Goal: Information Seeking & Learning: Learn about a topic

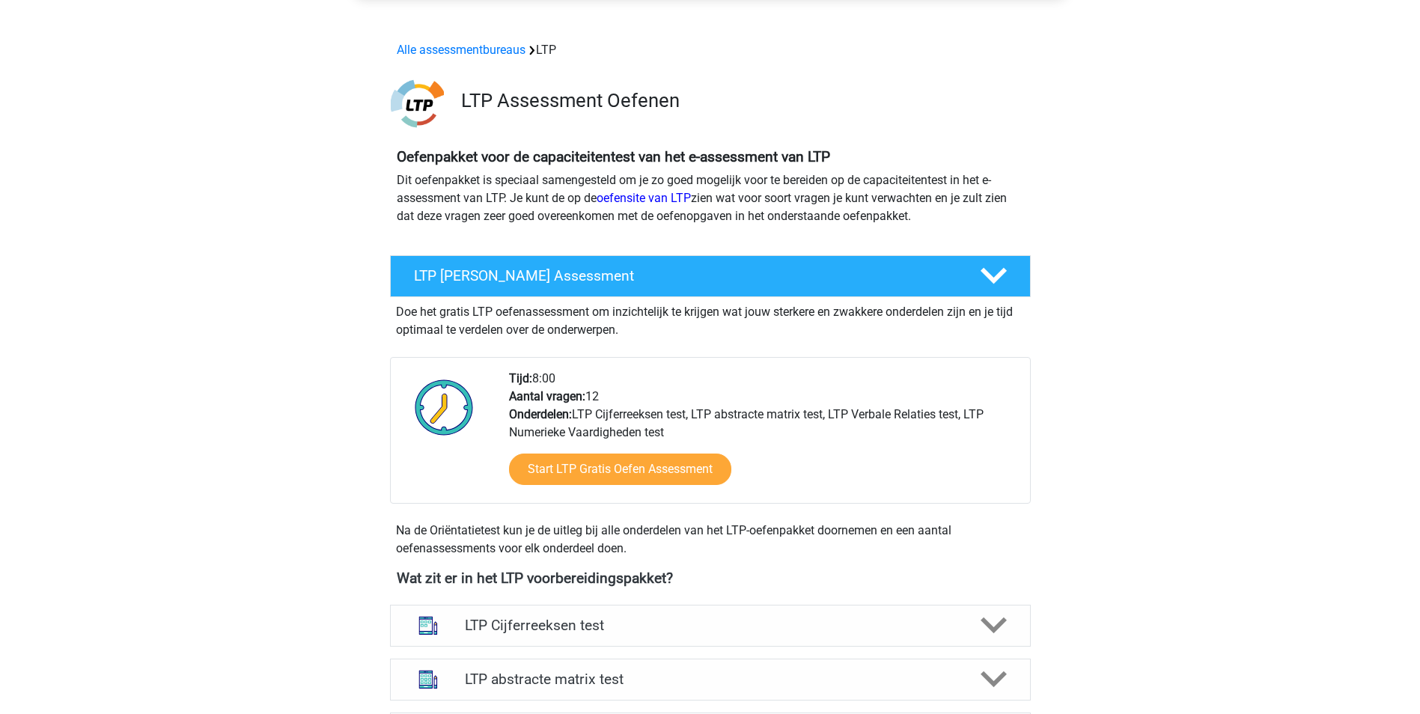
scroll to position [823, 0]
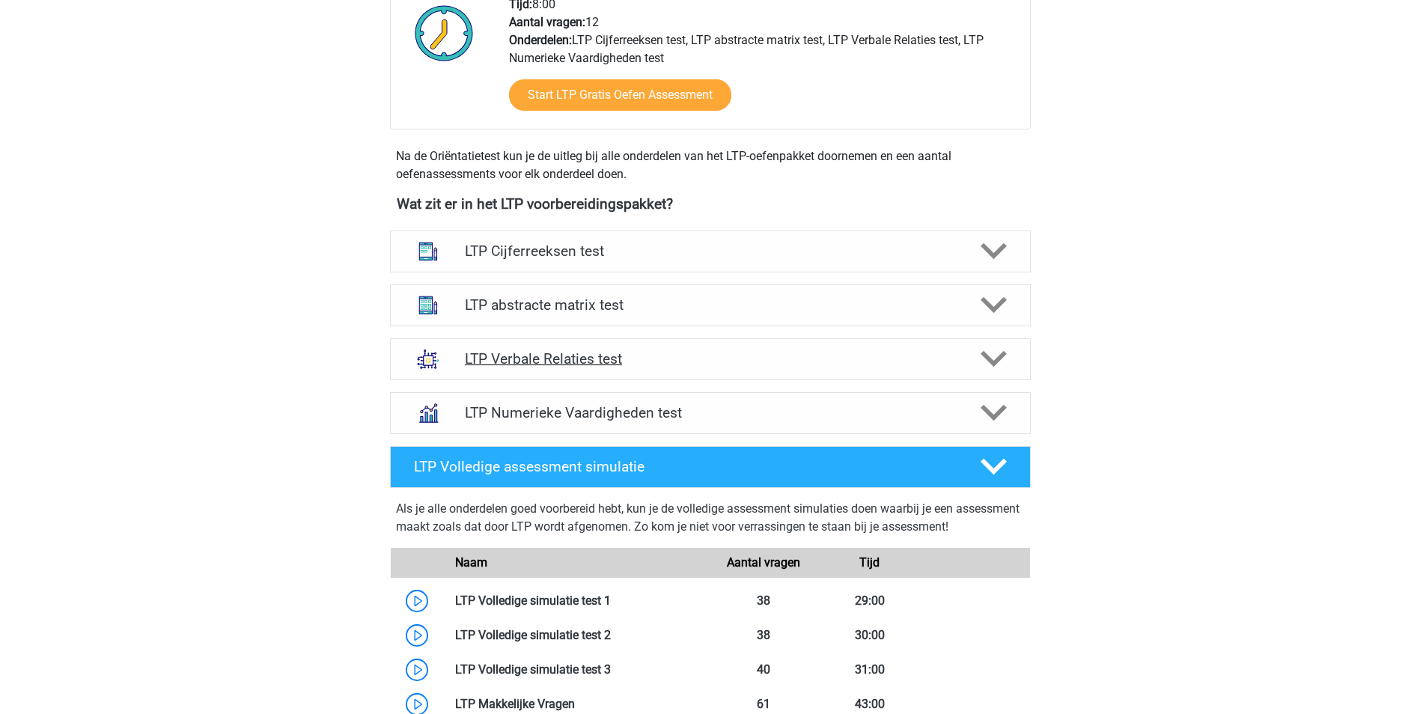
click at [995, 362] on polygon at bounding box center [994, 359] width 26 height 16
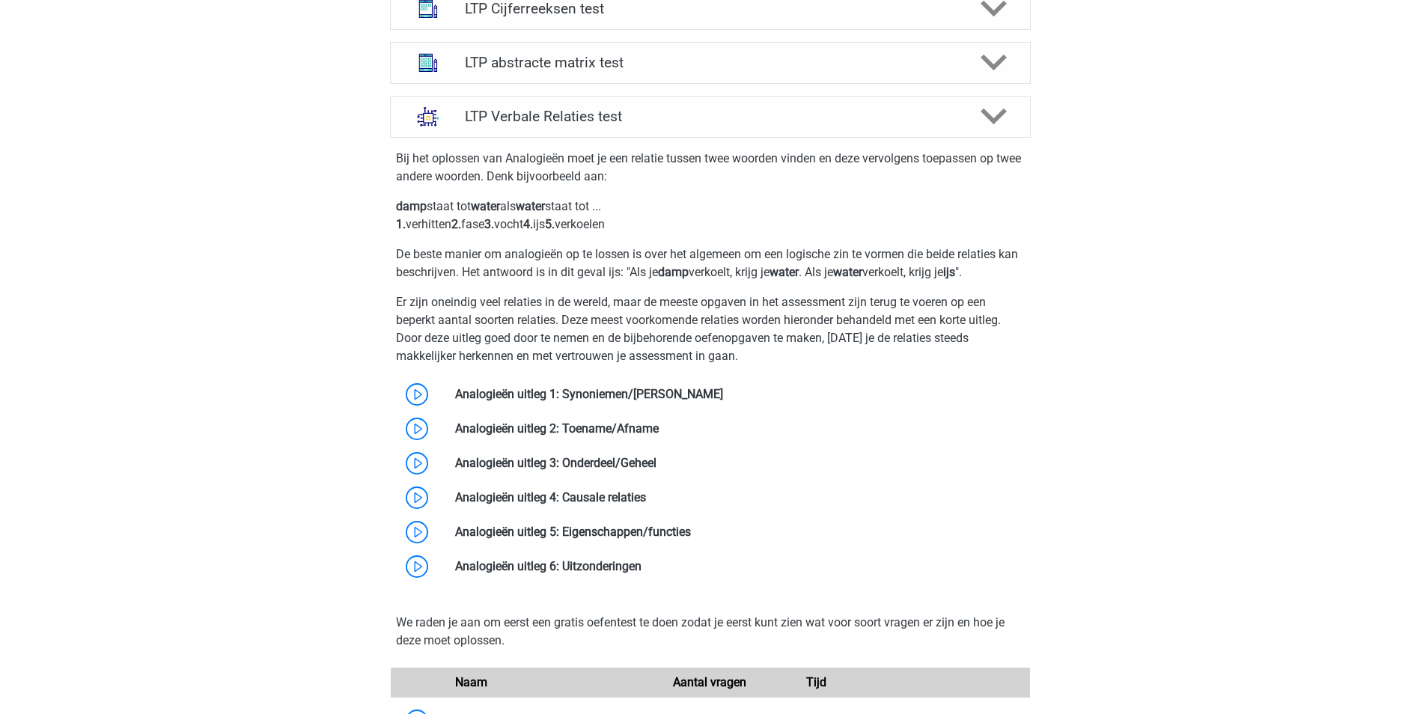
scroll to position [1123, 0]
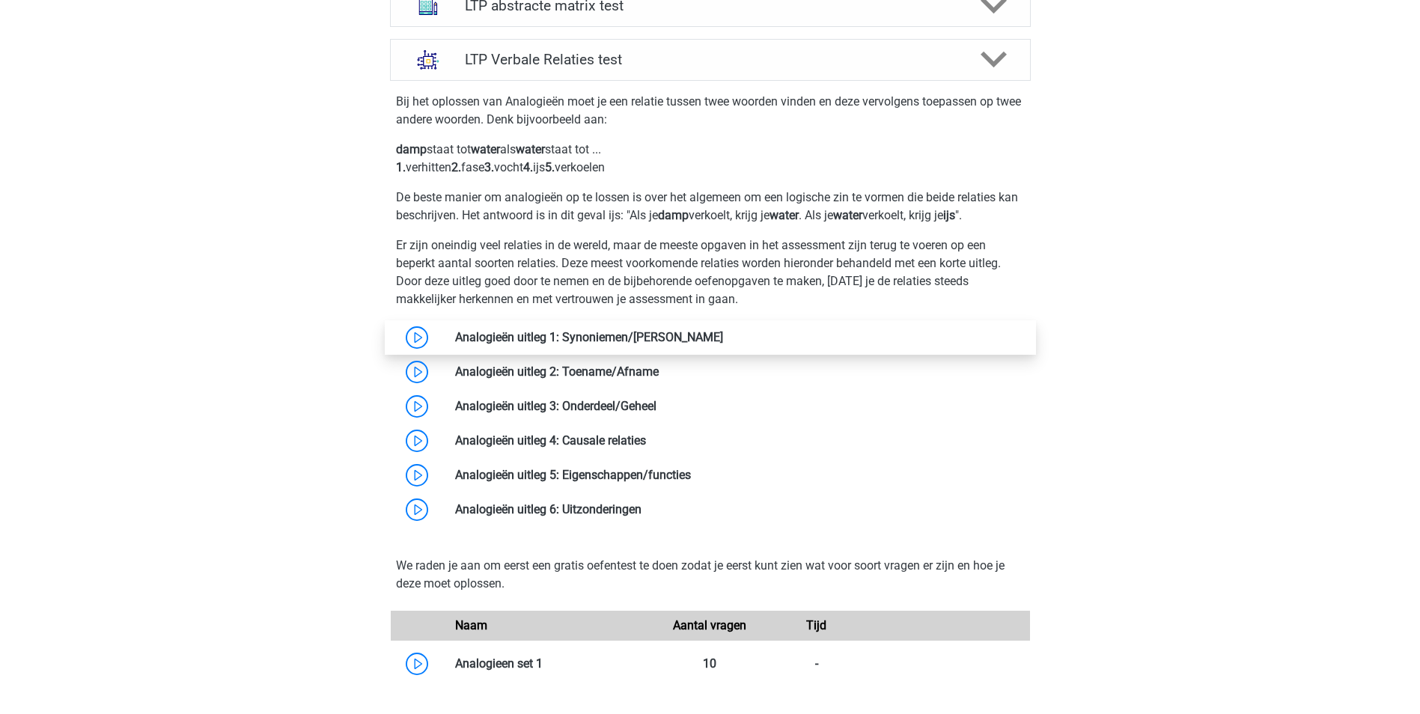
click at [723, 331] on link at bounding box center [723, 337] width 0 height 14
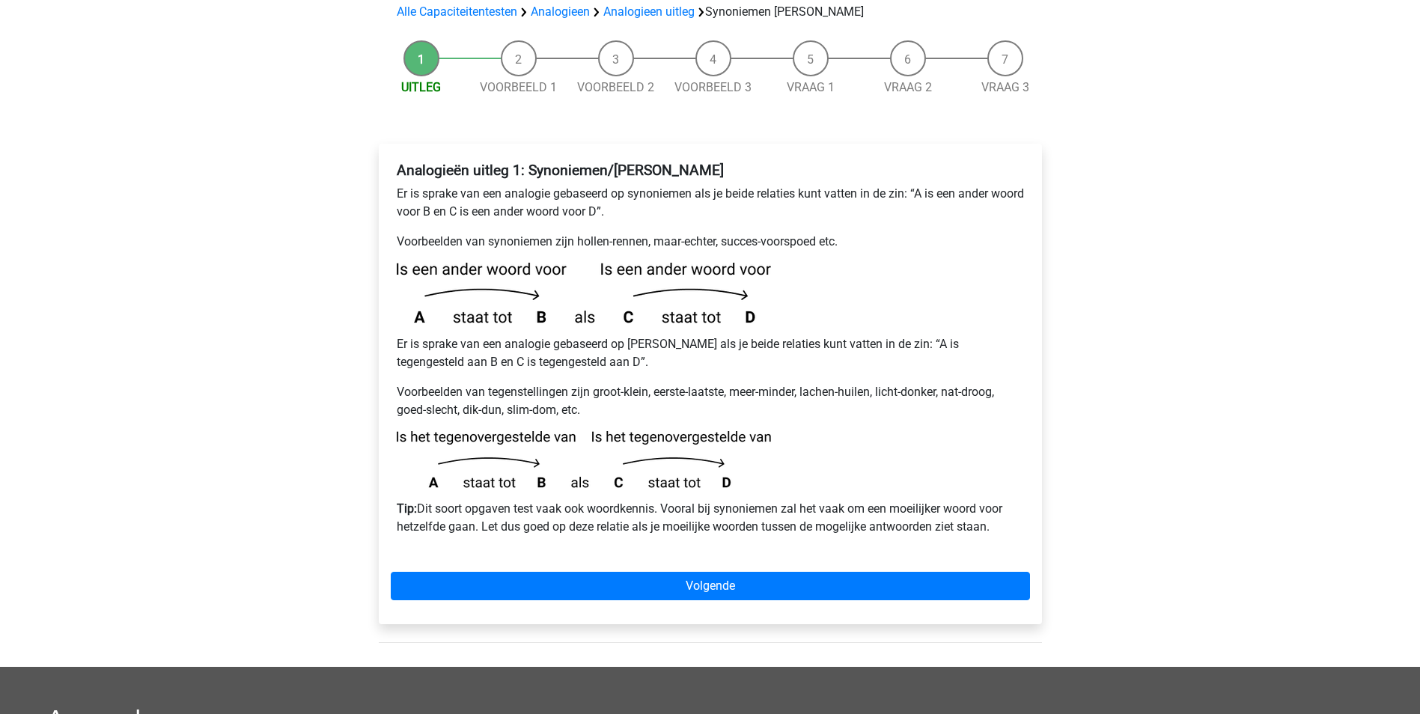
scroll to position [225, 0]
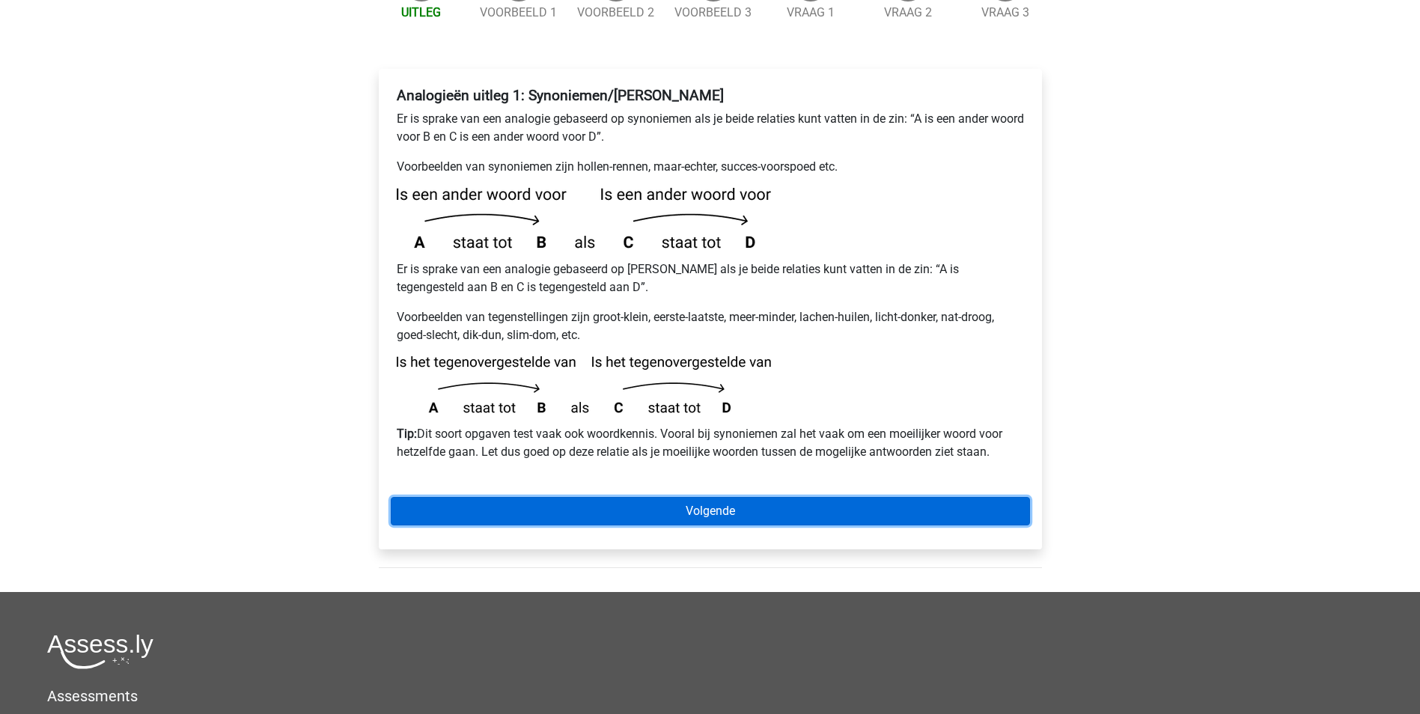
click at [708, 497] on link "Volgende" at bounding box center [710, 511] width 639 height 28
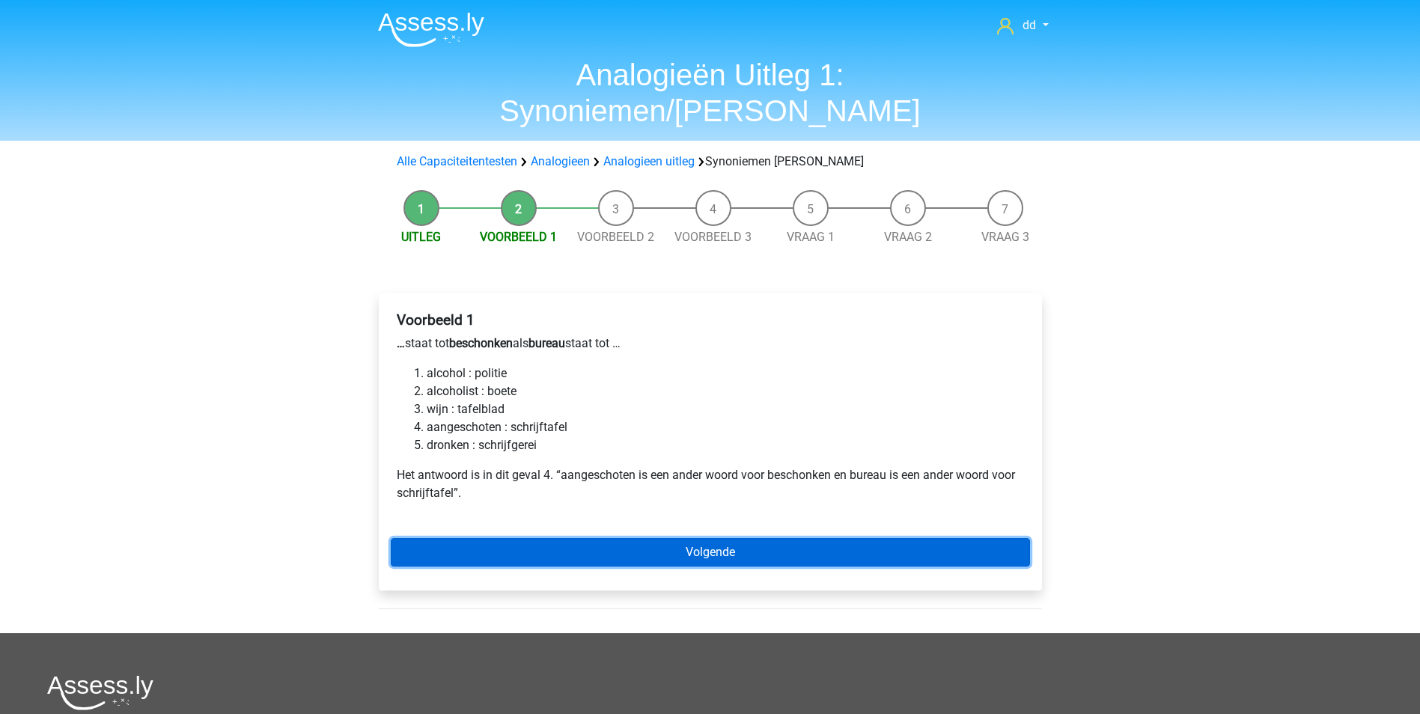
click at [745, 538] on link "Volgende" at bounding box center [710, 552] width 639 height 28
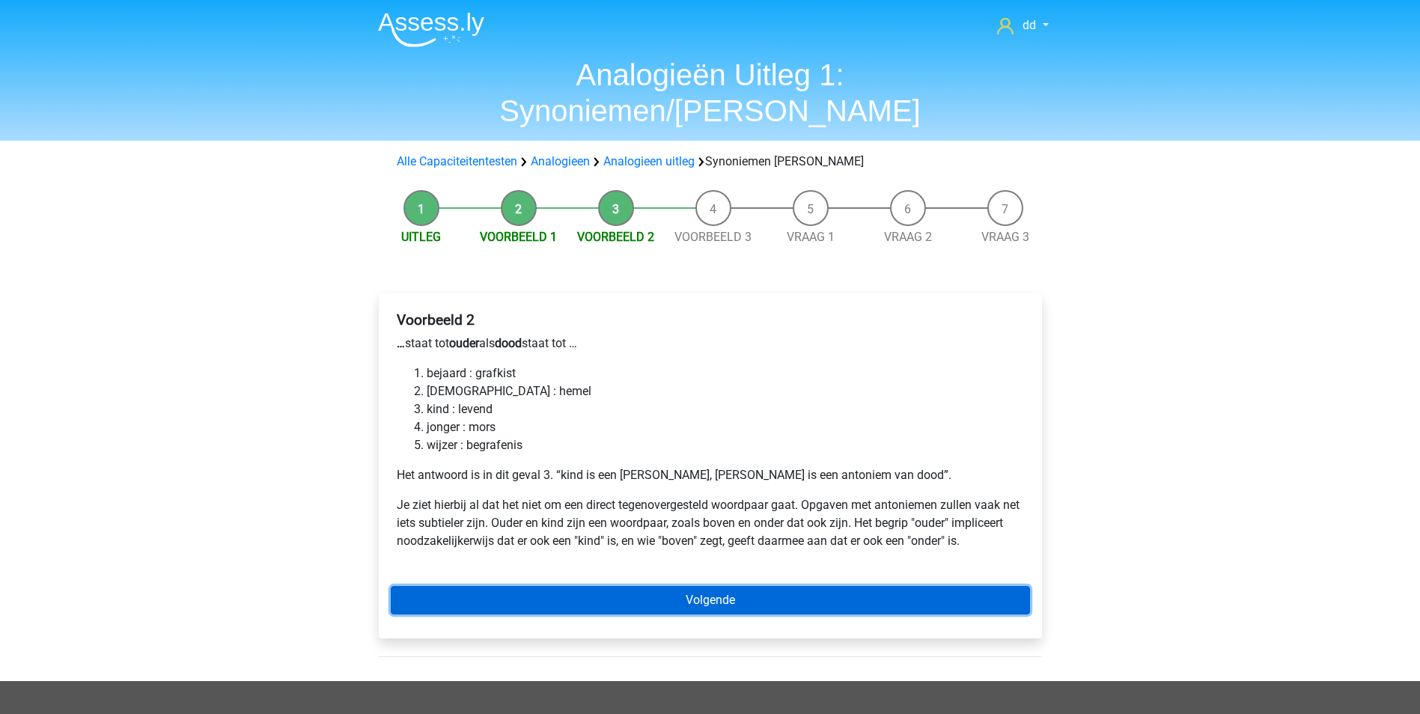
click at [709, 586] on link "Volgende" at bounding box center [710, 600] width 639 height 28
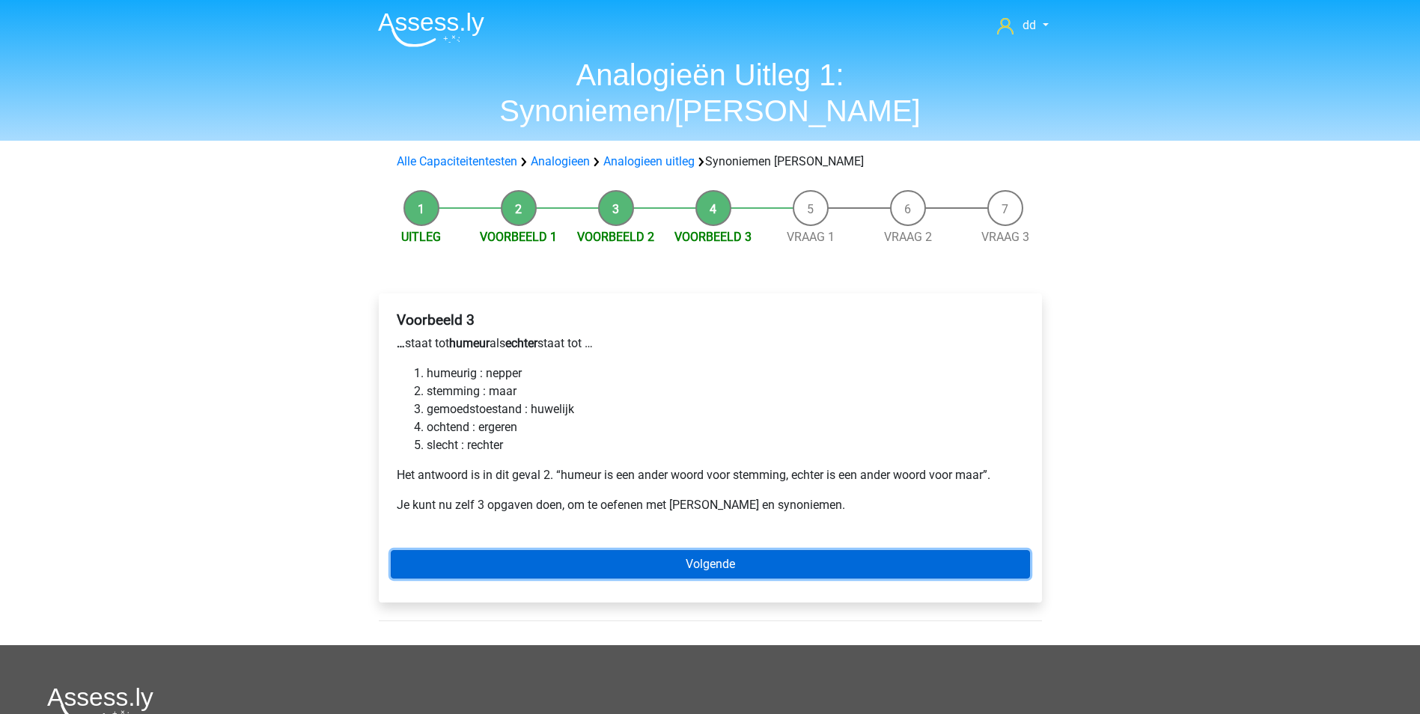
click at [706, 550] on link "Volgende" at bounding box center [710, 564] width 639 height 28
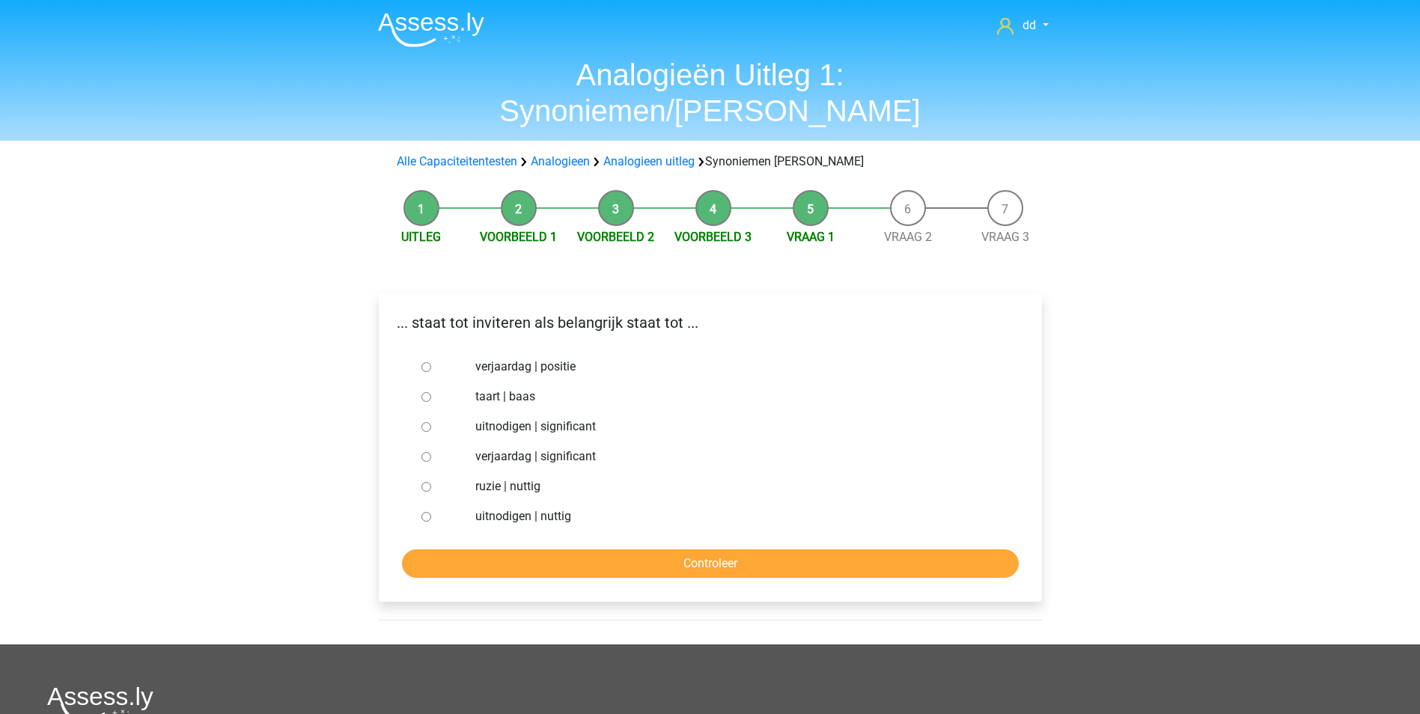
click at [534, 418] on label "uitnodigen | significant" at bounding box center [734, 427] width 518 height 18
click at [431, 422] on input "uitnodigen | significant" at bounding box center [426, 427] width 10 height 10
radio input "true"
click at [686, 549] on input "Controleer" at bounding box center [710, 563] width 617 height 28
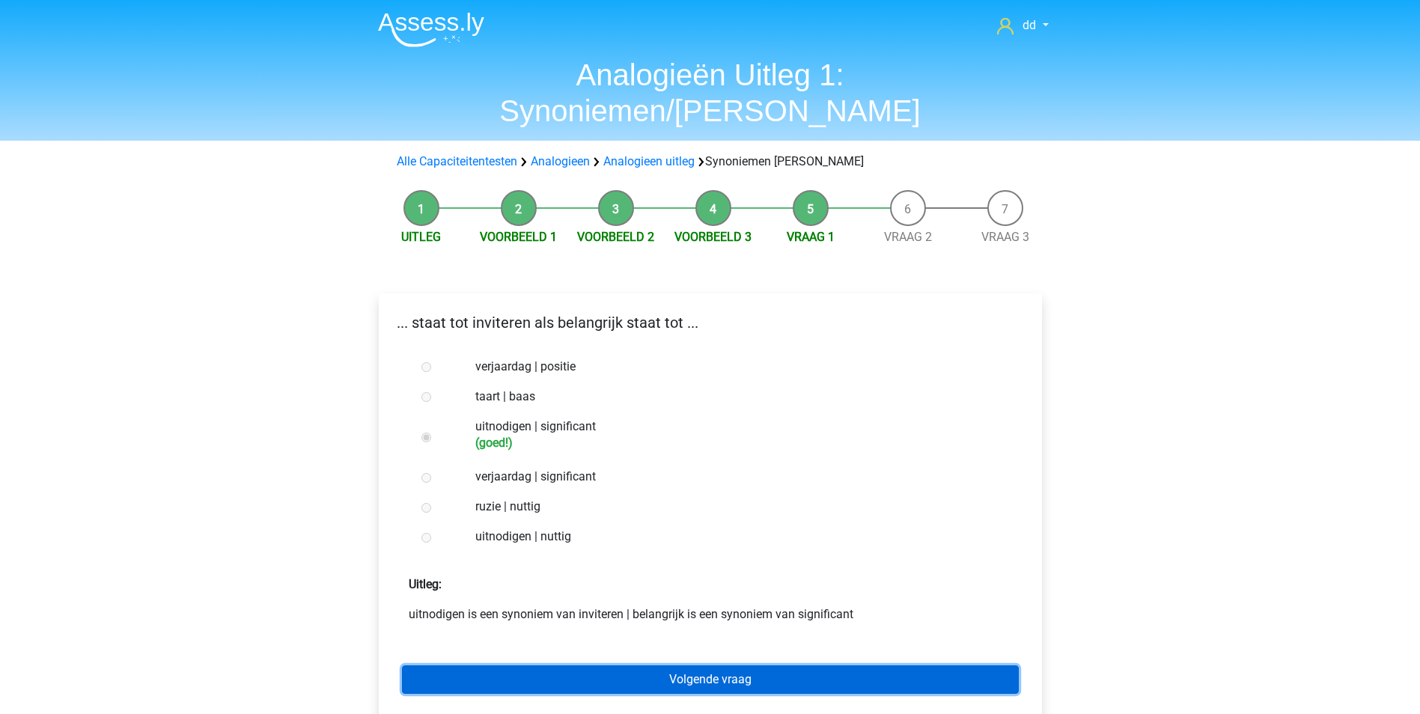
click at [728, 665] on link "Volgende vraag" at bounding box center [710, 679] width 617 height 28
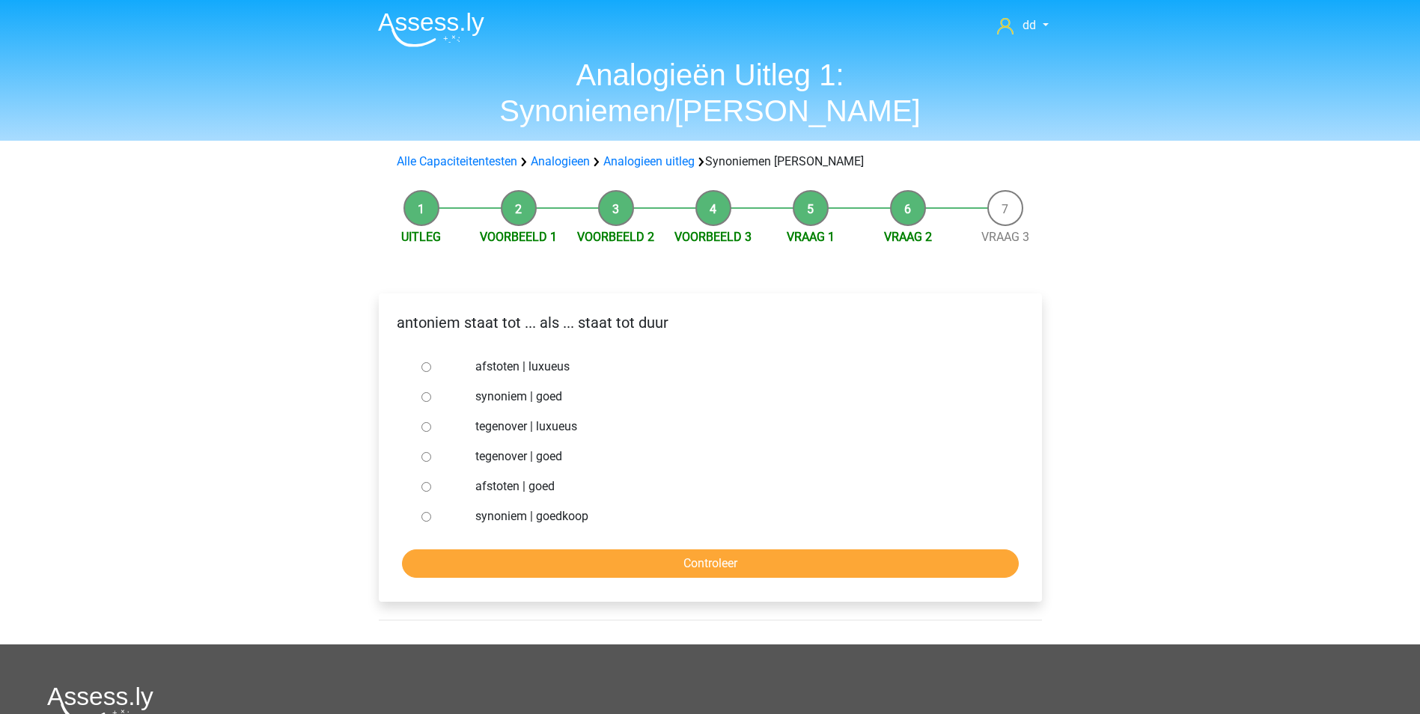
click at [422, 512] on input "synoniem | goedkoop" at bounding box center [426, 517] width 10 height 10
radio input "true"
click at [603, 549] on input "Controleer" at bounding box center [710, 563] width 617 height 28
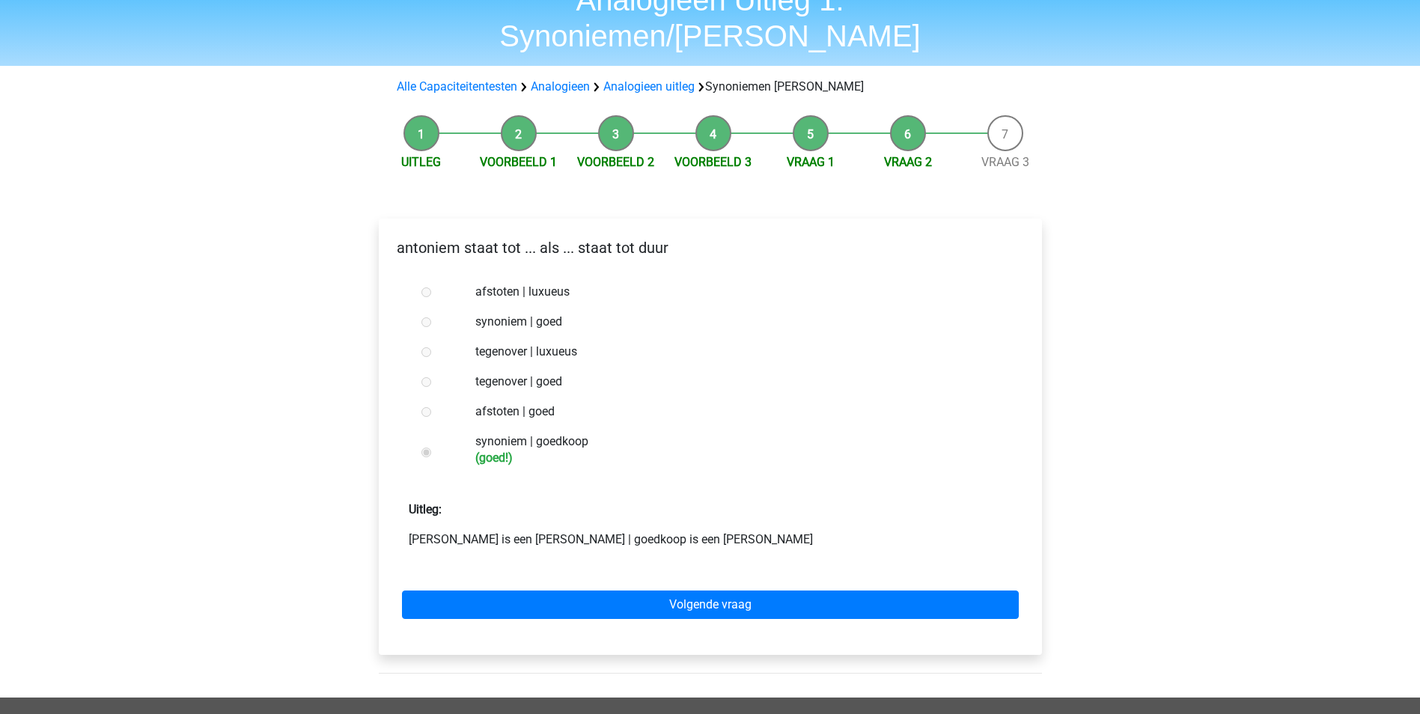
scroll to position [150, 0]
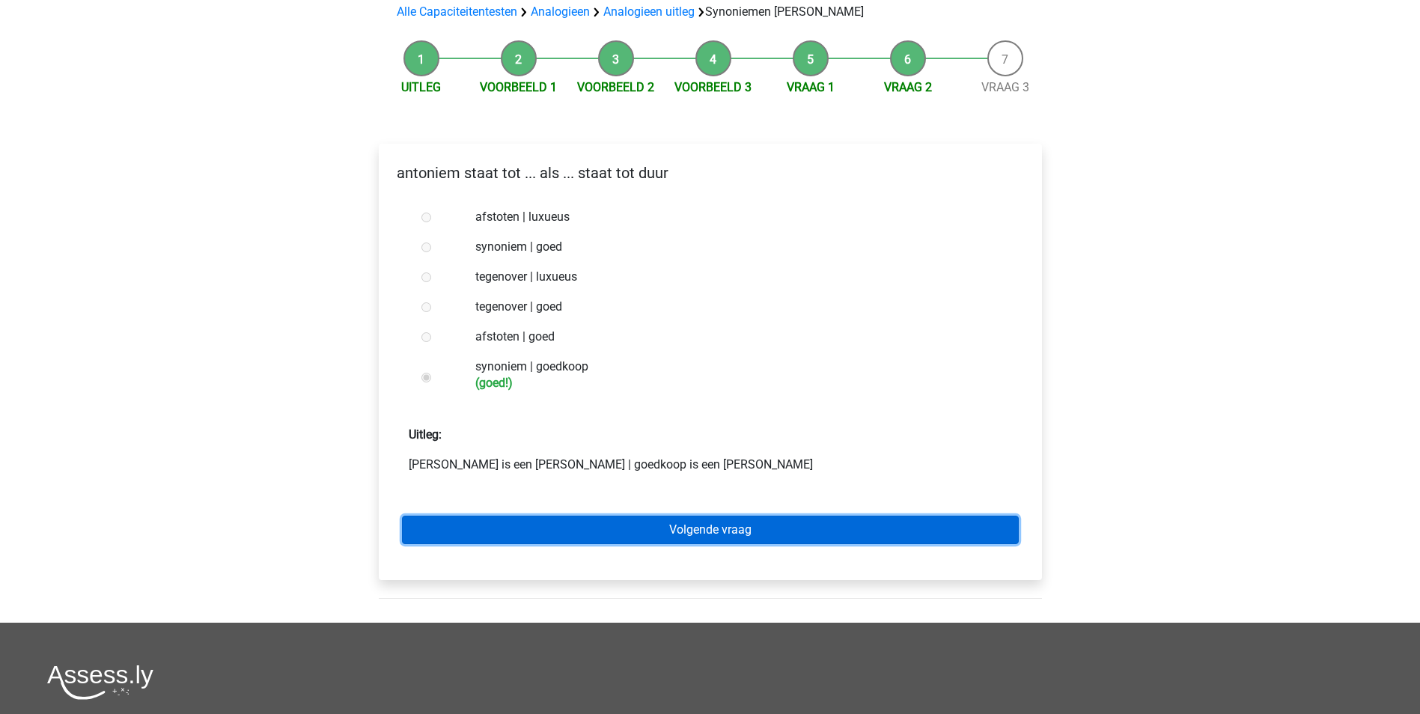
click at [744, 516] on link "Volgende vraag" at bounding box center [710, 530] width 617 height 28
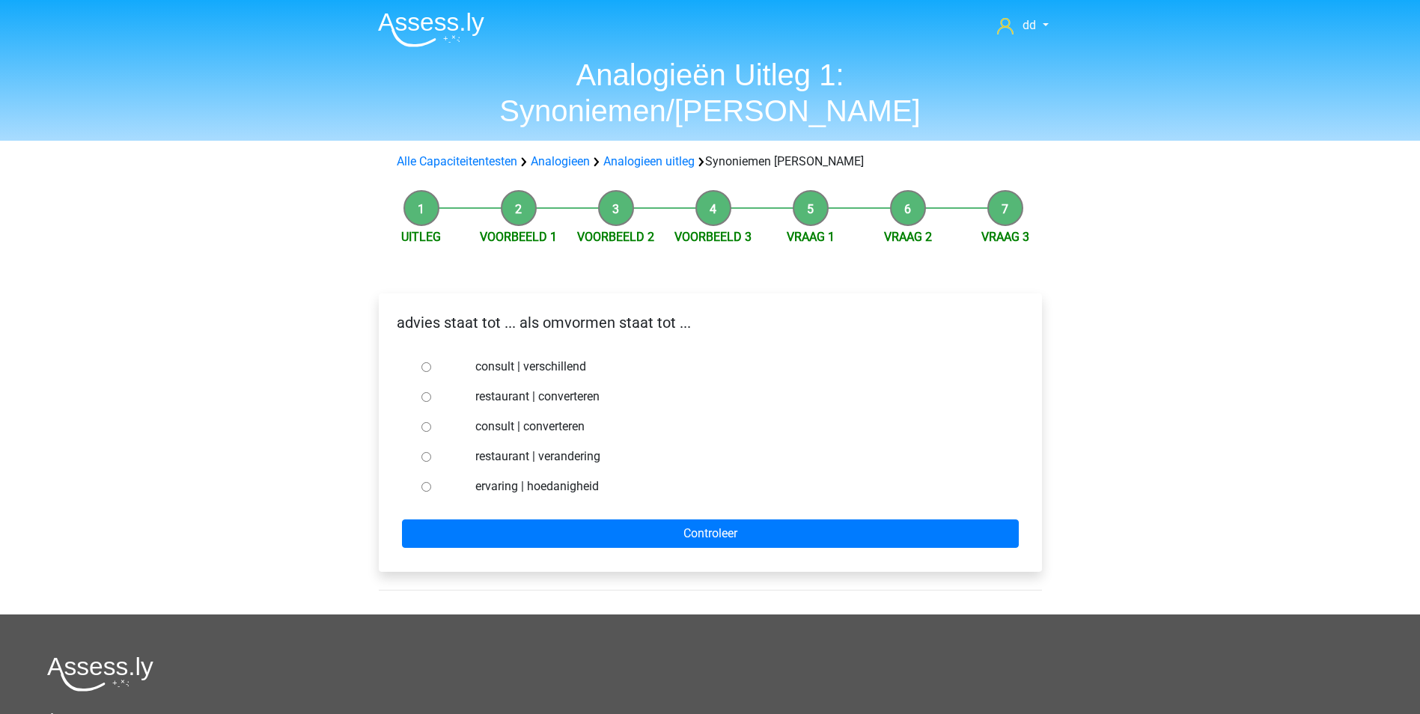
click at [430, 422] on input "consult | converteren" at bounding box center [426, 427] width 10 height 10
radio input "true"
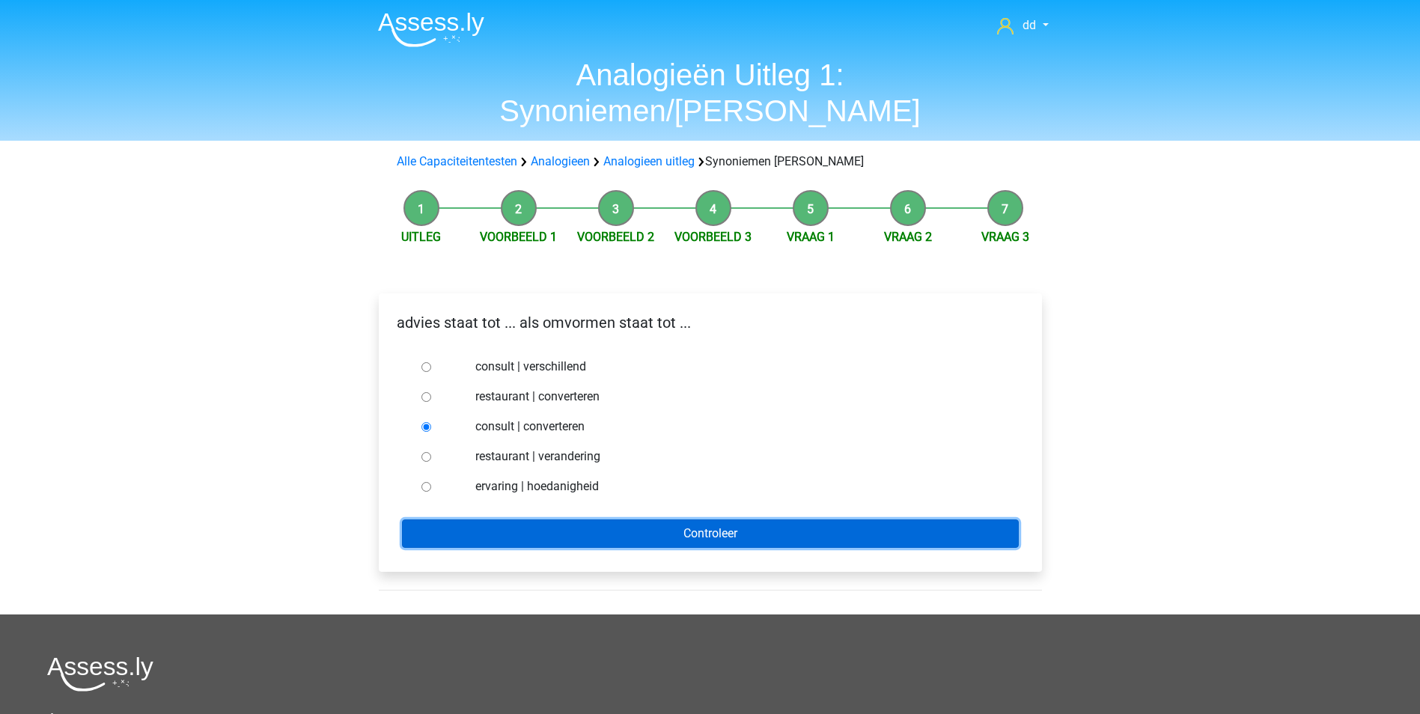
click at [659, 519] on input "Controleer" at bounding box center [710, 533] width 617 height 28
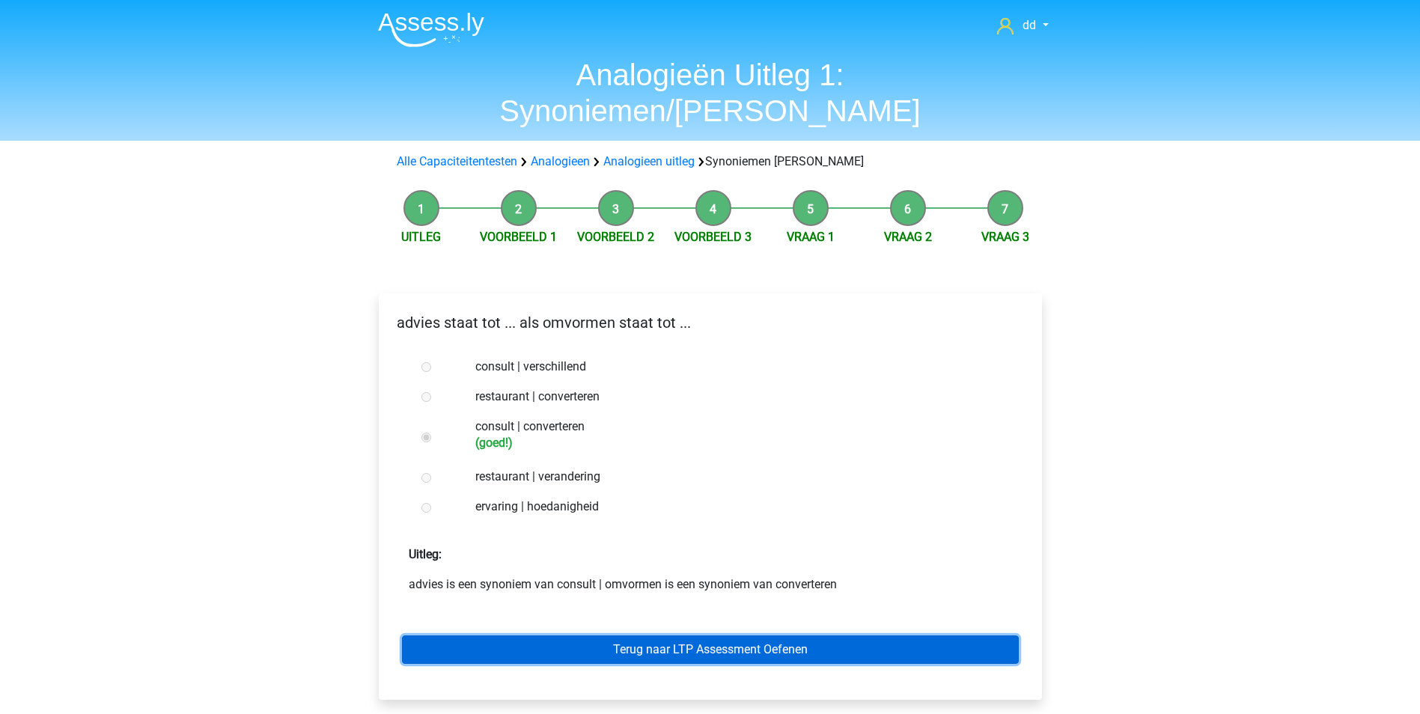
click at [714, 636] on link "Terug naar LTP Assessment Oefenen" at bounding box center [710, 650] width 617 height 28
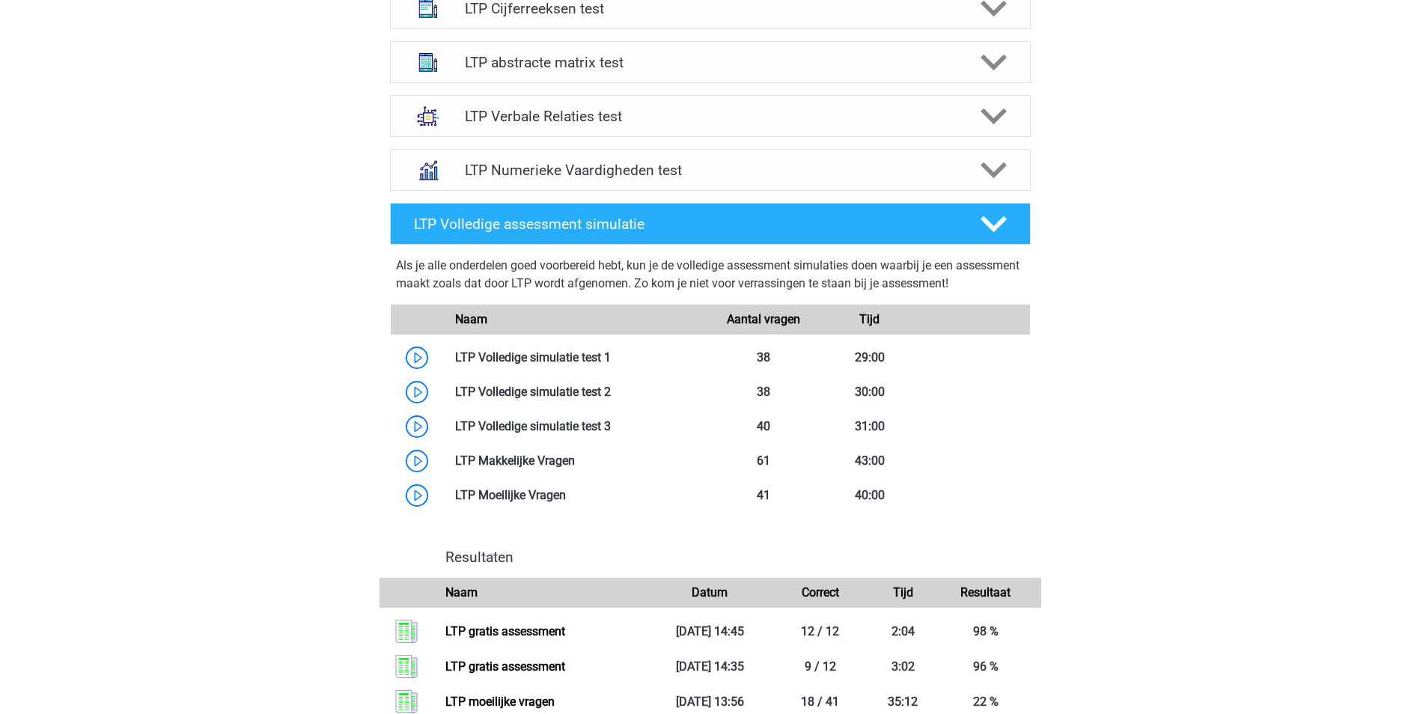
scroll to position [674, 0]
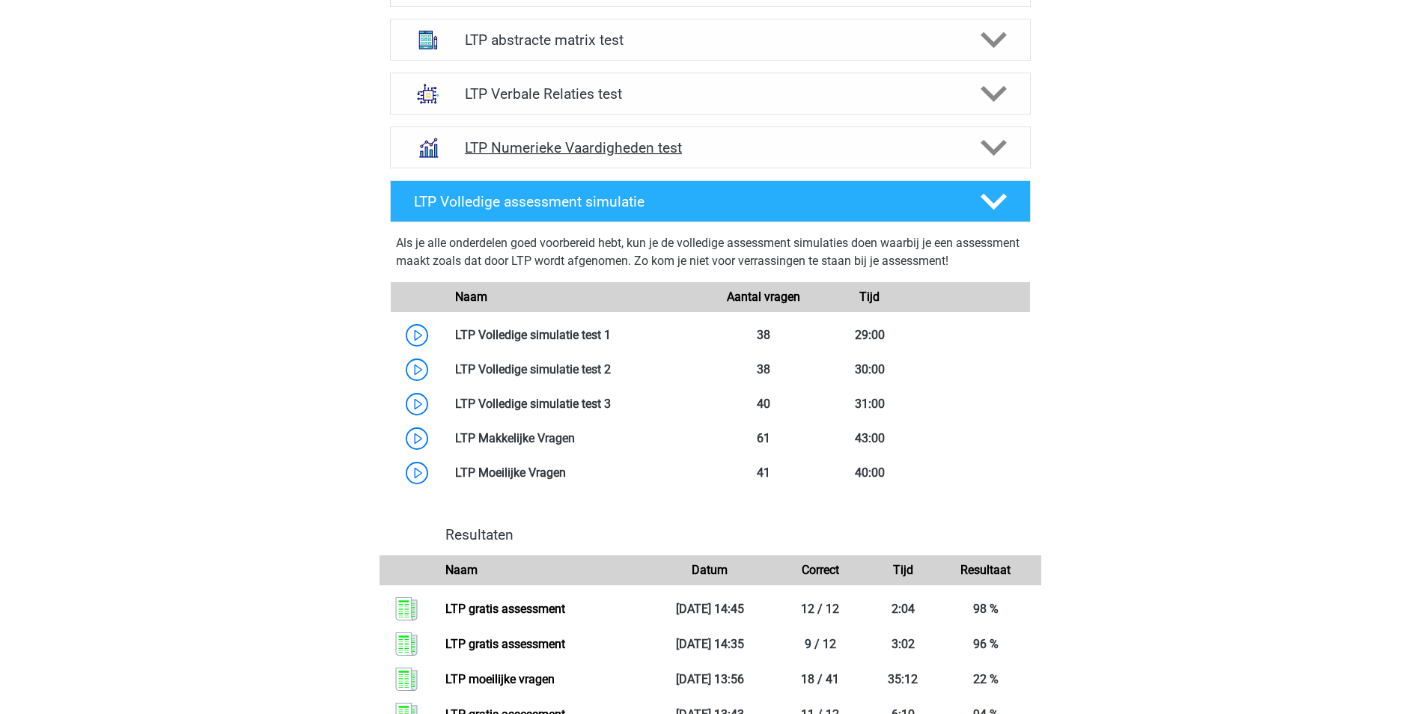
click at [988, 150] on polygon at bounding box center [994, 148] width 26 height 16
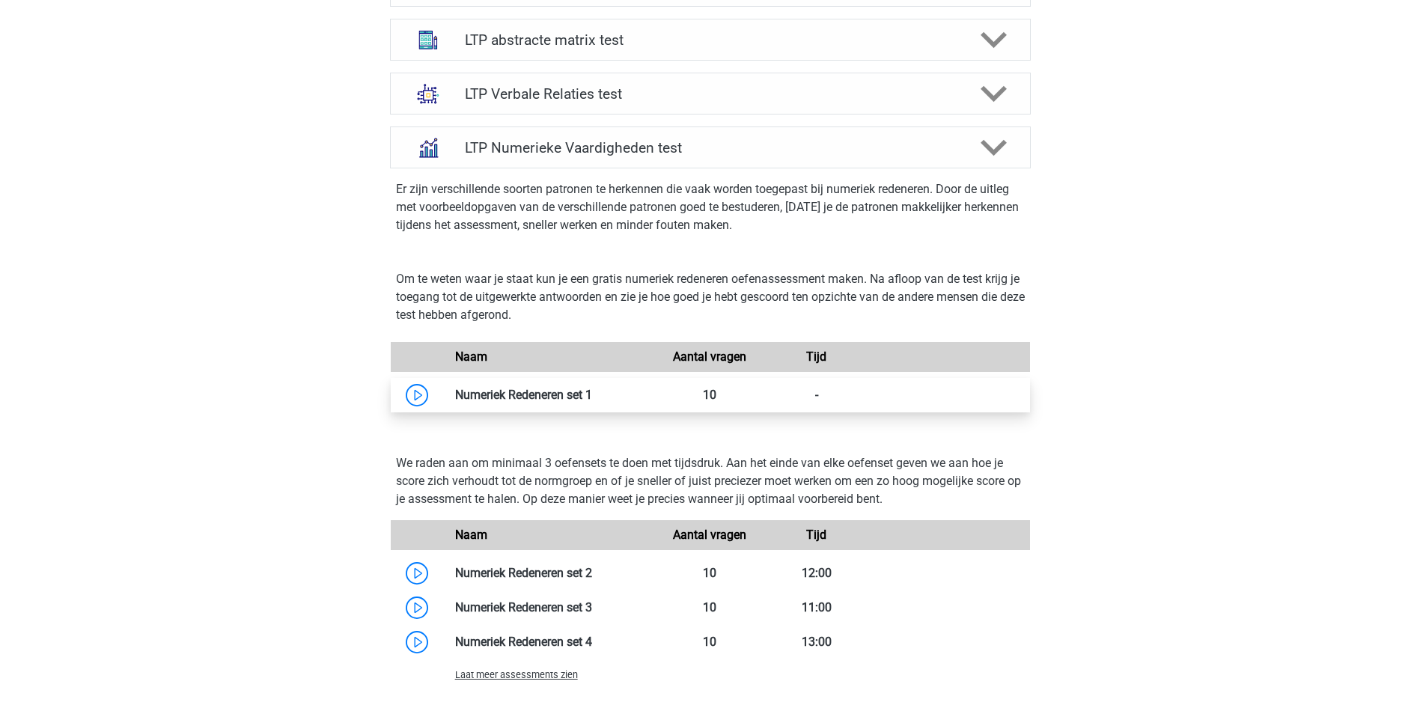
click at [592, 393] on link at bounding box center [592, 395] width 0 height 14
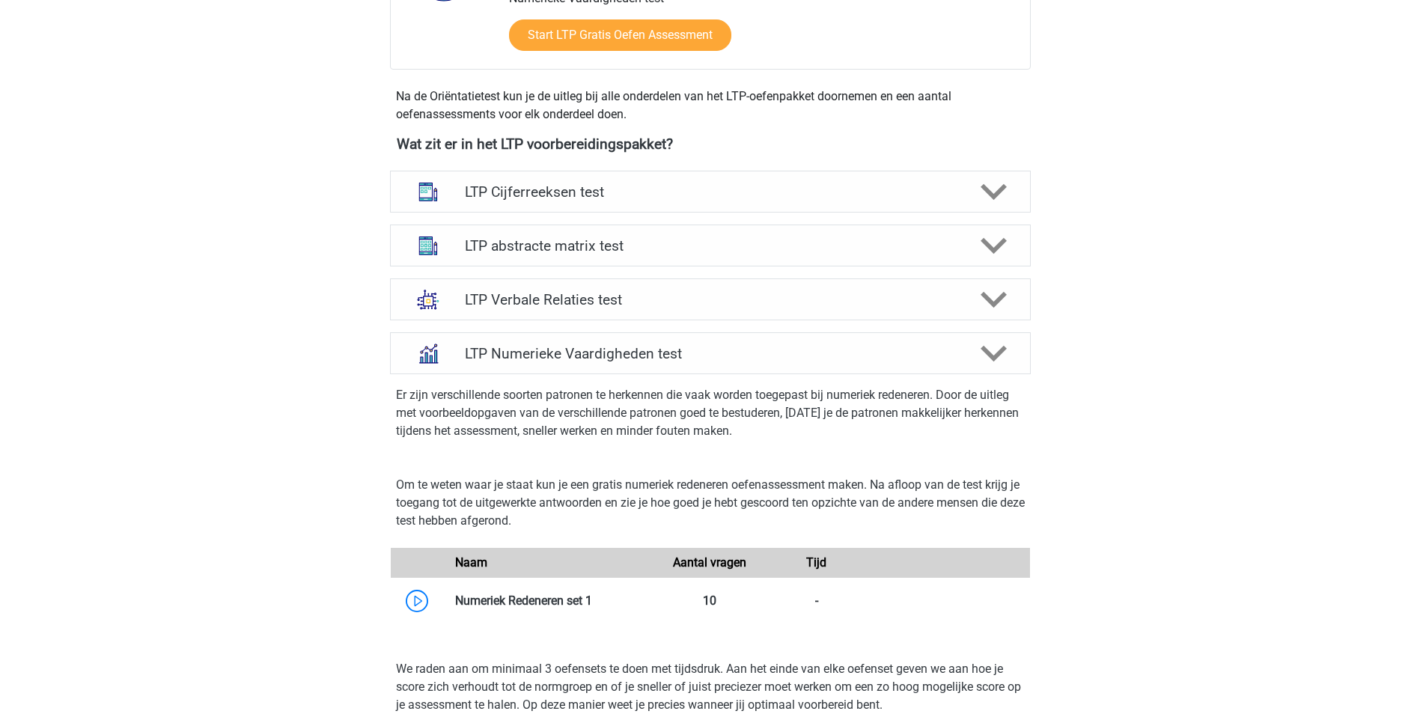
scroll to position [449, 0]
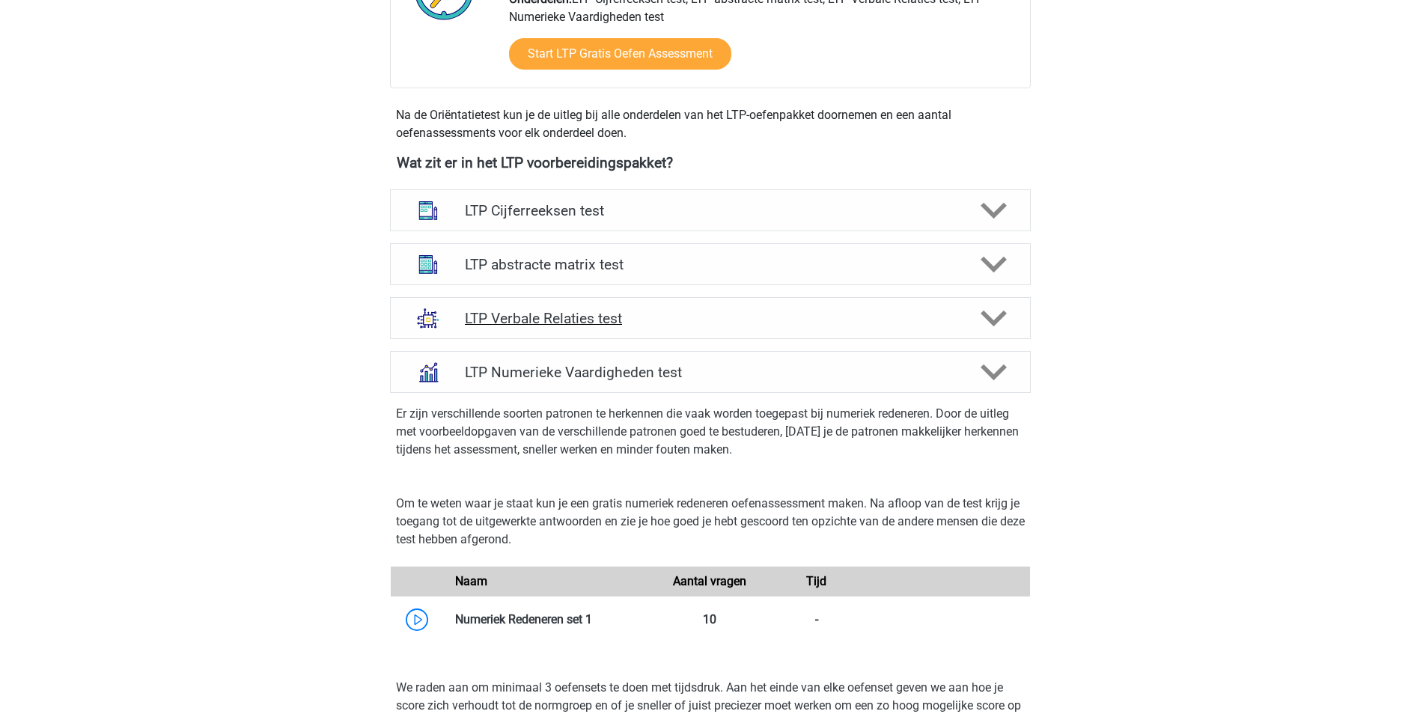
click at [991, 325] on icon at bounding box center [994, 318] width 26 height 26
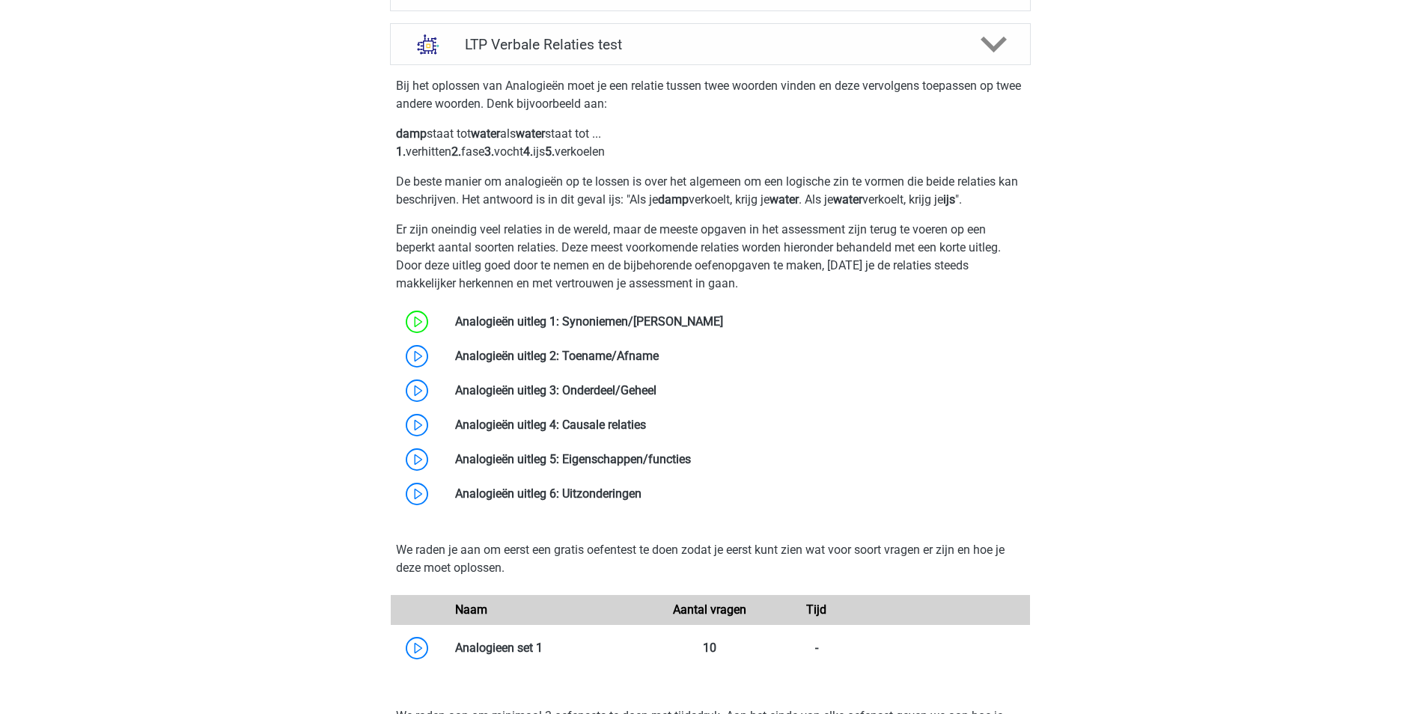
scroll to position [749, 0]
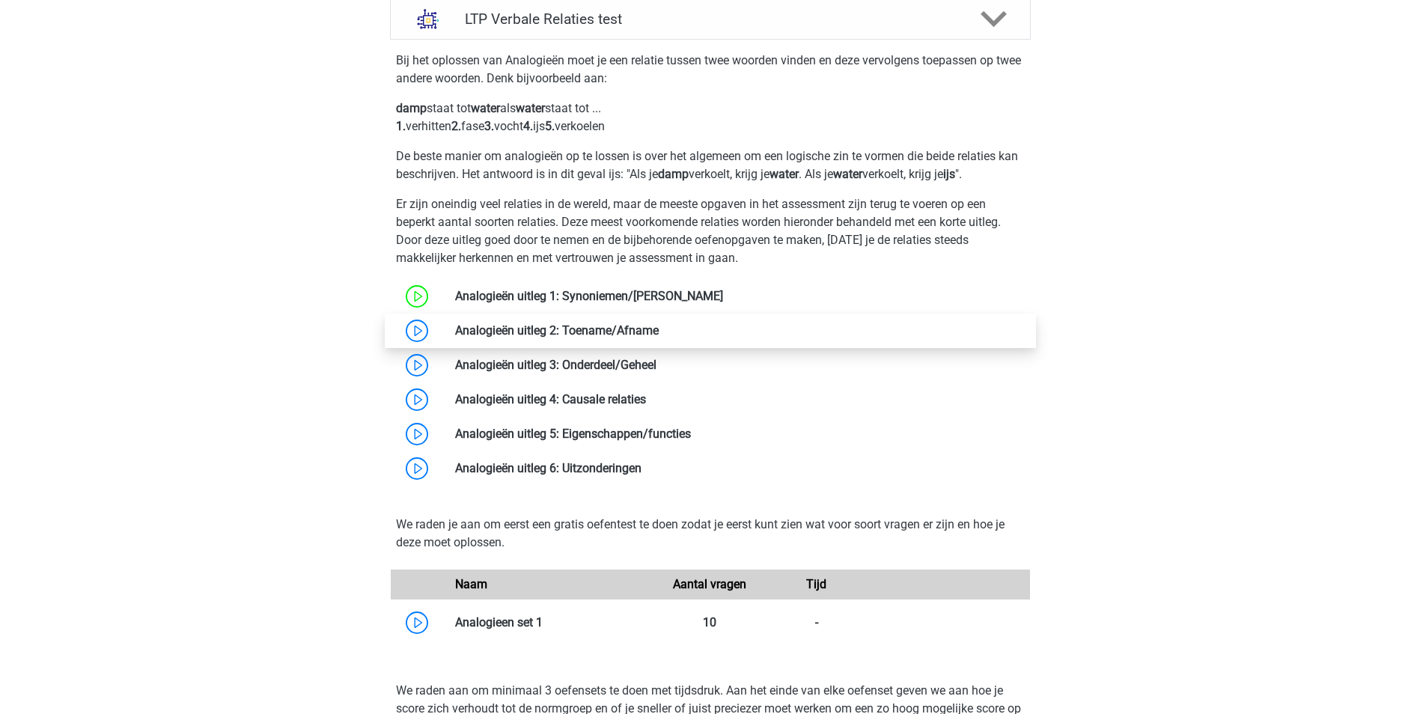
click at [659, 333] on link at bounding box center [659, 330] width 0 height 14
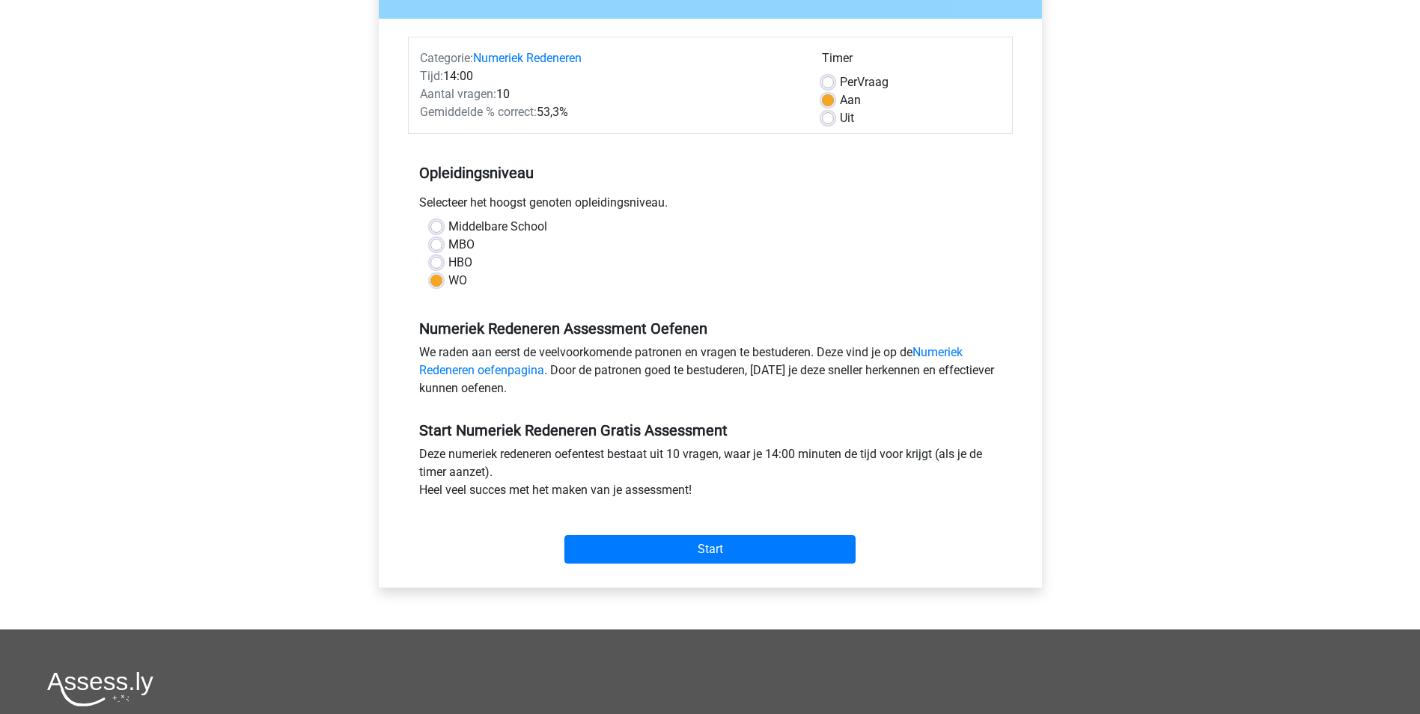
scroll to position [225, 0]
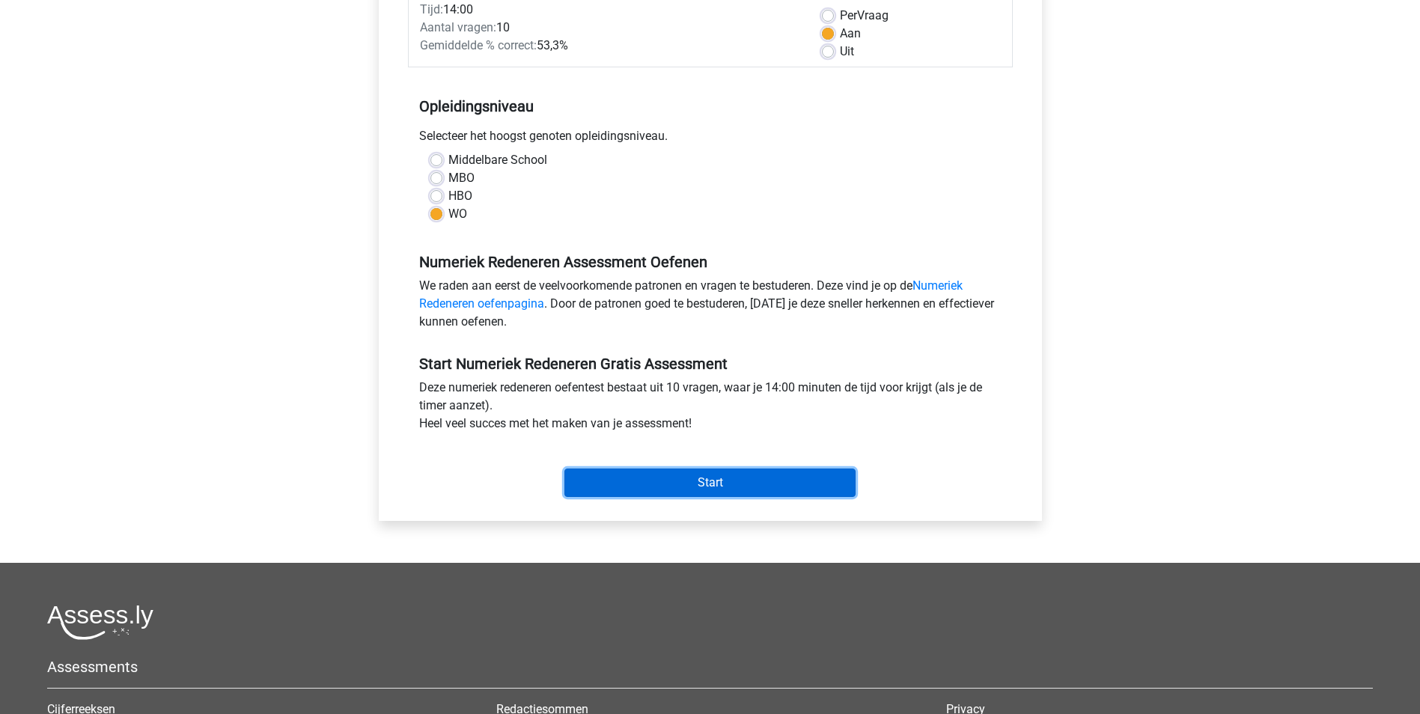
click at [746, 486] on input "Start" at bounding box center [709, 483] width 291 height 28
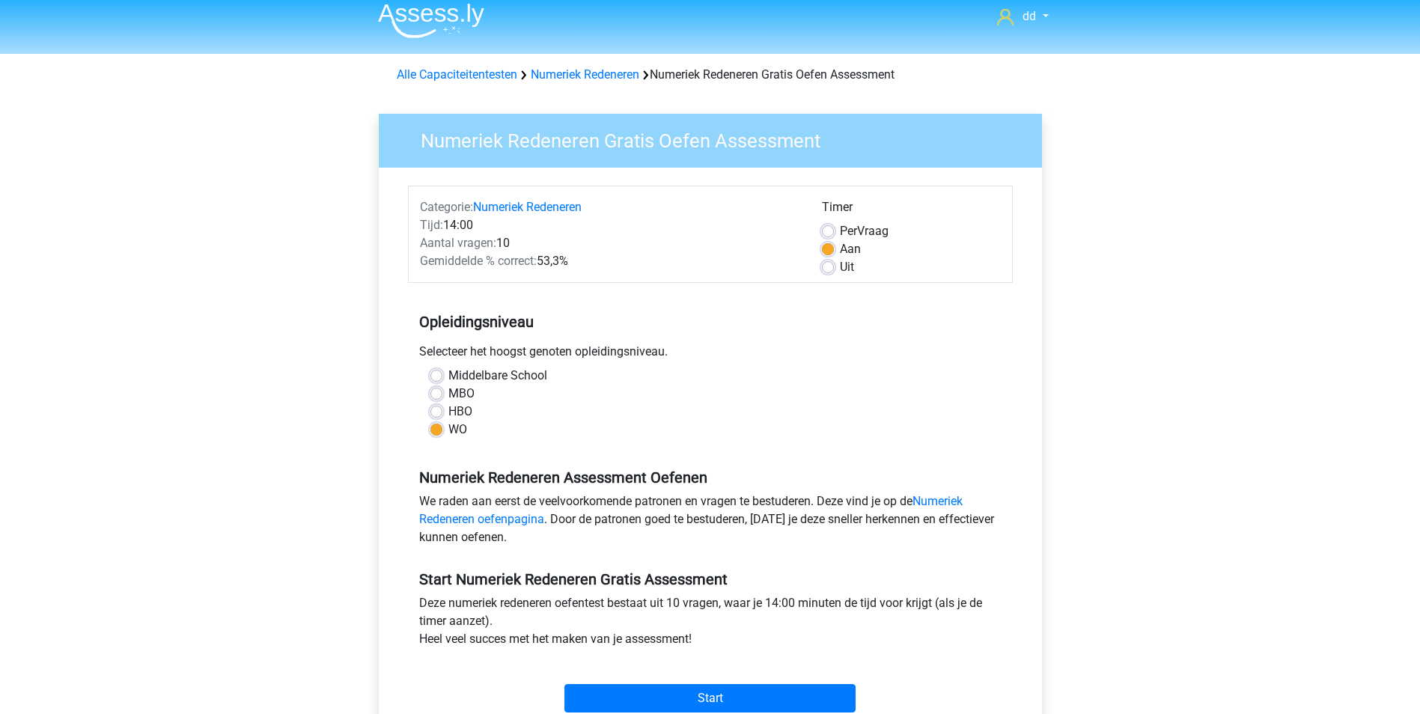
scroll to position [0, 0]
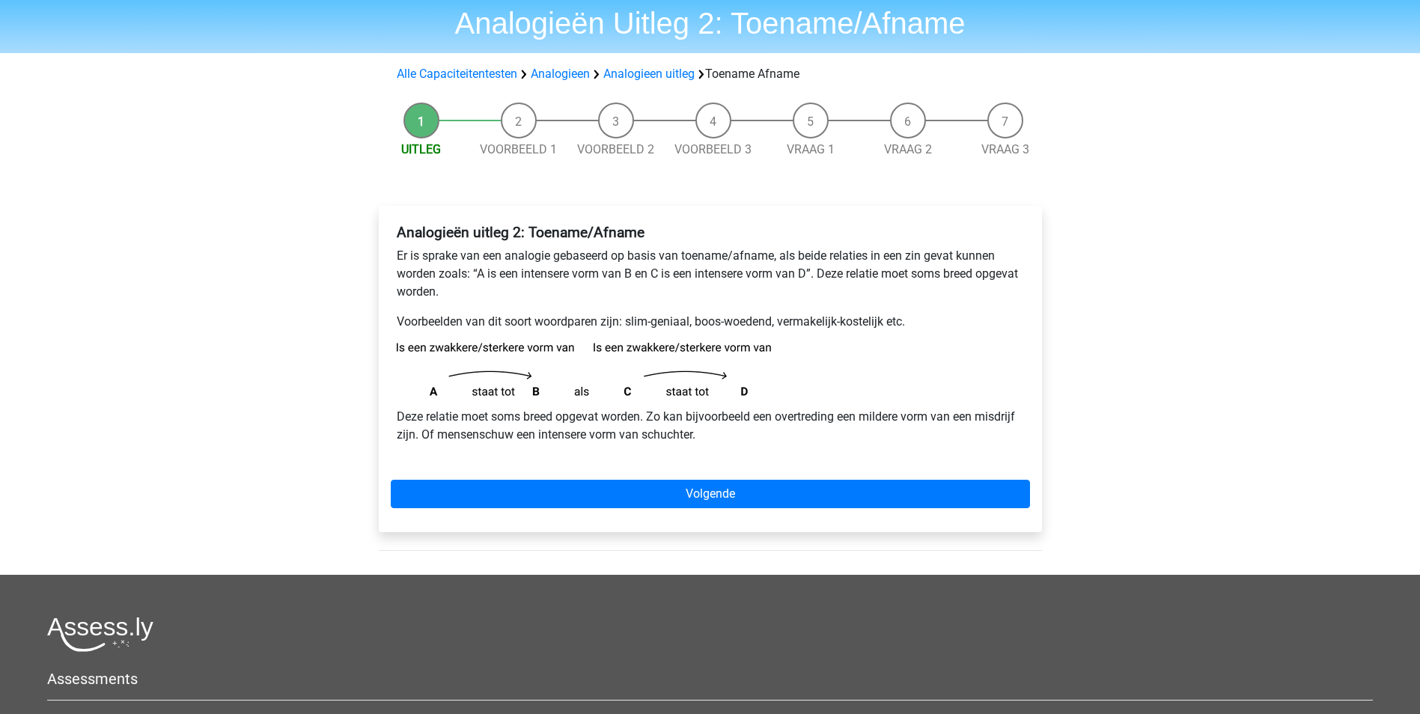
scroll to position [75, 0]
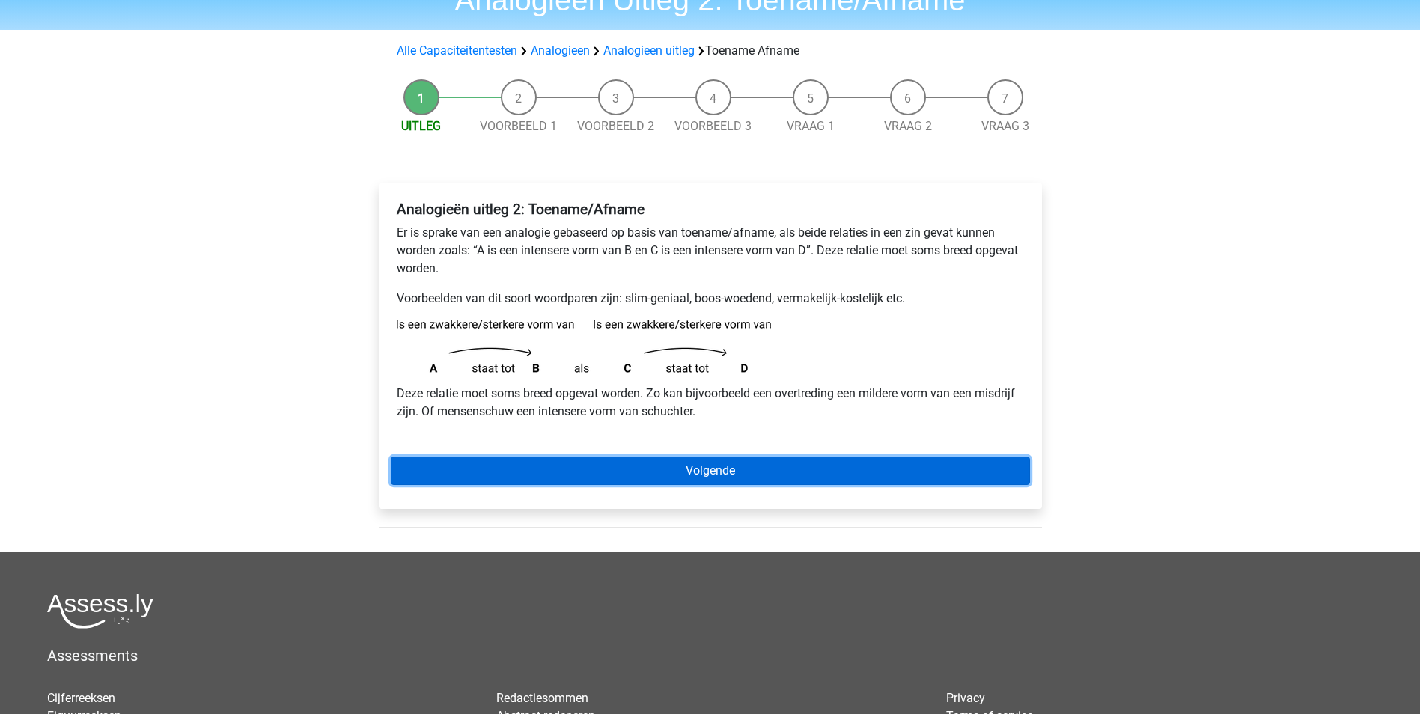
click at [683, 466] on link "Volgende" at bounding box center [710, 471] width 639 height 28
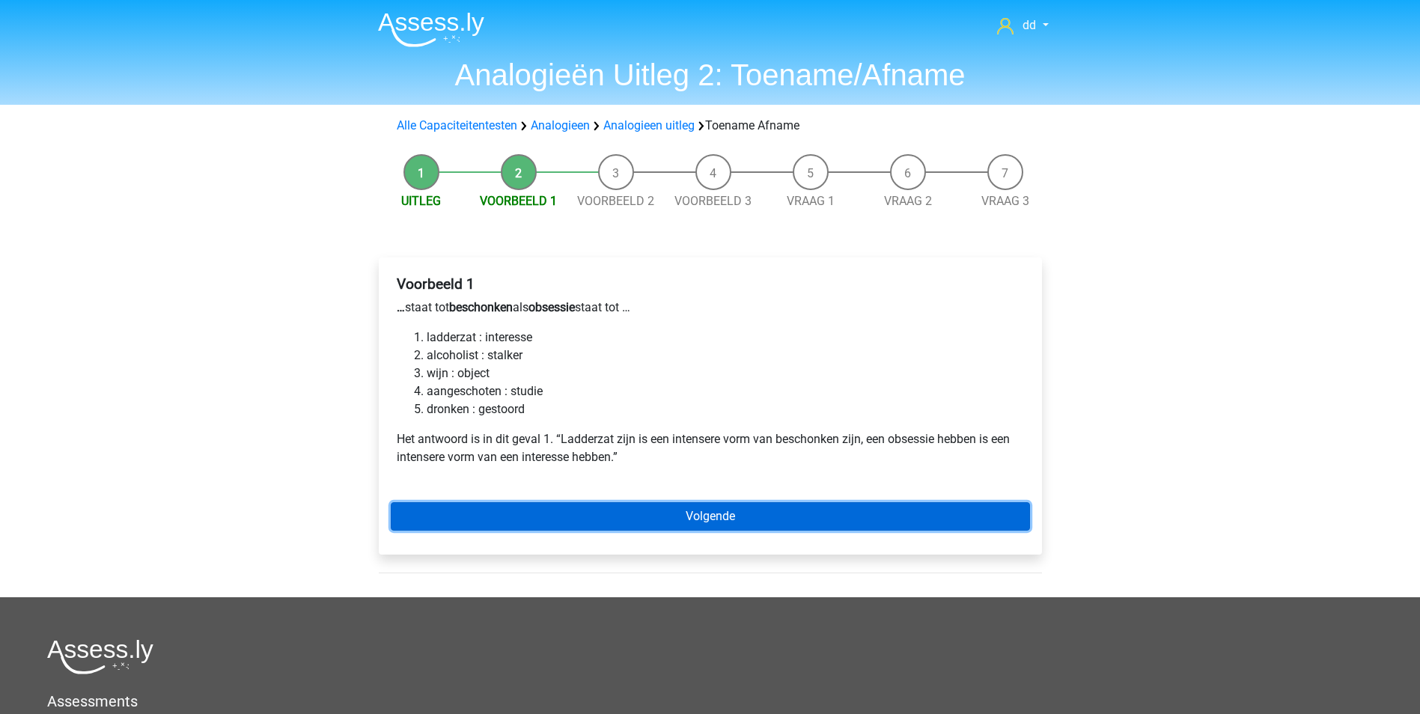
click at [728, 514] on link "Volgende" at bounding box center [710, 516] width 639 height 28
click at [701, 509] on link "Volgende" at bounding box center [710, 516] width 639 height 28
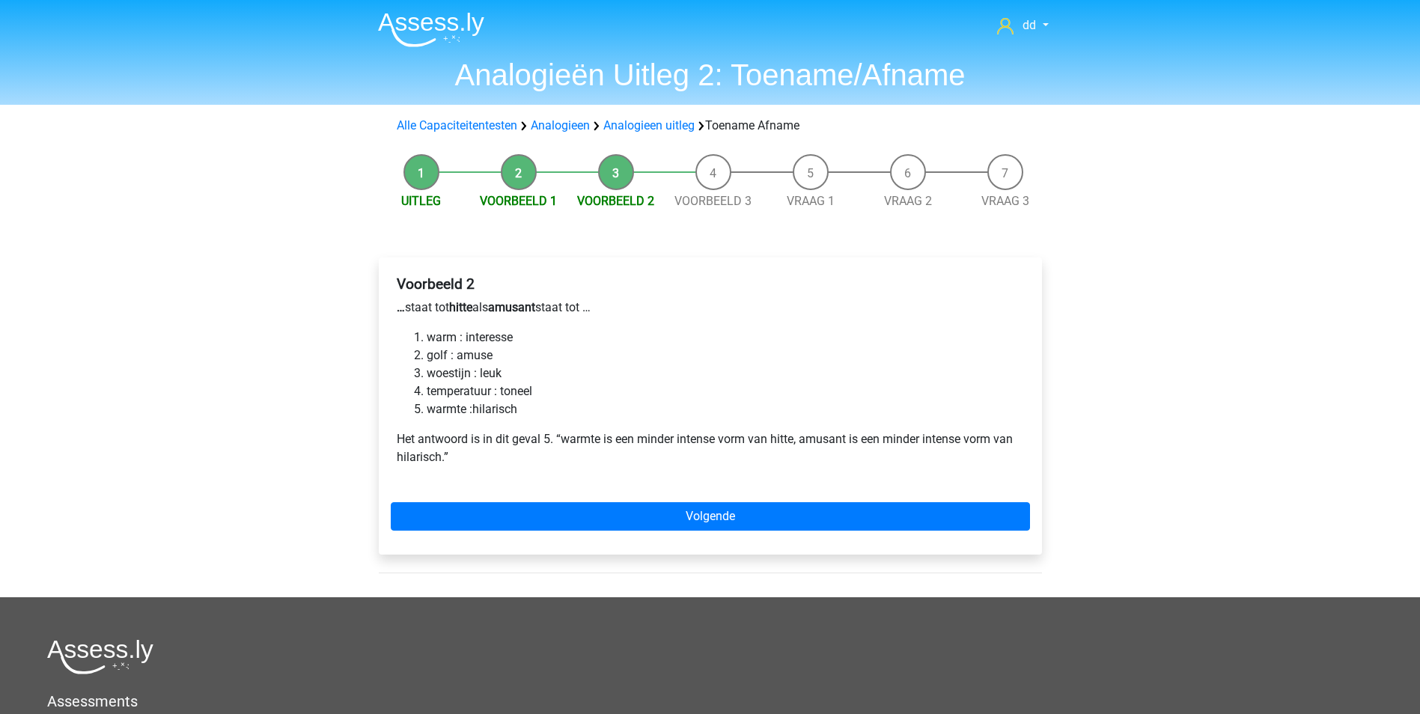
click at [516, 183] on li "Voorbeeld 1" at bounding box center [518, 182] width 97 height 56
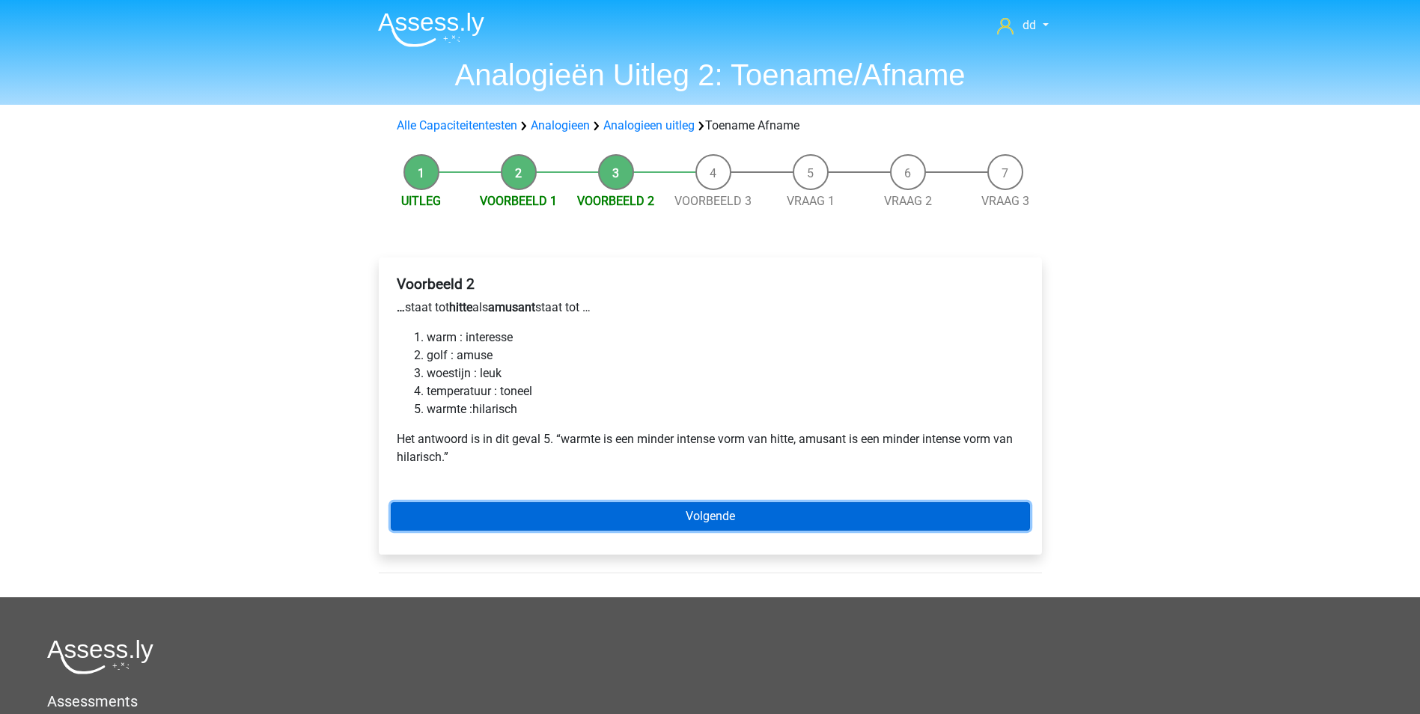
click at [682, 508] on link "Volgende" at bounding box center [710, 516] width 639 height 28
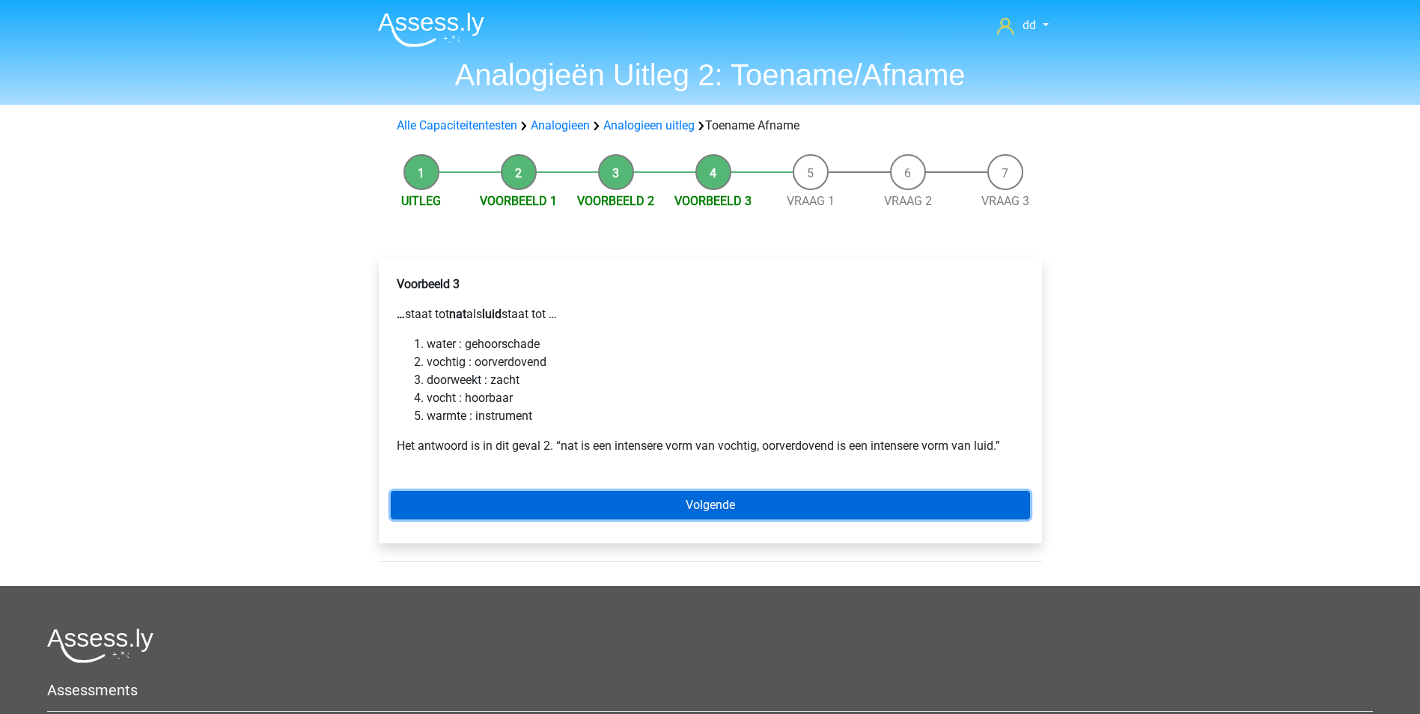
click at [694, 502] on link "Volgende" at bounding box center [710, 505] width 639 height 28
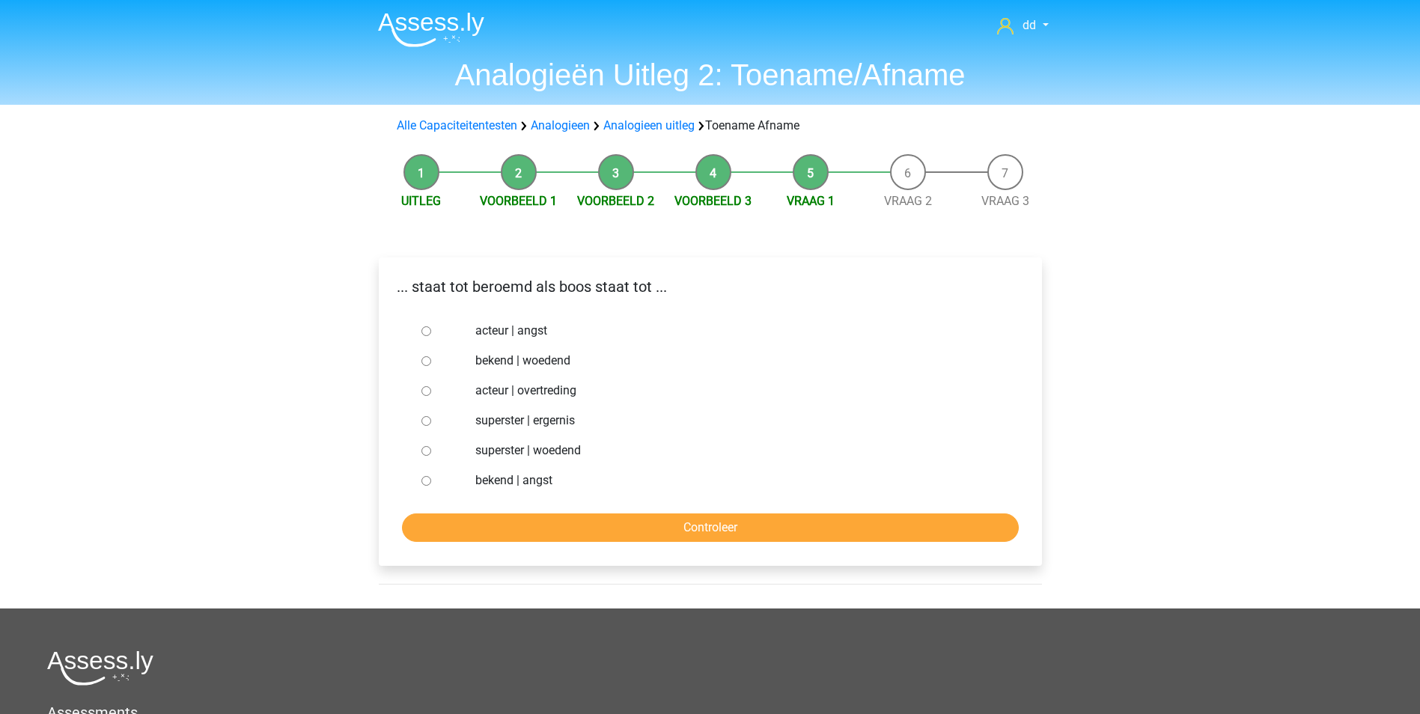
click at [424, 362] on input "bekend | woedend" at bounding box center [426, 361] width 10 height 10
radio input "true"
click at [658, 531] on input "Controleer" at bounding box center [710, 528] width 617 height 28
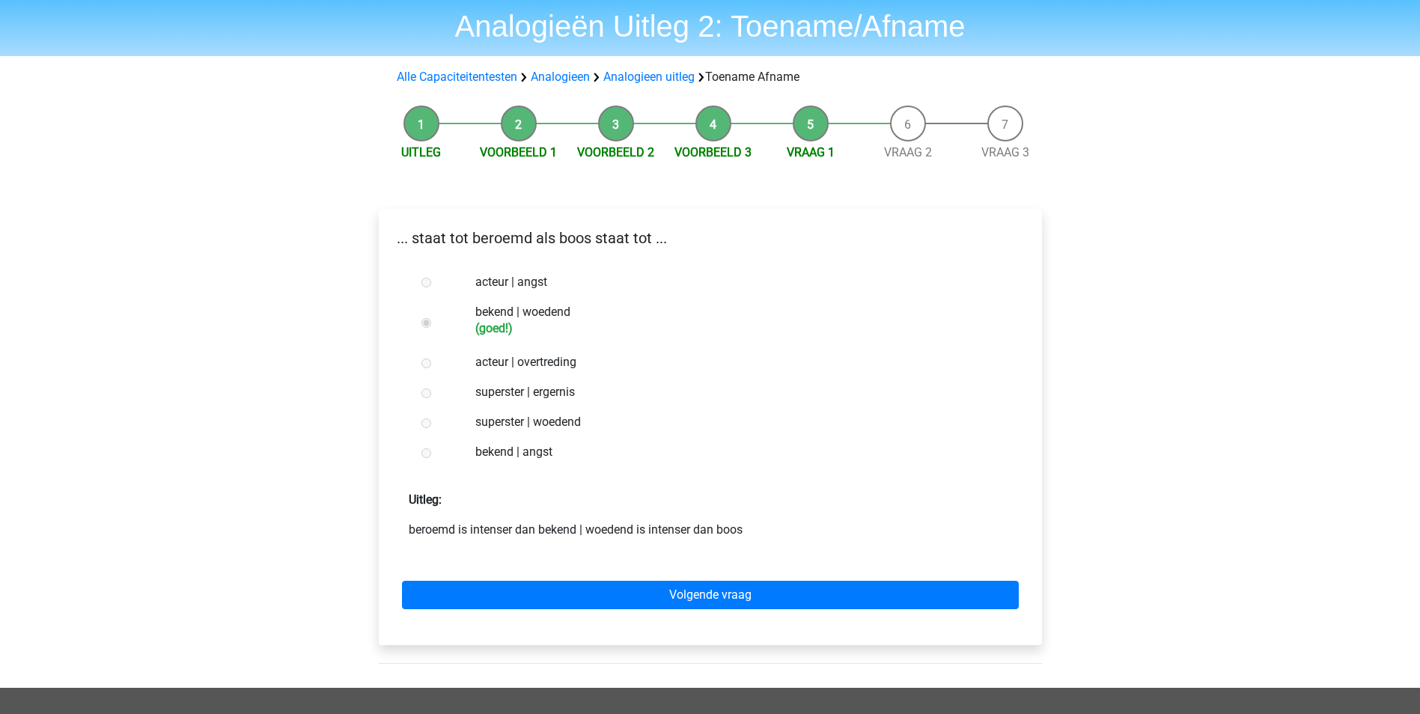
scroll to position [75, 0]
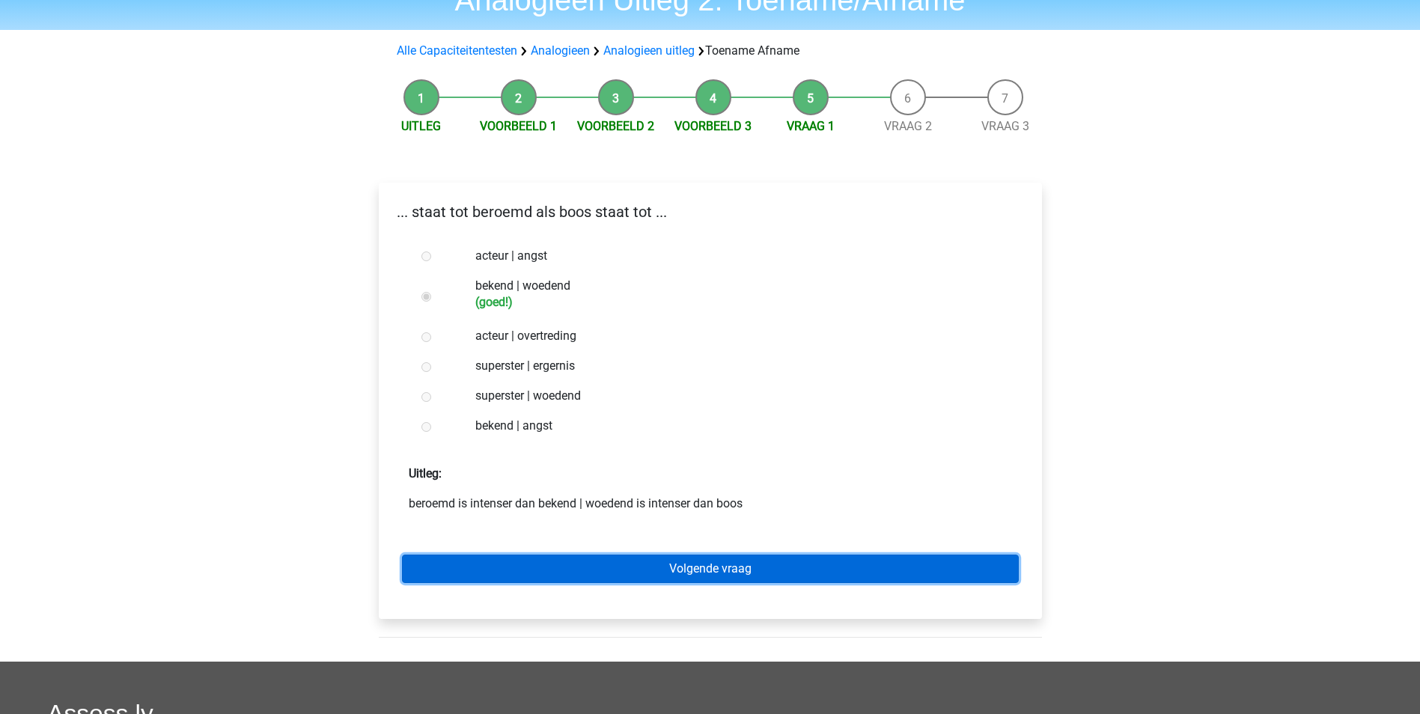
click at [704, 570] on link "Volgende vraag" at bounding box center [710, 569] width 617 height 28
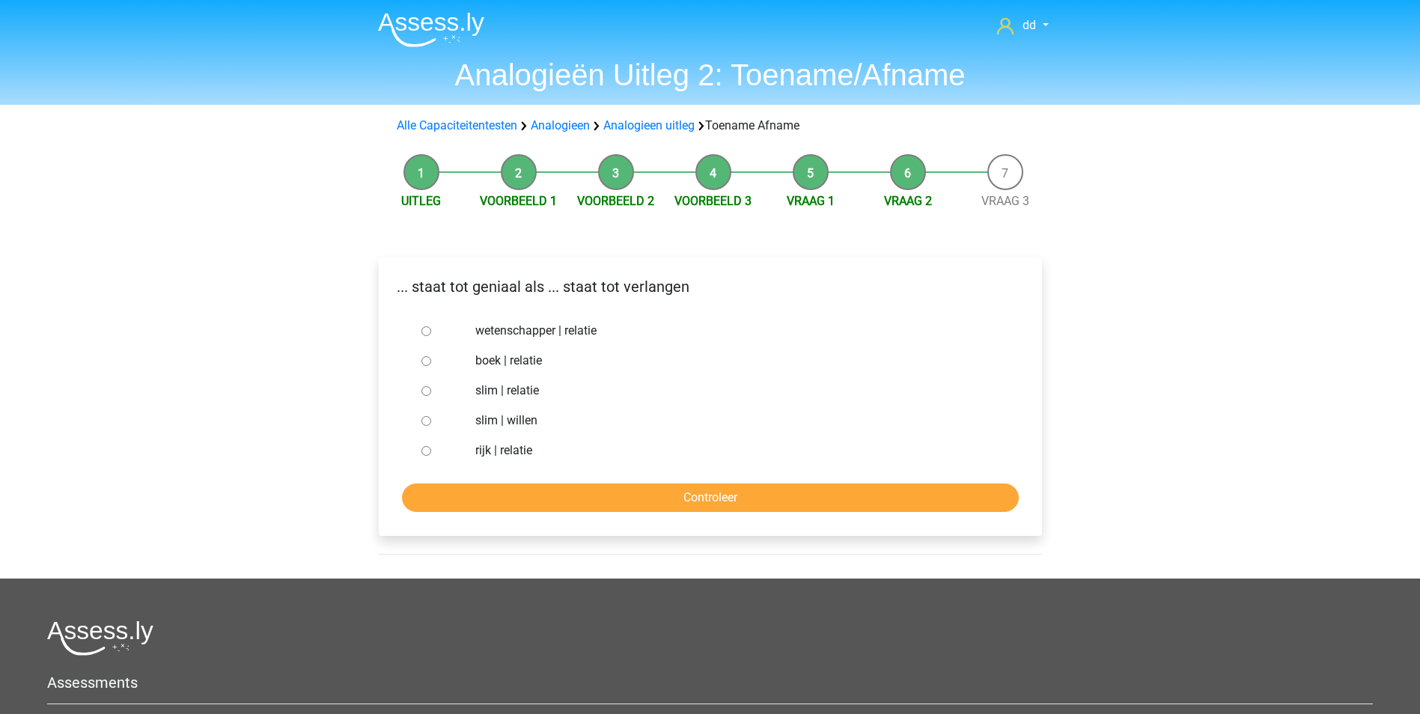
click at [493, 419] on label "slim | willen" at bounding box center [734, 421] width 518 height 18
click at [431, 419] on input "slim | willen" at bounding box center [426, 421] width 10 height 10
radio input "true"
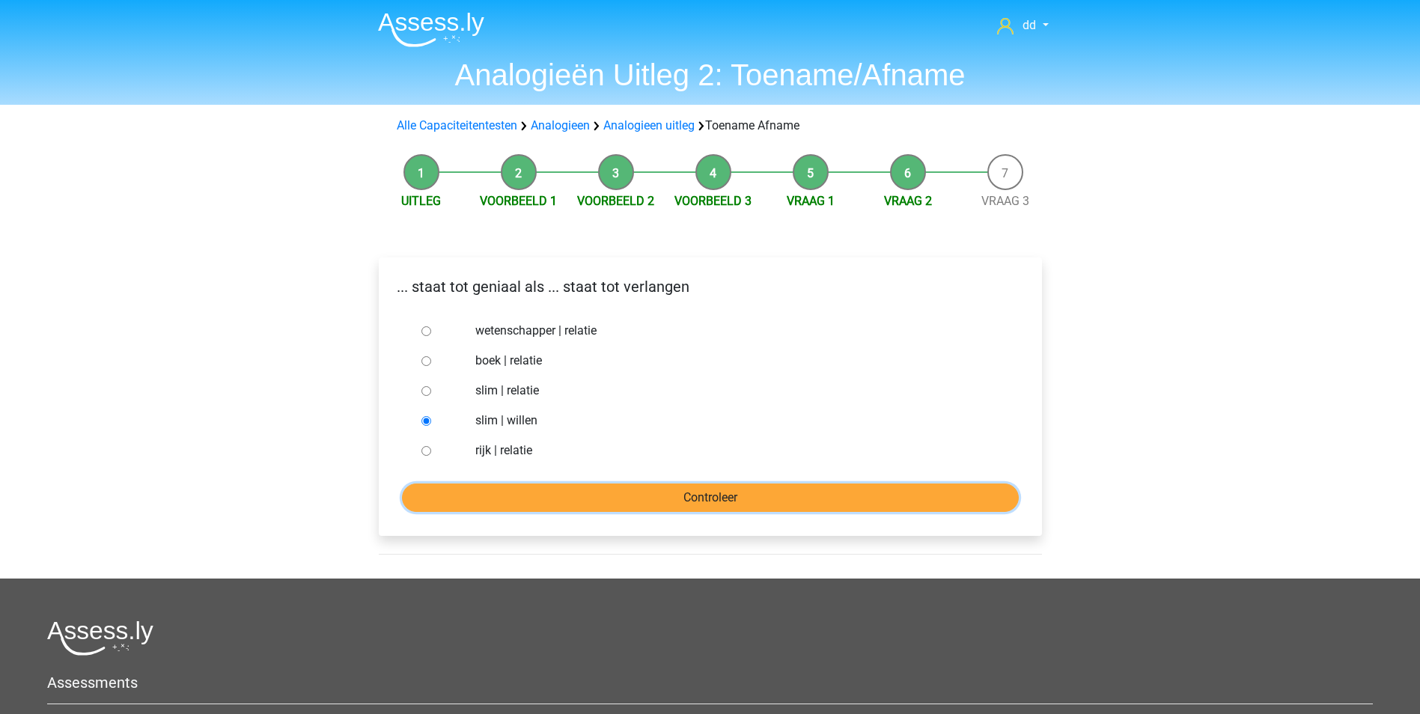
click at [644, 485] on input "Controleer" at bounding box center [710, 498] width 617 height 28
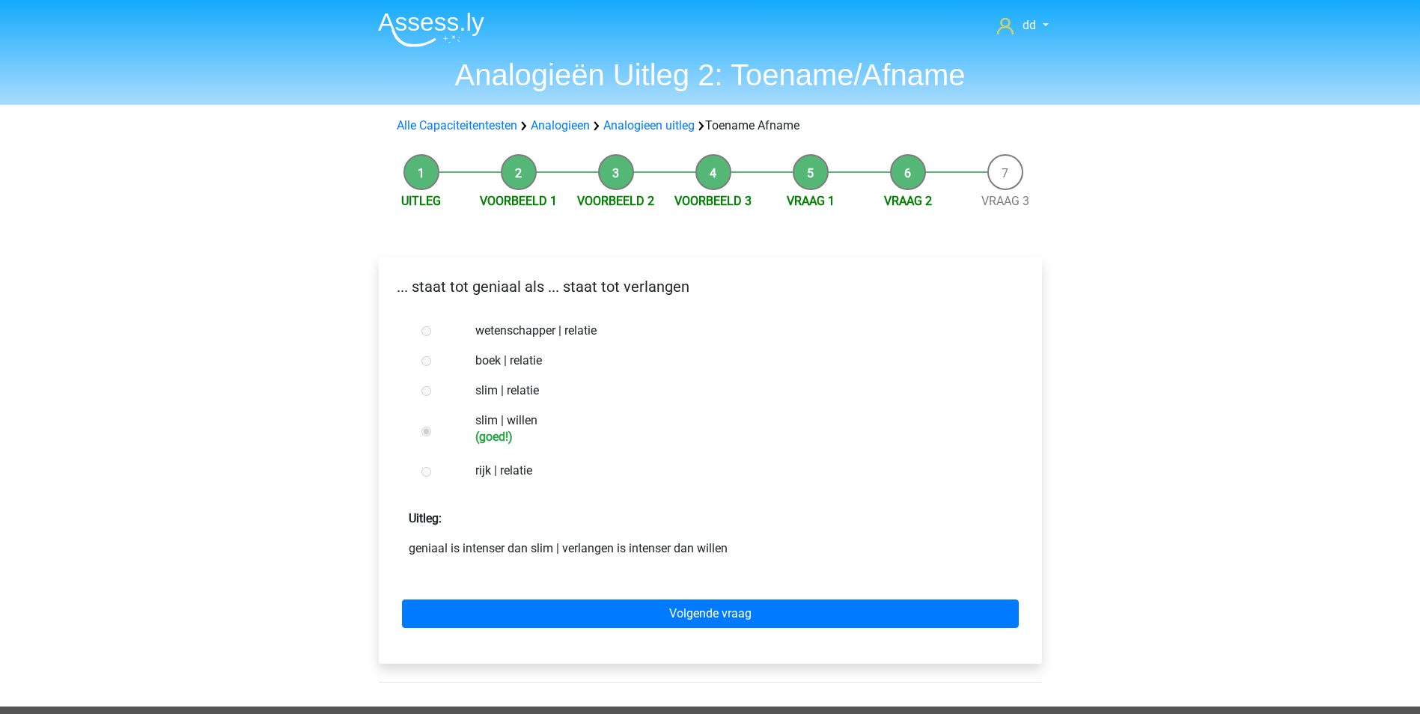
scroll to position [75, 0]
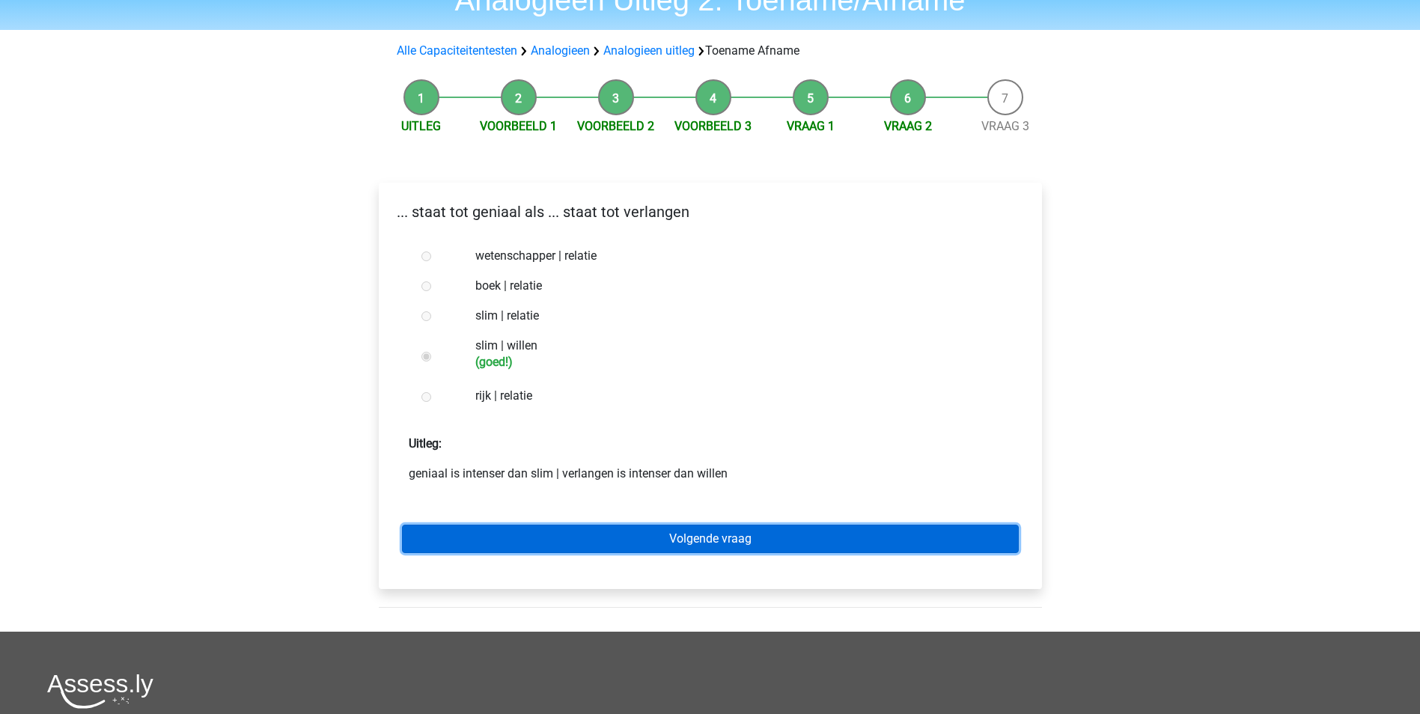
click at [686, 544] on link "Volgende vraag" at bounding box center [710, 539] width 617 height 28
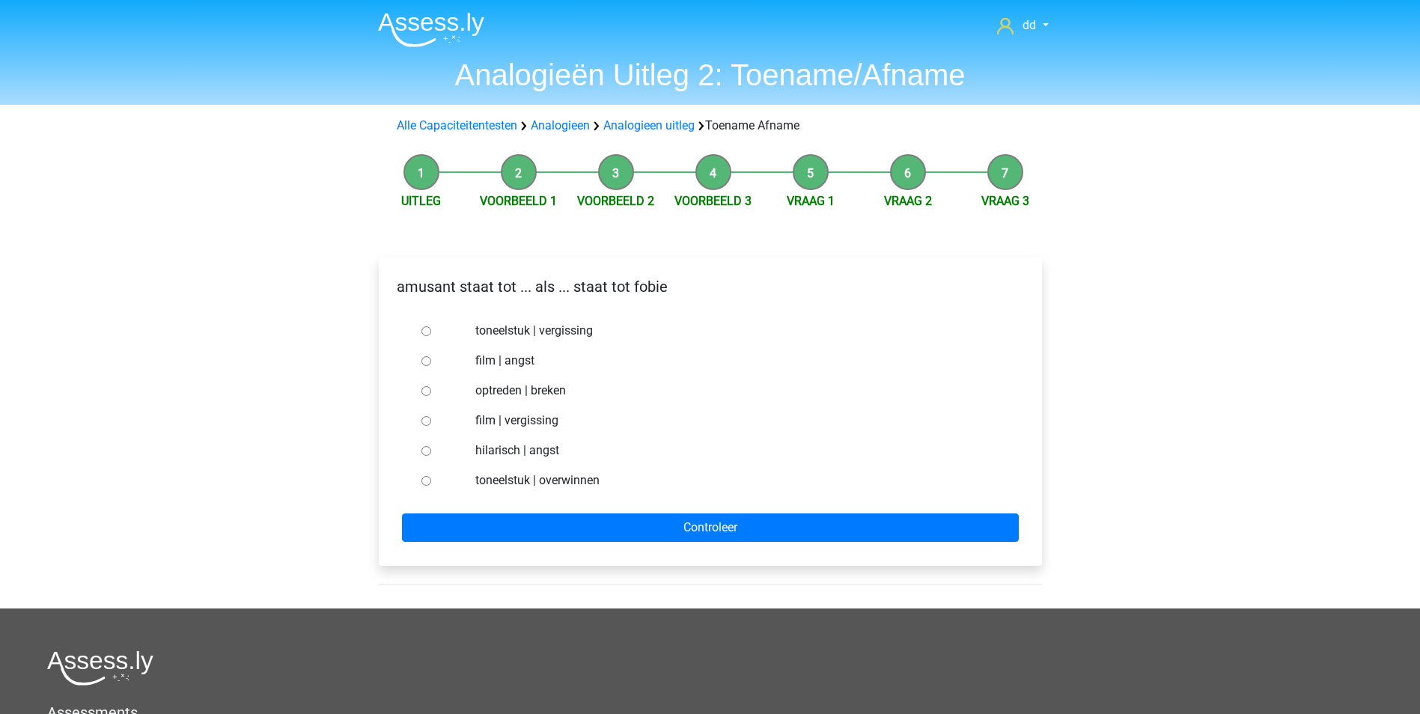
click at [422, 448] on input "hilarisch | angst" at bounding box center [426, 451] width 10 height 10
radio input "true"
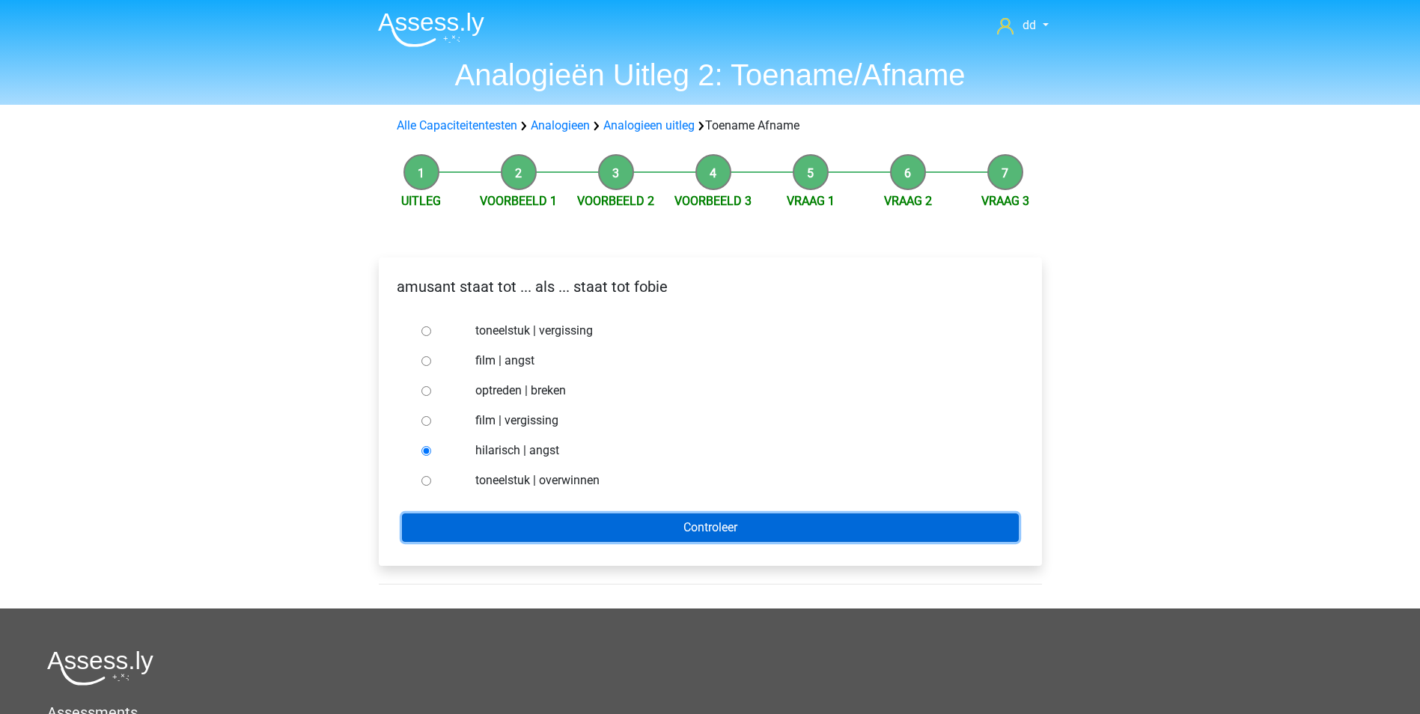
click at [535, 520] on input "Controleer" at bounding box center [710, 528] width 617 height 28
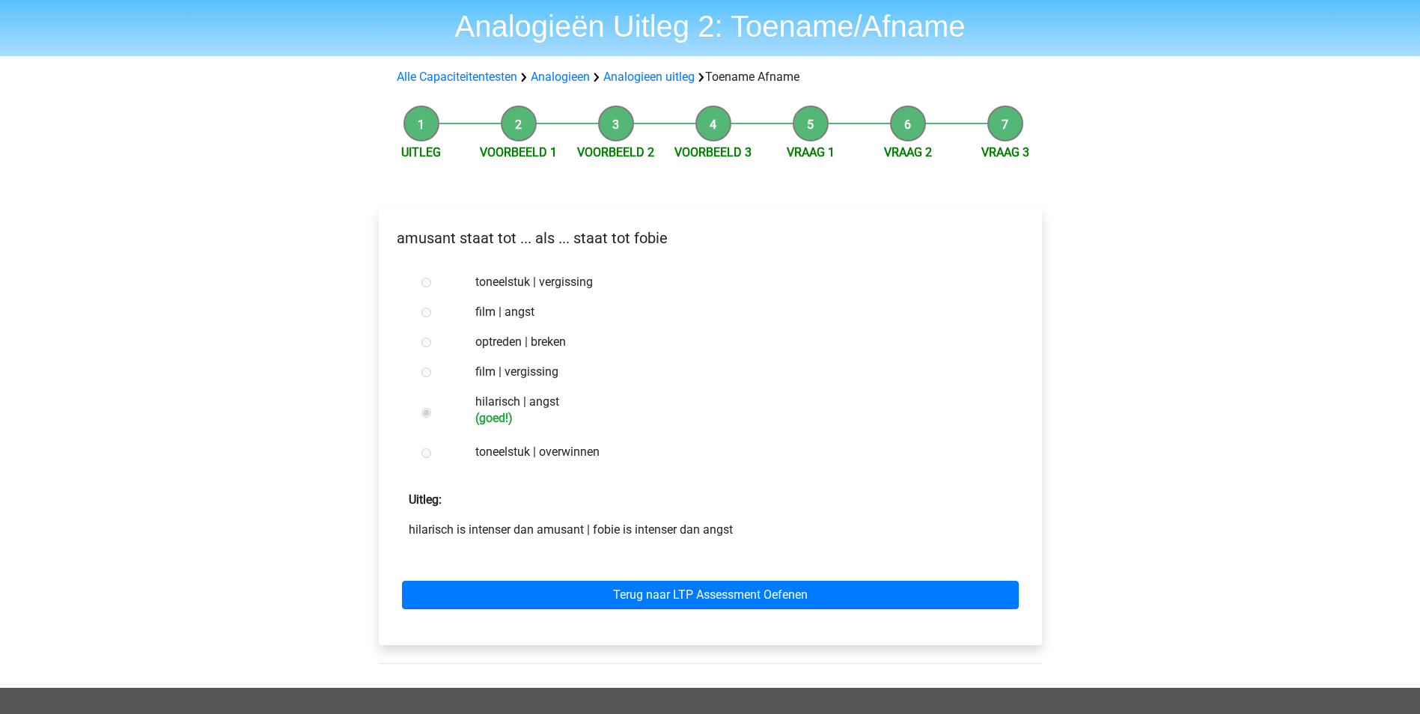
scroll to position [75, 0]
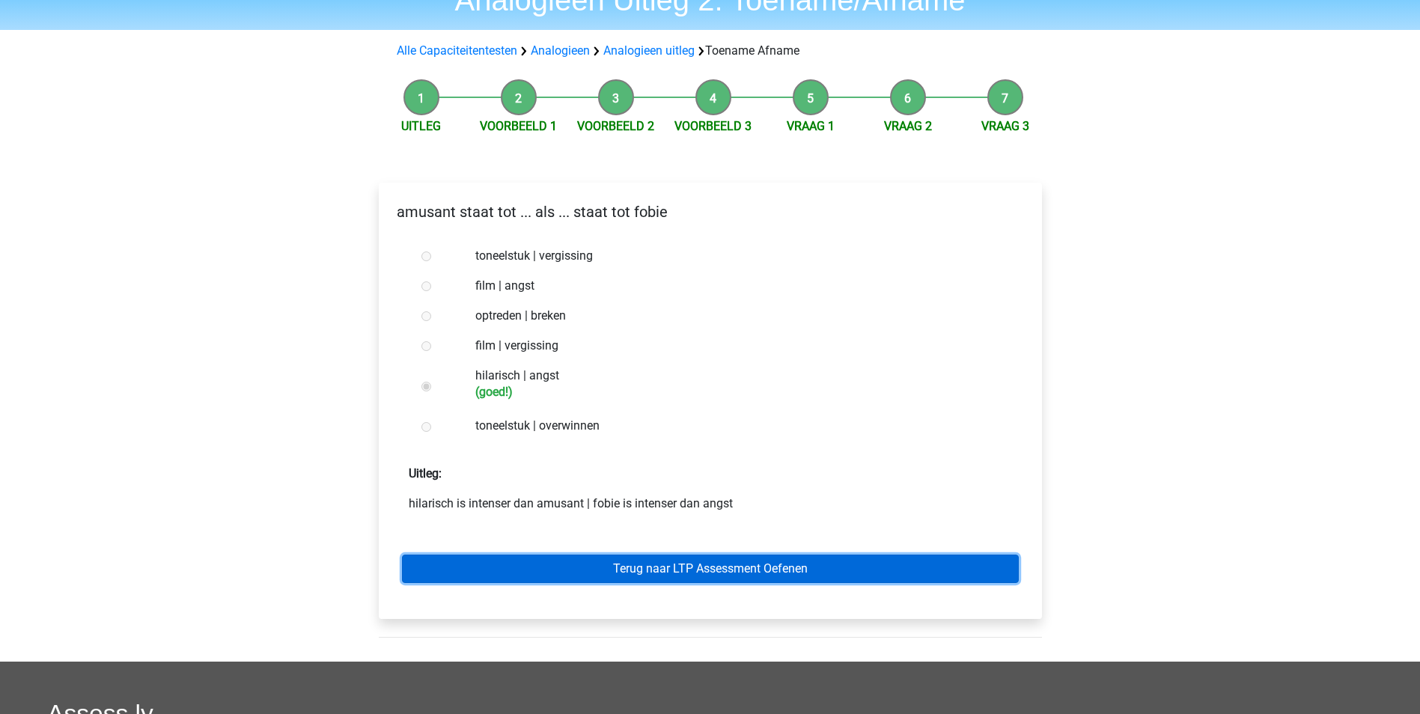
click at [706, 567] on link "Terug naar LTP Assessment Oefenen" at bounding box center [710, 569] width 617 height 28
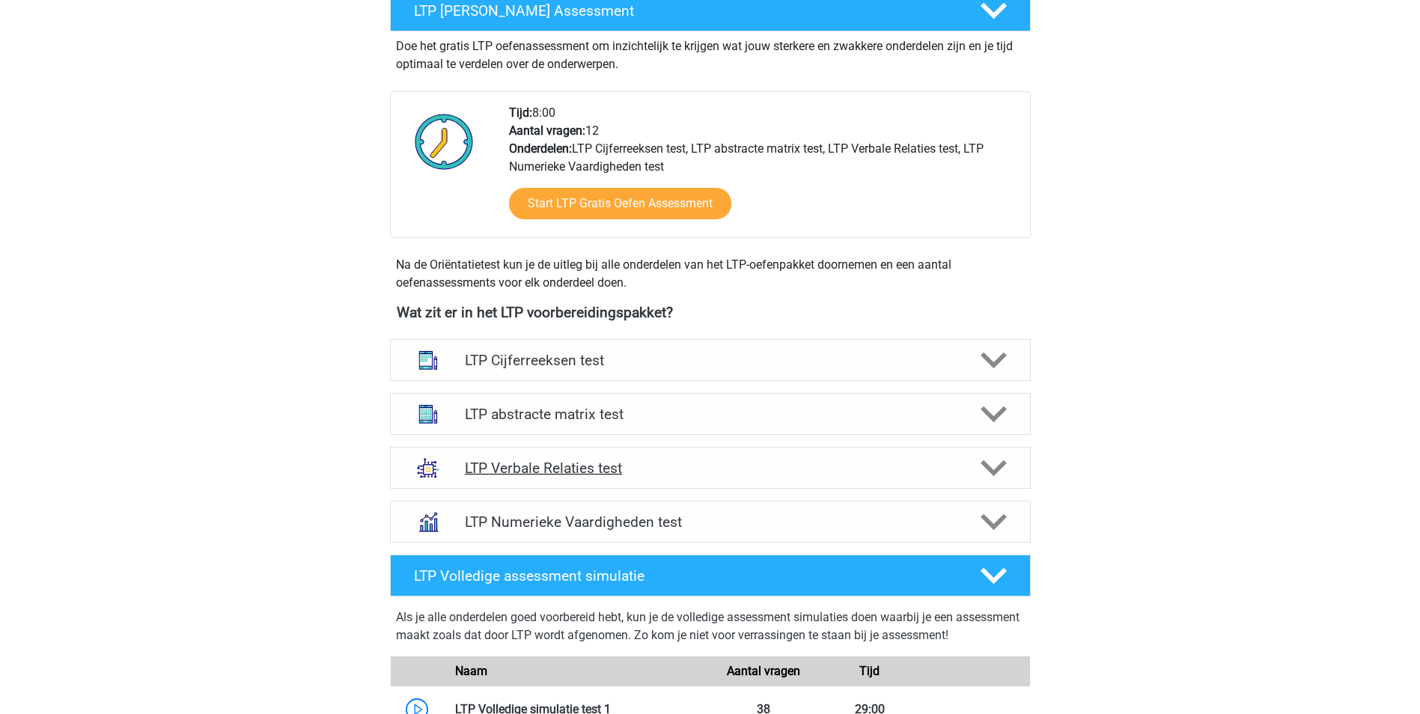
scroll to position [374, 0]
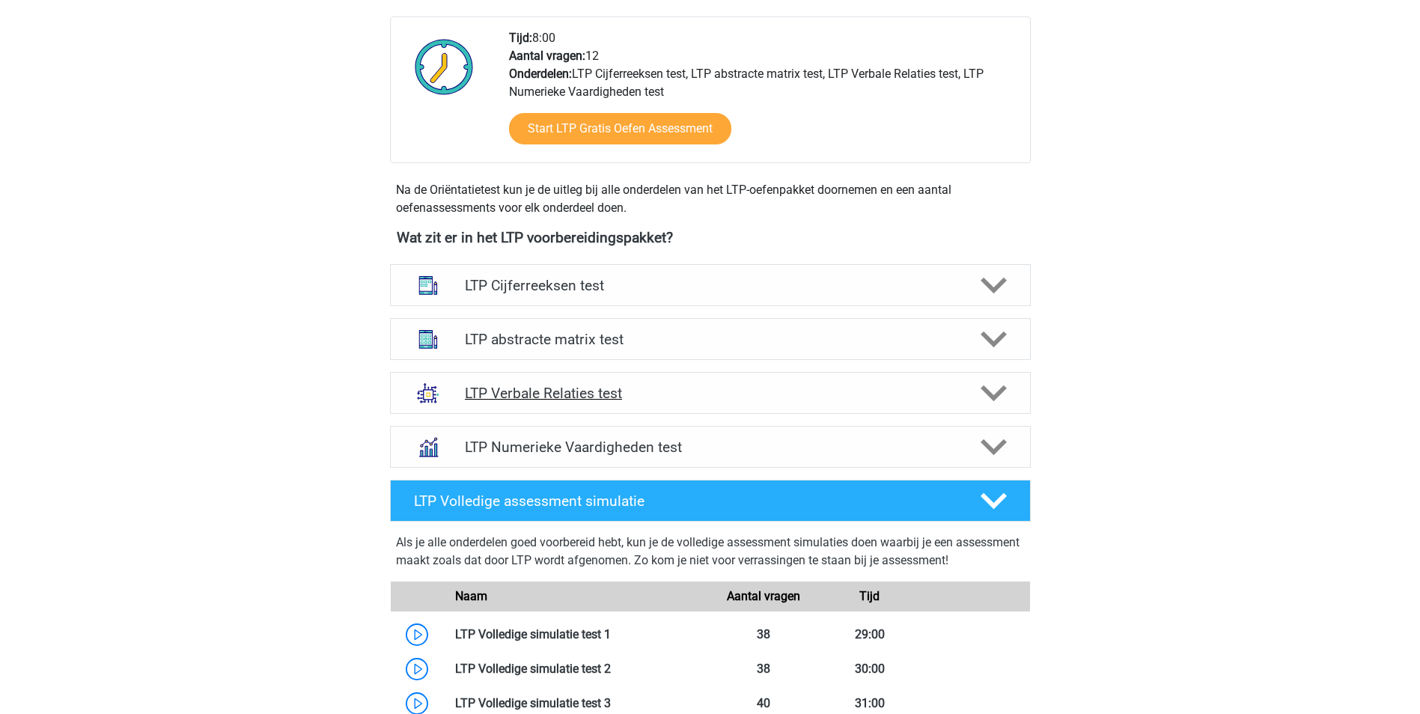
click at [997, 390] on icon at bounding box center [994, 393] width 26 height 26
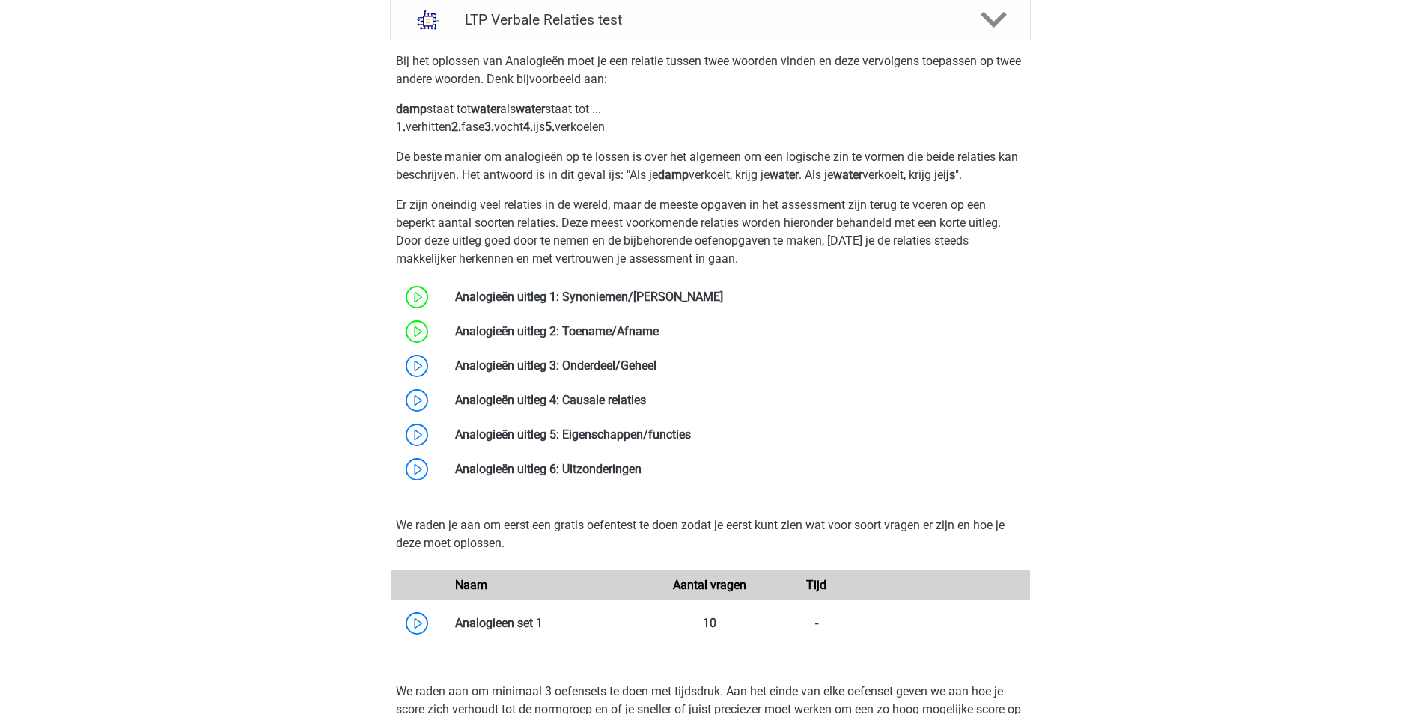
scroll to position [749, 0]
click at [656, 366] on link at bounding box center [656, 365] width 0 height 14
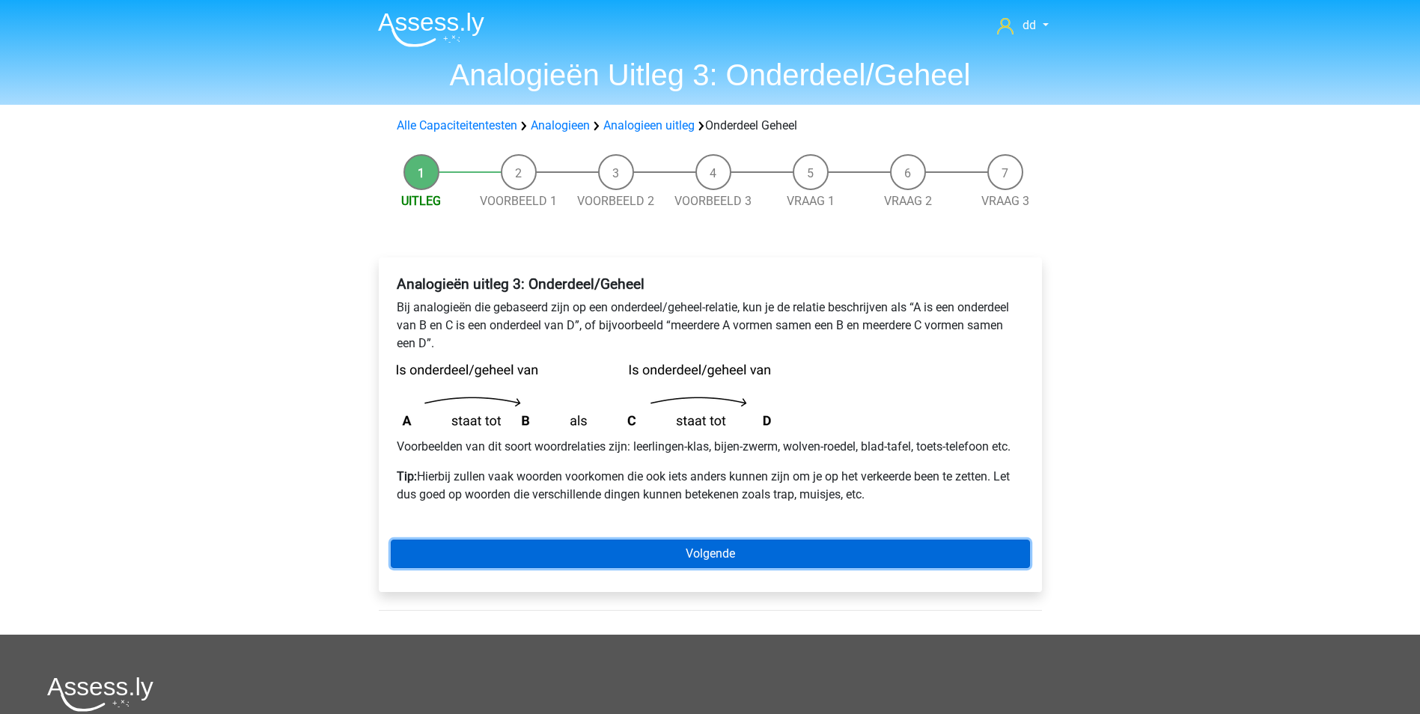
click at [704, 548] on link "Volgende" at bounding box center [710, 554] width 639 height 28
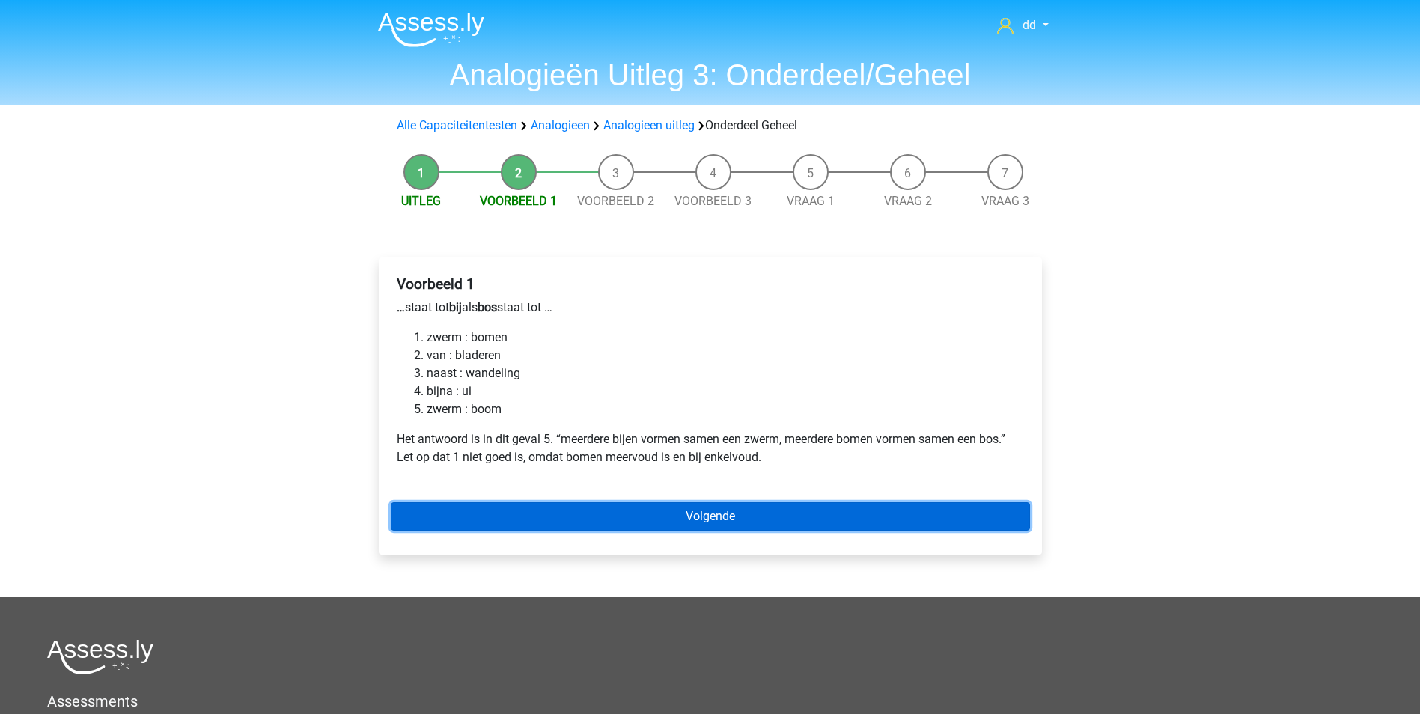
click at [716, 519] on link "Volgende" at bounding box center [710, 516] width 639 height 28
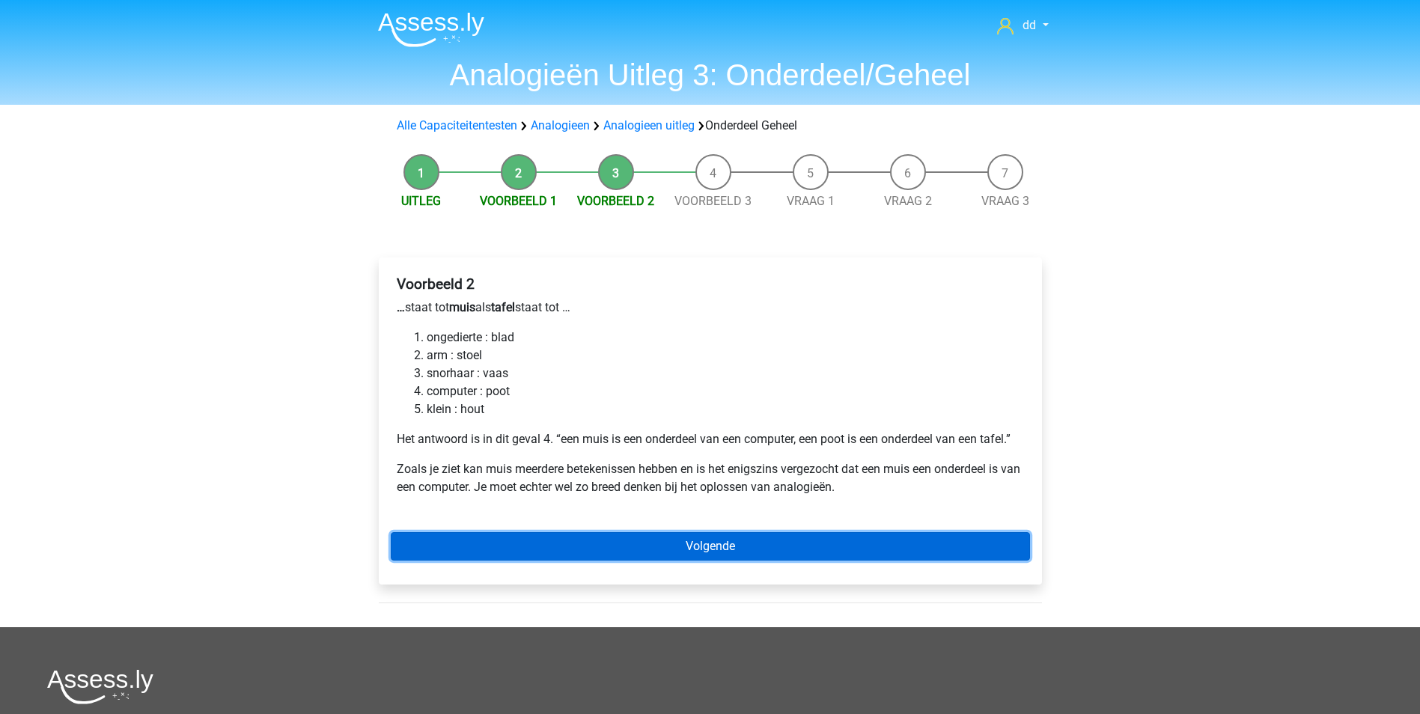
click at [687, 535] on link "Volgende" at bounding box center [710, 546] width 639 height 28
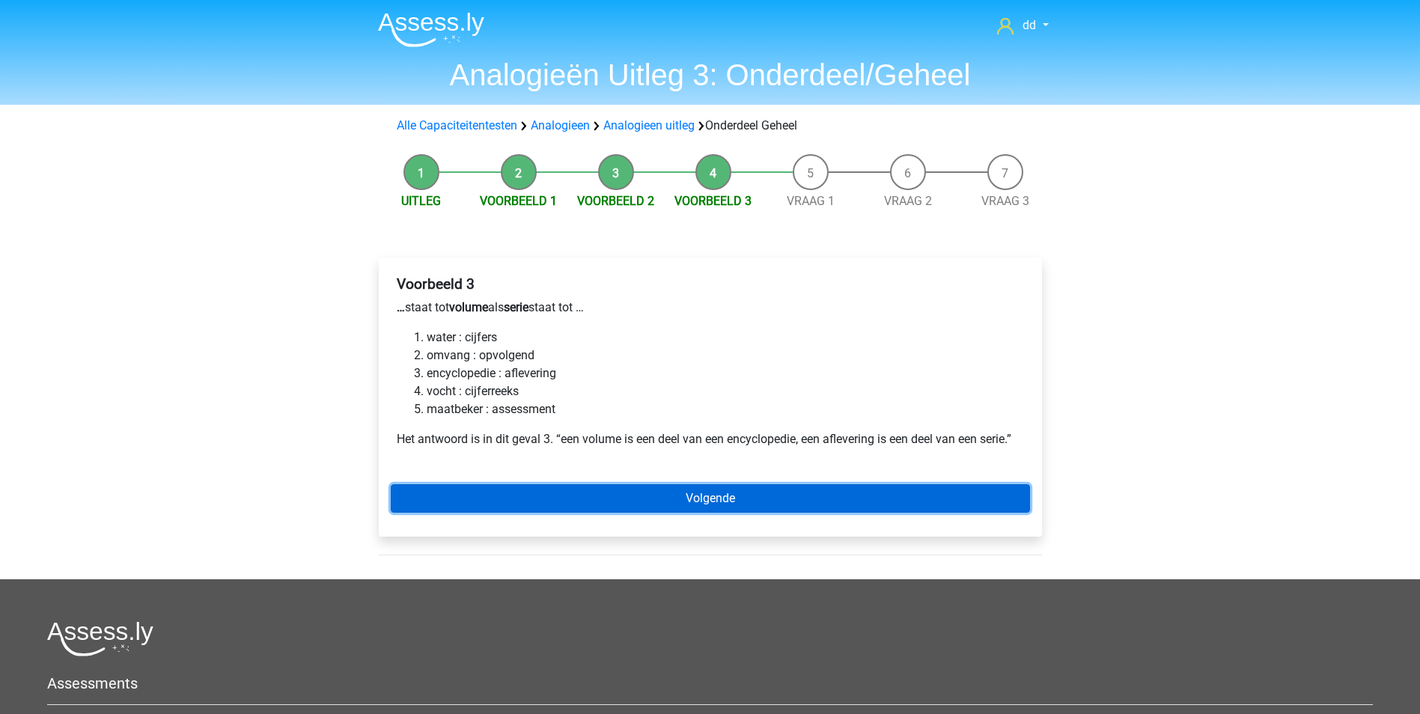
click at [698, 496] on link "Volgende" at bounding box center [710, 498] width 639 height 28
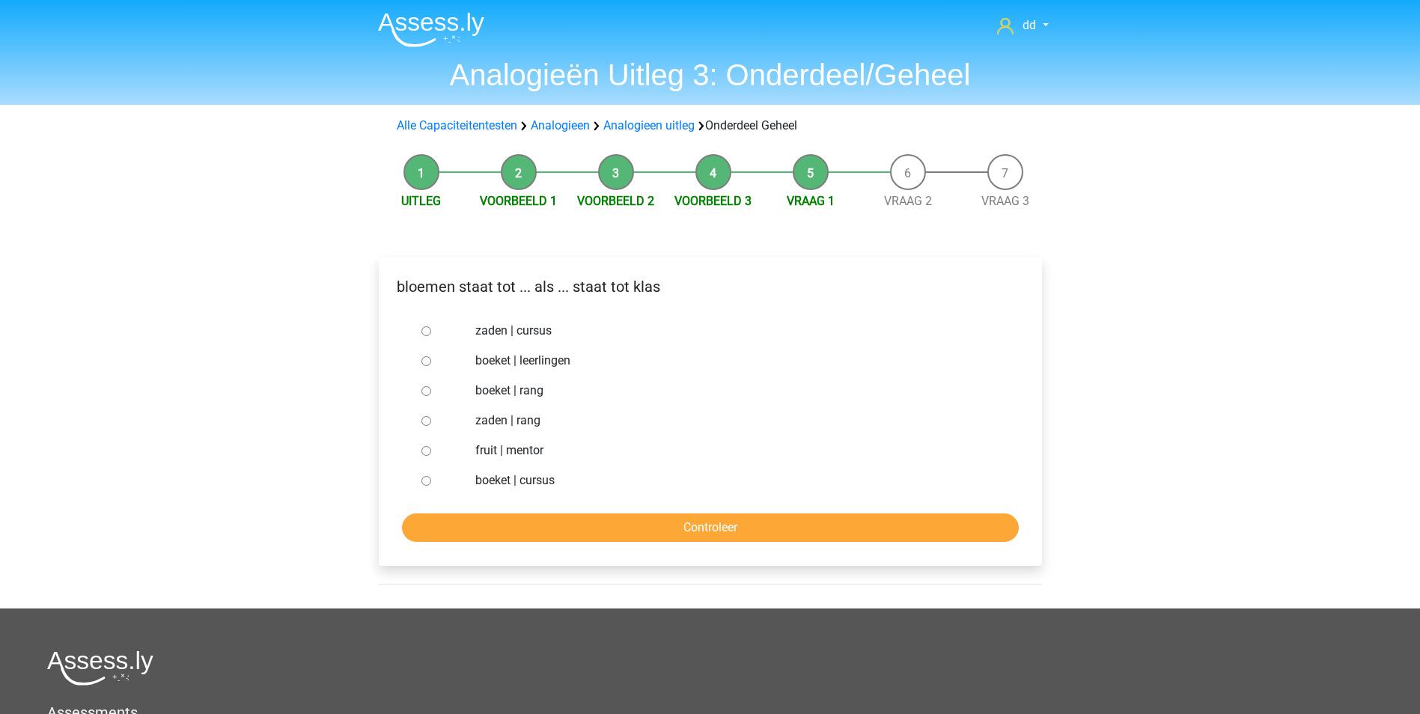
click at [508, 356] on label "boeket | leerlingen" at bounding box center [734, 361] width 518 height 18
click at [431, 356] on input "boeket | leerlingen" at bounding box center [426, 361] width 10 height 10
radio input "true"
click at [690, 535] on input "Controleer" at bounding box center [710, 528] width 617 height 28
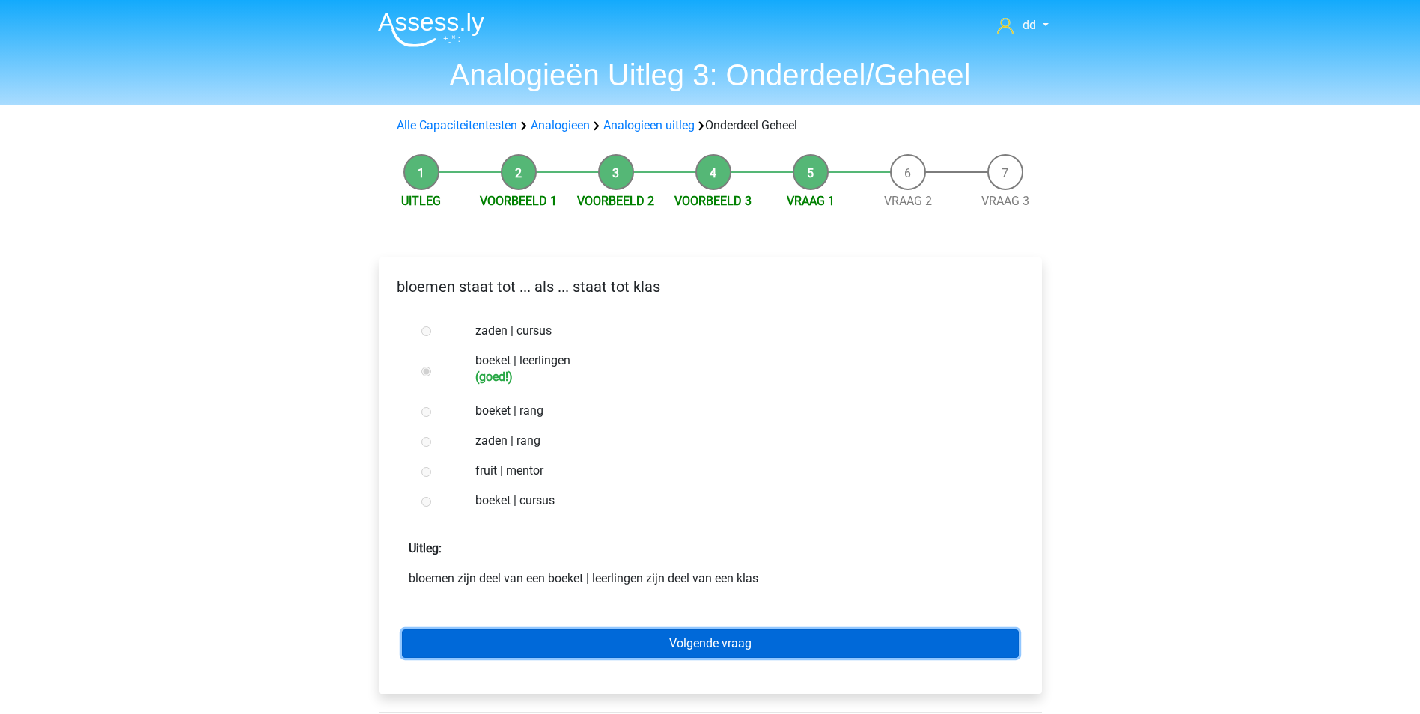
click at [717, 648] on link "Volgende vraag" at bounding box center [710, 644] width 617 height 28
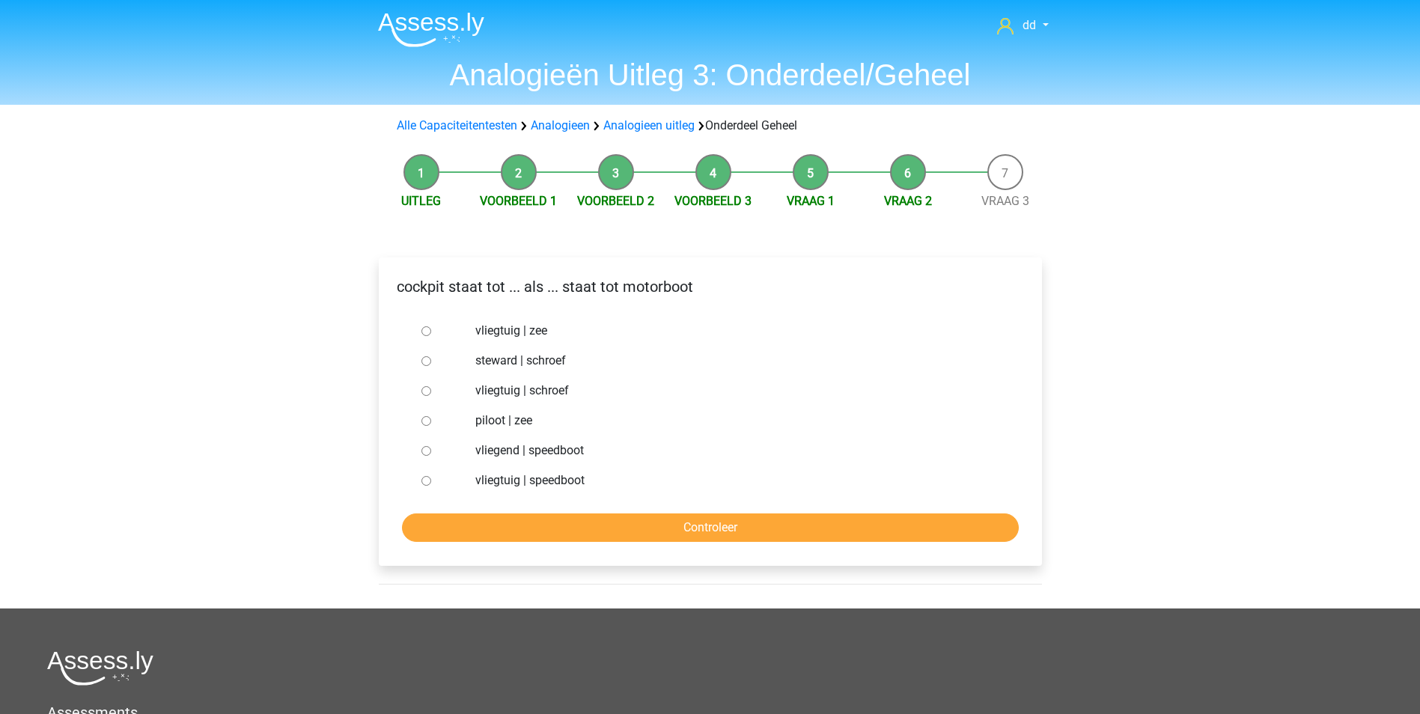
click at [427, 389] on input "vliegtuig | schroef" at bounding box center [426, 391] width 10 height 10
radio input "true"
click at [630, 532] on input "Controleer" at bounding box center [710, 528] width 617 height 28
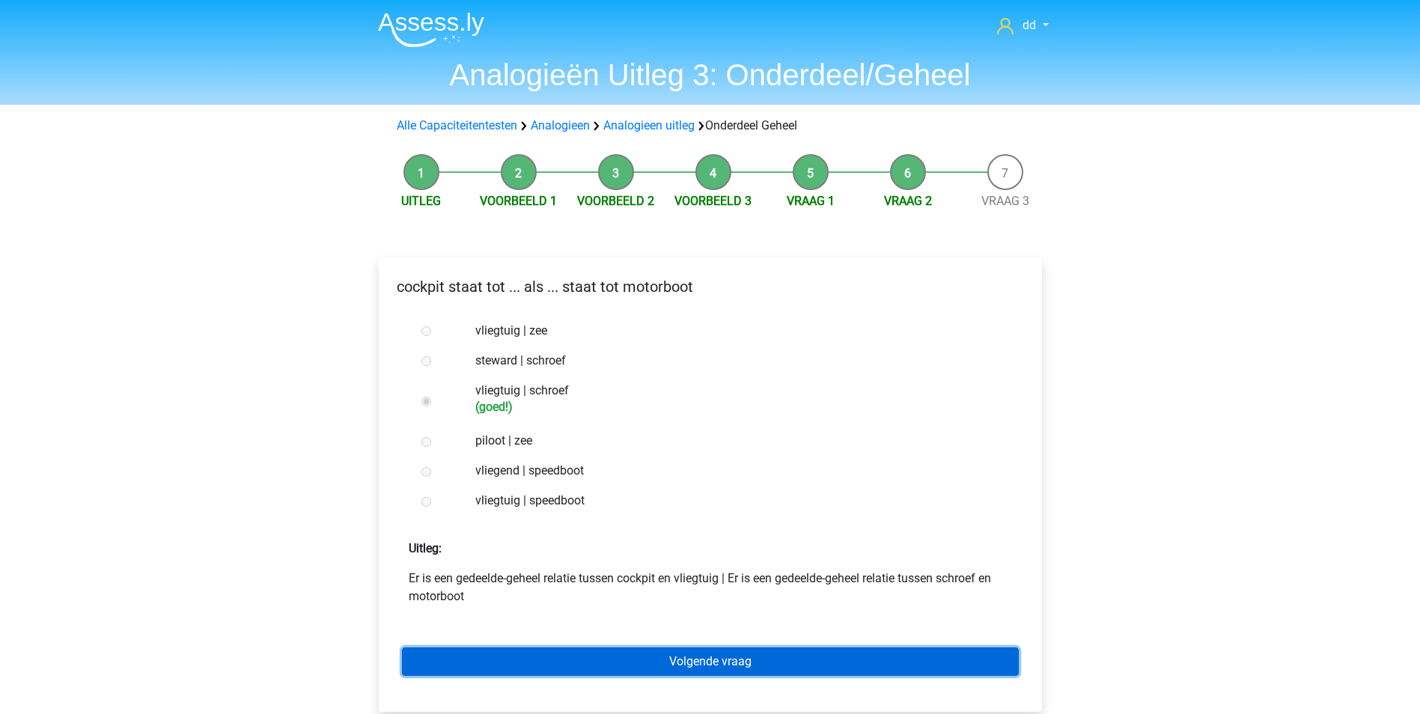
click at [736, 658] on link "Volgende vraag" at bounding box center [710, 661] width 617 height 28
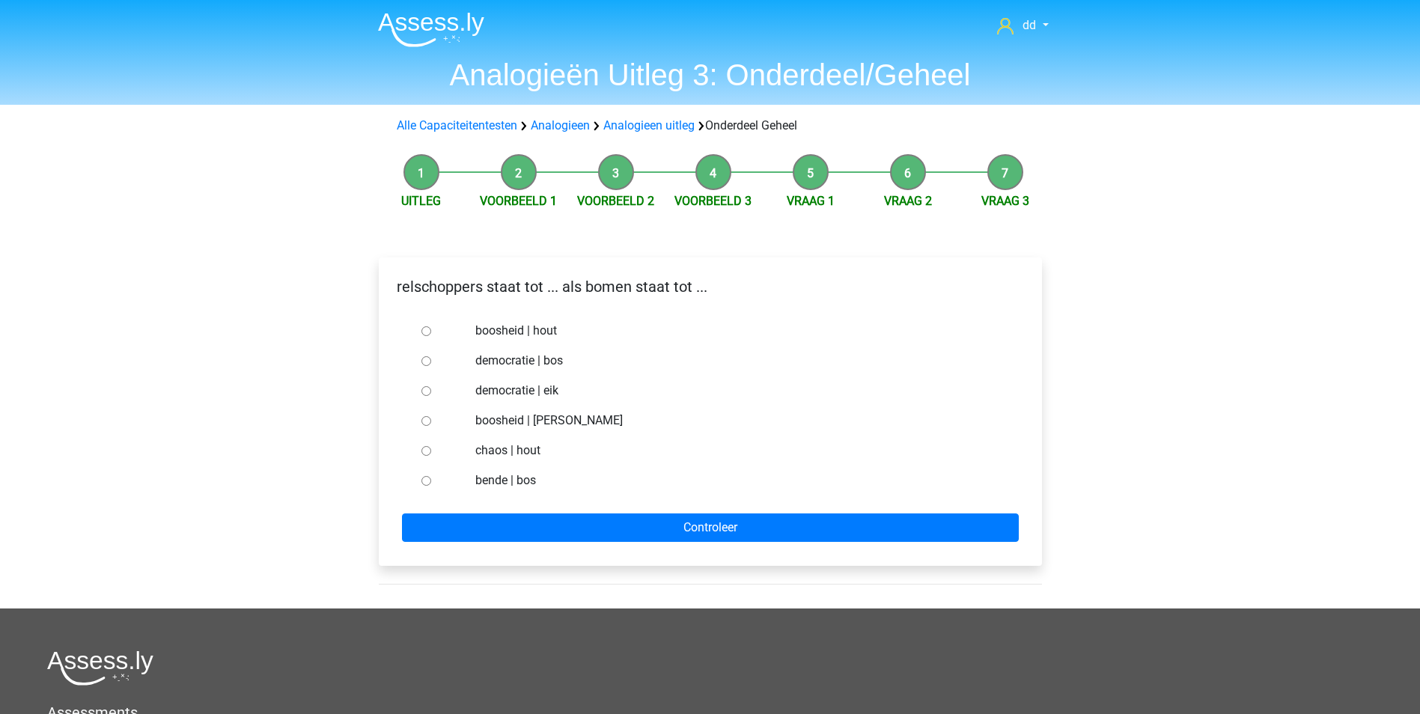
click at [490, 481] on label "bende | bos" at bounding box center [734, 481] width 518 height 18
click at [431, 481] on input "bende | bos" at bounding box center [426, 481] width 10 height 10
radio input "true"
click at [561, 511] on form "boosheid | hout democratie | bos democratie | eik boosheid | tarzan chaos | hou…" at bounding box center [710, 429] width 639 height 226
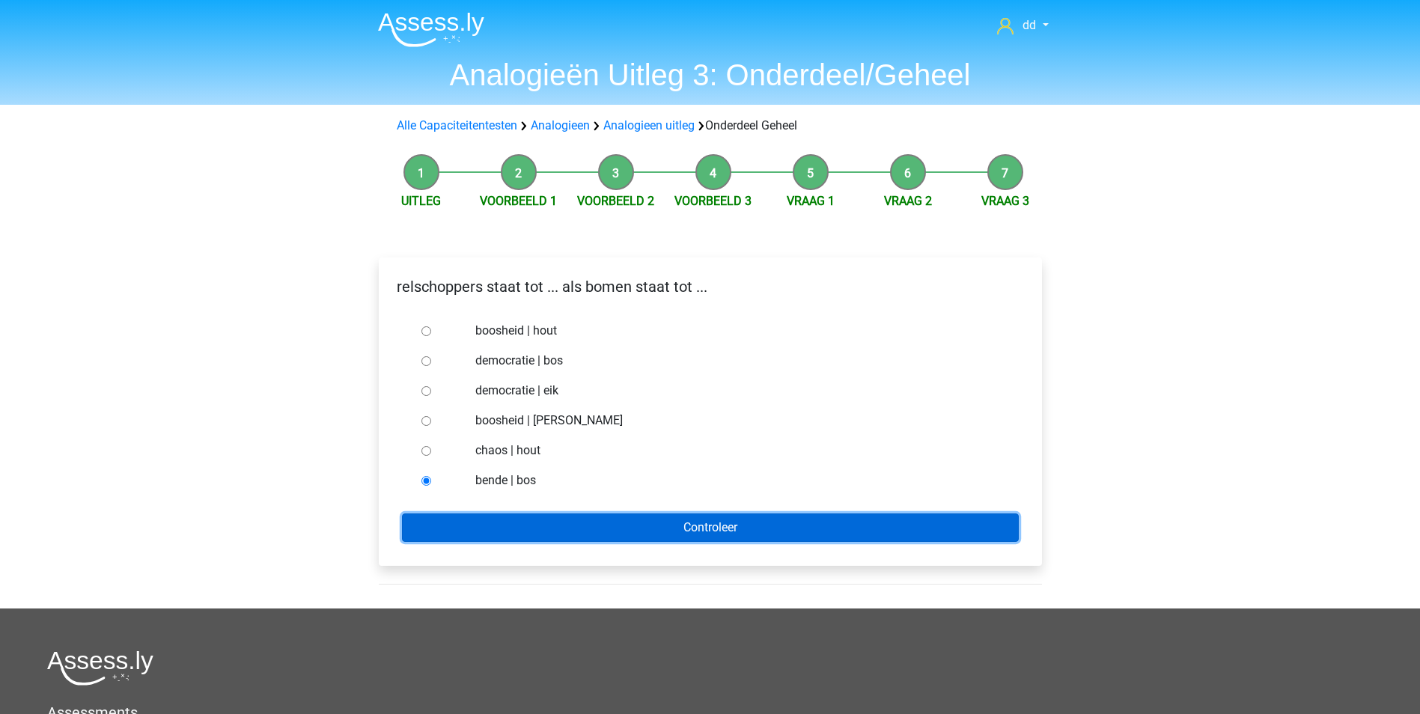
click at [564, 528] on input "Controleer" at bounding box center [710, 528] width 617 height 28
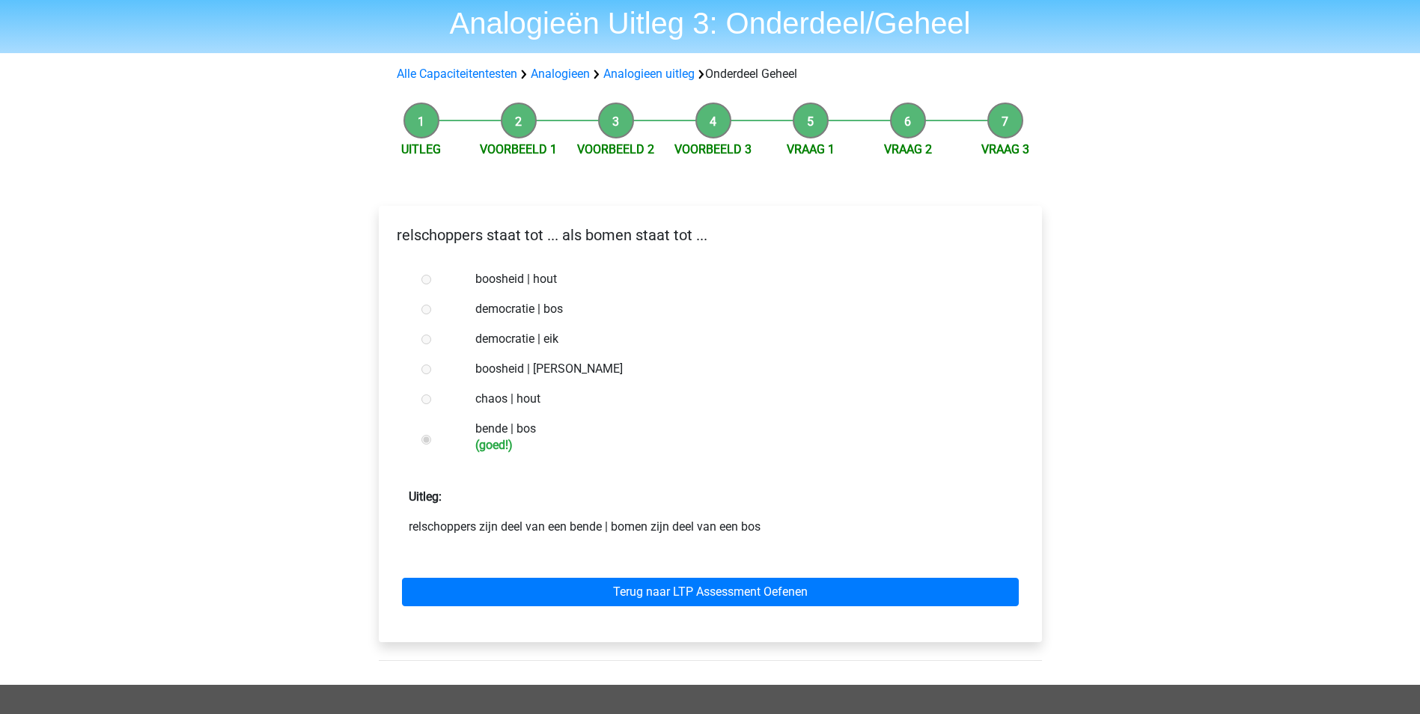
scroll to position [150, 0]
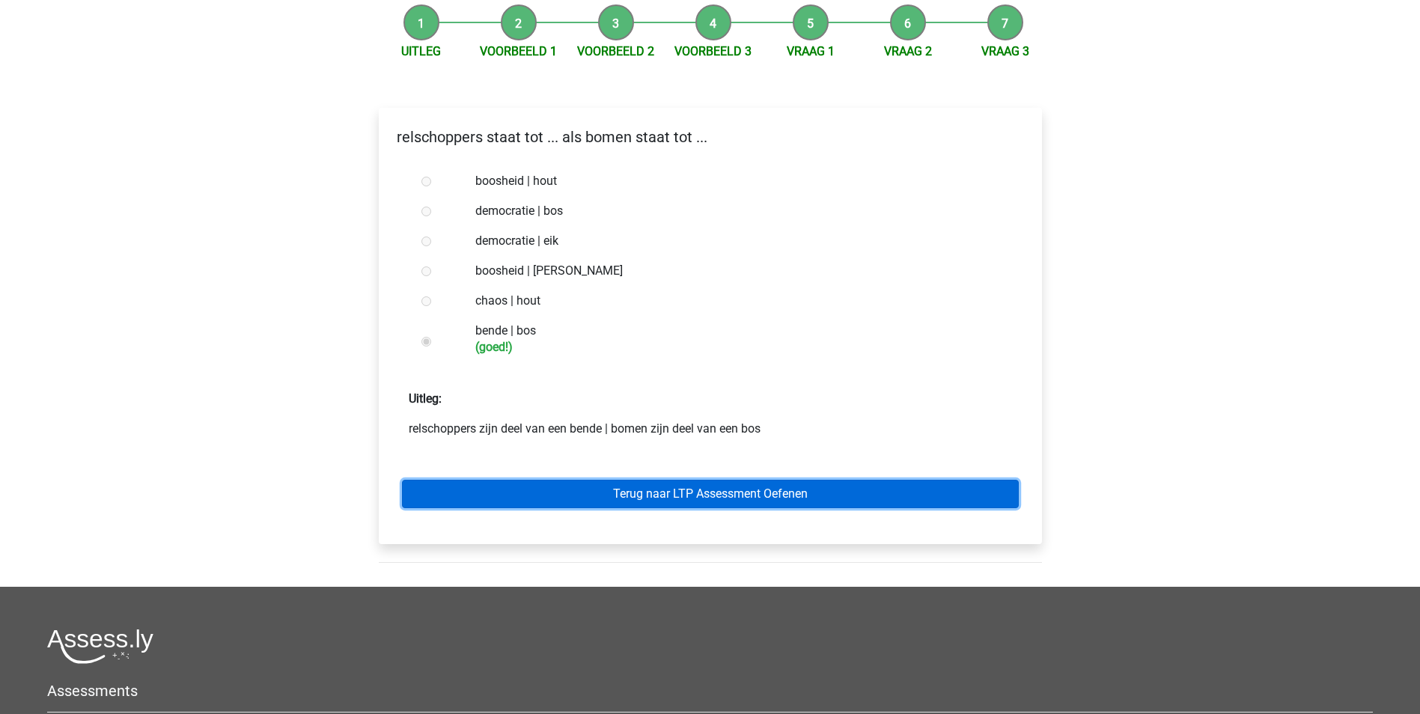
click at [725, 496] on link "Terug naar LTP Assessment Oefenen" at bounding box center [710, 494] width 617 height 28
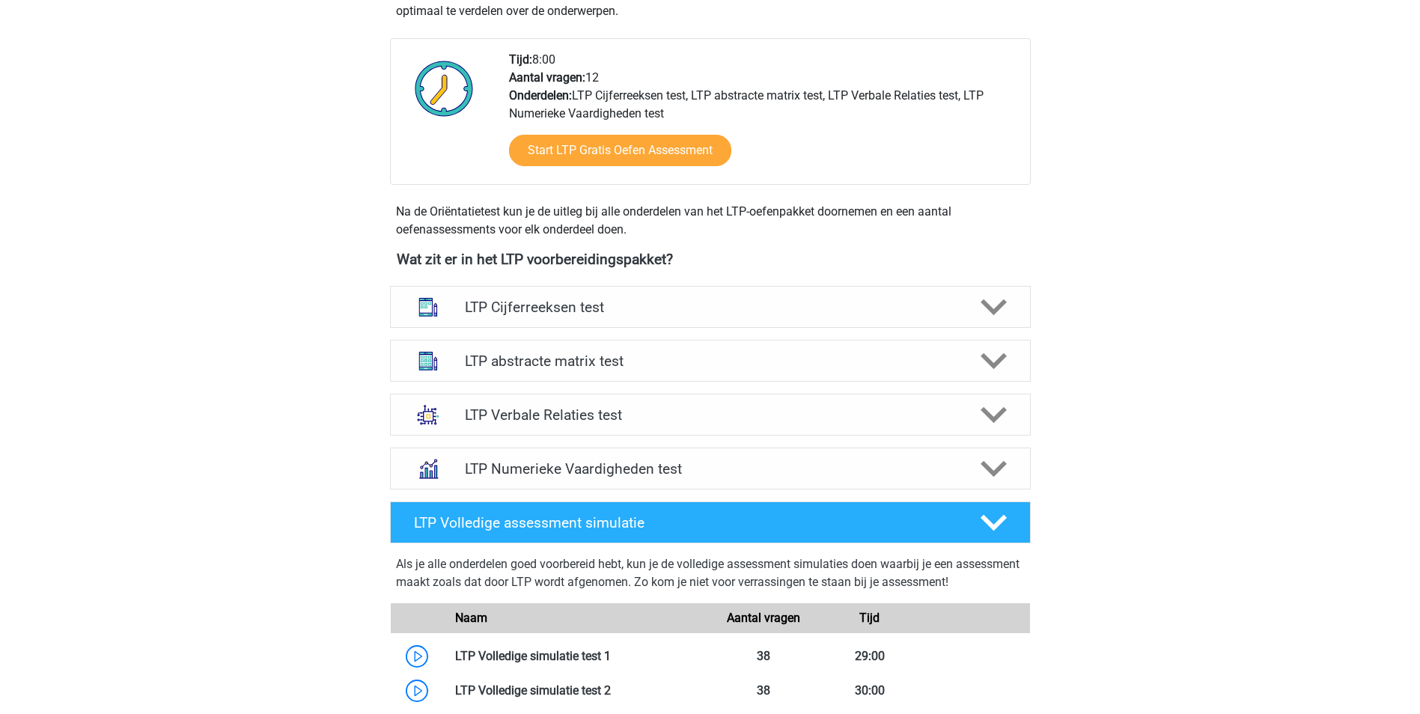
scroll to position [374, 0]
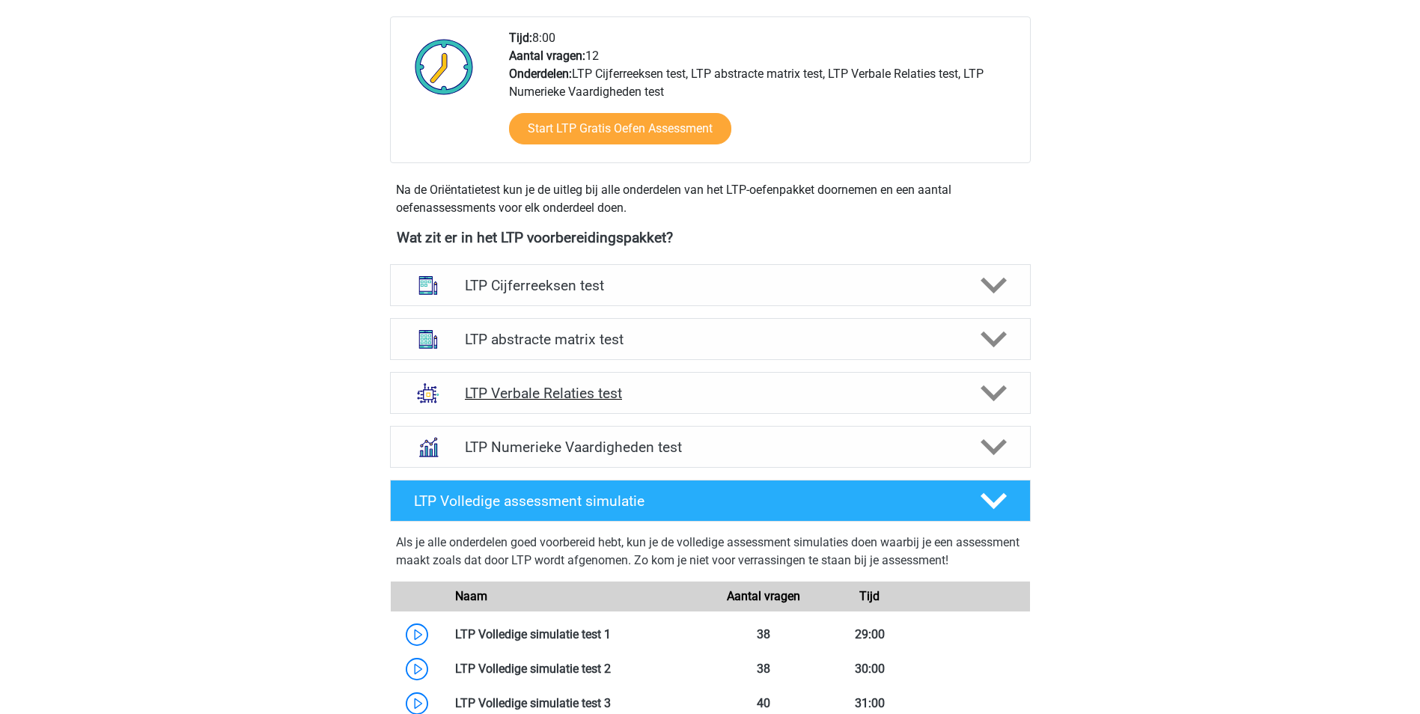
click at [1002, 390] on polygon at bounding box center [994, 394] width 26 height 16
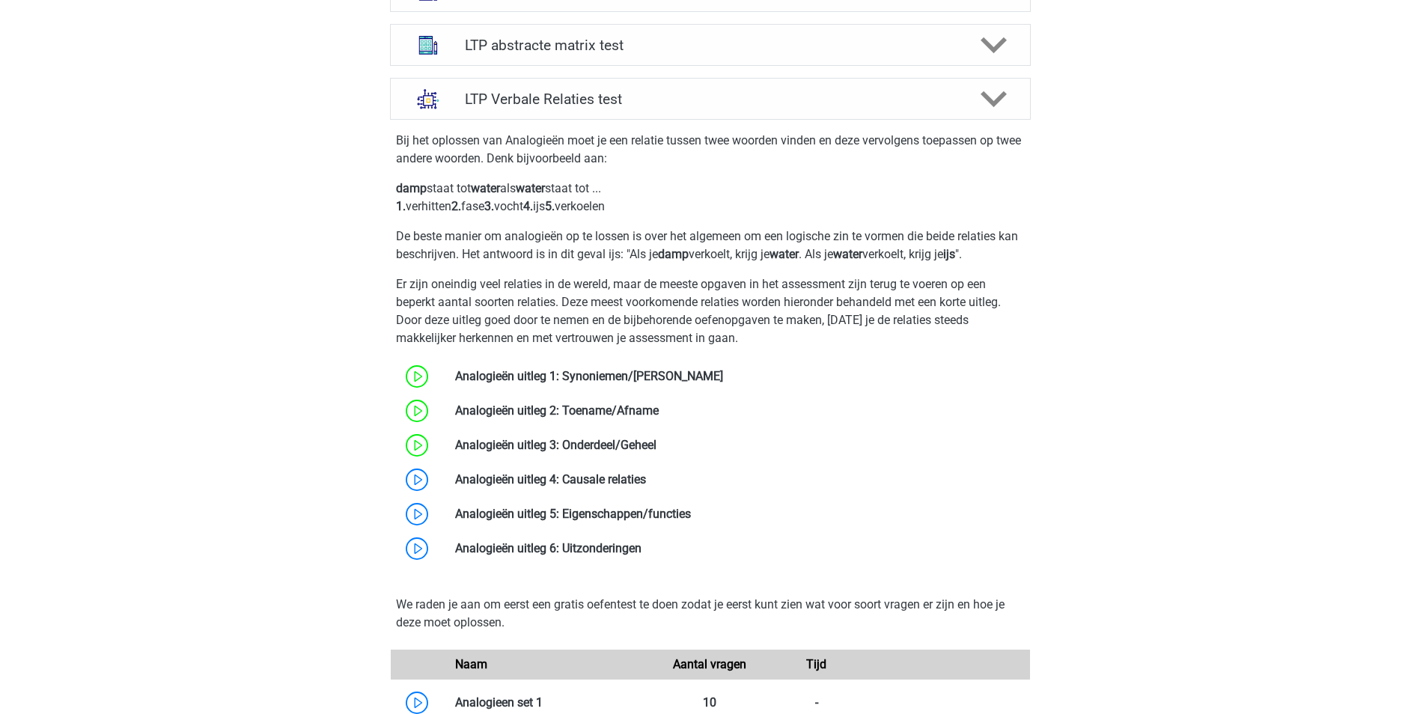
scroll to position [749, 0]
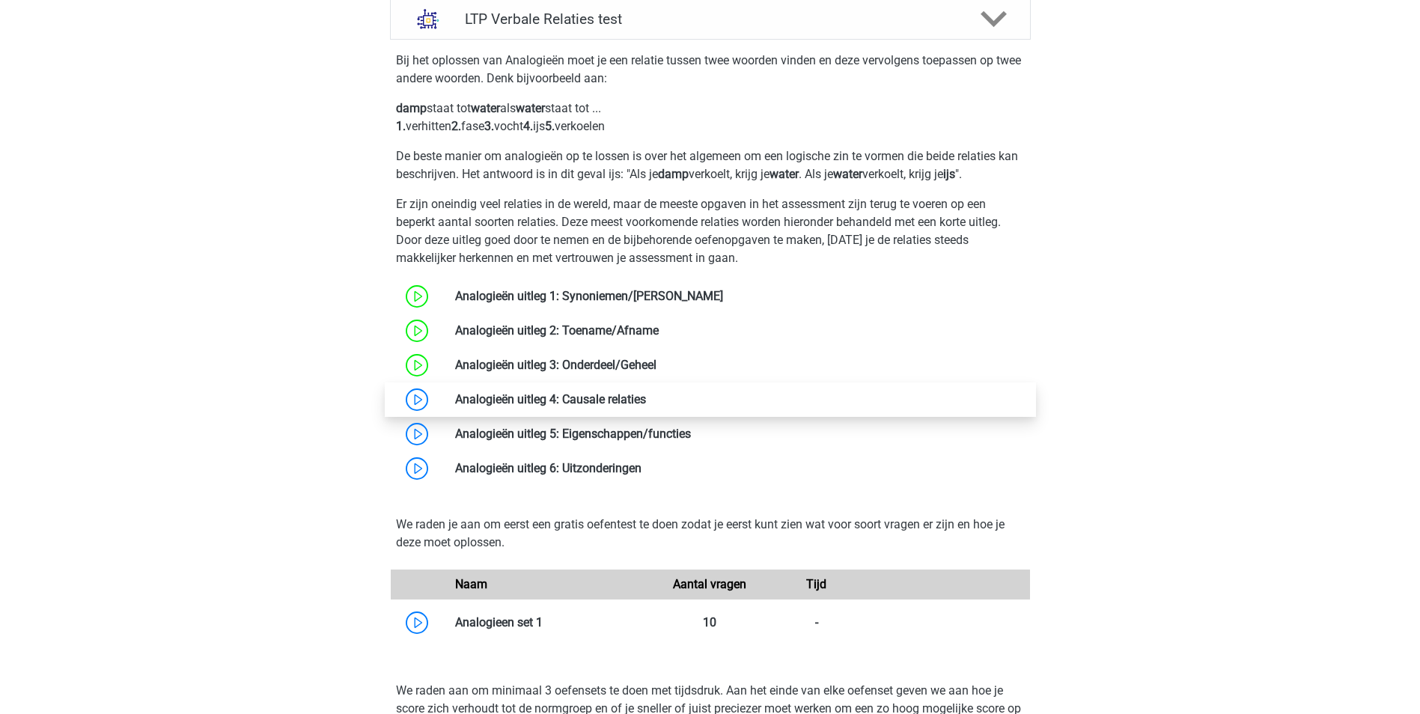
click at [646, 401] on link at bounding box center [646, 399] width 0 height 14
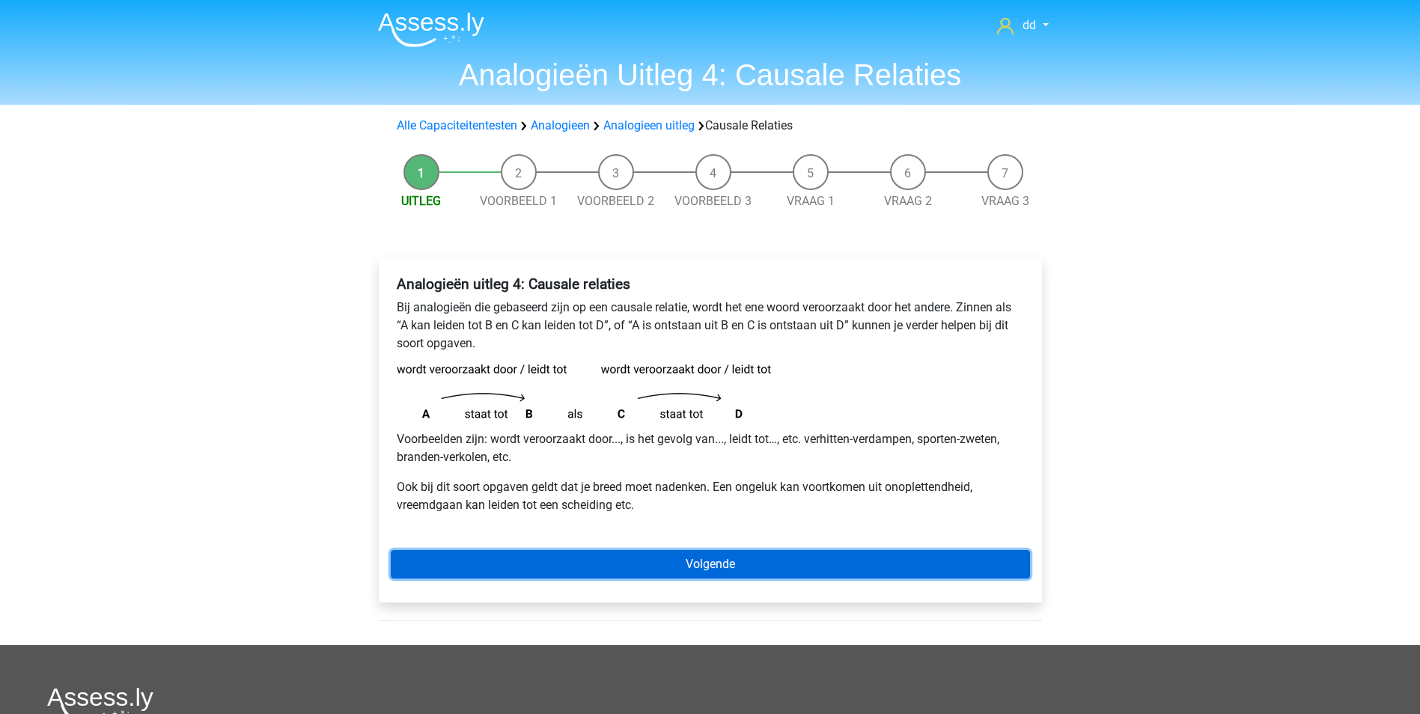
click at [699, 561] on link "Volgende" at bounding box center [710, 564] width 639 height 28
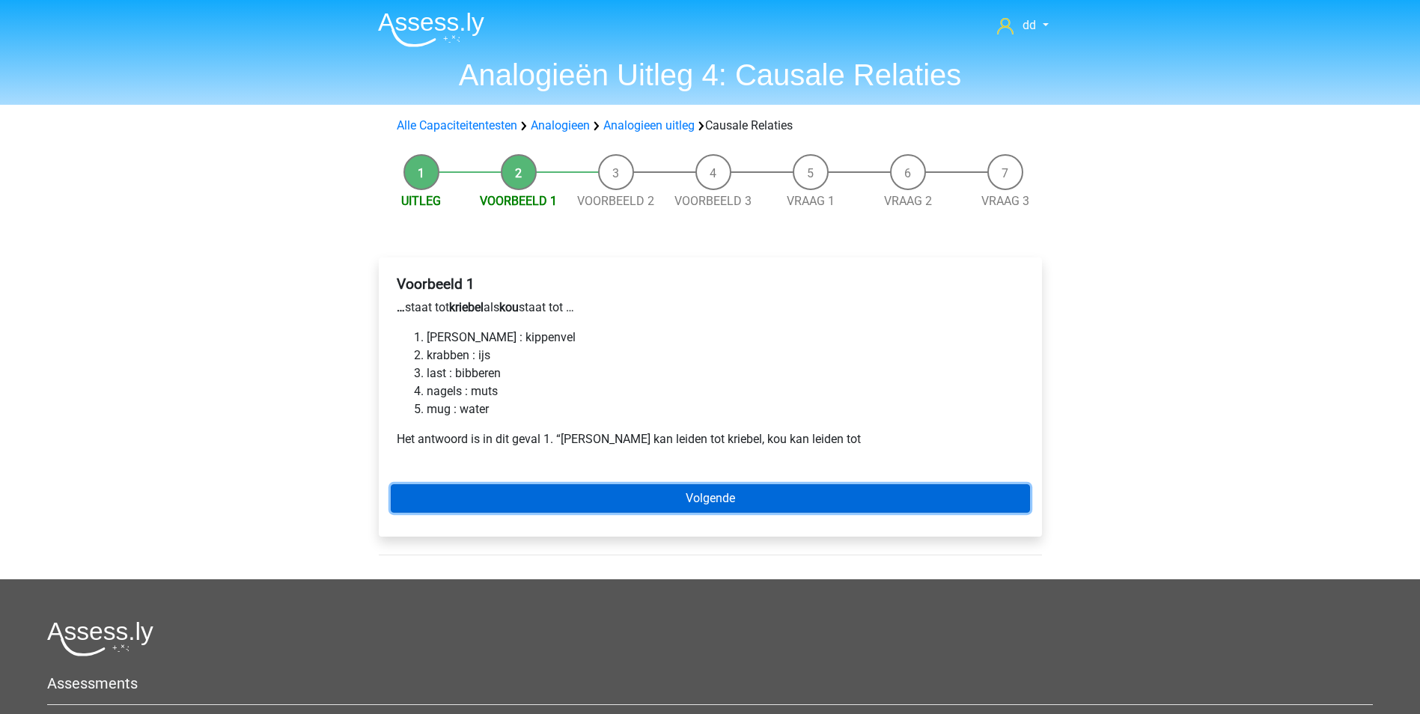
click at [695, 492] on link "Volgende" at bounding box center [710, 498] width 639 height 28
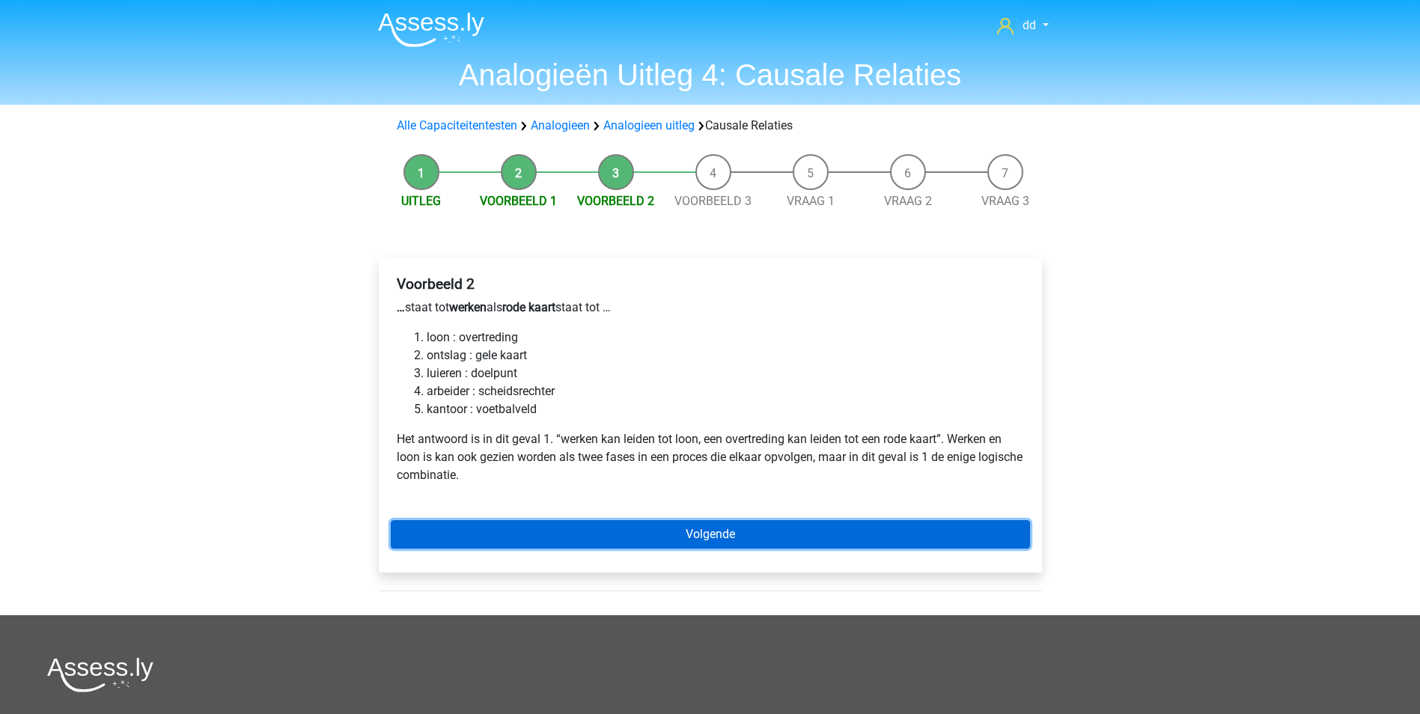
click at [710, 537] on link "Volgende" at bounding box center [710, 534] width 639 height 28
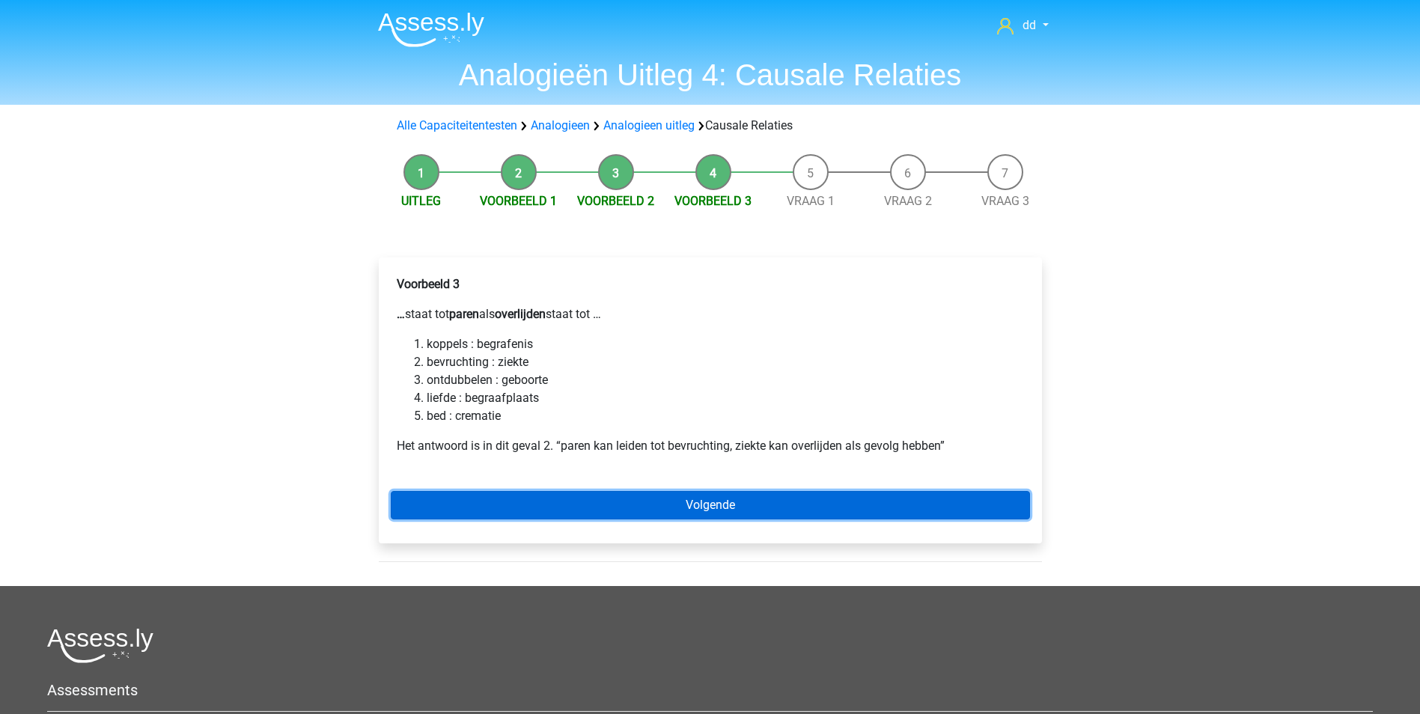
click at [722, 500] on link "Volgende" at bounding box center [710, 505] width 639 height 28
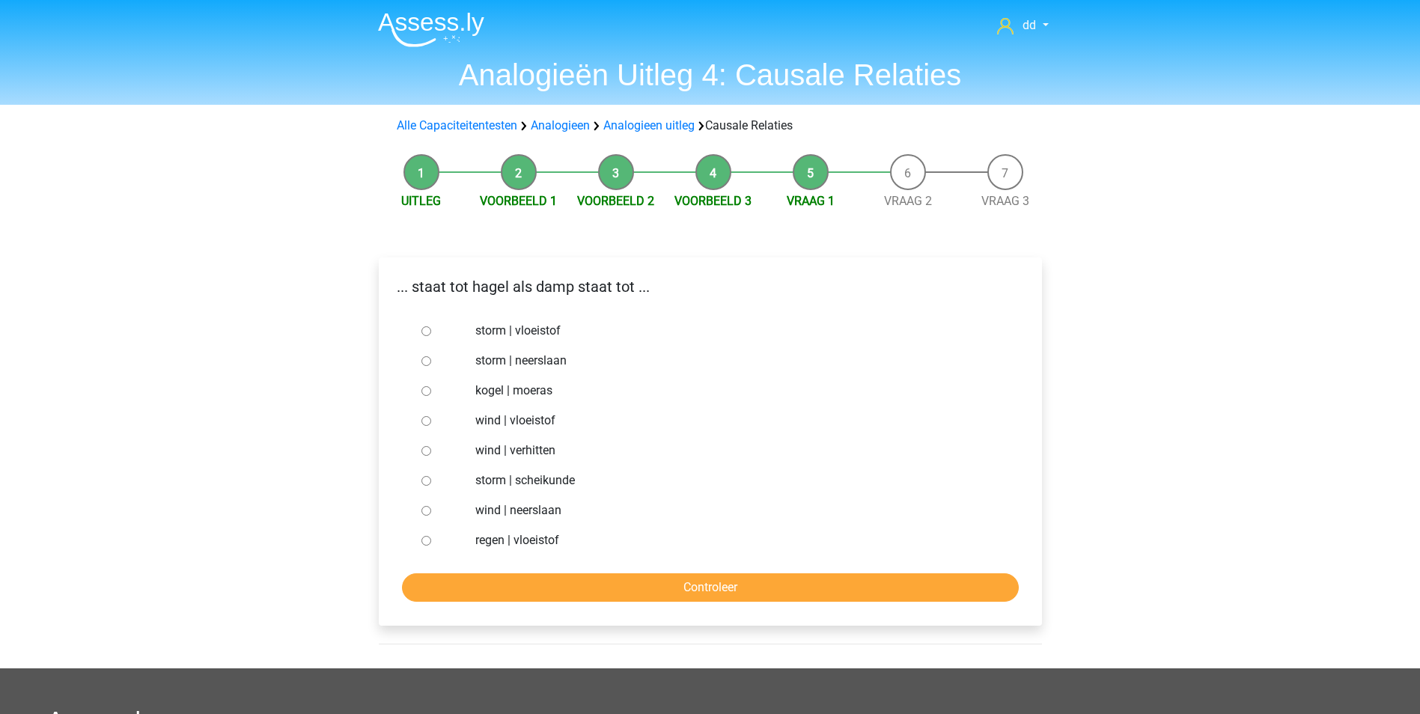
click at [537, 545] on label "regen | vloeistof" at bounding box center [734, 540] width 518 height 18
click at [431, 545] on input "regen | vloeistof" at bounding box center [426, 541] width 10 height 10
radio input "true"
click at [644, 594] on input "Controleer" at bounding box center [710, 587] width 617 height 28
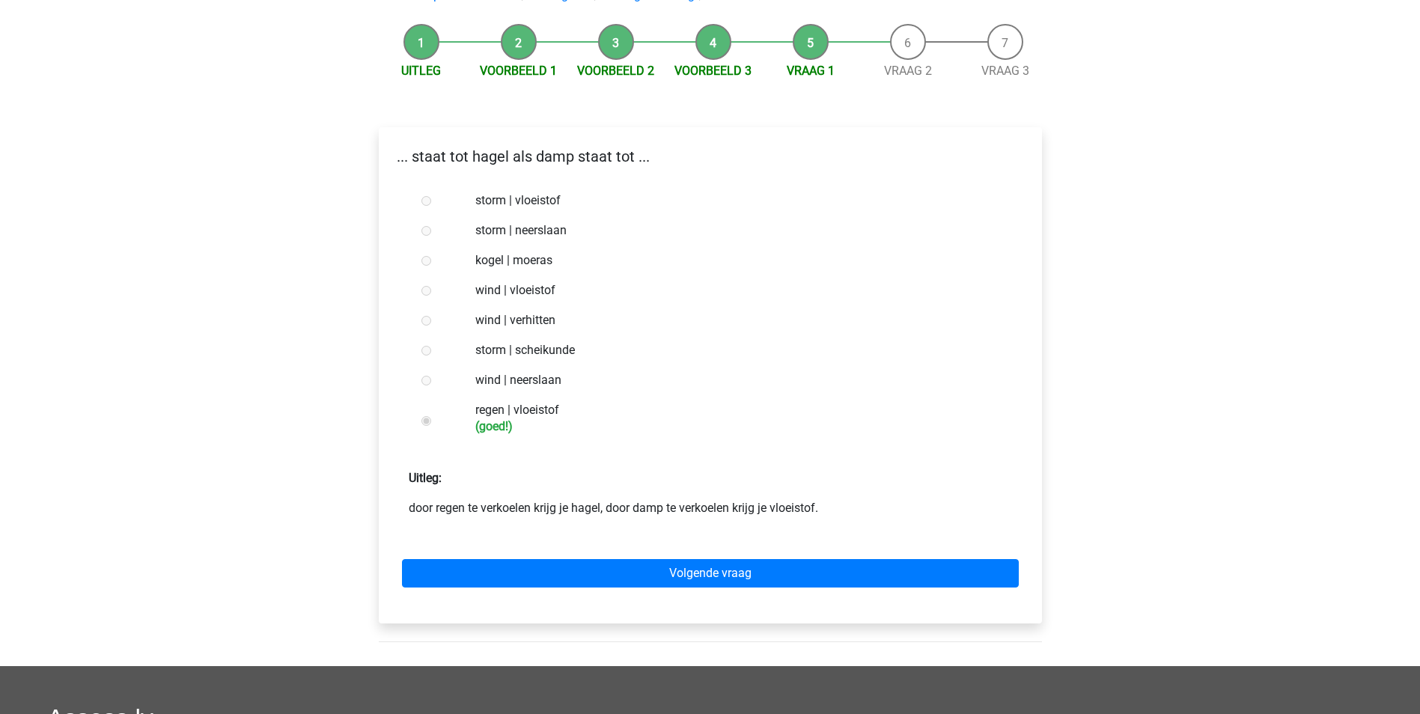
scroll to position [150, 0]
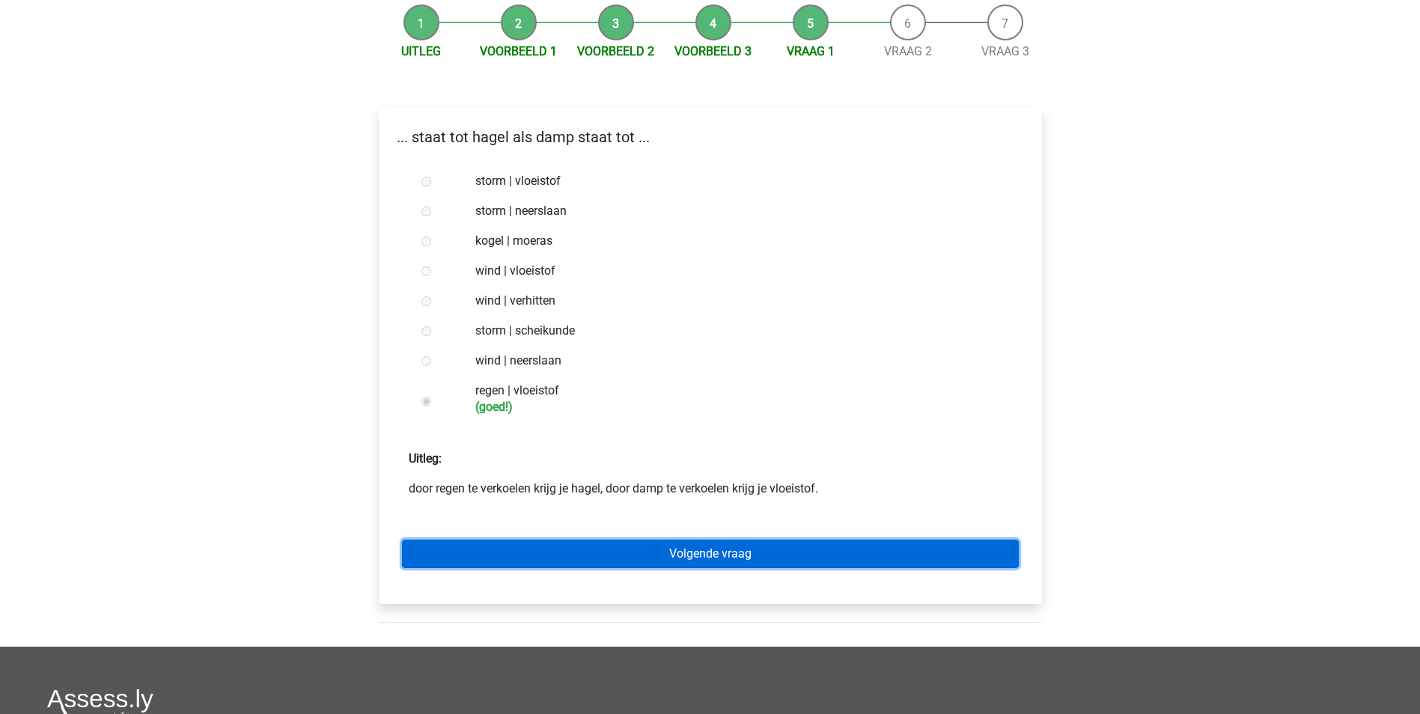
click at [768, 551] on link "Volgende vraag" at bounding box center [710, 554] width 617 height 28
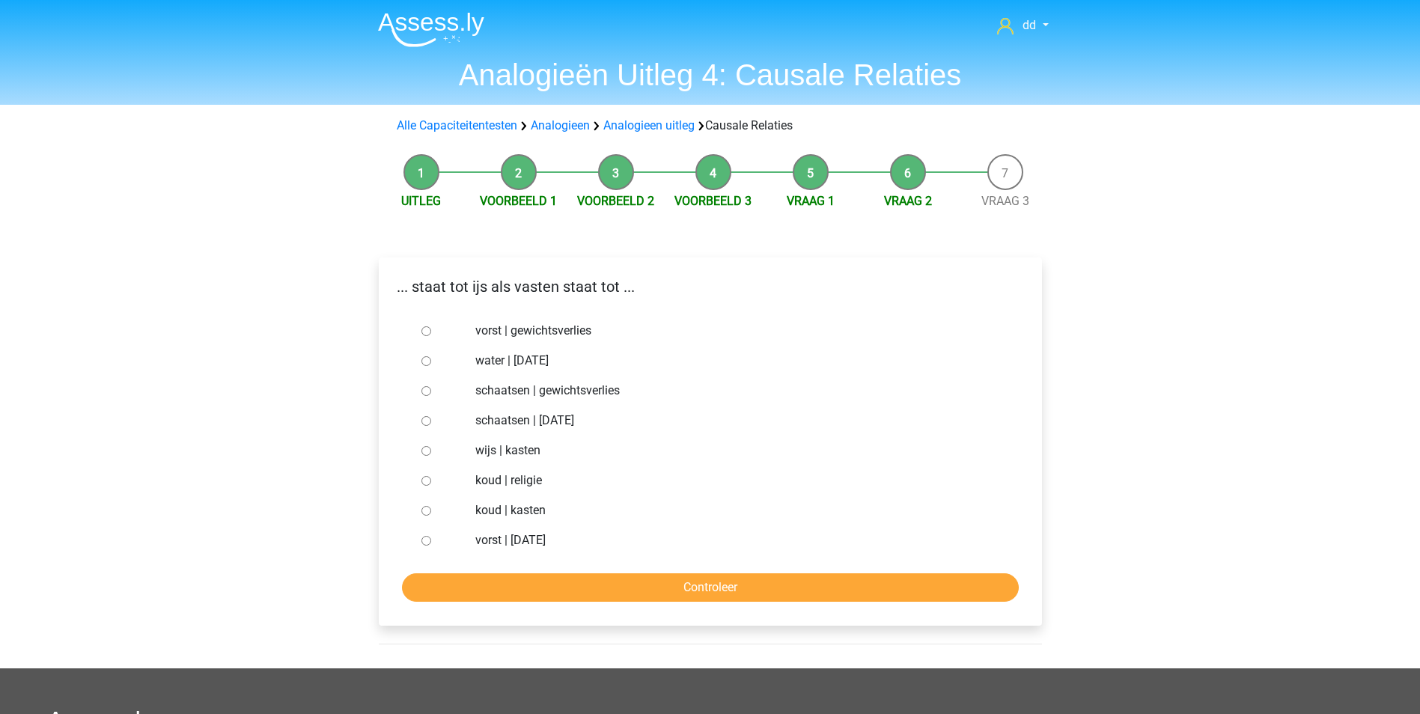
click at [576, 331] on label "vorst | gewichtsverlies" at bounding box center [734, 331] width 518 height 18
click at [431, 331] on input "vorst | gewichtsverlies" at bounding box center [426, 331] width 10 height 10
radio input "true"
click at [719, 586] on input "Controleer" at bounding box center [710, 587] width 617 height 28
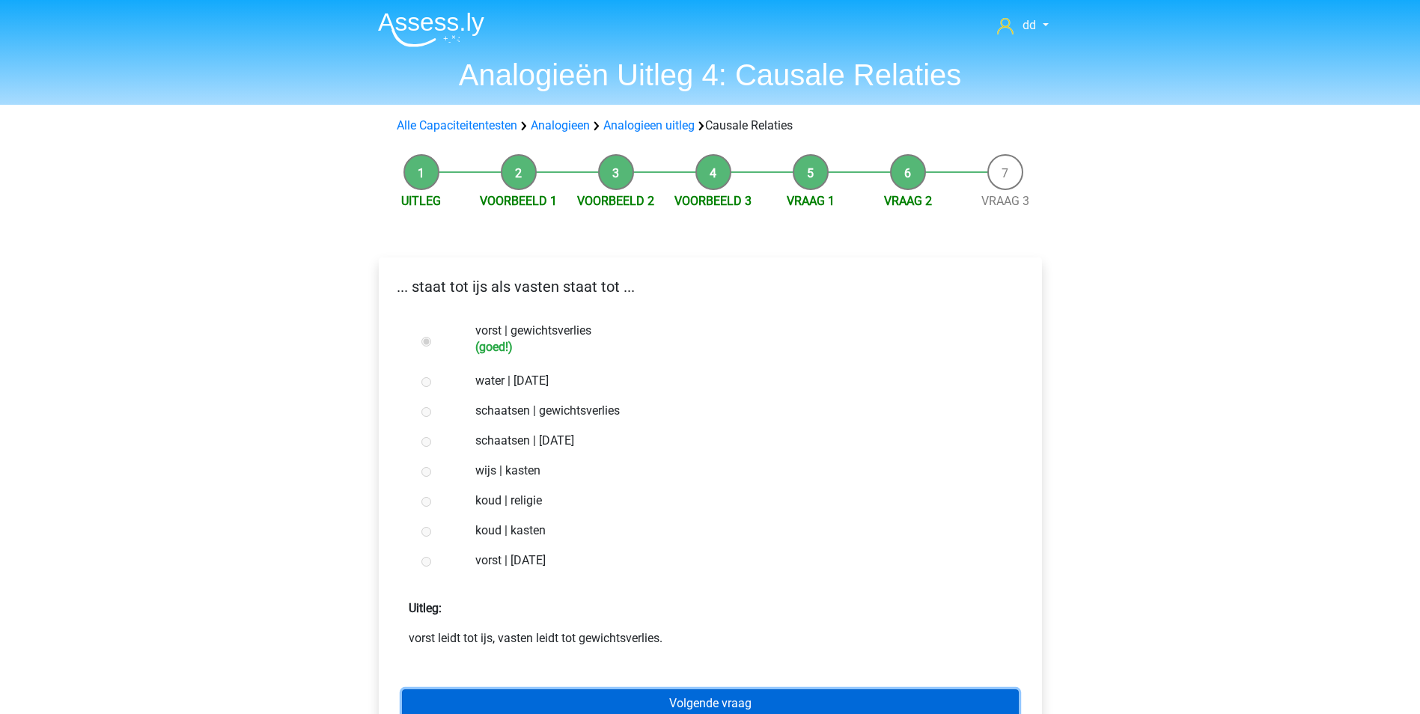
click at [727, 704] on link "Volgende vraag" at bounding box center [710, 703] width 617 height 28
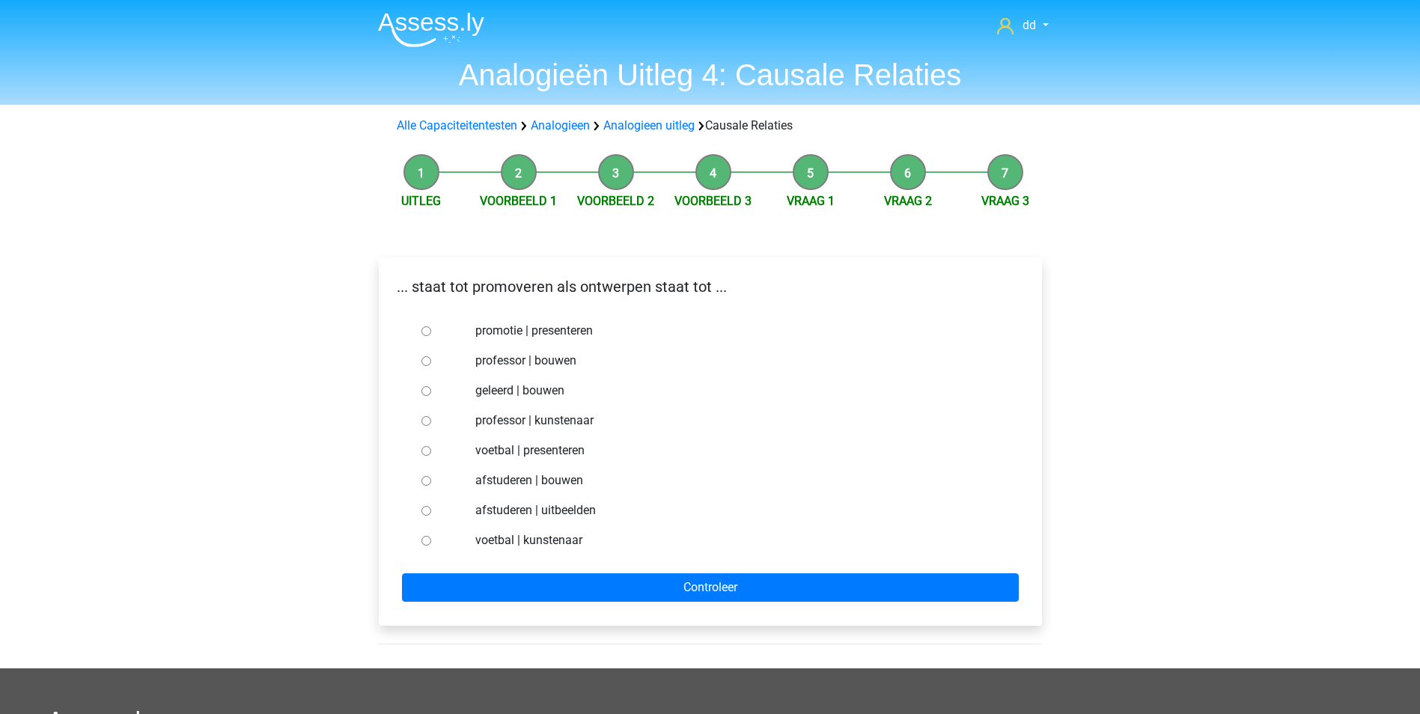
click at [516, 482] on label "afstuderen | bouwen" at bounding box center [734, 481] width 518 height 18
click at [431, 482] on input "afstuderen | bouwen" at bounding box center [426, 481] width 10 height 10
radio input "true"
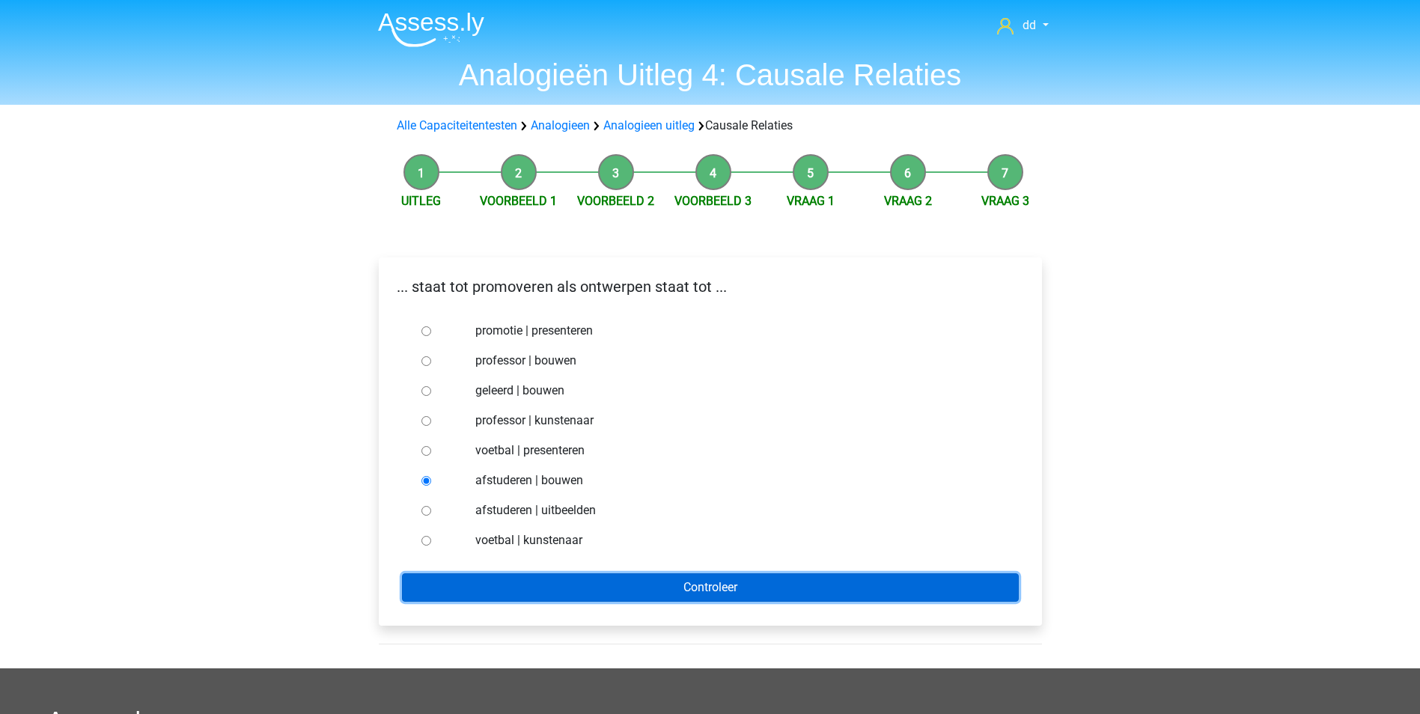
click at [677, 579] on input "Controleer" at bounding box center [710, 587] width 617 height 28
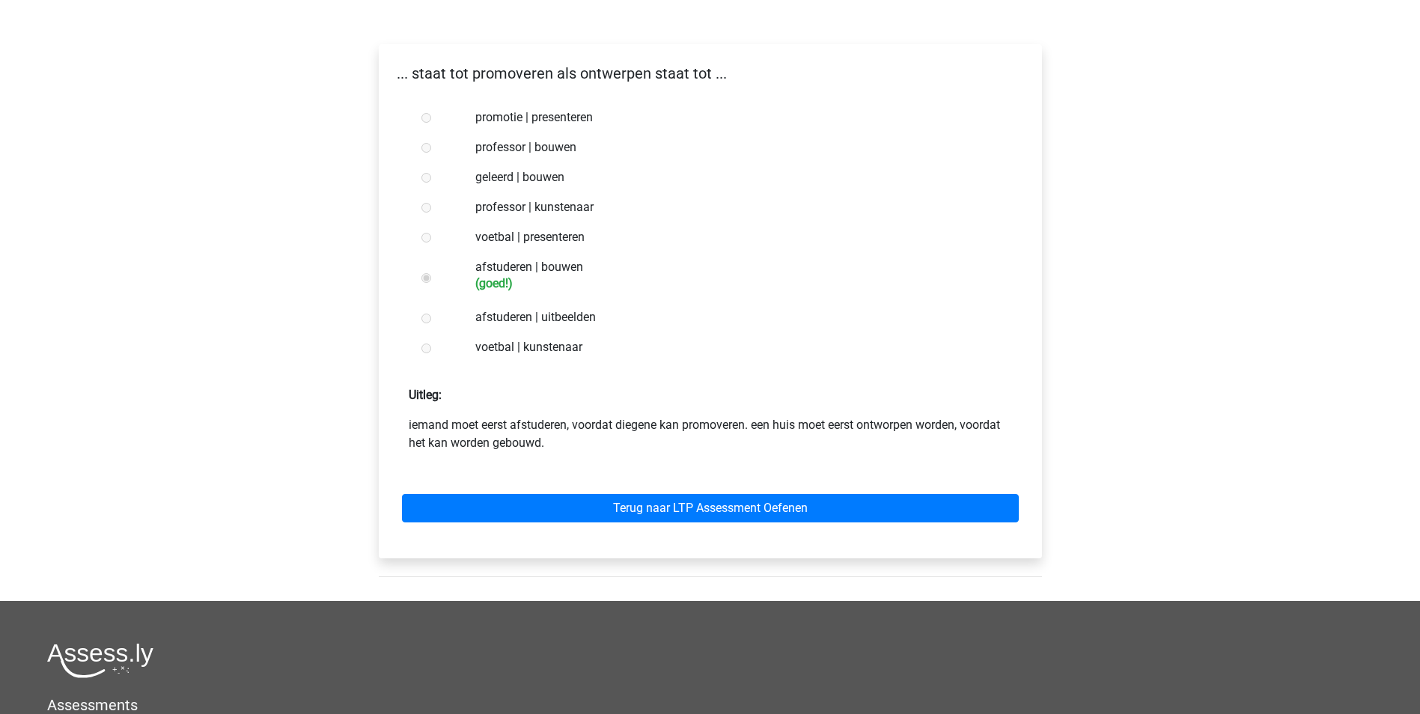
scroll to position [225, 0]
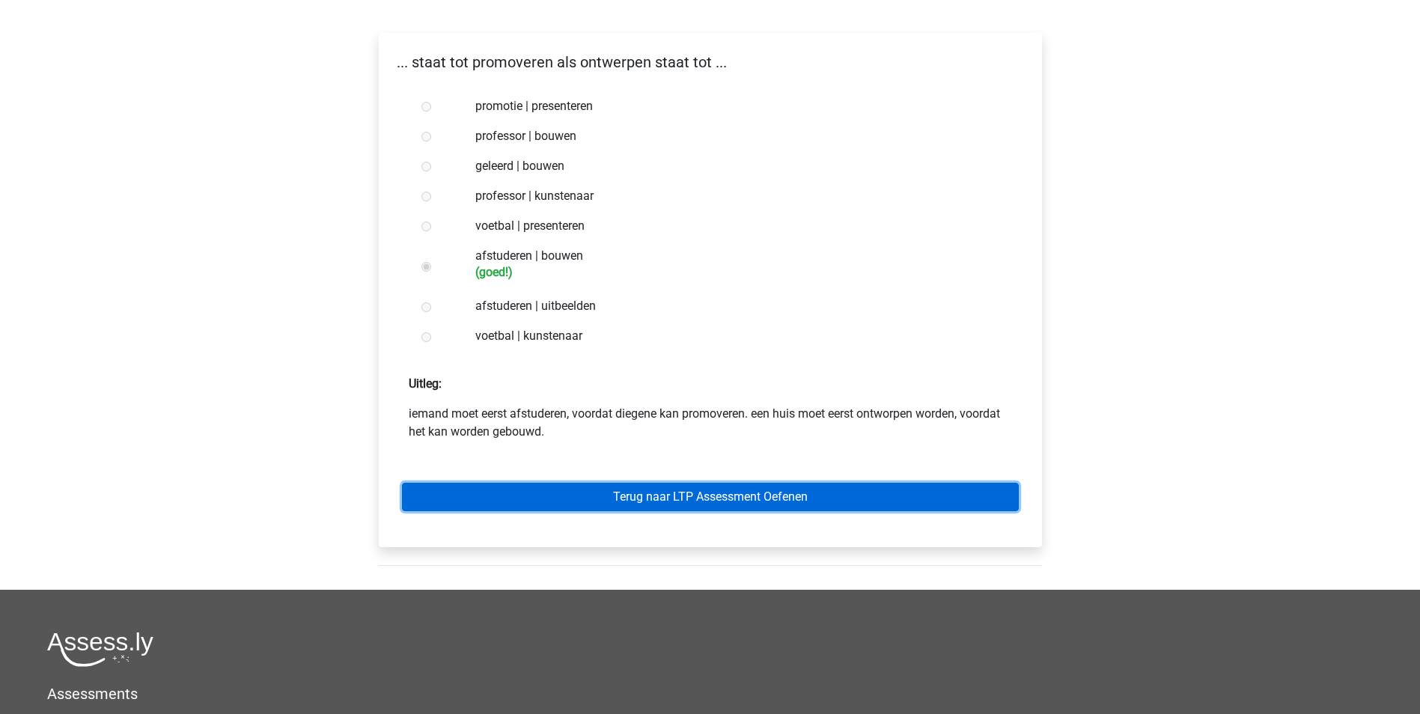
click at [732, 493] on link "Terug naar LTP Assessment Oefenen" at bounding box center [710, 497] width 617 height 28
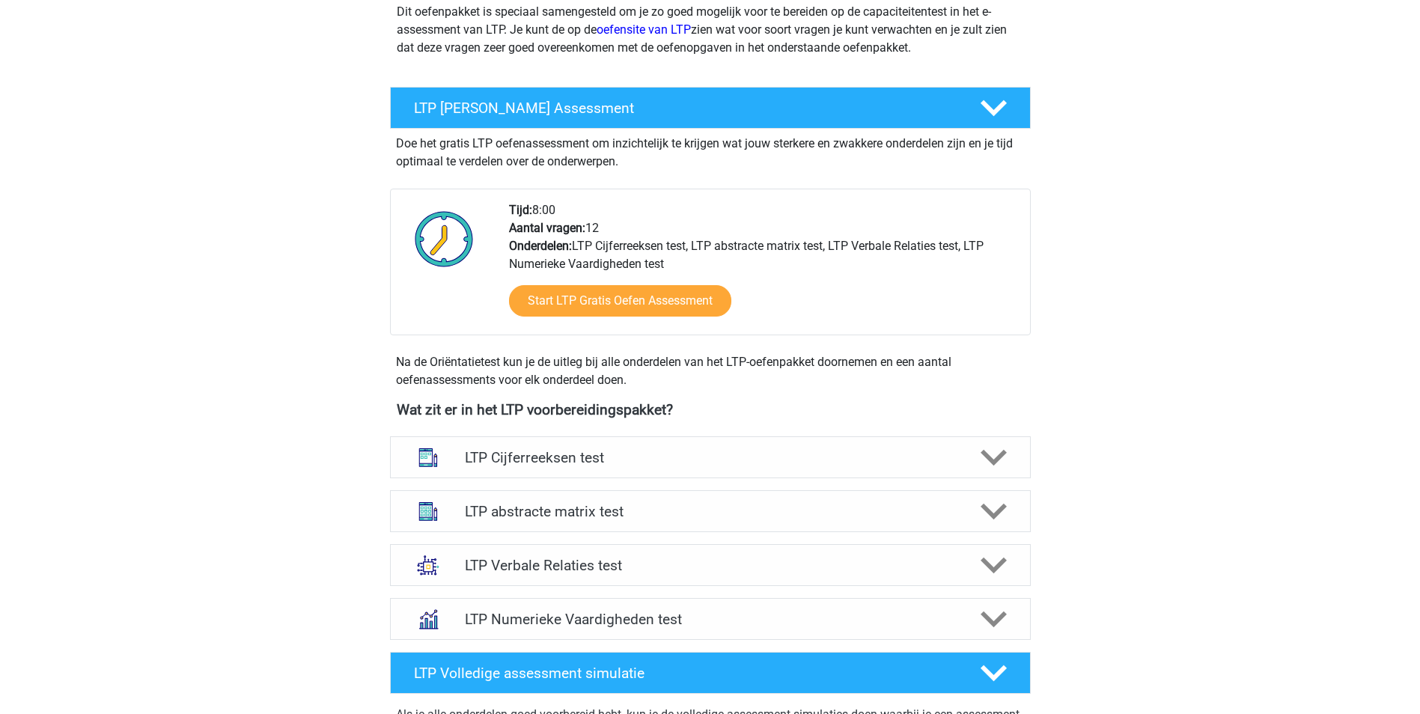
scroll to position [299, 0]
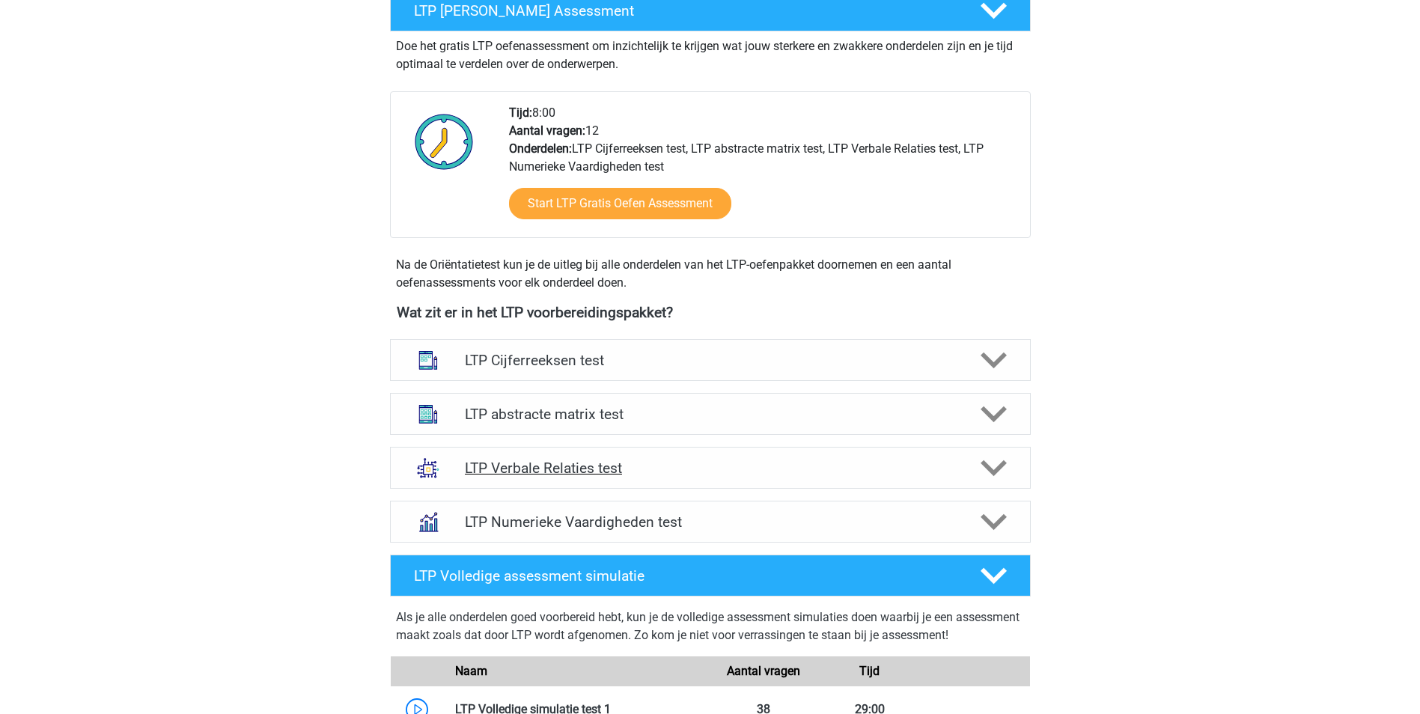
click at [988, 472] on icon at bounding box center [994, 468] width 26 height 26
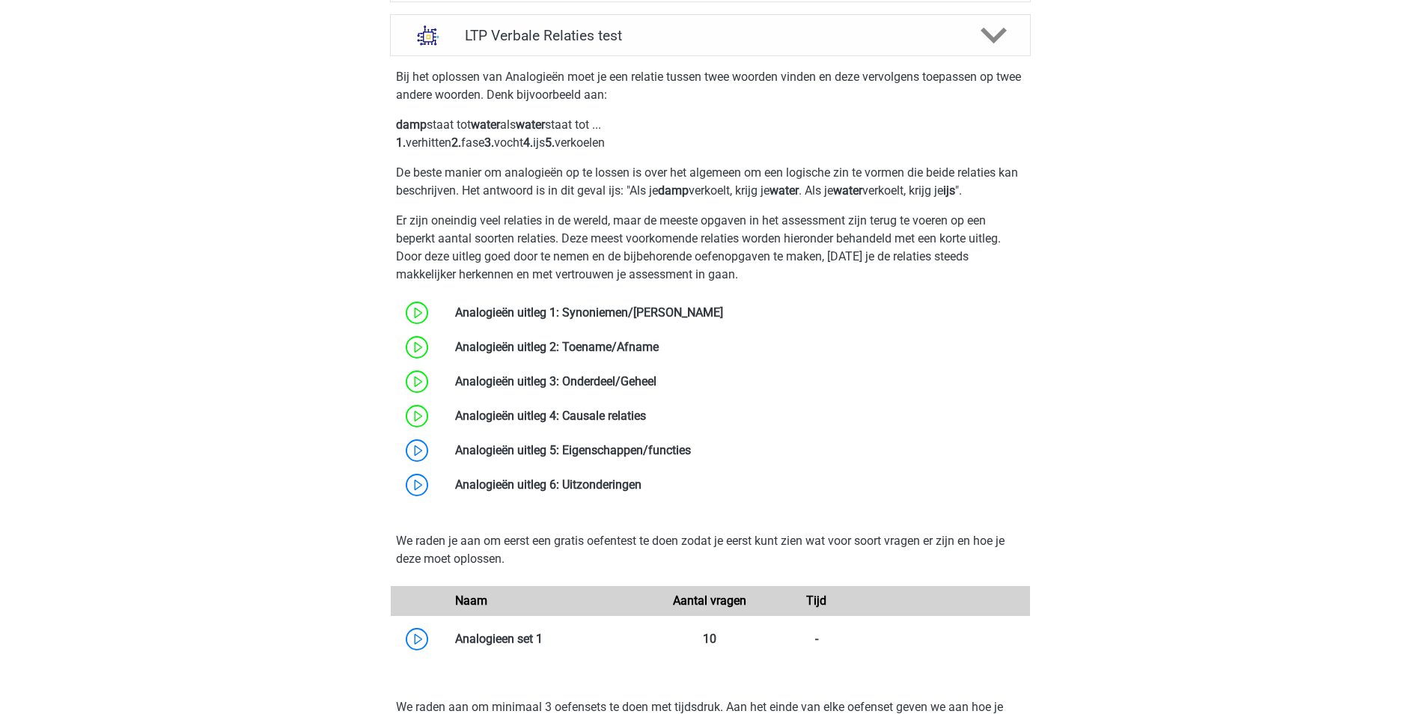
scroll to position [749, 0]
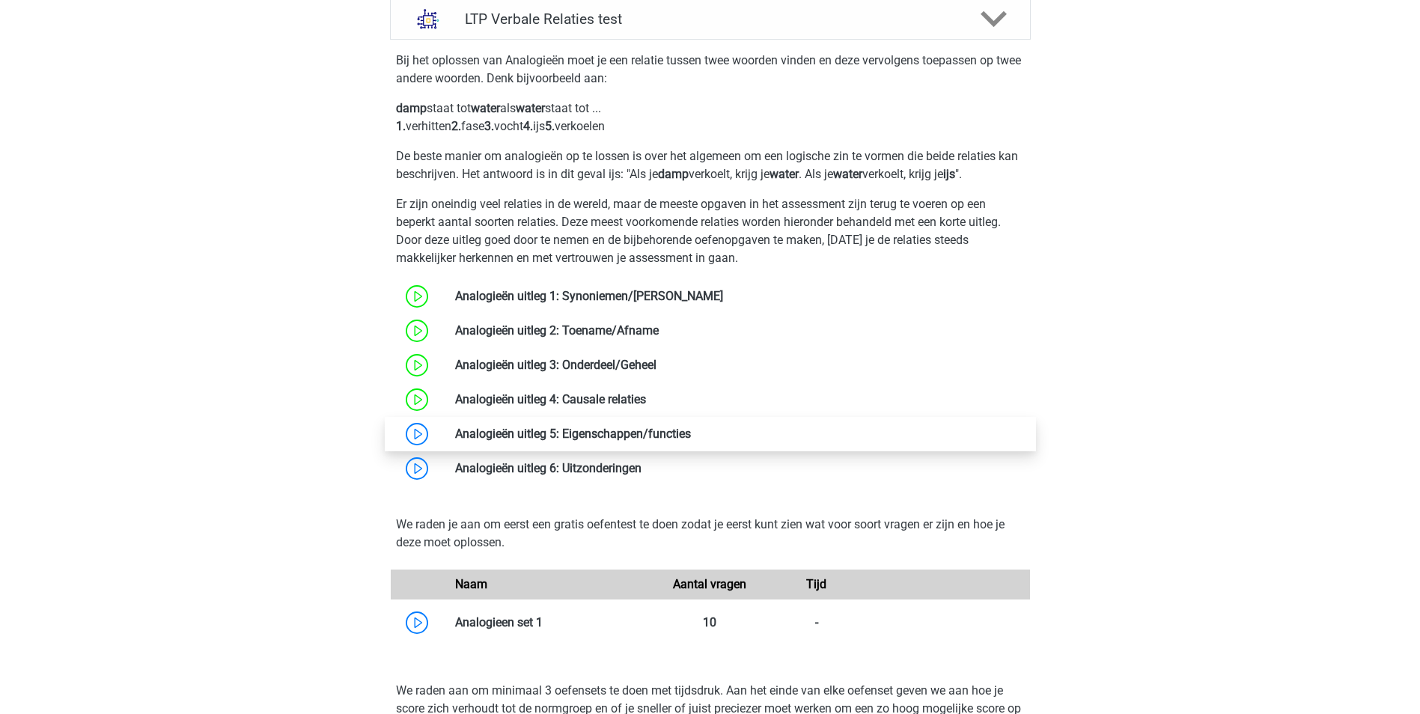
click at [691, 436] on link at bounding box center [691, 434] width 0 height 14
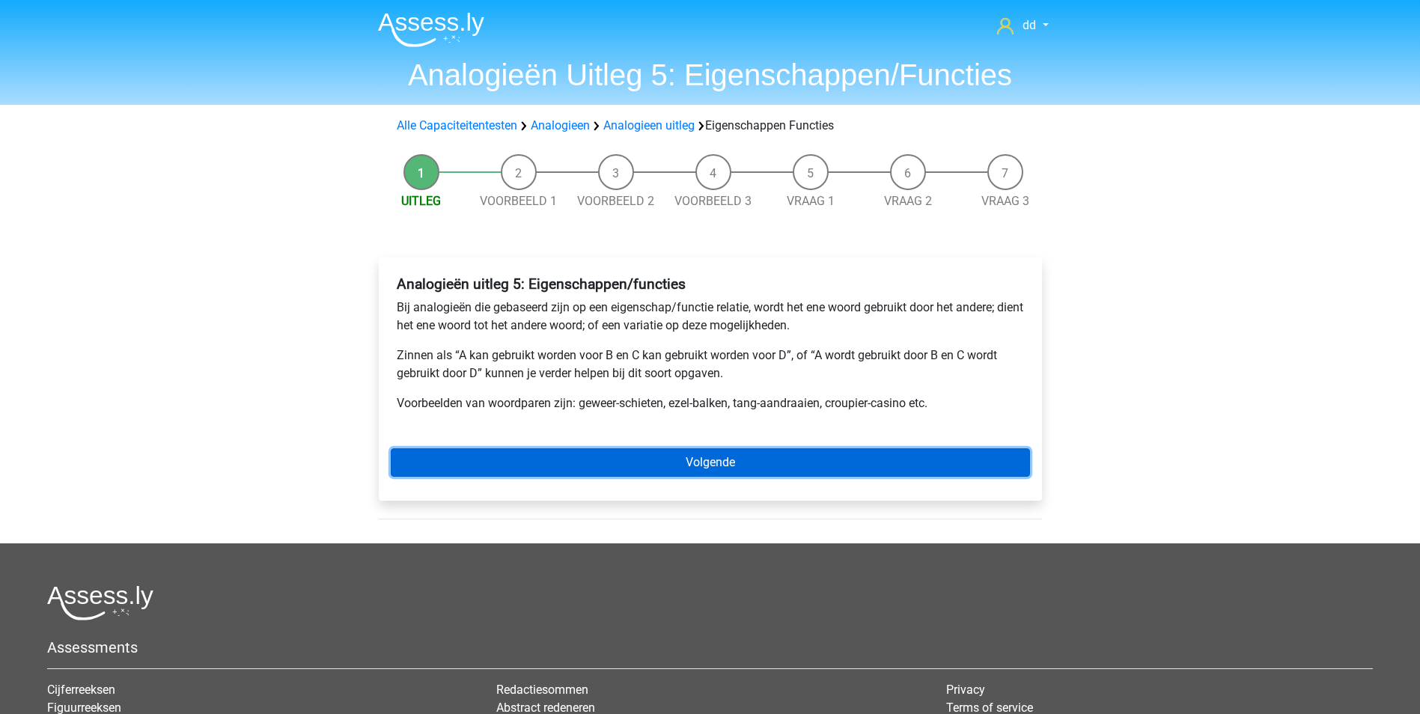
click at [718, 463] on link "Volgende" at bounding box center [710, 462] width 639 height 28
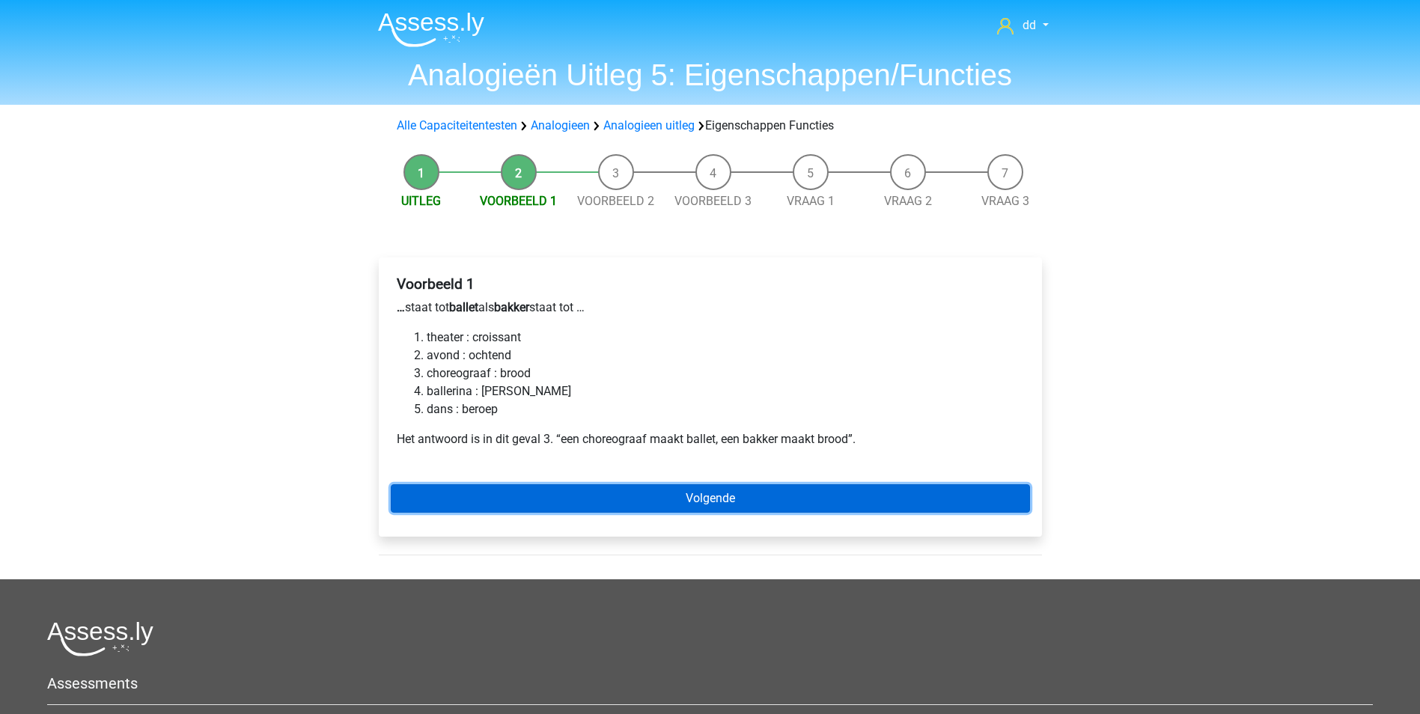
click at [704, 496] on link "Volgende" at bounding box center [710, 498] width 639 height 28
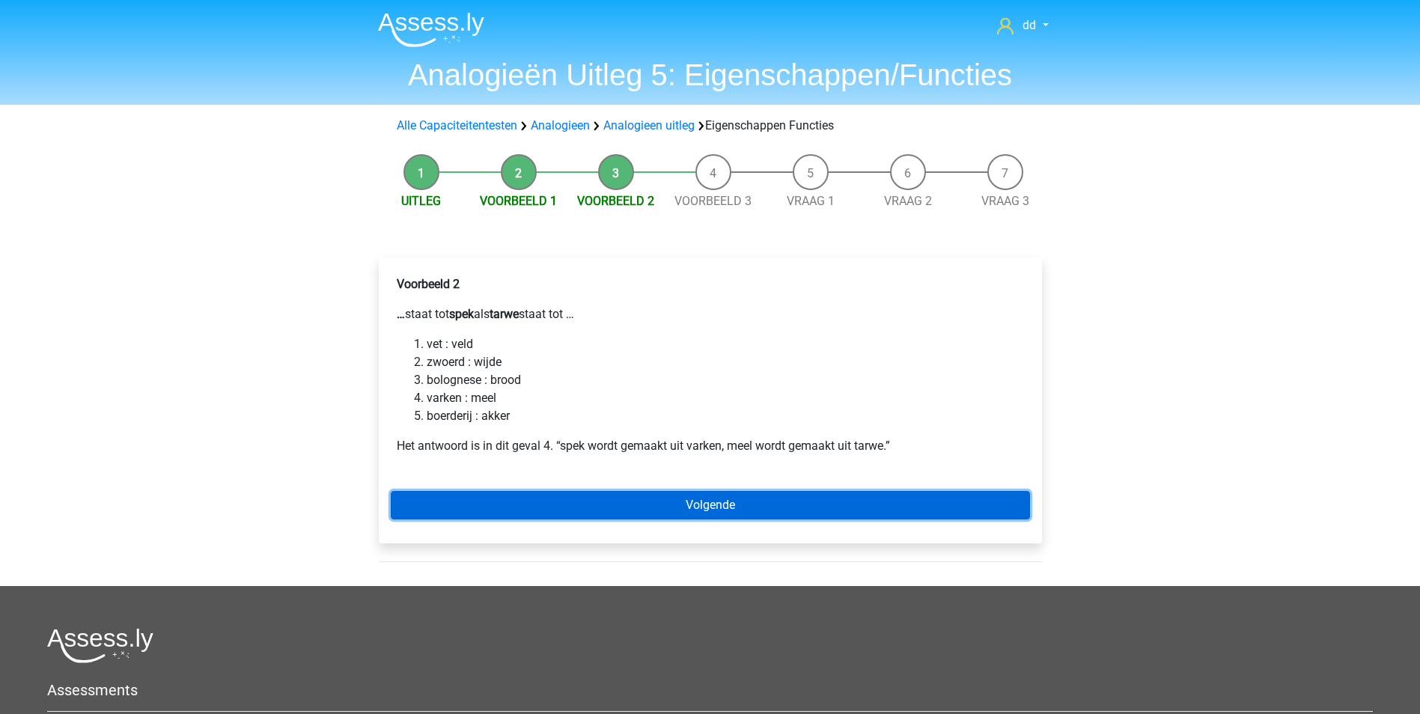
click at [699, 510] on link "Volgende" at bounding box center [710, 505] width 639 height 28
click at [705, 499] on link "Volgende" at bounding box center [710, 505] width 639 height 28
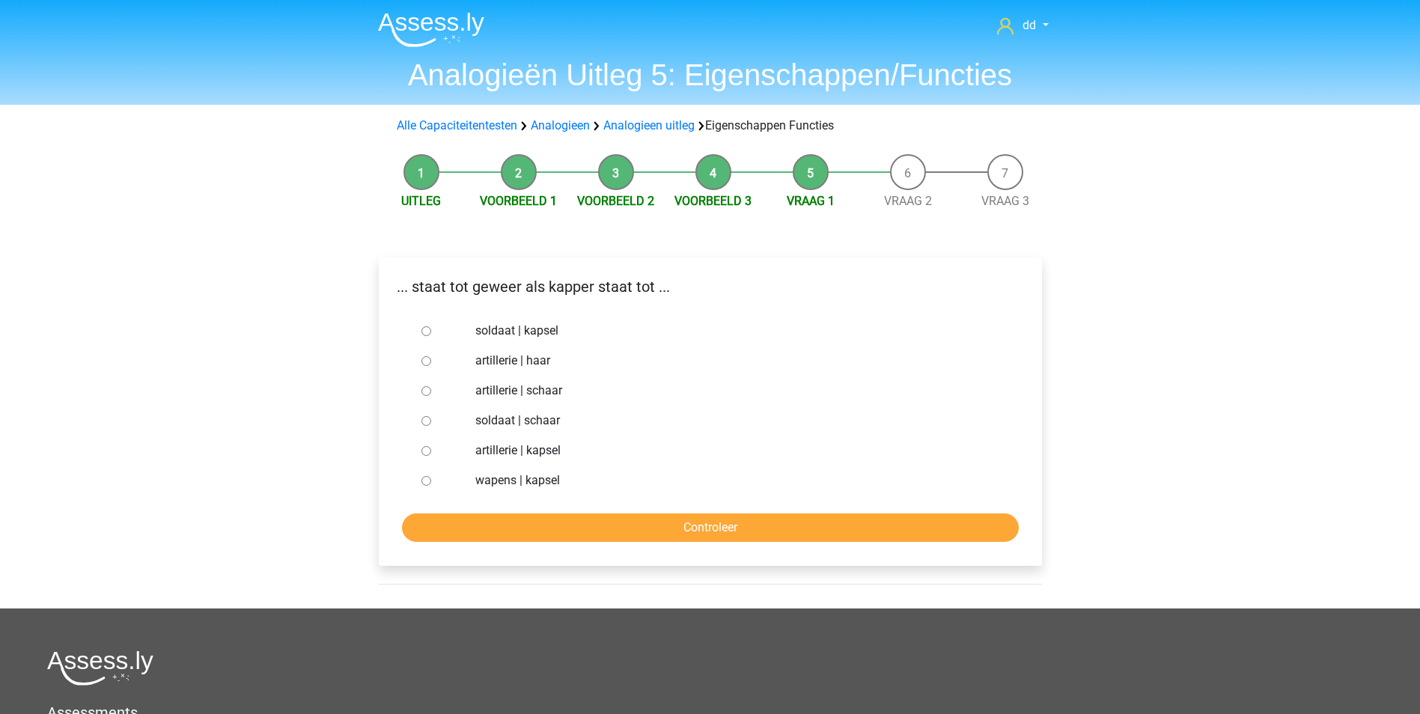
click at [427, 421] on input "soldaat | schaar" at bounding box center [426, 421] width 10 height 10
radio input "true"
click at [650, 519] on input "Controleer" at bounding box center [710, 528] width 617 height 28
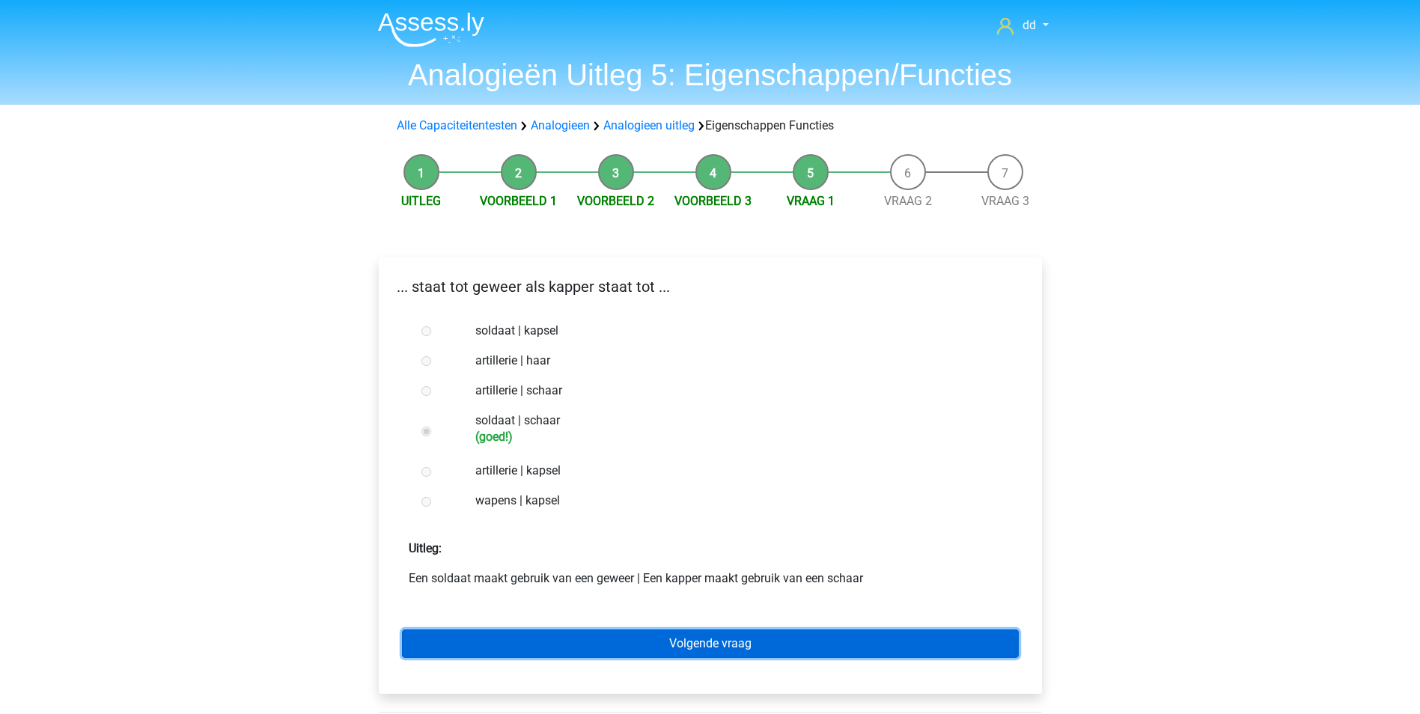
click at [709, 646] on link "Volgende vraag" at bounding box center [710, 644] width 617 height 28
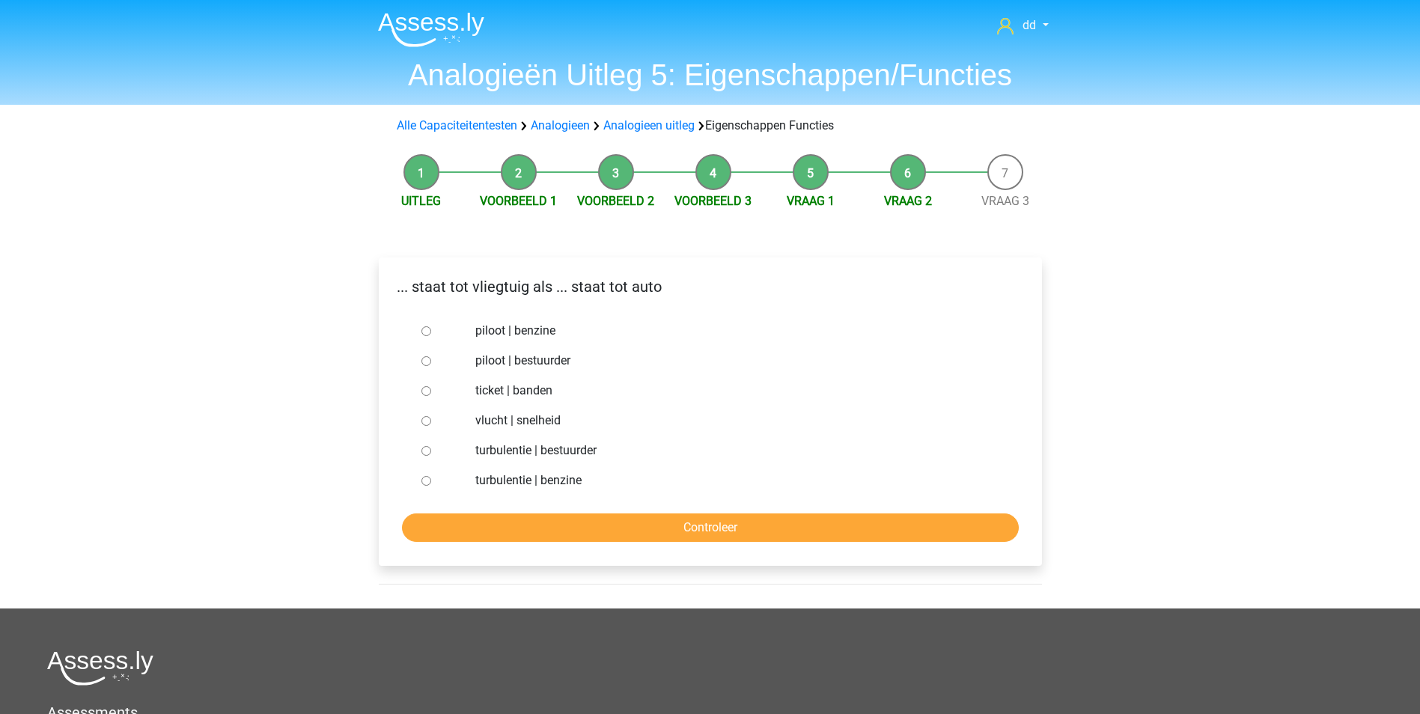
click at [534, 365] on label "piloot | bestuurder" at bounding box center [734, 361] width 518 height 18
click at [431, 365] on input "piloot | bestuurder" at bounding box center [426, 361] width 10 height 10
radio input "true"
click at [633, 525] on input "Controleer" at bounding box center [710, 528] width 617 height 28
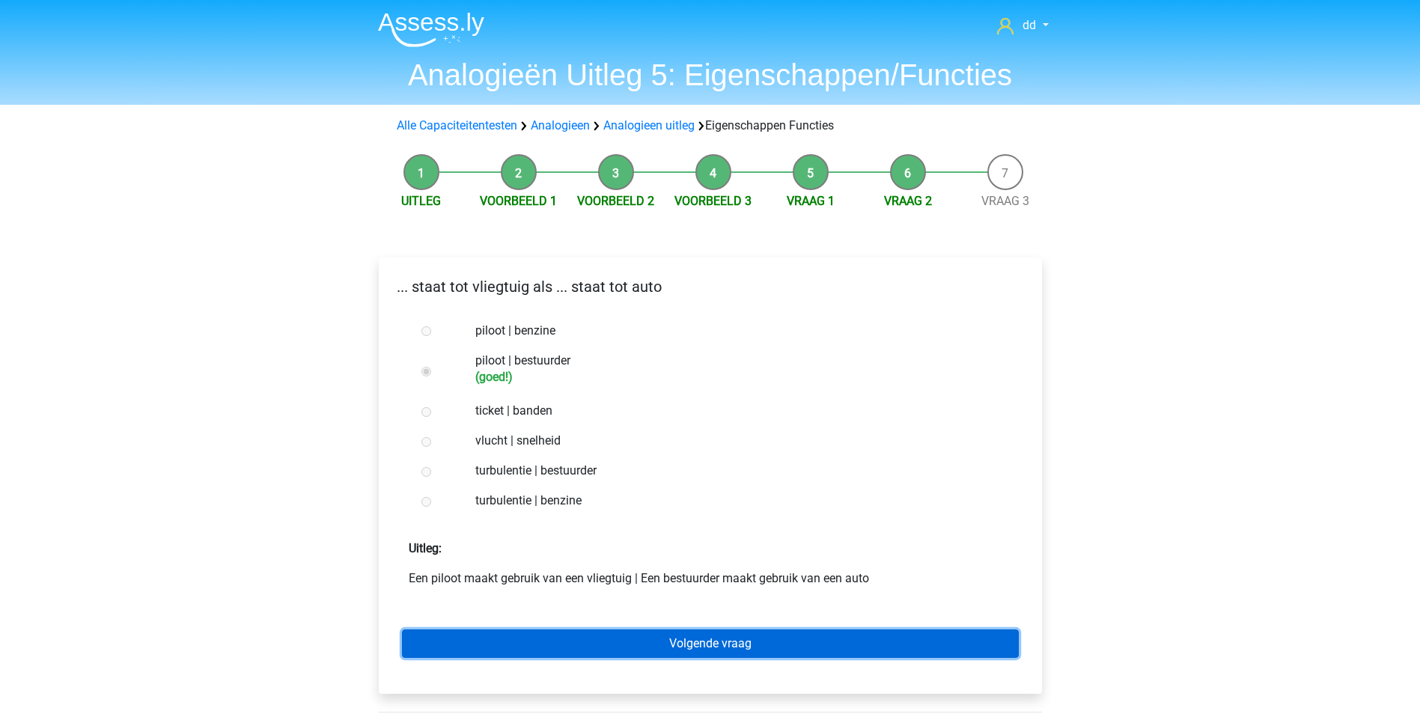
click at [698, 644] on link "Volgende vraag" at bounding box center [710, 644] width 617 height 28
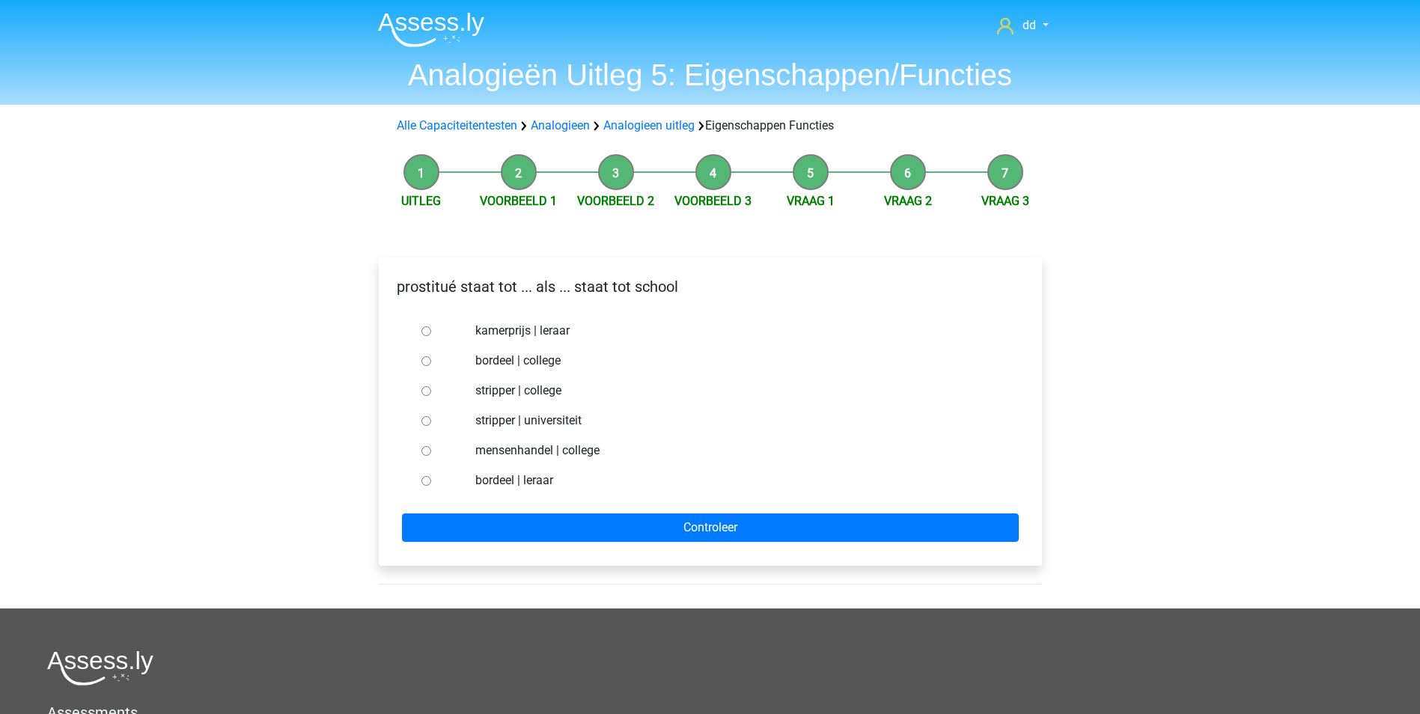
click at [504, 481] on label "bordeel | leraar" at bounding box center [734, 481] width 518 height 18
click at [431, 481] on input "bordeel | leraar" at bounding box center [426, 481] width 10 height 10
radio input "true"
click at [686, 549] on div "prostitué staat tot ... als ... staat tot school kamerprijs | leraar bordeel | …" at bounding box center [710, 411] width 663 height 308
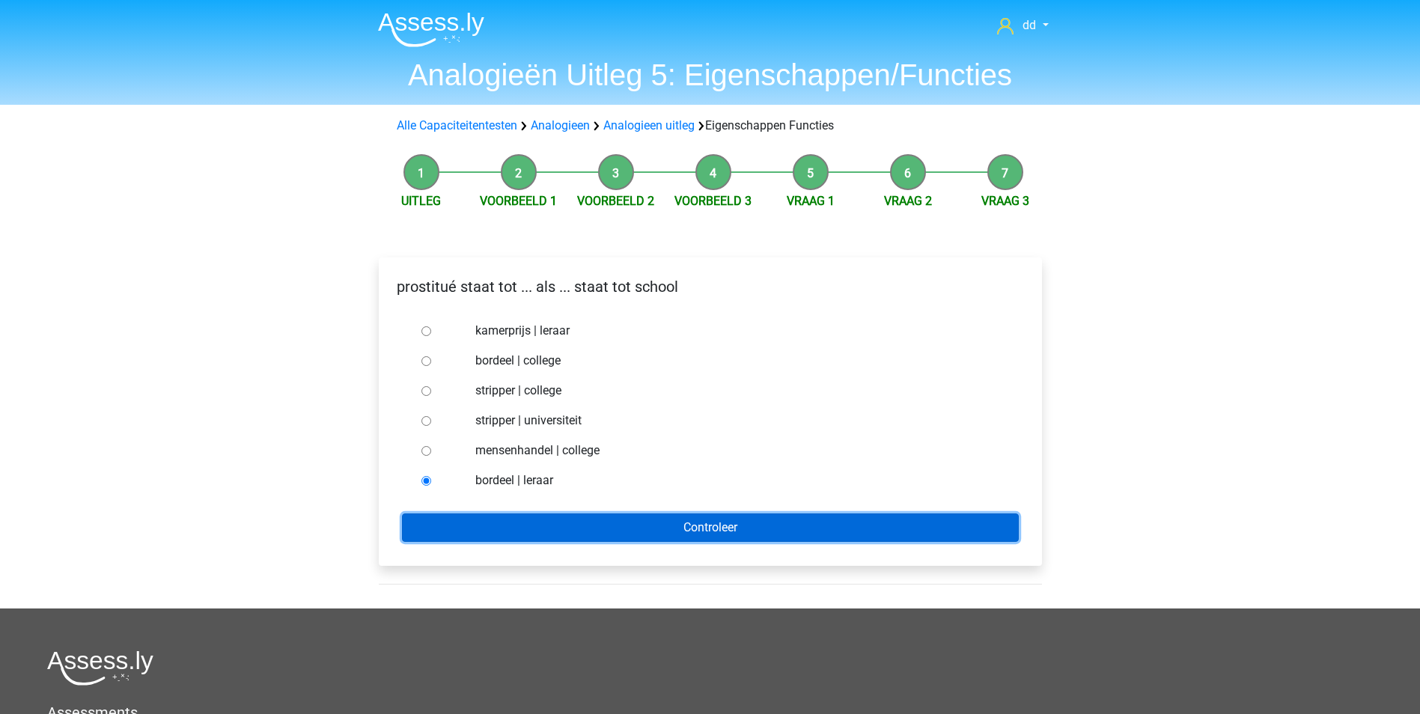
click at [686, 531] on input "Controleer" at bounding box center [710, 528] width 617 height 28
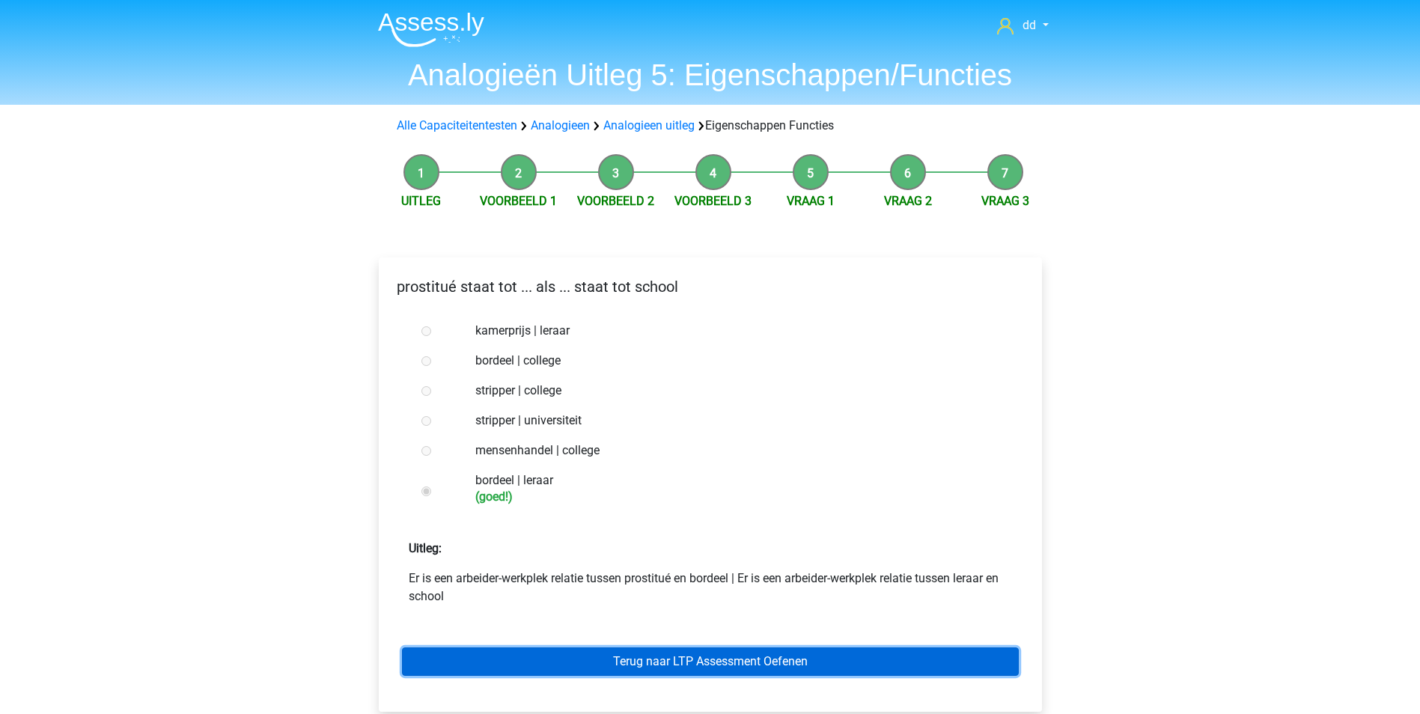
click at [713, 654] on link "Terug naar LTP Assessment Oefenen" at bounding box center [710, 661] width 617 height 28
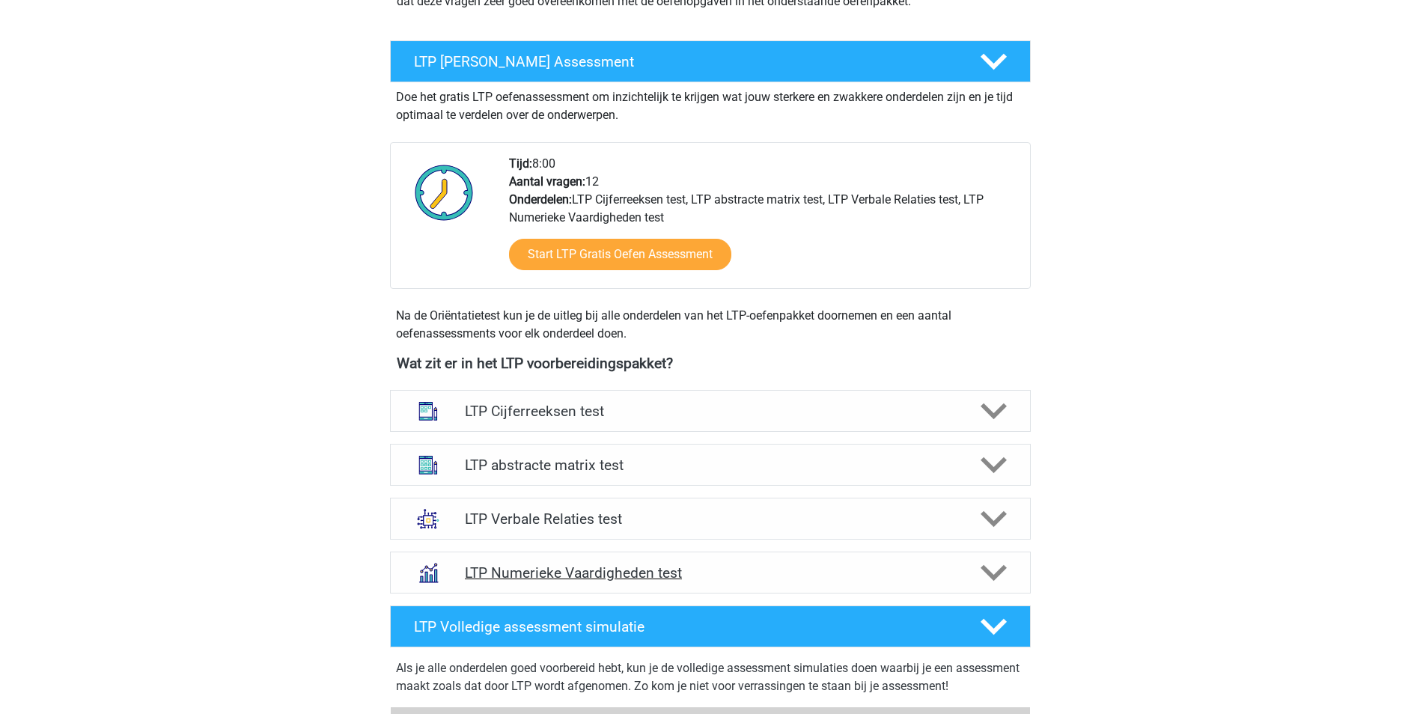
scroll to position [299, 0]
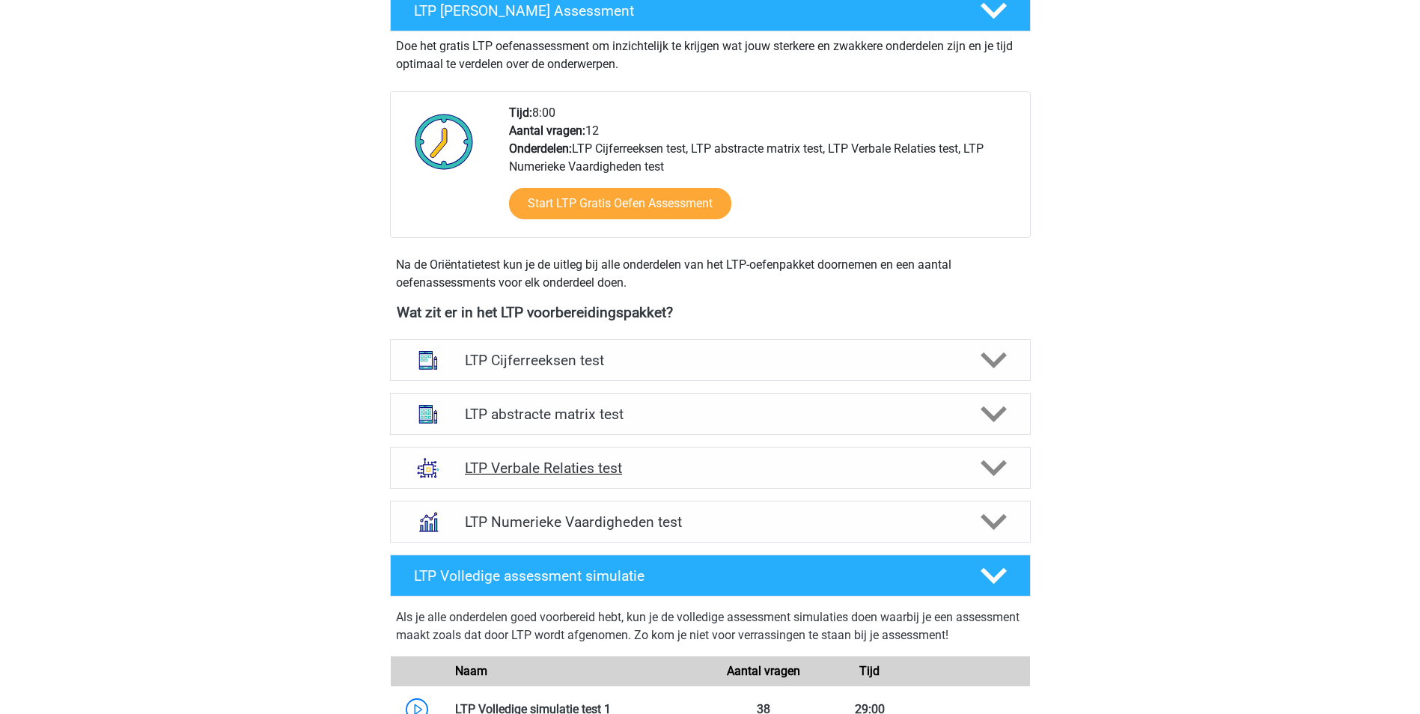
click polygon
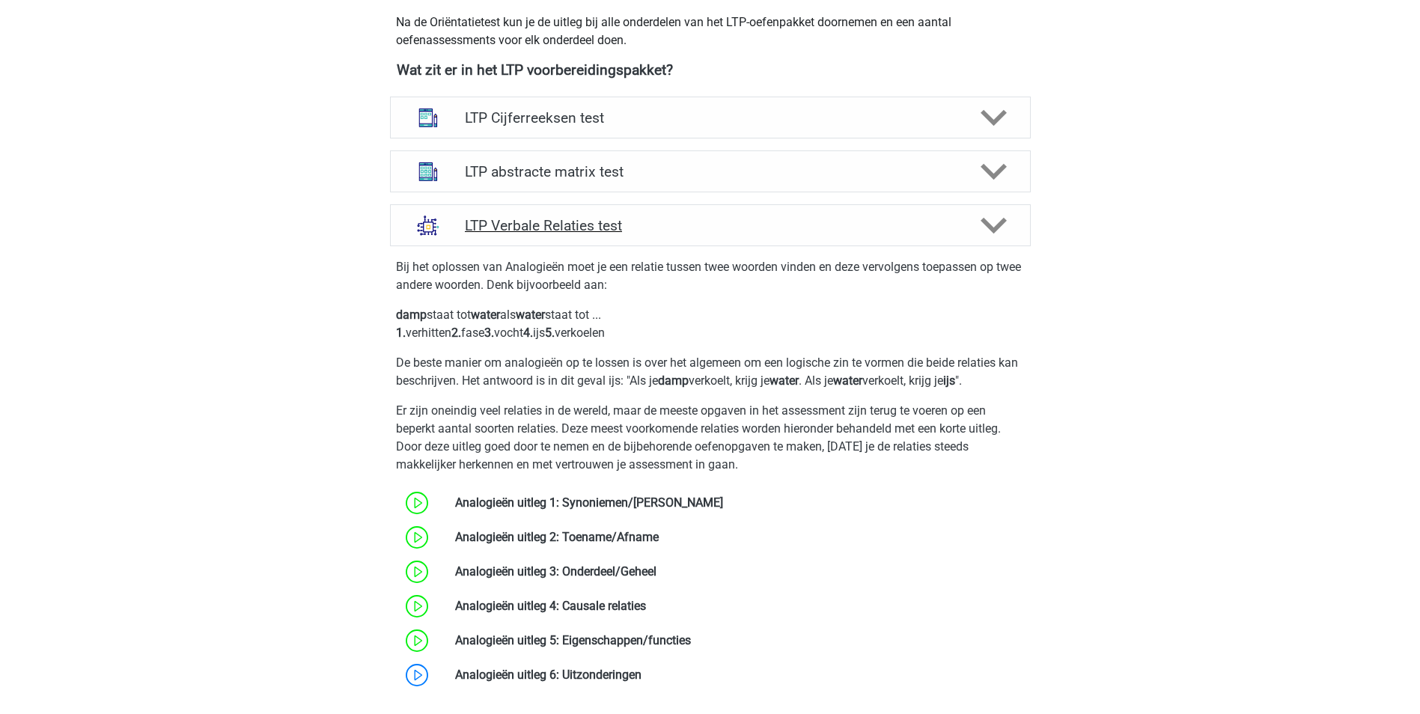
scroll to position [674, 0]
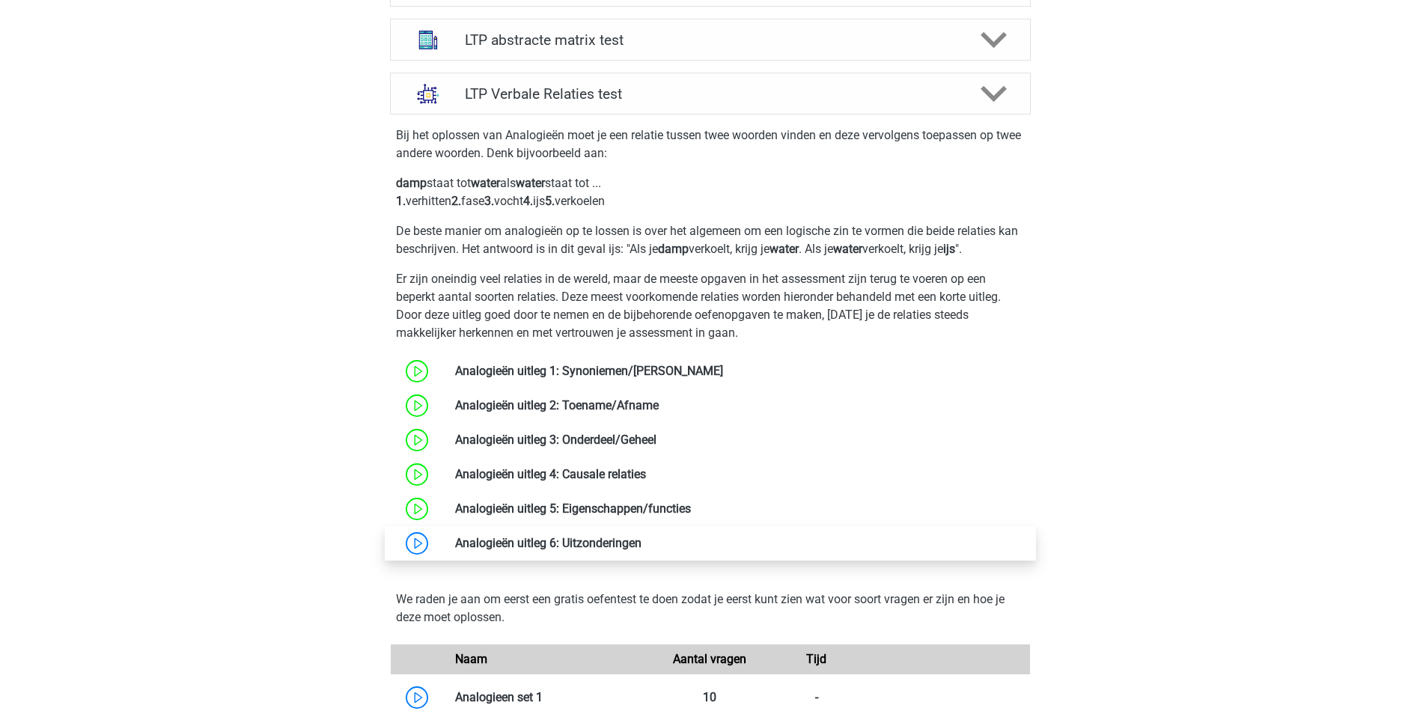
click link
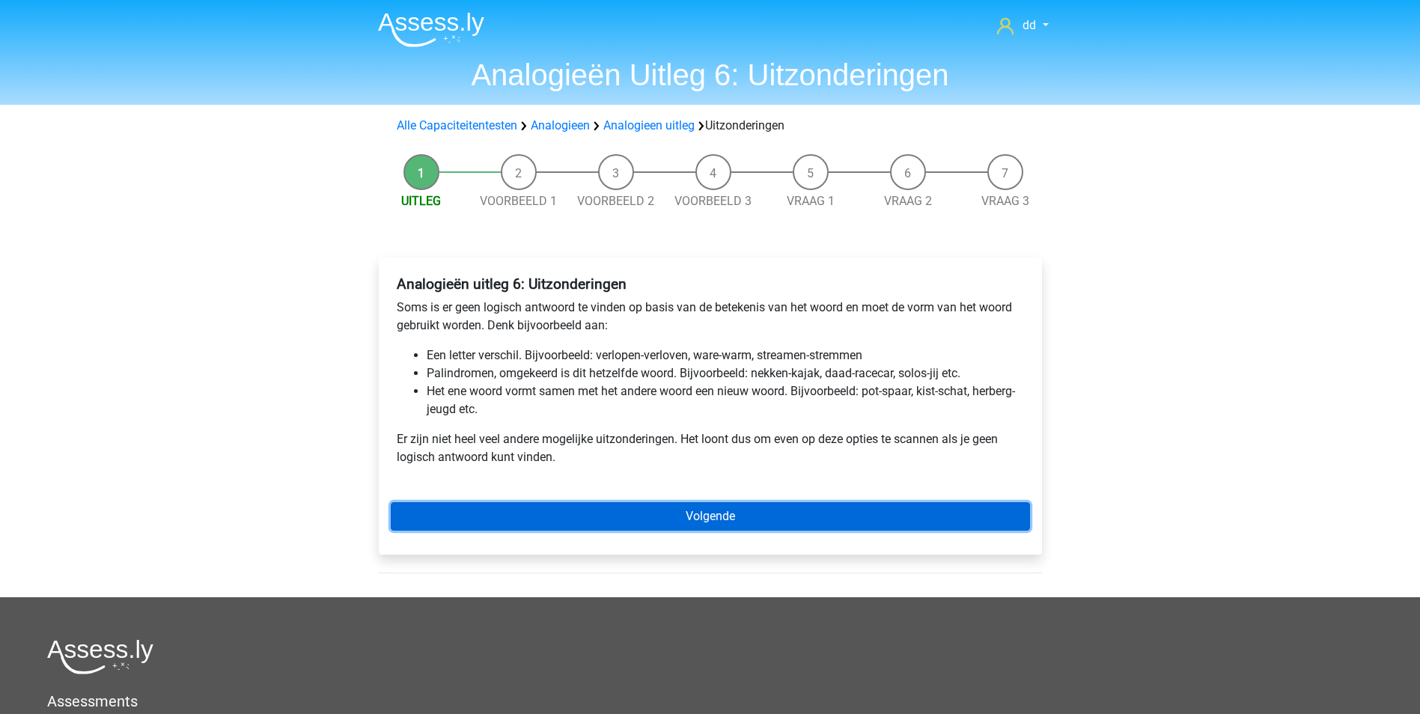
click at [694, 516] on link "Volgende" at bounding box center [710, 516] width 639 height 28
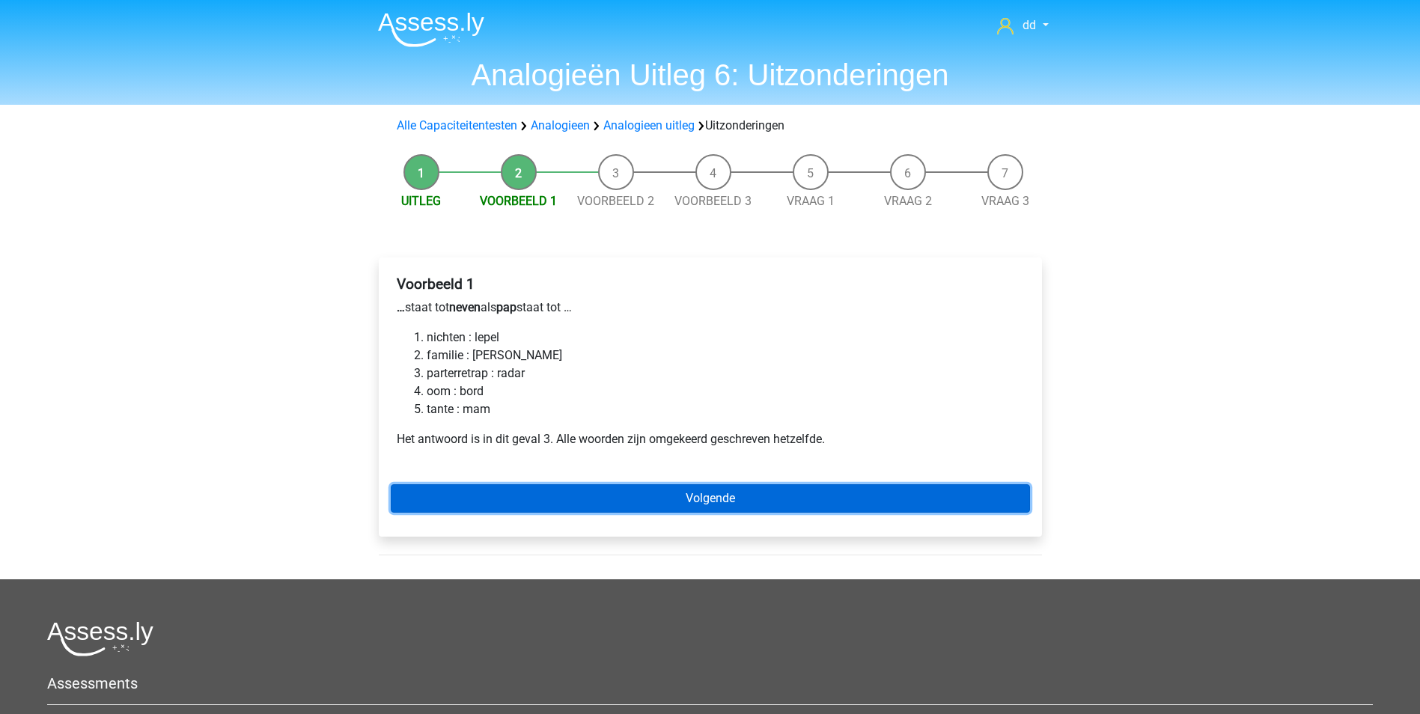
click at [713, 499] on link "Volgende" at bounding box center [710, 498] width 639 height 28
click at [710, 491] on link "Volgende" at bounding box center [710, 498] width 639 height 28
click at [702, 505] on link "Volgende" at bounding box center [710, 498] width 639 height 28
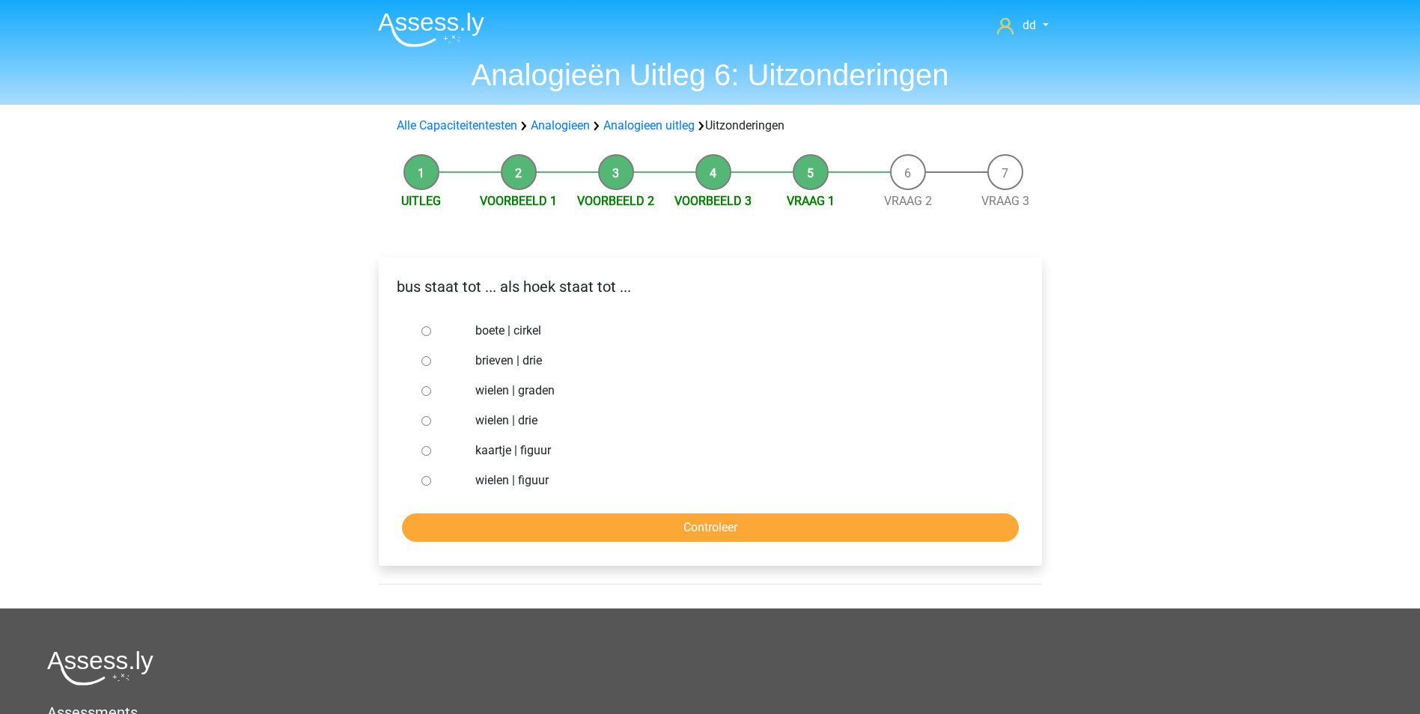
click at [425, 391] on input "wielen | graden" at bounding box center [426, 391] width 10 height 10
radio input "true"
click at [623, 520] on input "Controleer" at bounding box center [710, 528] width 617 height 28
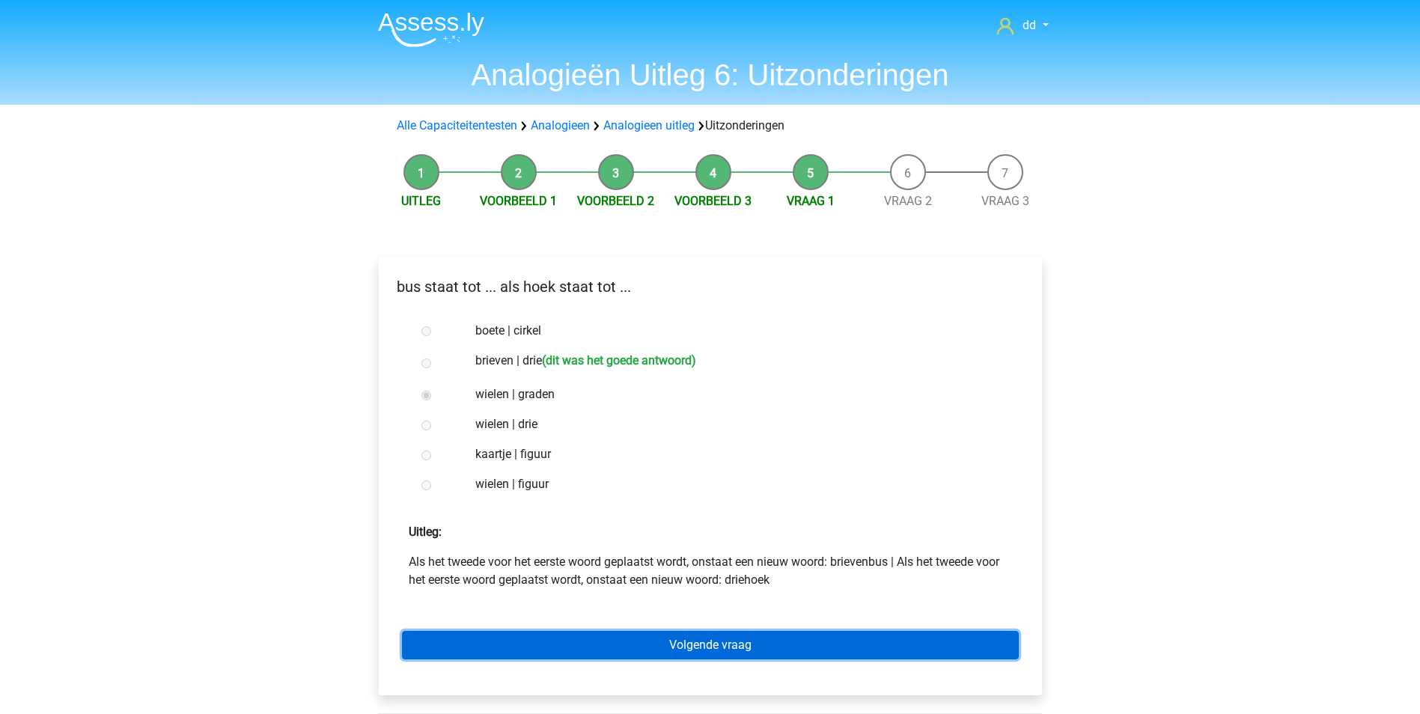
click at [719, 643] on link "Volgende vraag" at bounding box center [710, 645] width 617 height 28
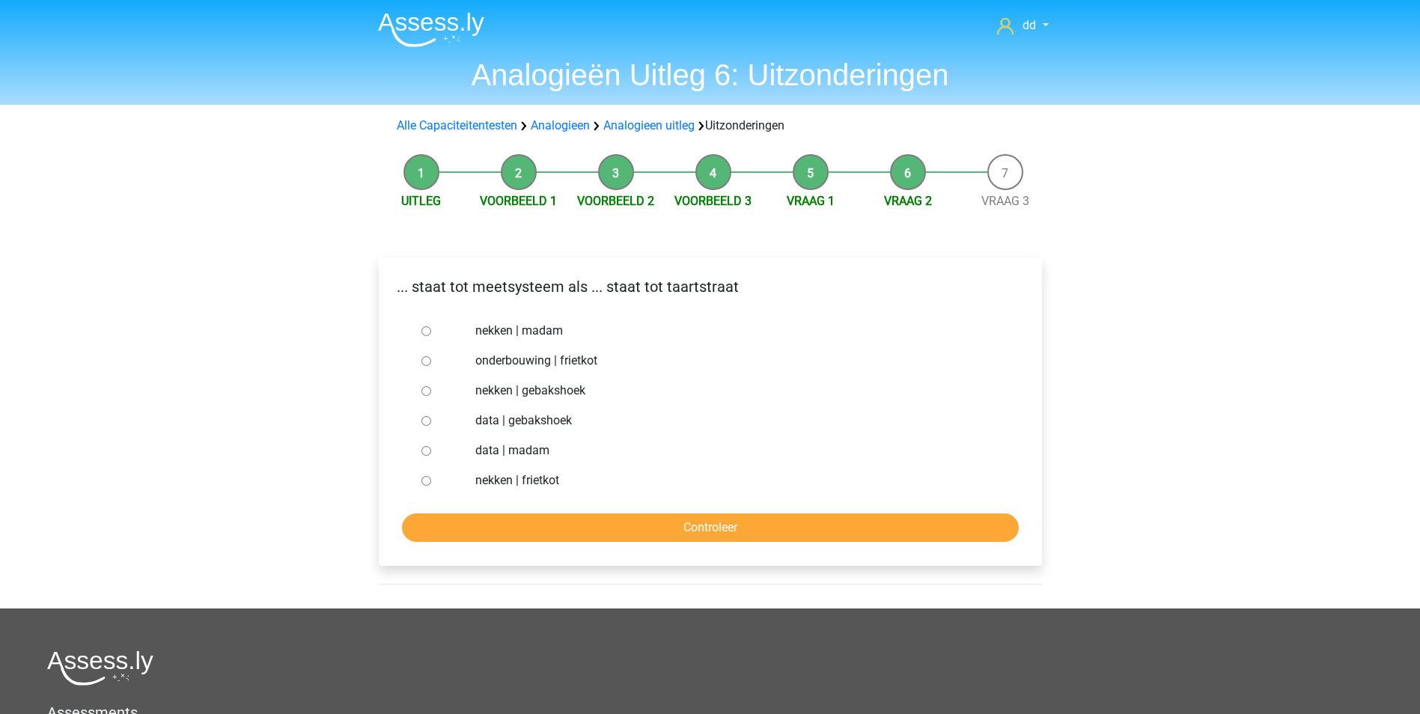
click at [496, 418] on label "data | gebakshoek" at bounding box center [734, 421] width 518 height 18
click at [431, 418] on input "data | gebakshoek" at bounding box center [426, 421] width 10 height 10
radio input "true"
click at [672, 528] on input "Controleer" at bounding box center [710, 528] width 617 height 28
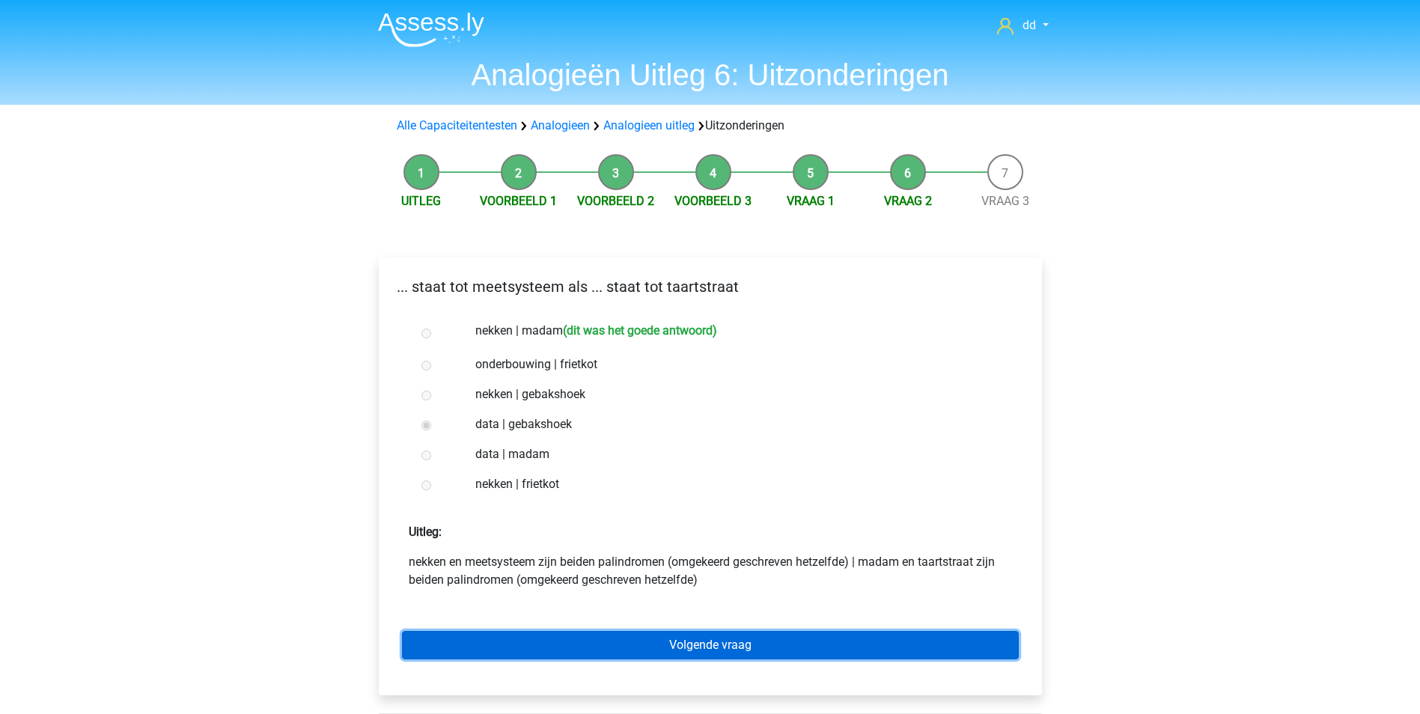
click at [742, 644] on link "Volgende vraag" at bounding box center [710, 645] width 617 height 28
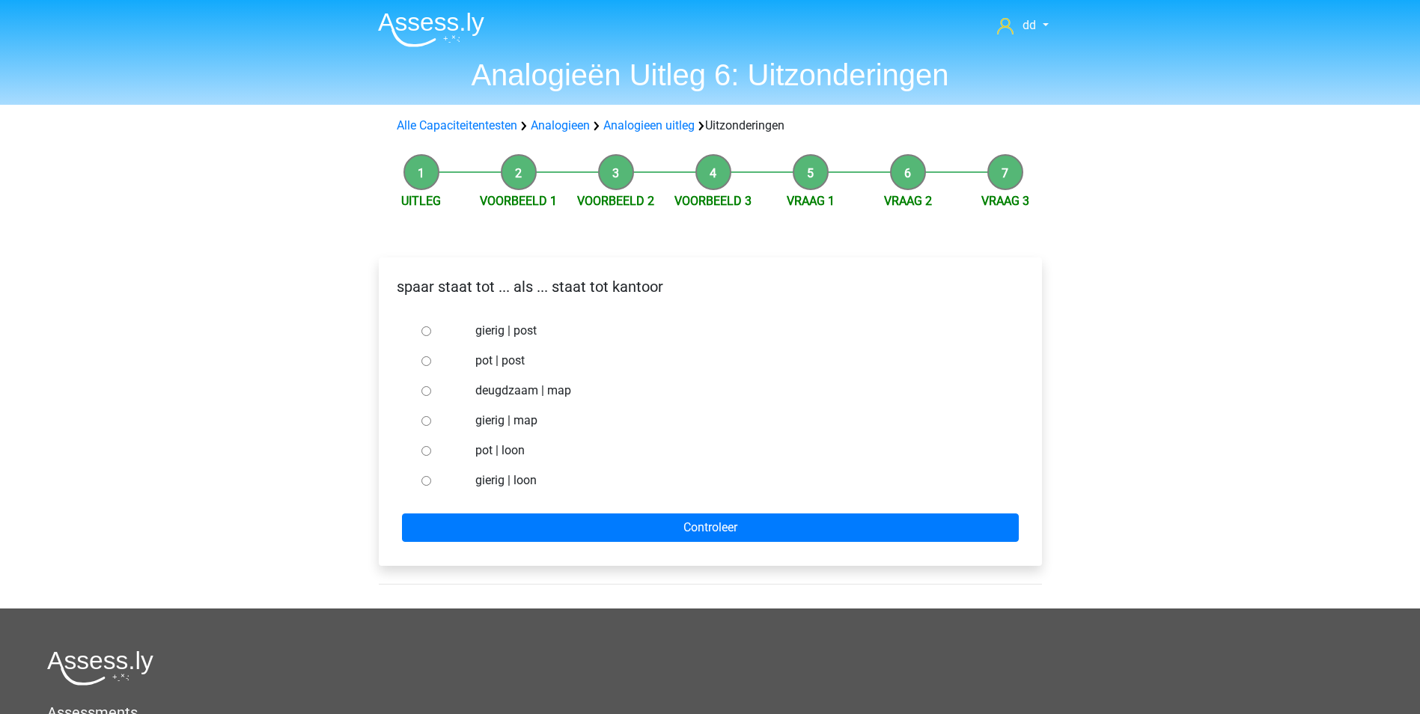
click at [517, 362] on label "pot | post" at bounding box center [734, 361] width 518 height 18
click at [431, 362] on input "pot | post" at bounding box center [426, 361] width 10 height 10
radio input "true"
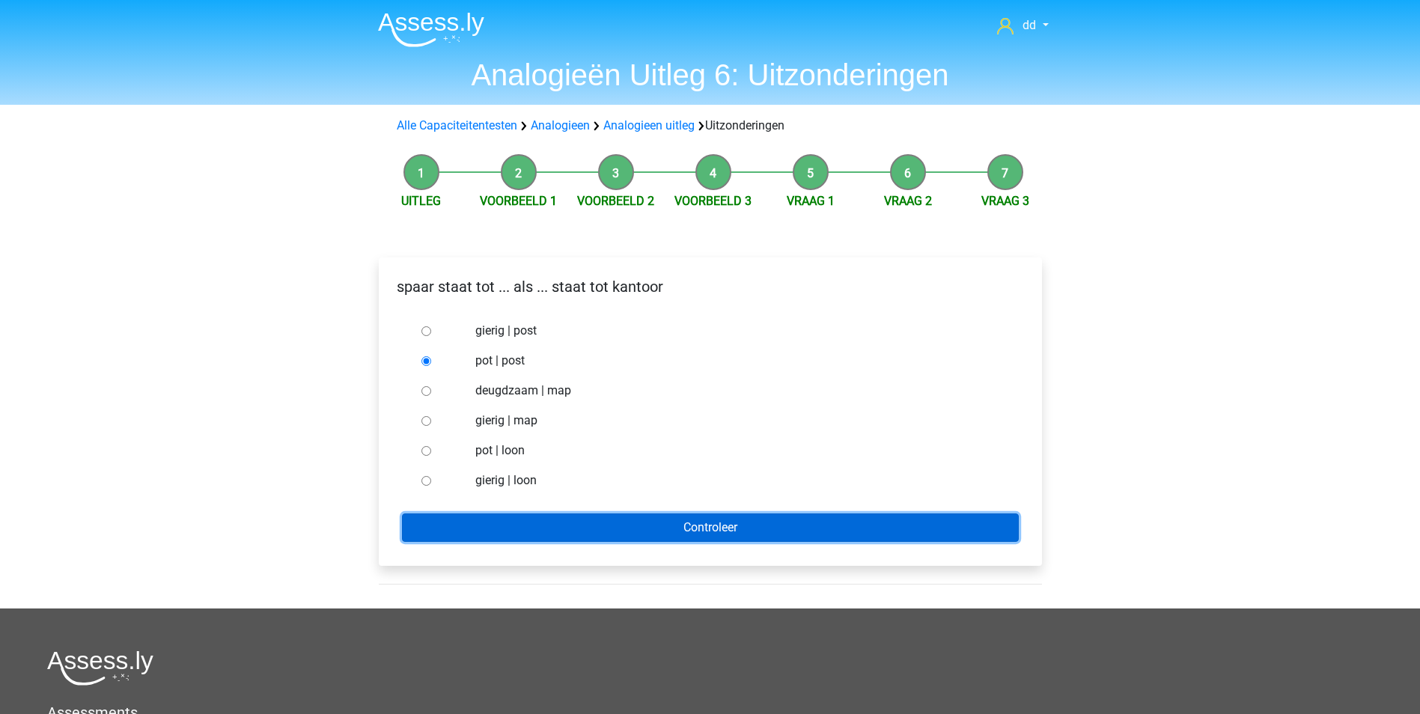
click at [701, 524] on input "Controleer" at bounding box center [710, 528] width 617 height 28
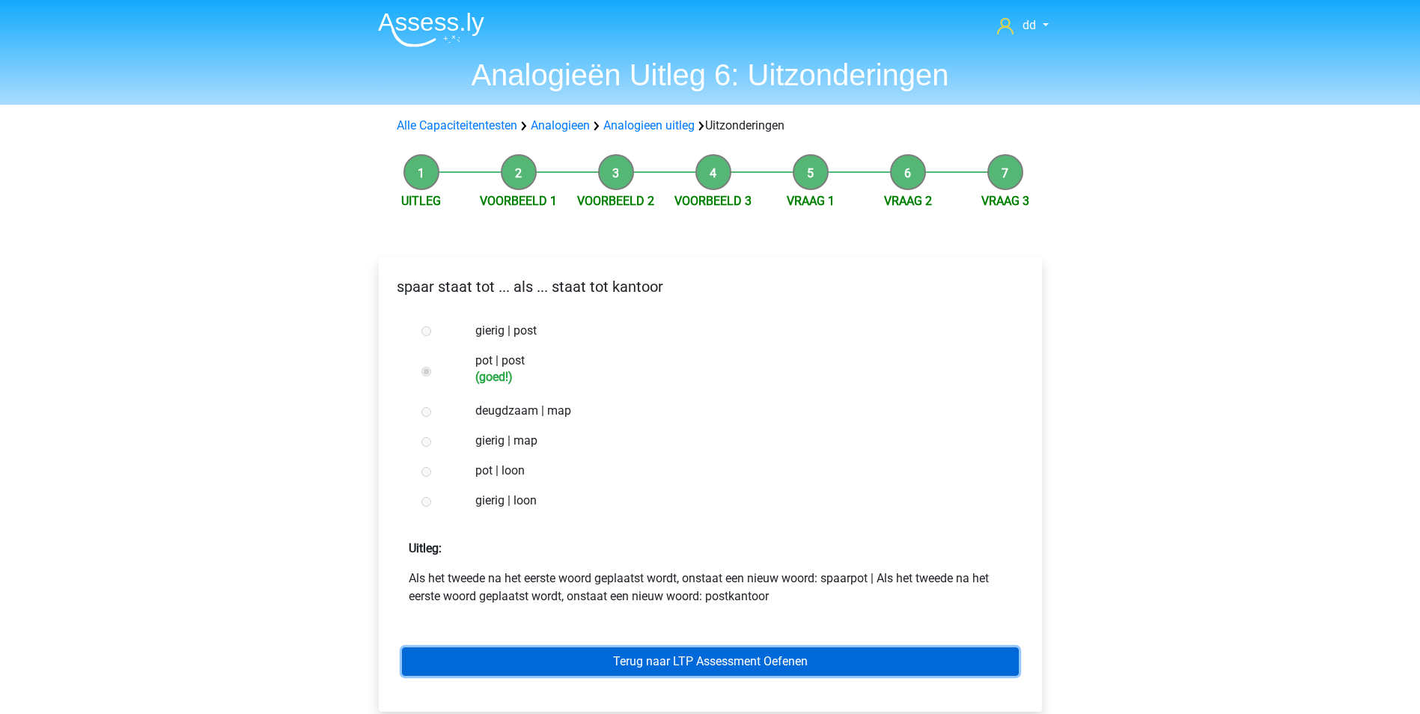
click at [713, 656] on link "Terug naar LTP Assessment Oefenen" at bounding box center [710, 661] width 617 height 28
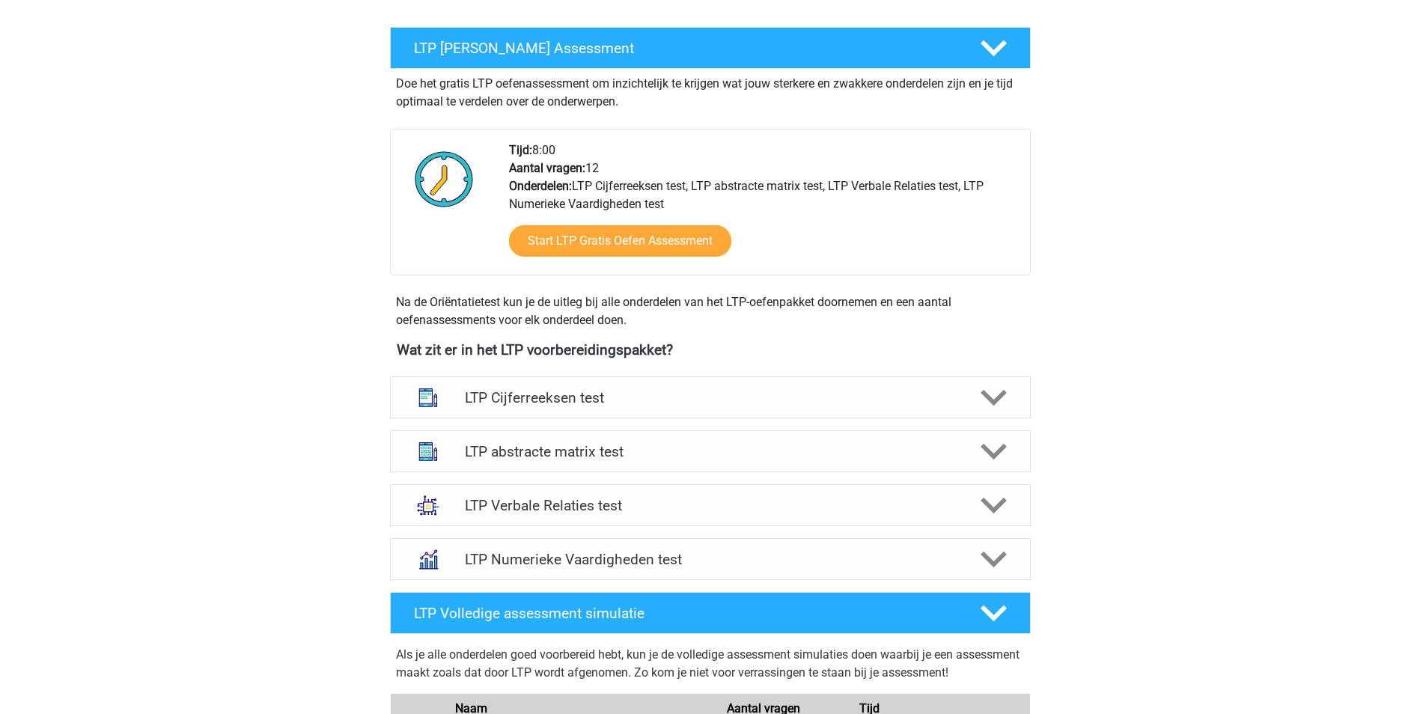
scroll to position [374, 0]
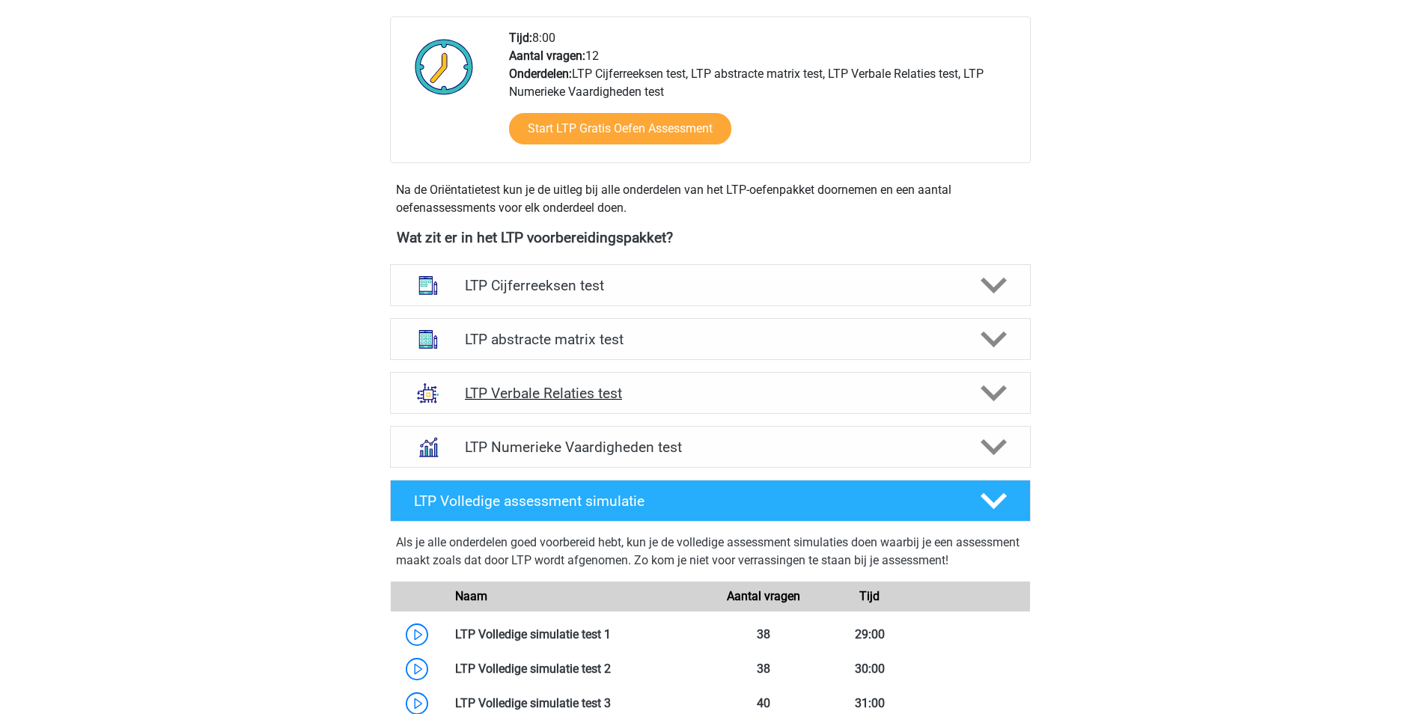
click at [999, 400] on icon at bounding box center [994, 393] width 26 height 26
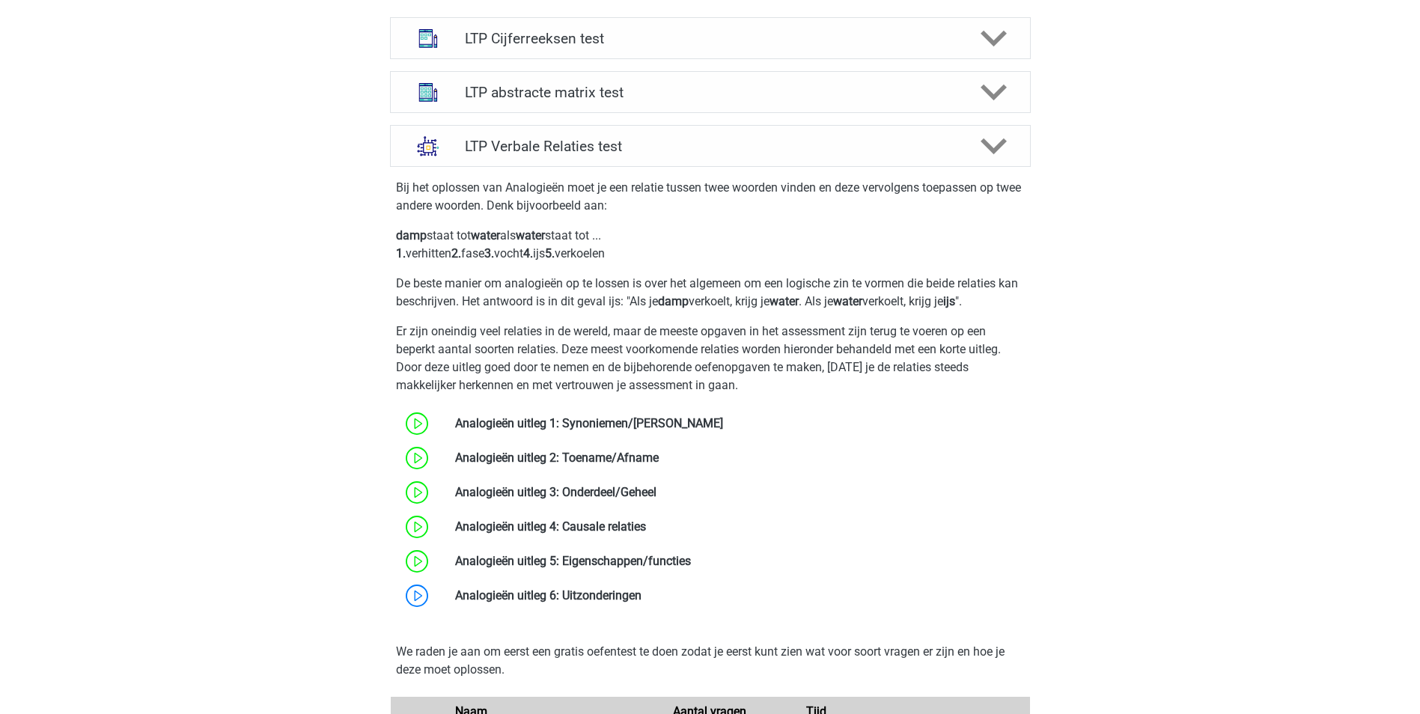
scroll to position [674, 0]
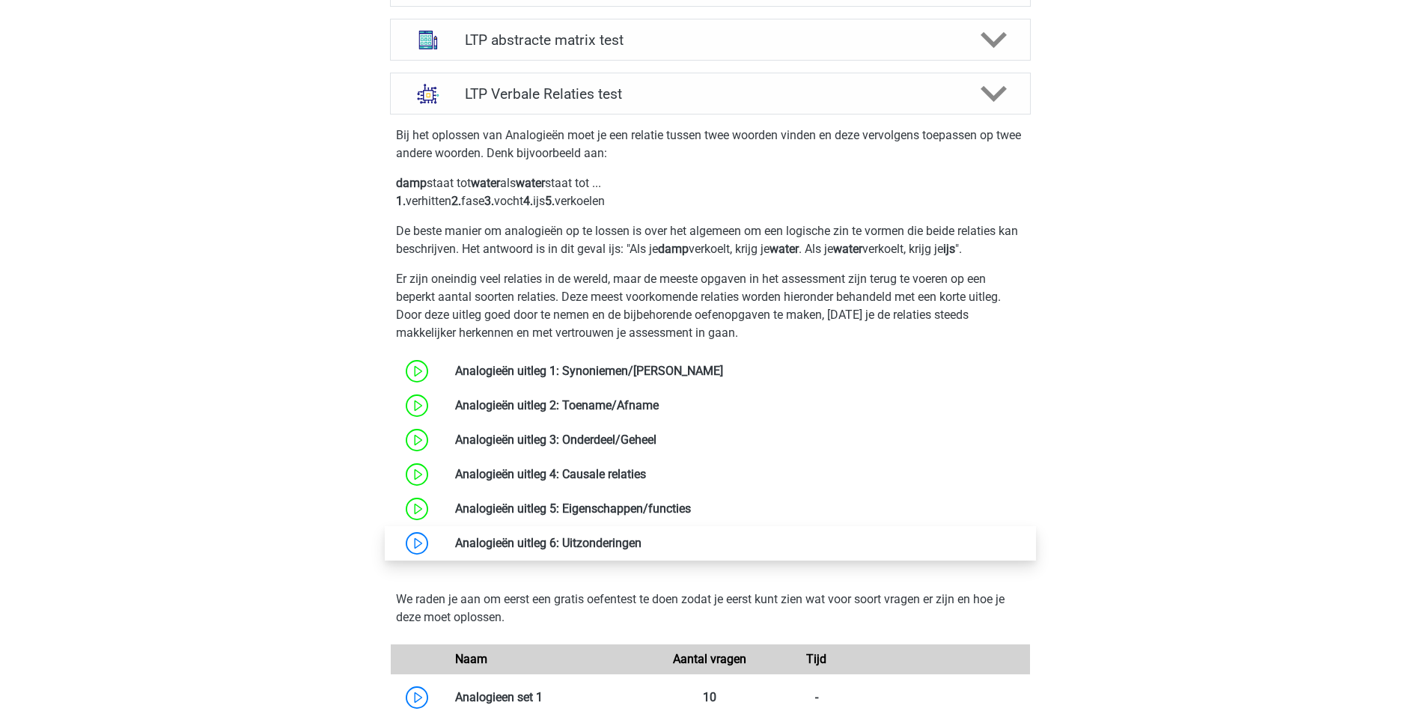
click at [642, 539] on link at bounding box center [642, 543] width 0 height 14
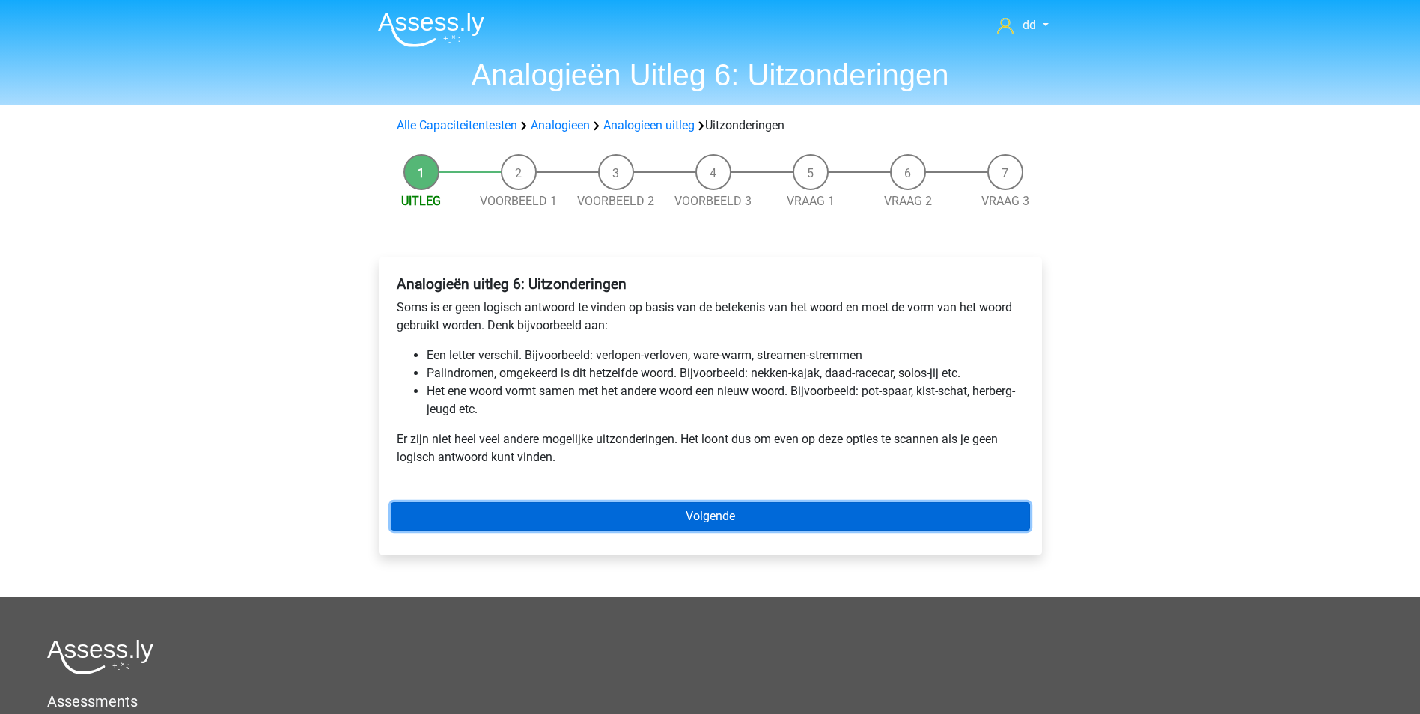
click at [718, 507] on link "Volgende" at bounding box center [710, 516] width 639 height 28
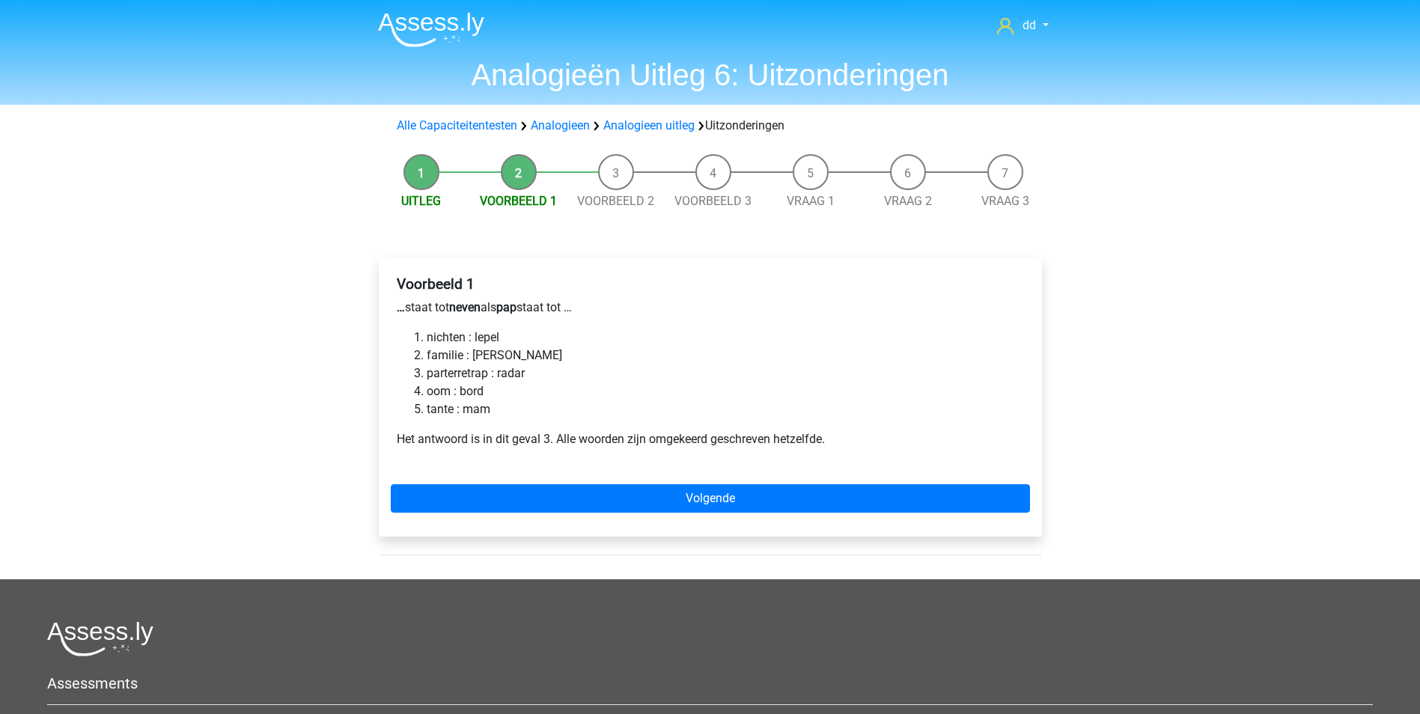
click at [497, 374] on li "parterretrap : radar" at bounding box center [725, 374] width 597 height 18
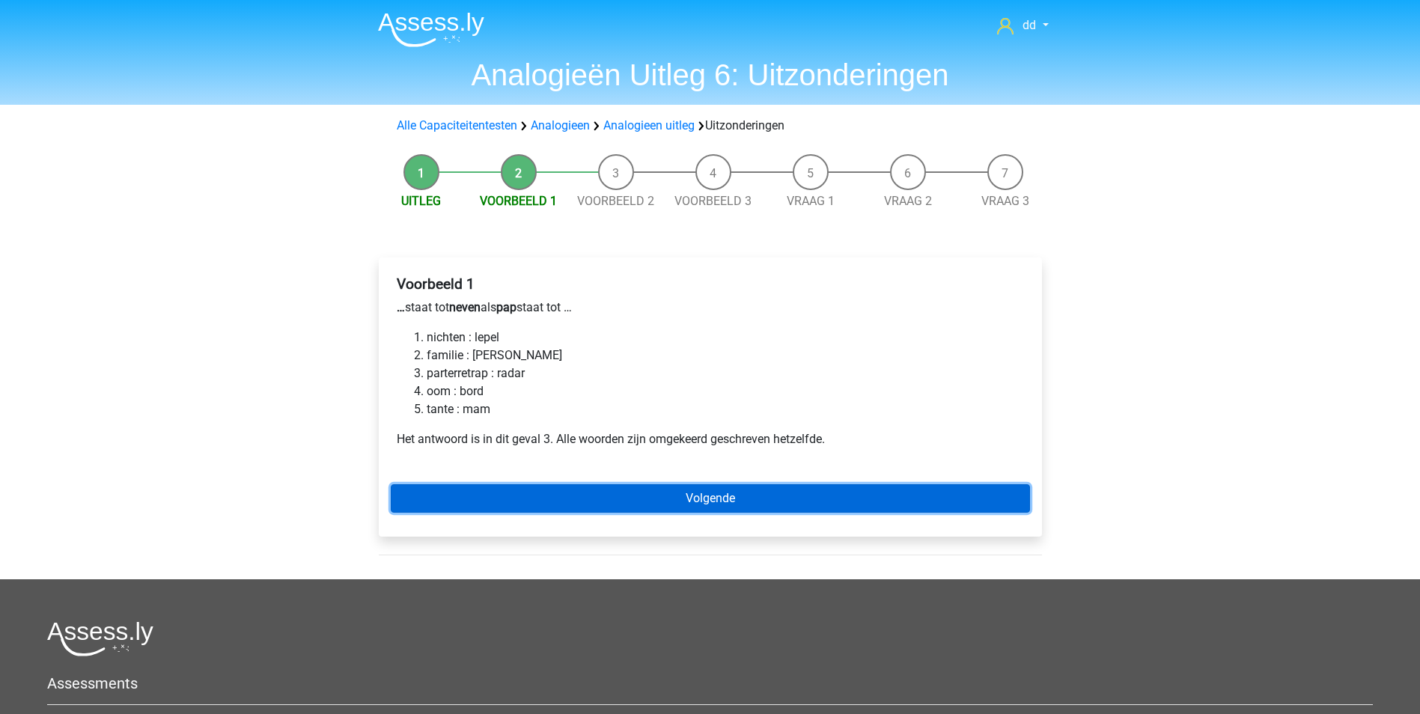
click at [705, 495] on link "Volgende" at bounding box center [710, 498] width 639 height 28
click at [686, 493] on link "Volgende" at bounding box center [710, 498] width 639 height 28
click at [702, 490] on link "Volgende" at bounding box center [710, 498] width 639 height 28
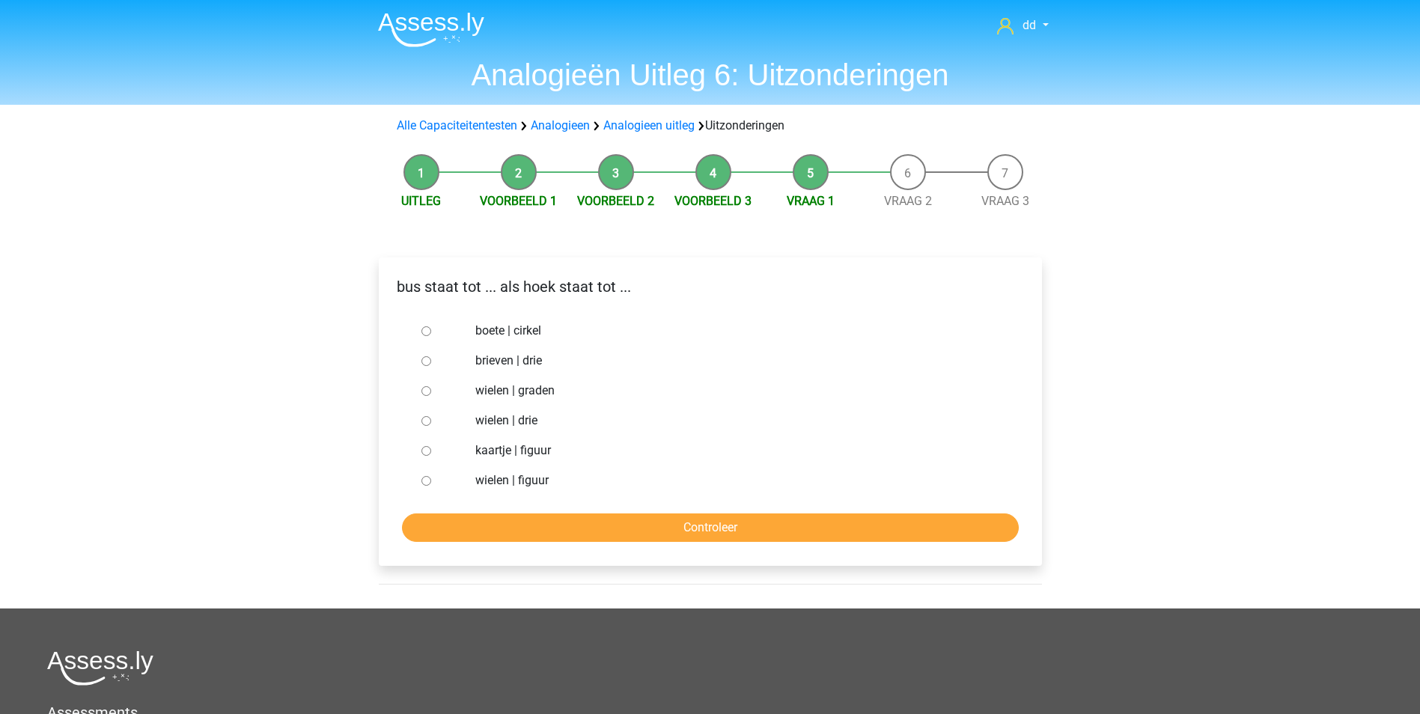
click at [430, 359] on input "brieven | drie" at bounding box center [426, 361] width 10 height 10
radio input "true"
click at [586, 517] on input "Controleer" at bounding box center [710, 528] width 617 height 28
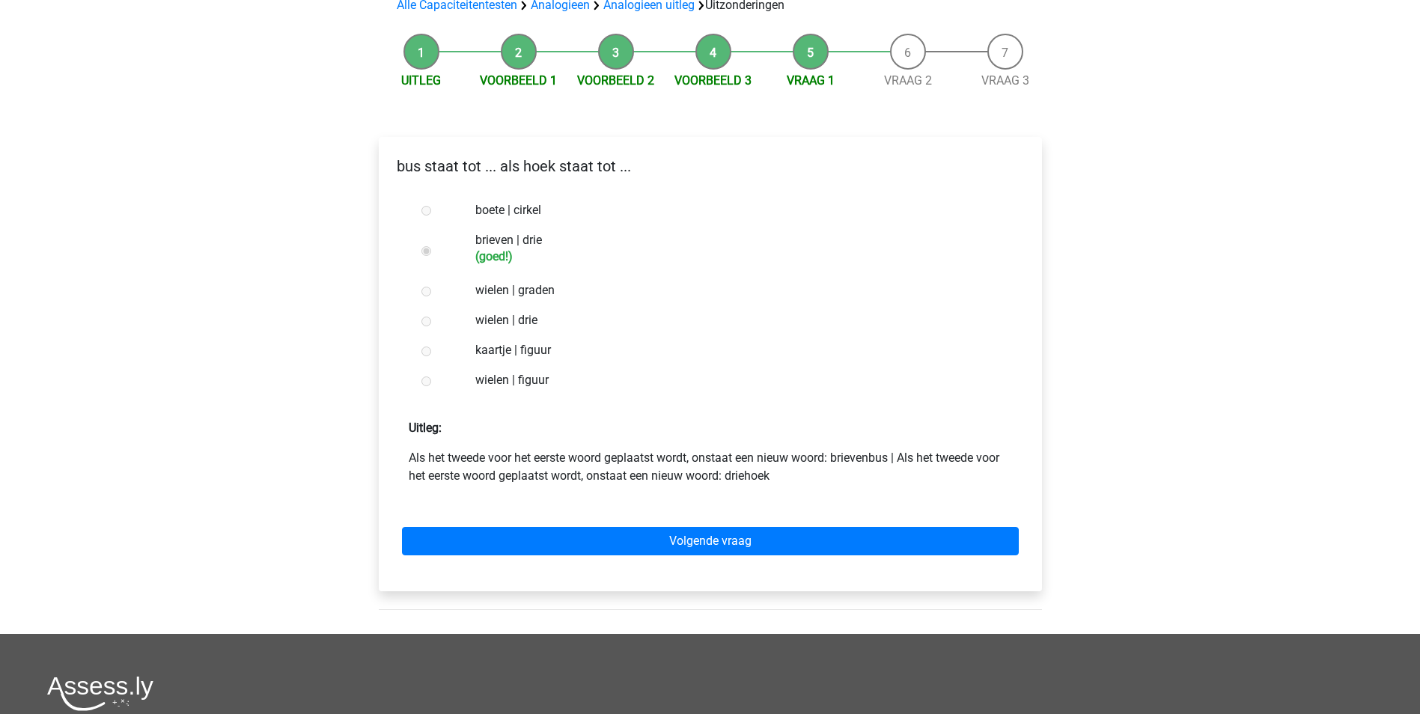
scroll to position [150, 0]
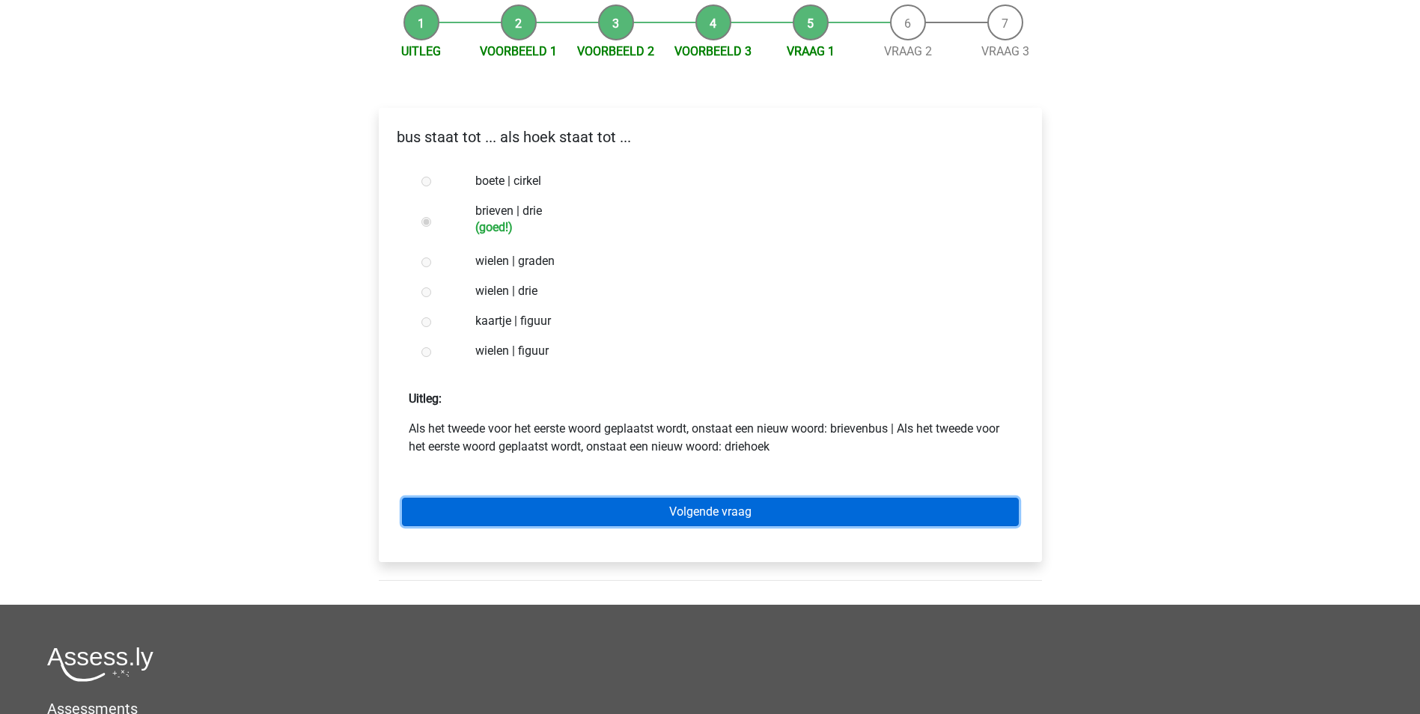
click at [713, 510] on link "Volgende vraag" at bounding box center [710, 512] width 617 height 28
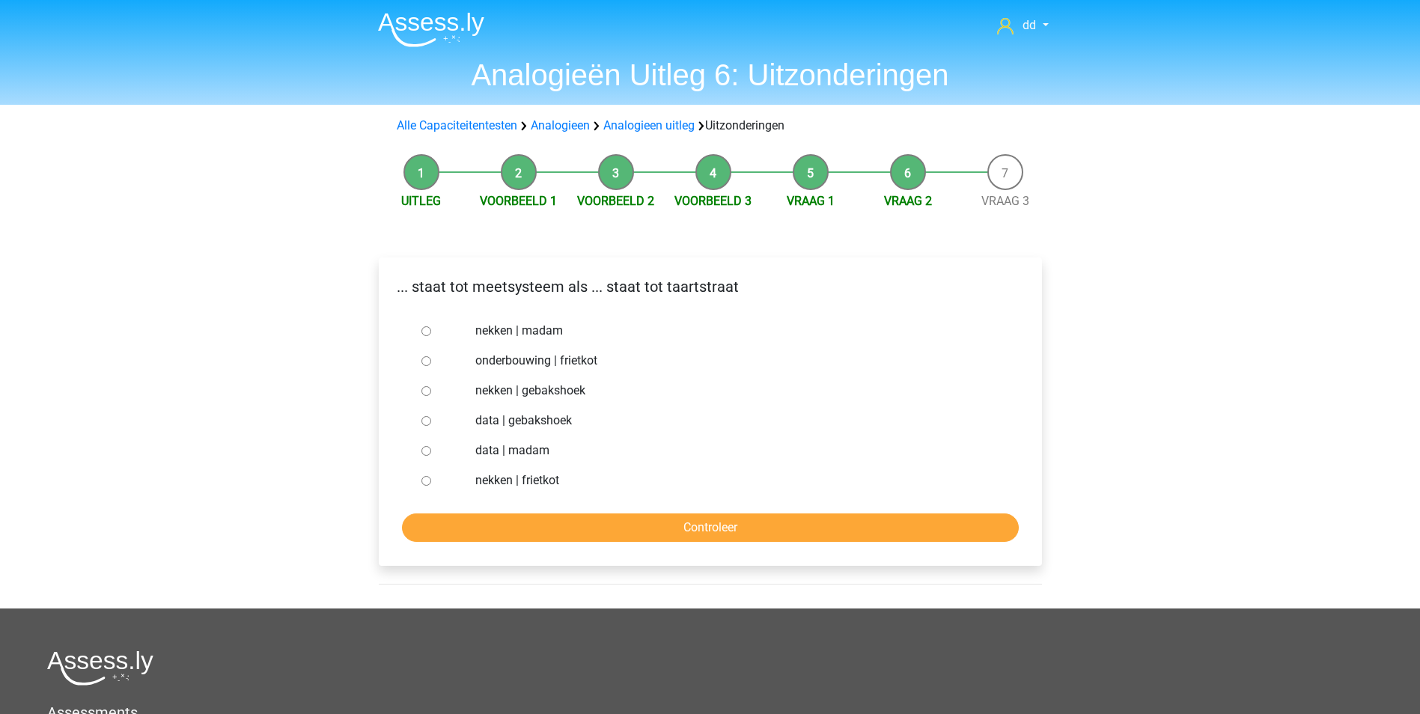
click at [530, 331] on label "nekken | madam" at bounding box center [734, 331] width 518 height 18
click at [431, 331] on input "nekken | madam" at bounding box center [426, 331] width 10 height 10
radio input "true"
click at [710, 530] on input "Controleer" at bounding box center [710, 528] width 617 height 28
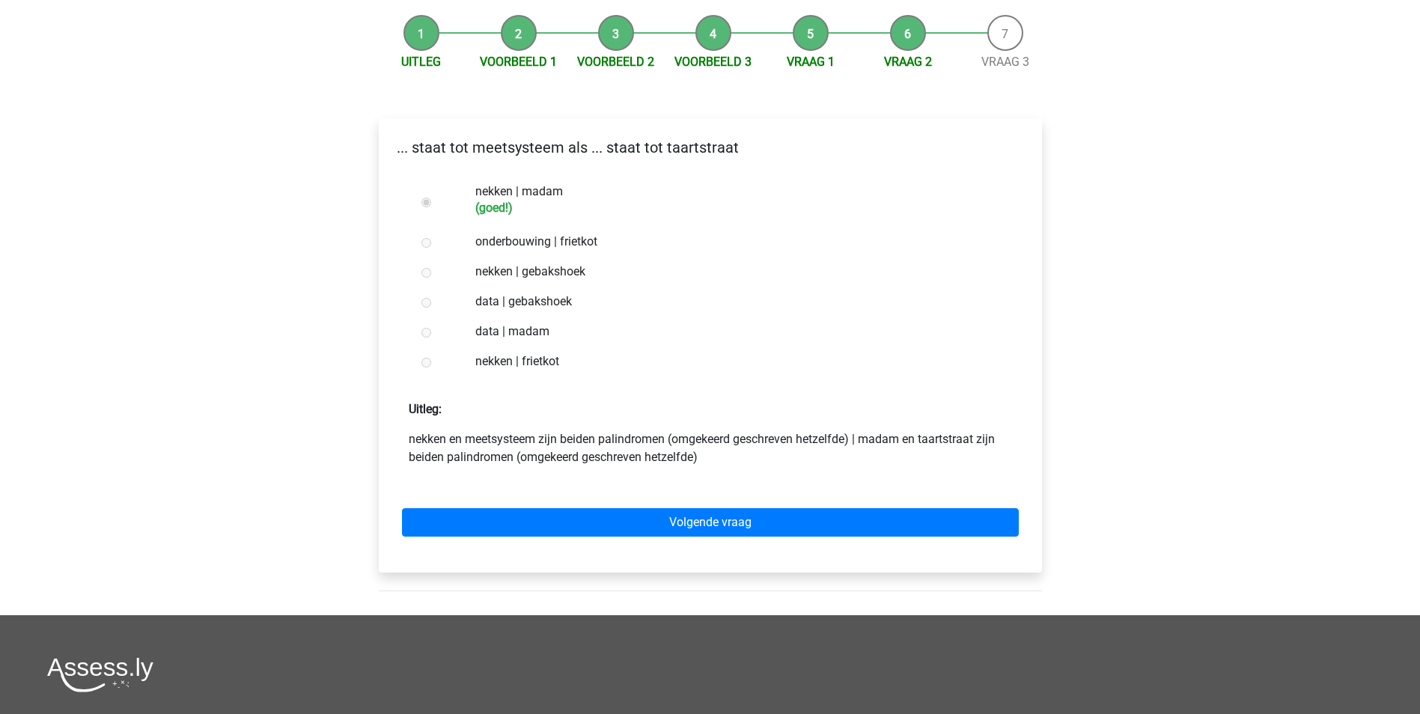
scroll to position [150, 0]
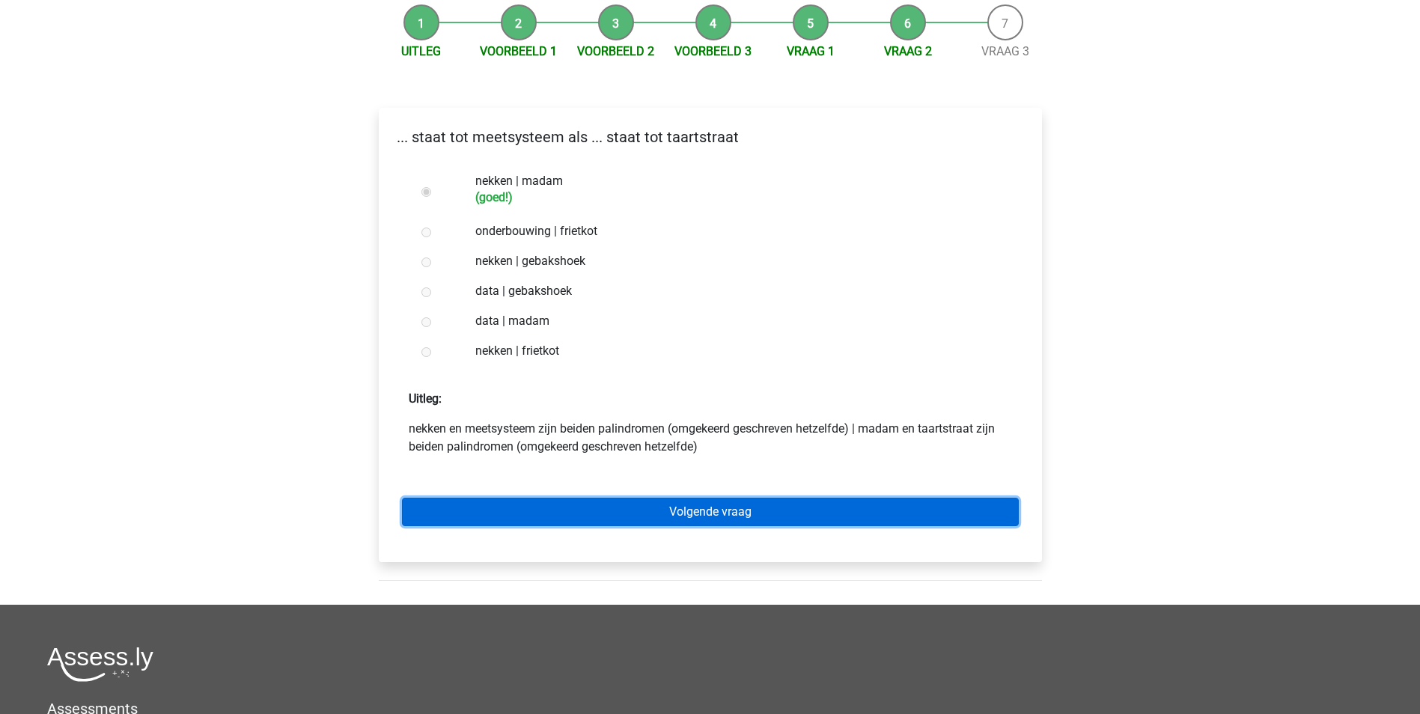
click at [715, 516] on link "Volgende vraag" at bounding box center [710, 512] width 617 height 28
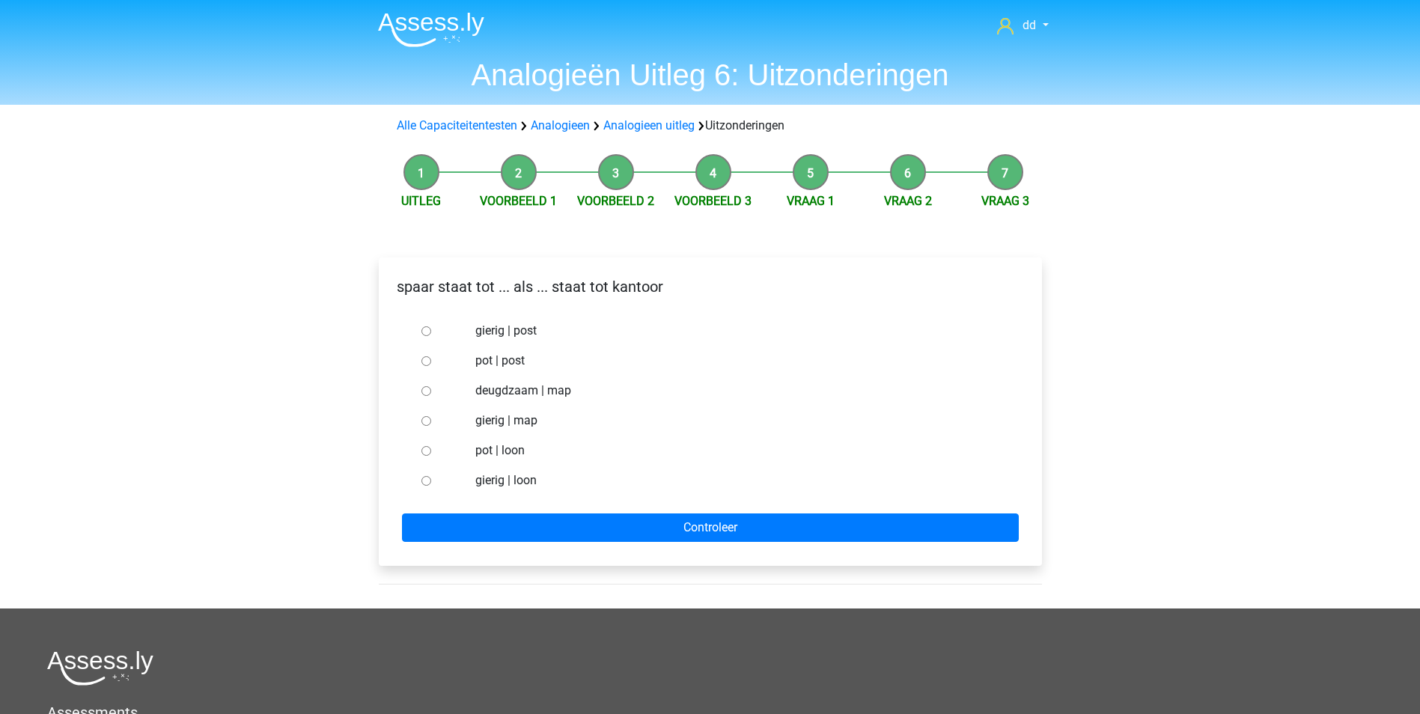
click at [527, 357] on label "pot | post" at bounding box center [734, 361] width 518 height 18
click at [431, 357] on input "pot | post" at bounding box center [426, 361] width 10 height 10
radio input "true"
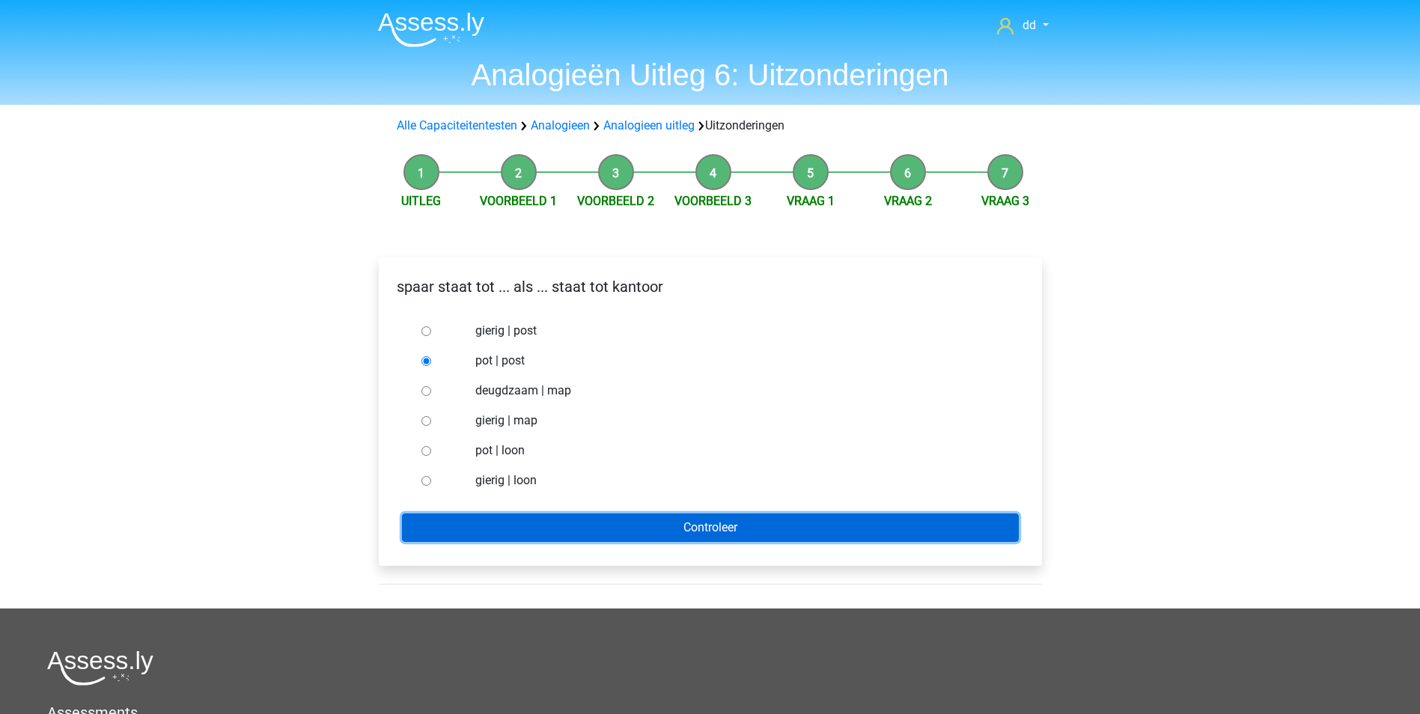
click at [704, 530] on input "Controleer" at bounding box center [710, 528] width 617 height 28
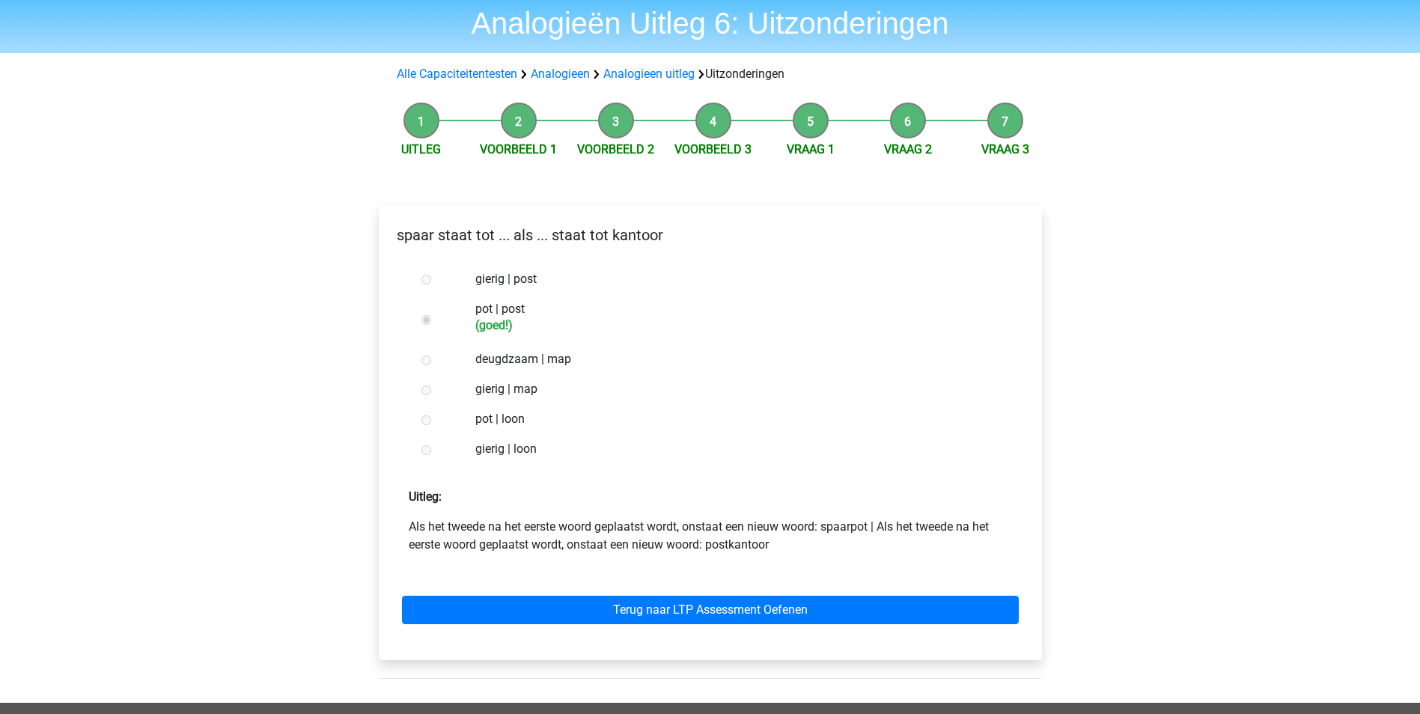
scroll to position [75, 0]
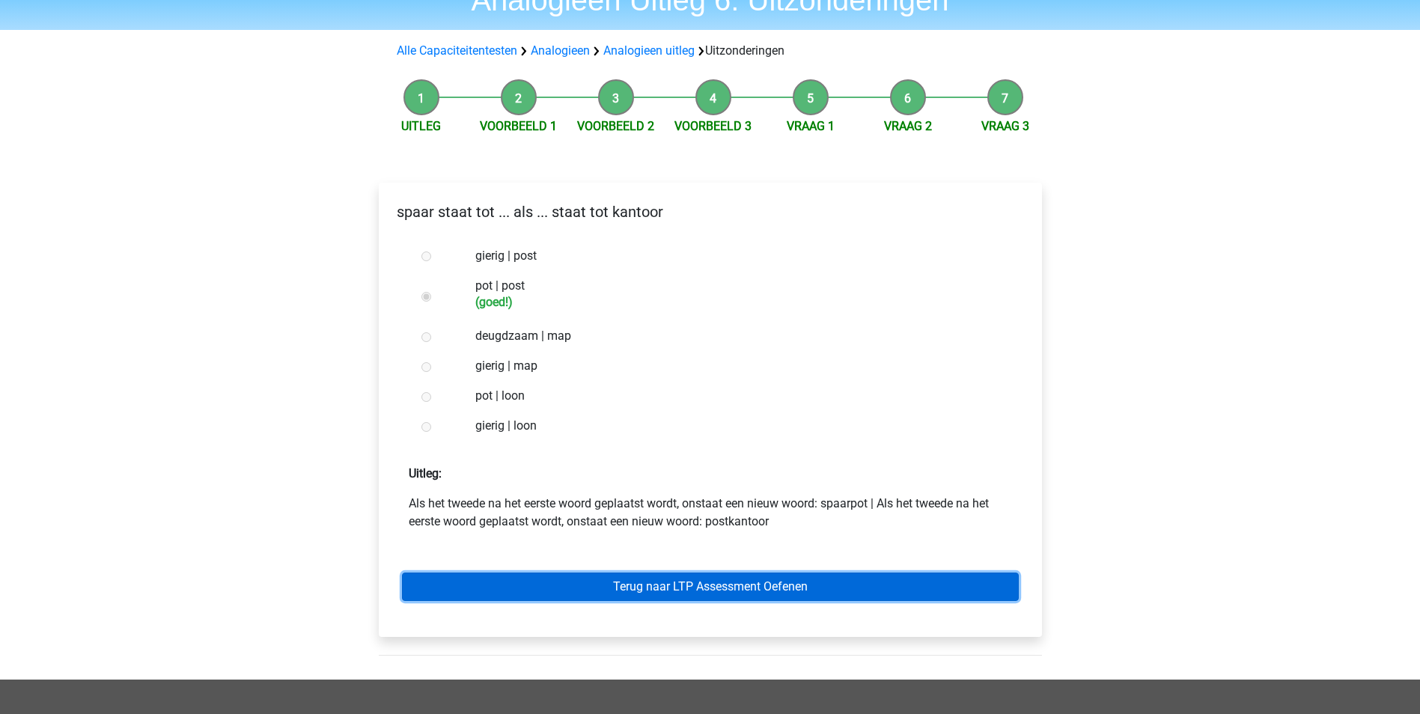
click at [737, 584] on link "Terug naar LTP Assessment Oefenen" at bounding box center [710, 587] width 617 height 28
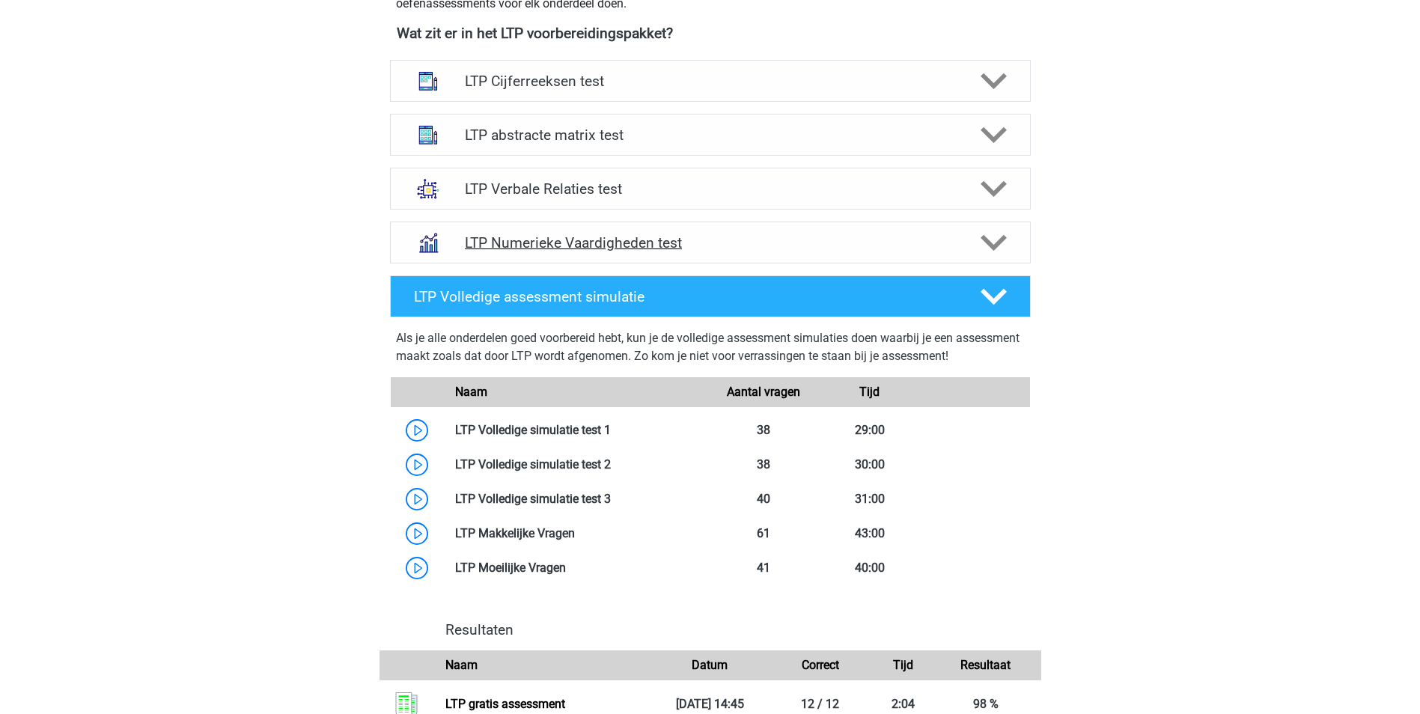
scroll to position [599, 0]
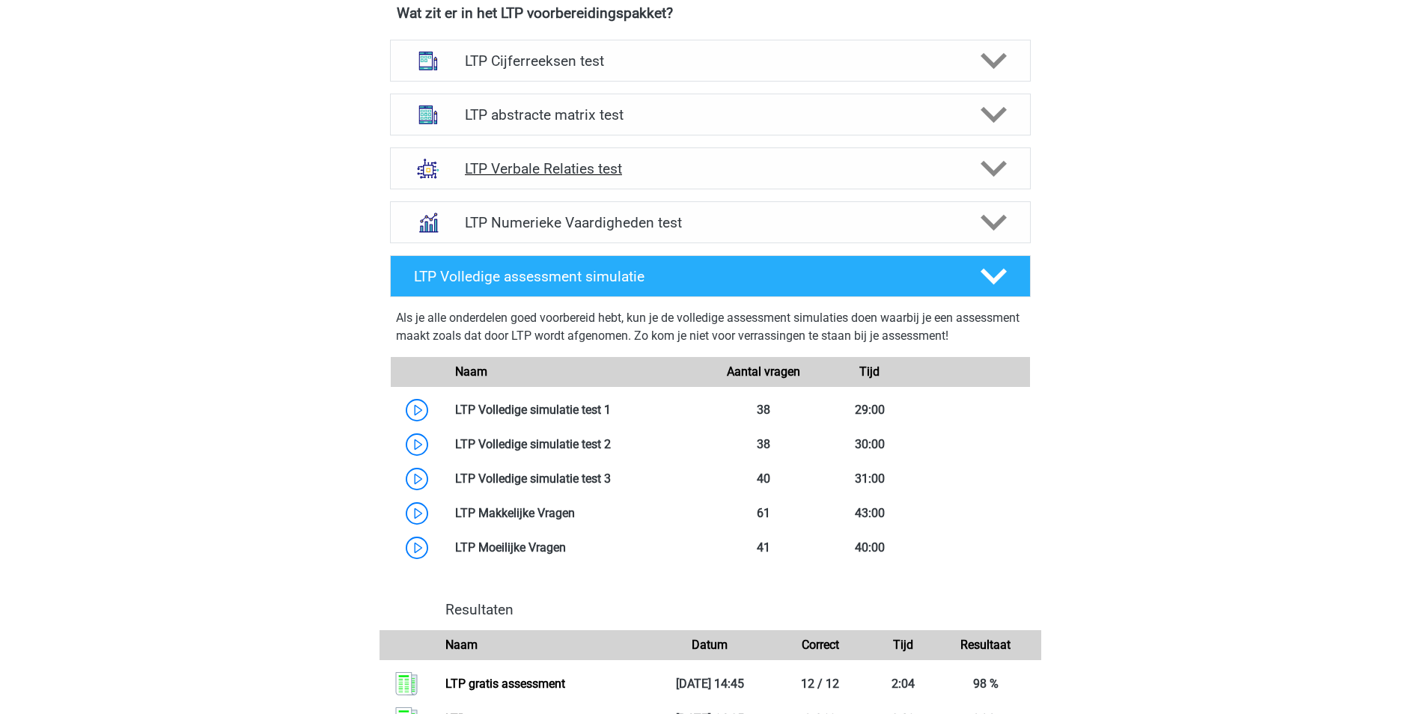
click at [991, 172] on polygon at bounding box center [994, 169] width 26 height 16
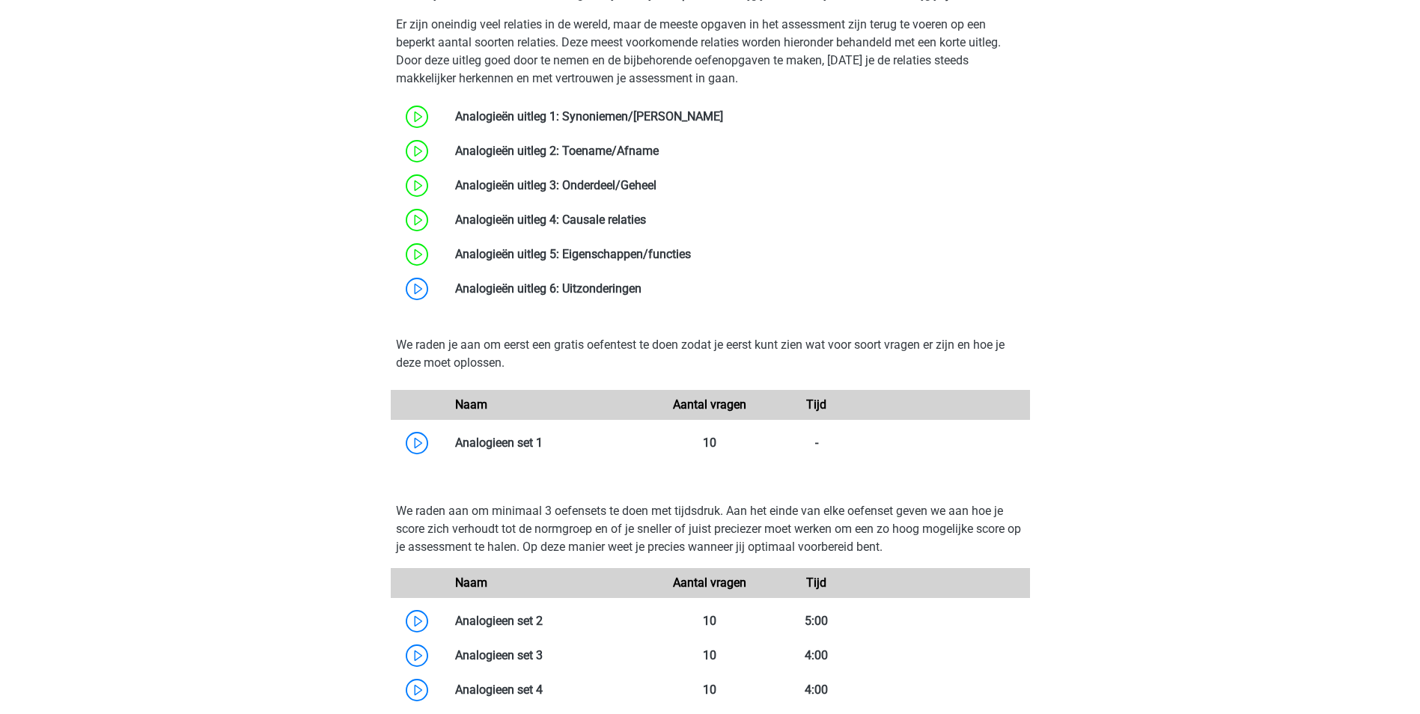
scroll to position [973, 0]
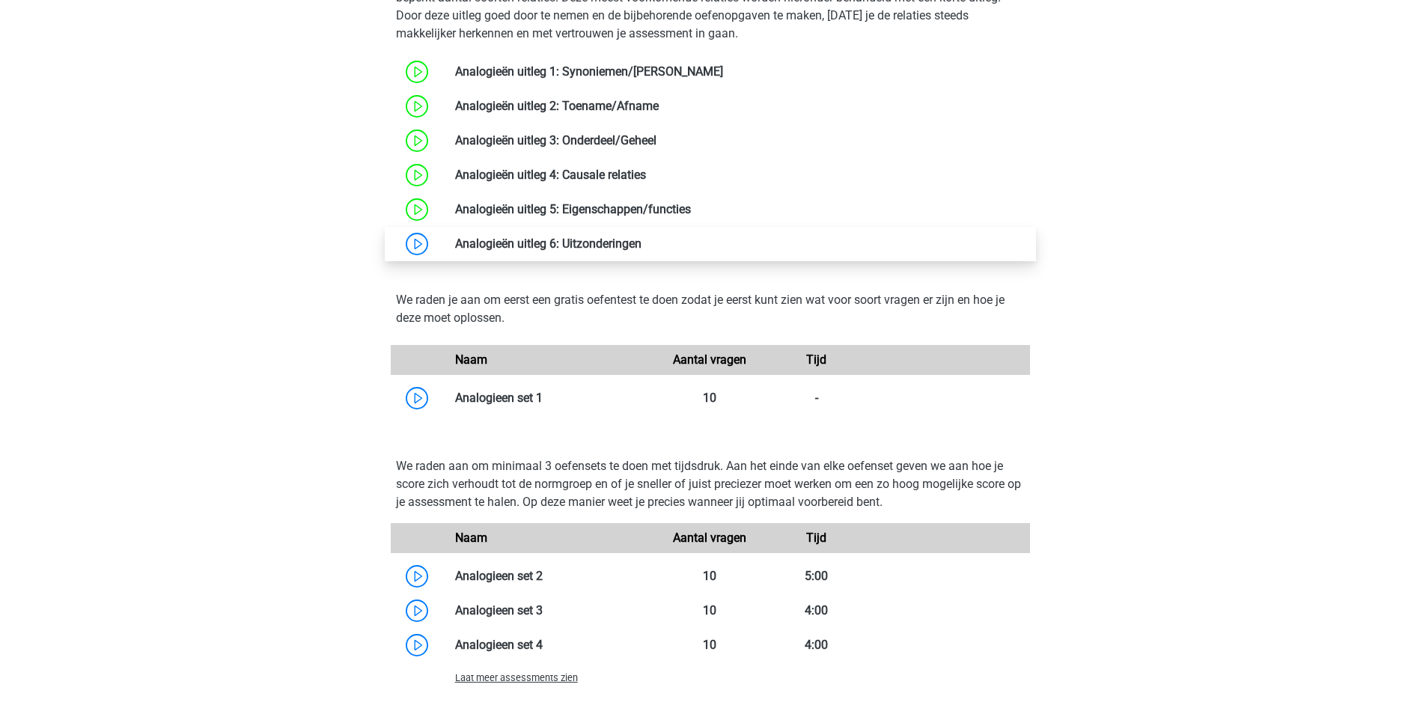
click at [642, 249] on link at bounding box center [642, 244] width 0 height 14
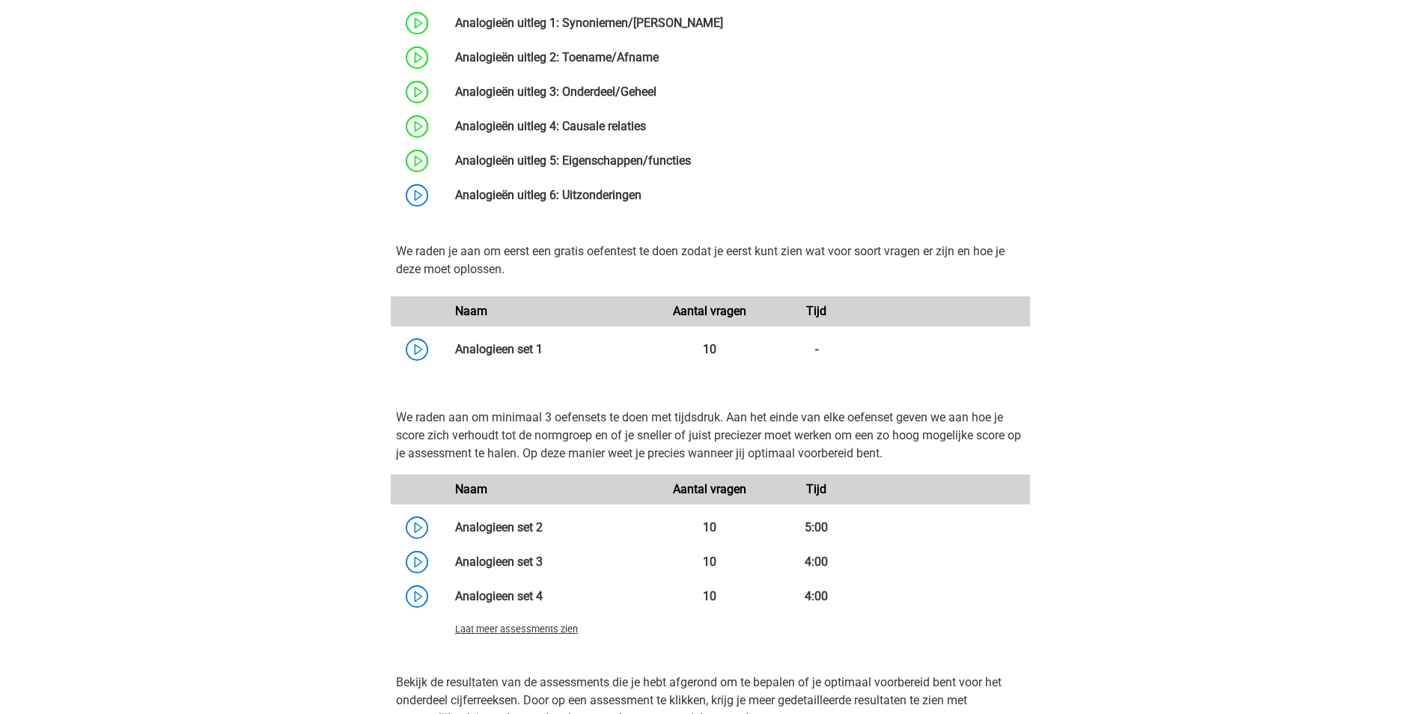
scroll to position [1048, 0]
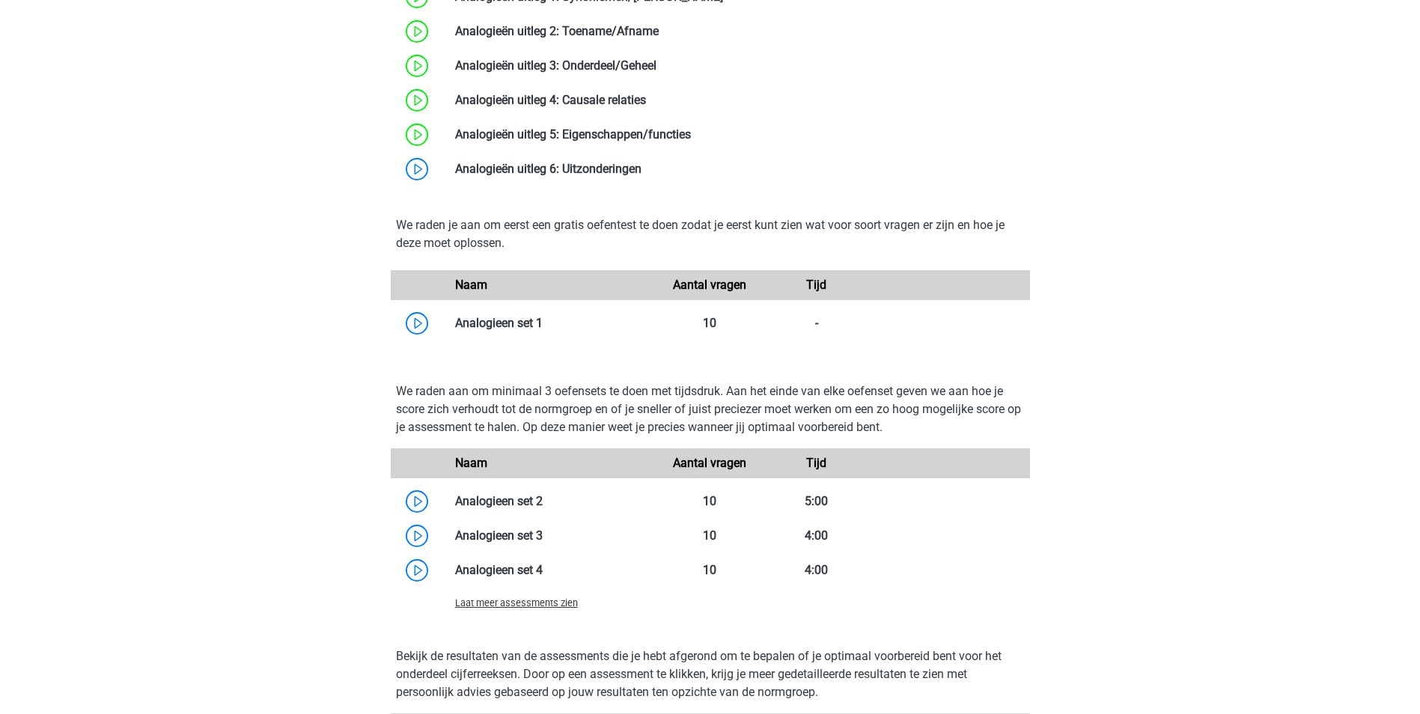
click at [521, 604] on span "Laat meer assessments zien" at bounding box center [516, 602] width 123 height 11
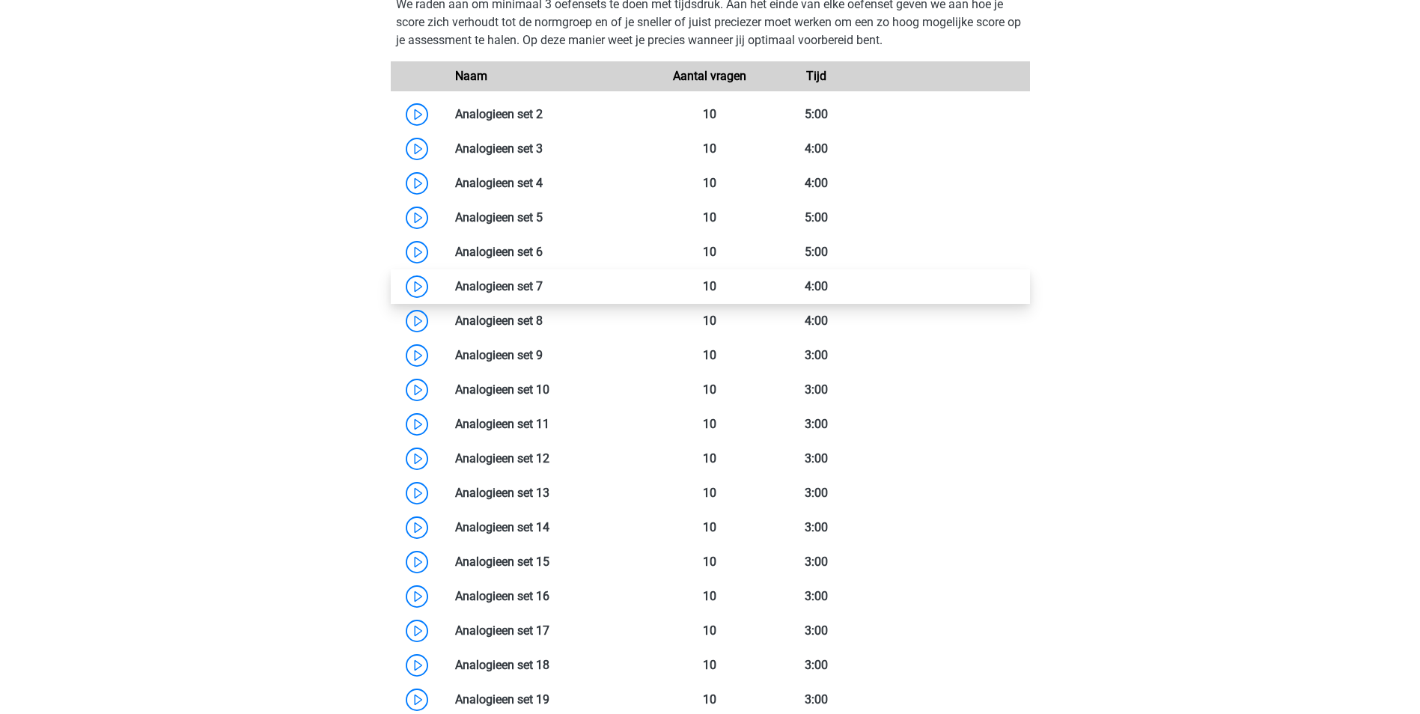
scroll to position [1422, 0]
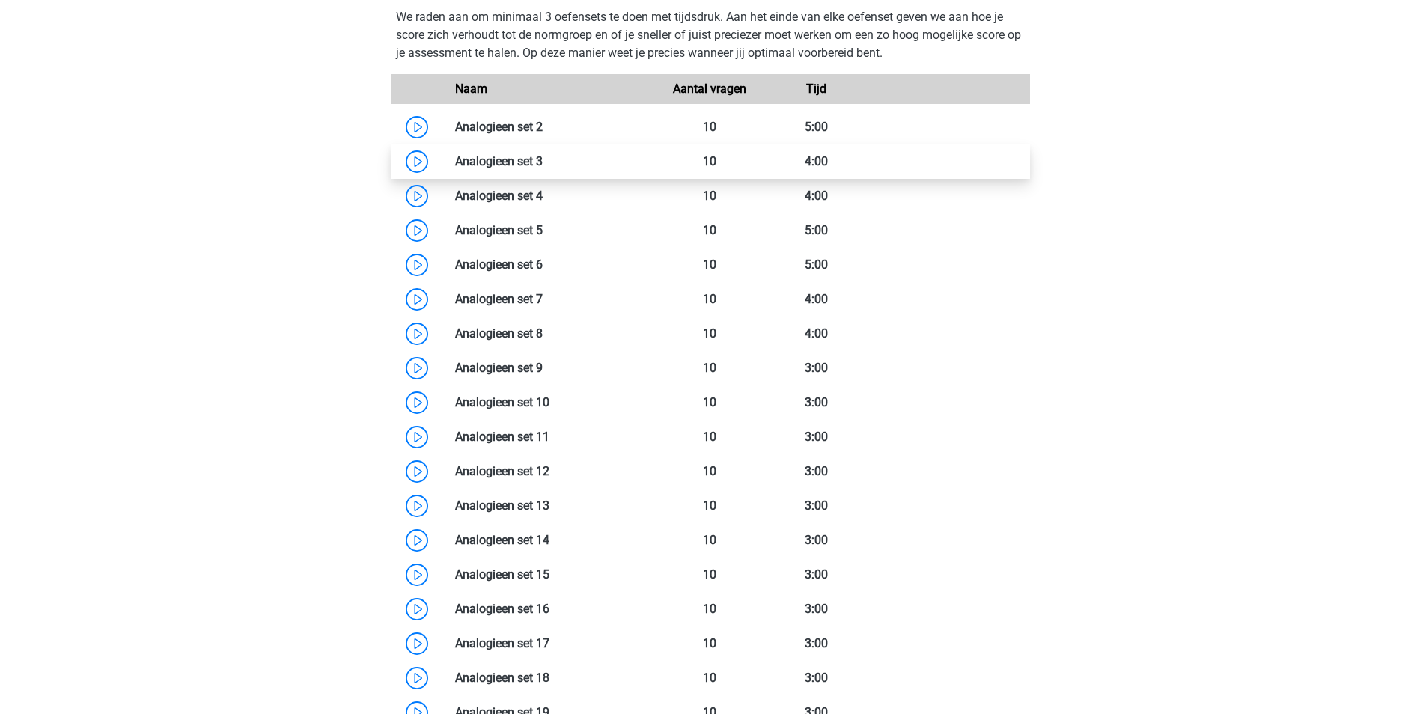
click at [543, 164] on link at bounding box center [543, 161] width 0 height 14
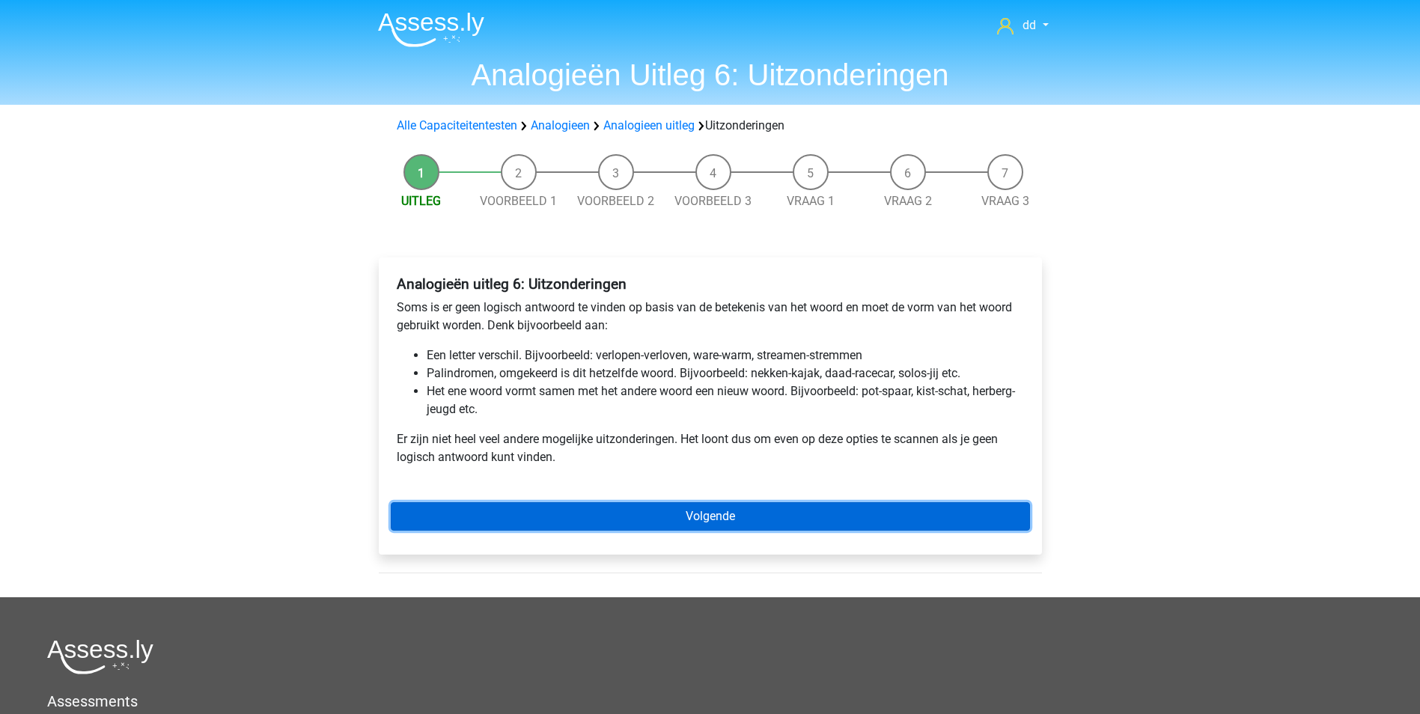
click at [704, 517] on link "Volgende" at bounding box center [710, 516] width 639 height 28
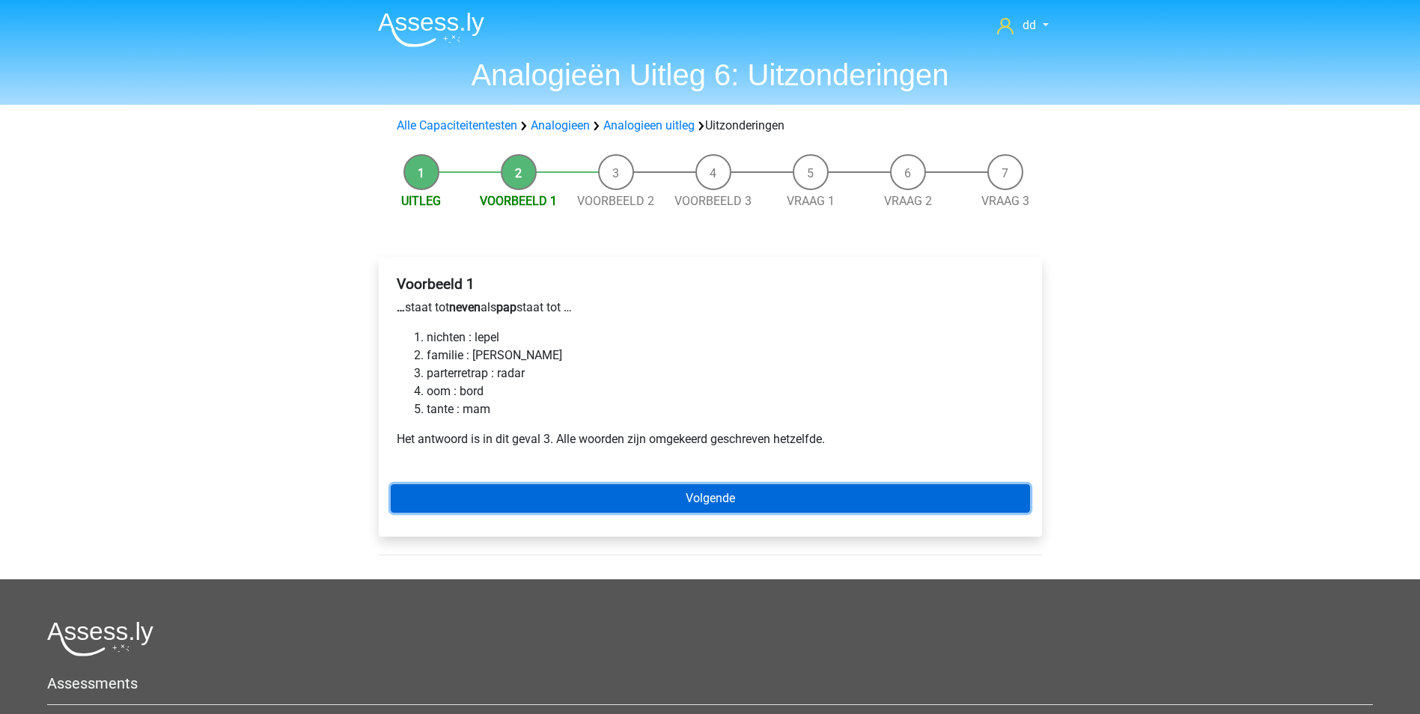
click at [732, 495] on link "Volgende" at bounding box center [710, 498] width 639 height 28
click at [731, 495] on link "Volgende" at bounding box center [710, 498] width 639 height 28
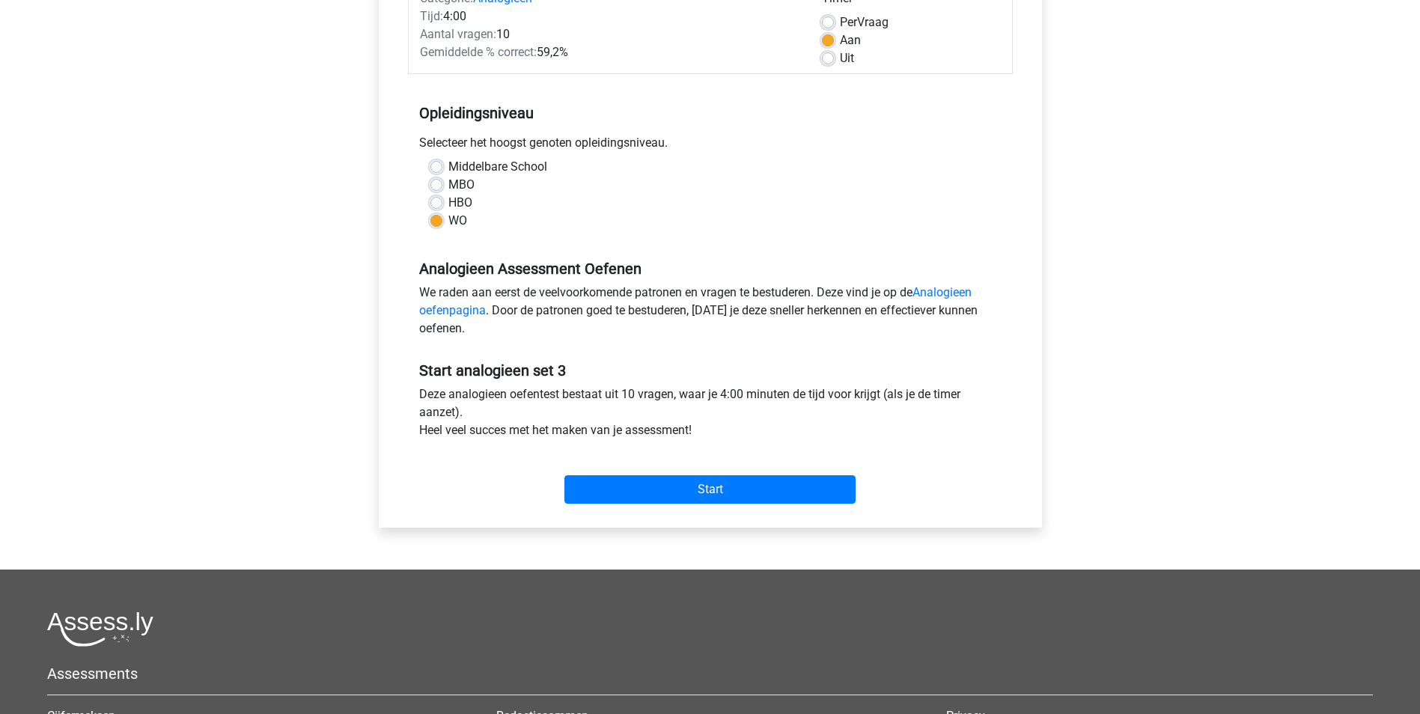
scroll to position [225, 0]
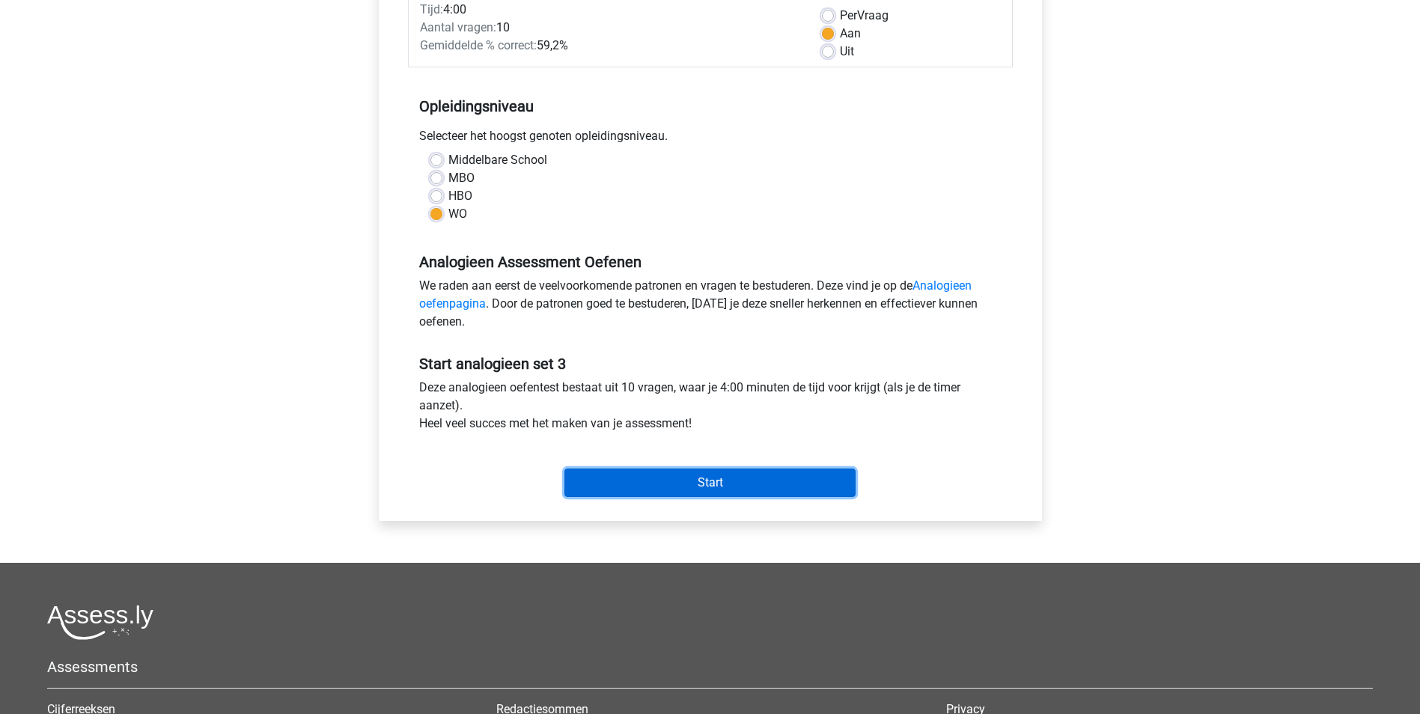
click at [731, 485] on input "Start" at bounding box center [709, 483] width 291 height 28
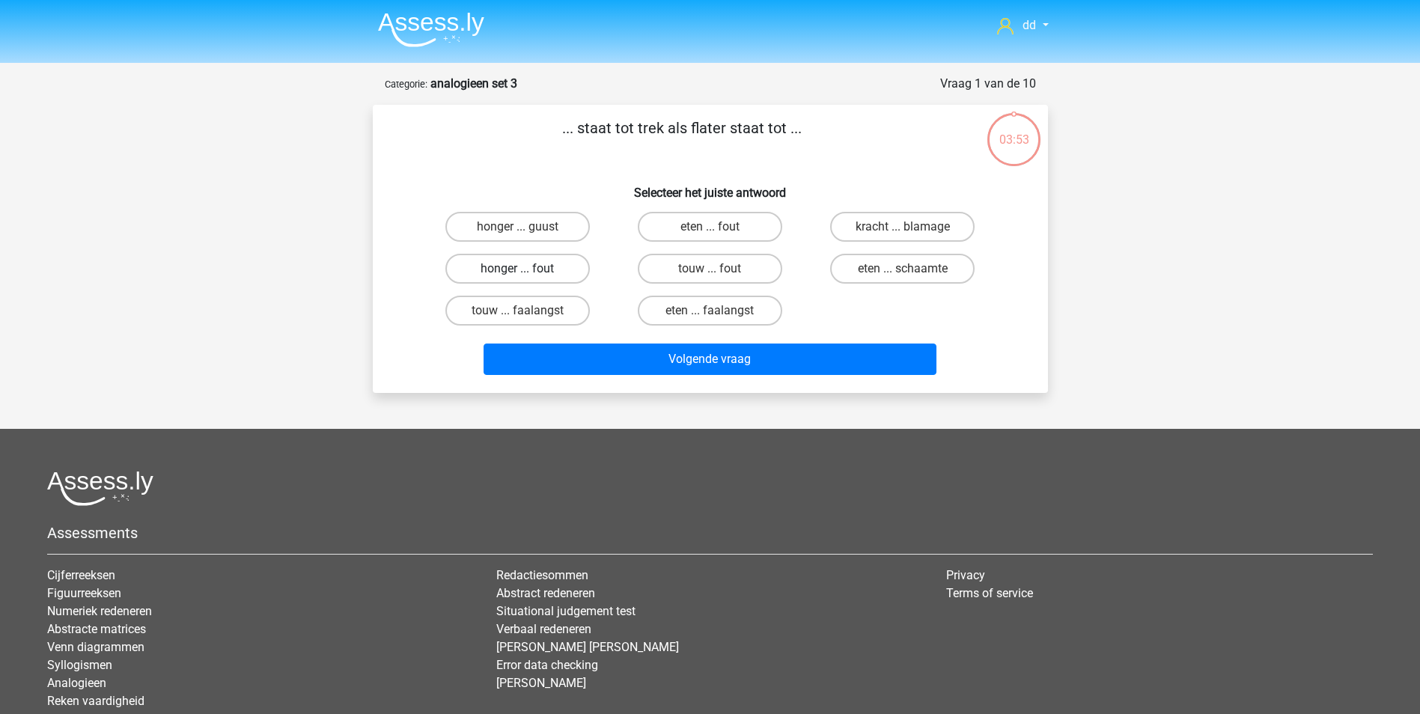
click at [537, 272] on label "honger ... fout" at bounding box center [517, 269] width 144 height 30
click at [527, 272] on input "honger ... fout" at bounding box center [522, 274] width 10 height 10
radio input "true"
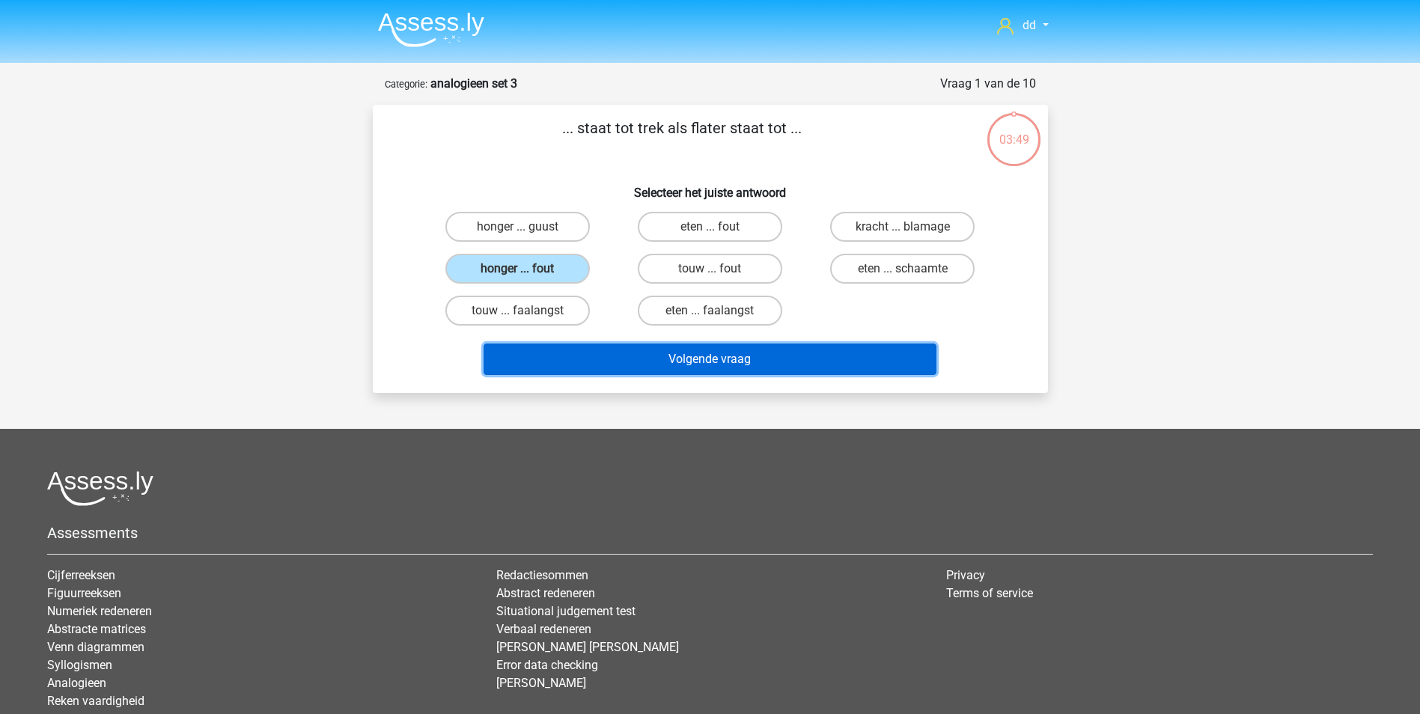
click at [692, 359] on button "Volgende vraag" at bounding box center [710, 359] width 453 height 31
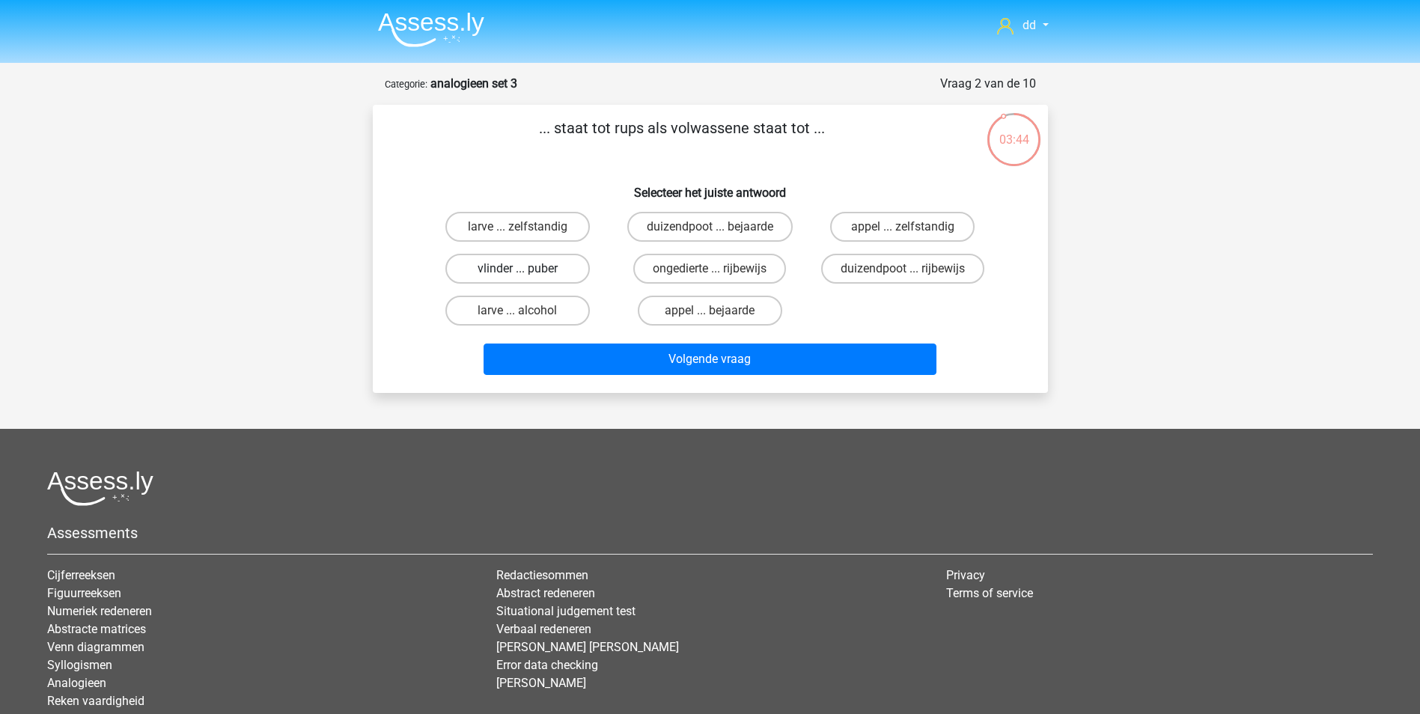
click at [551, 272] on label "vlinder ... puber" at bounding box center [517, 269] width 144 height 30
click at [527, 272] on input "vlinder ... puber" at bounding box center [522, 274] width 10 height 10
radio input "true"
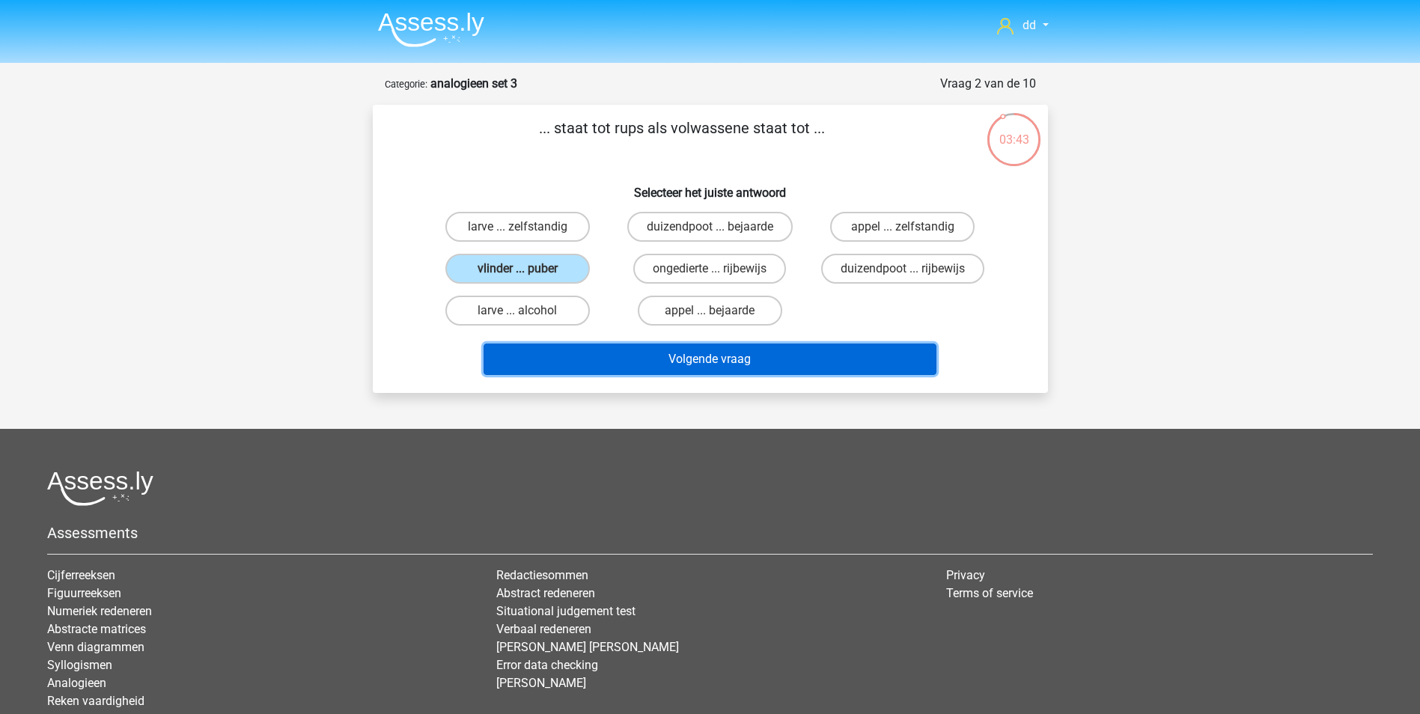
click at [740, 360] on button "Volgende vraag" at bounding box center [710, 359] width 453 height 31
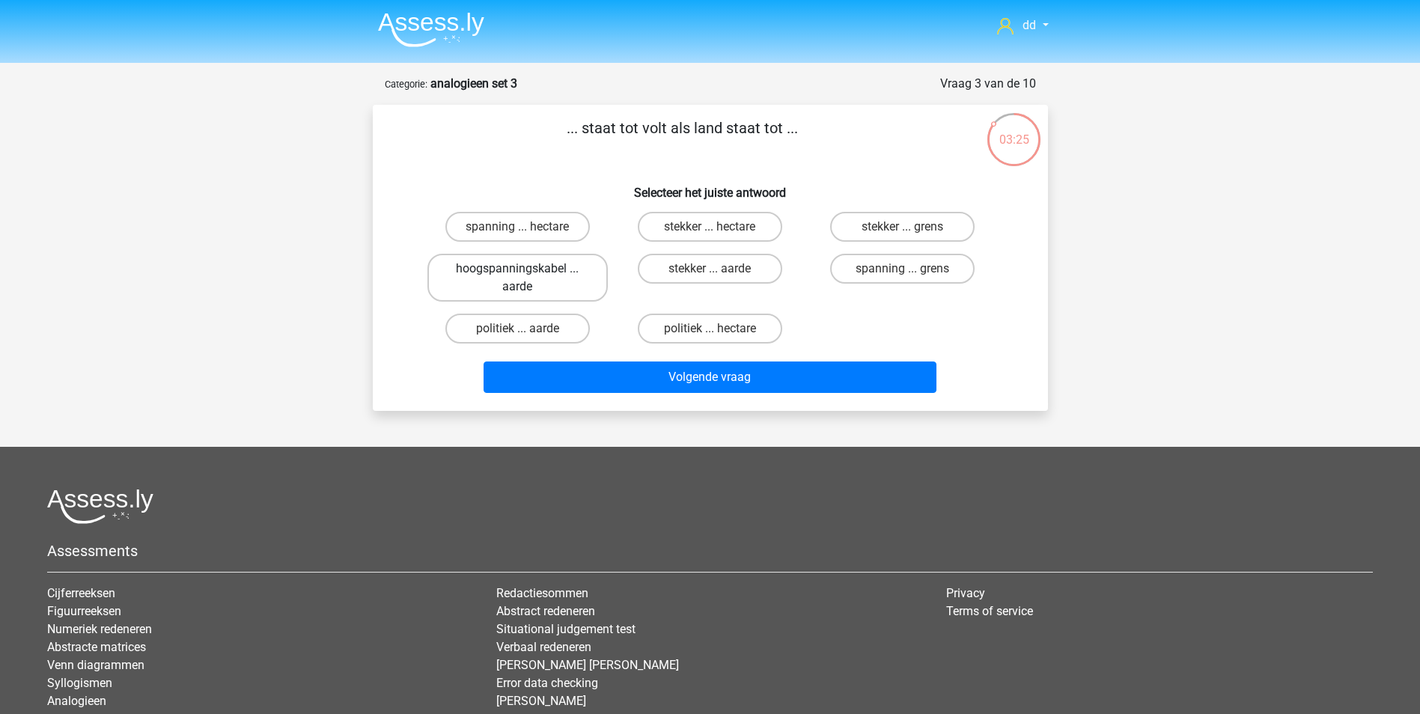
click at [513, 280] on label "hoogspanningskabel ... aarde" at bounding box center [517, 278] width 180 height 48
click at [517, 278] on input "hoogspanningskabel ... aarde" at bounding box center [522, 274] width 10 height 10
radio input "true"
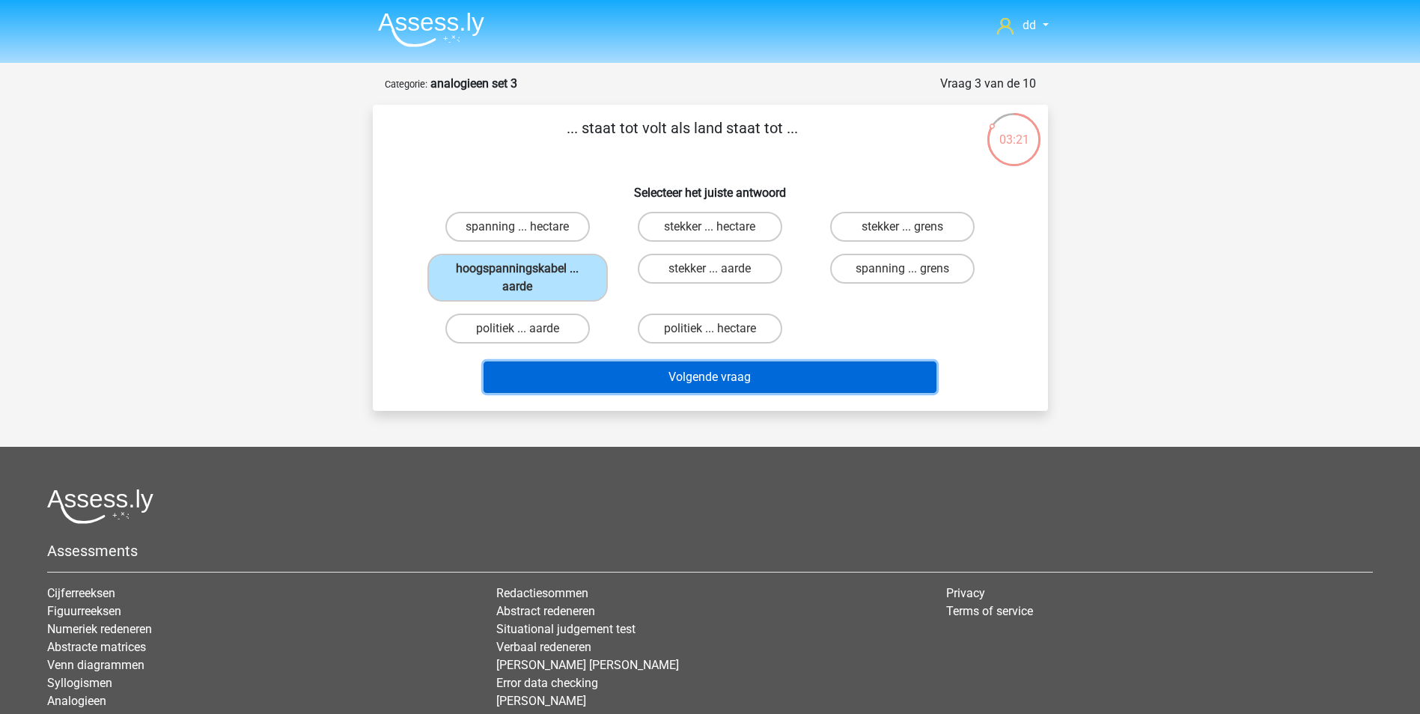
click at [732, 374] on button "Volgende vraag" at bounding box center [710, 377] width 453 height 31
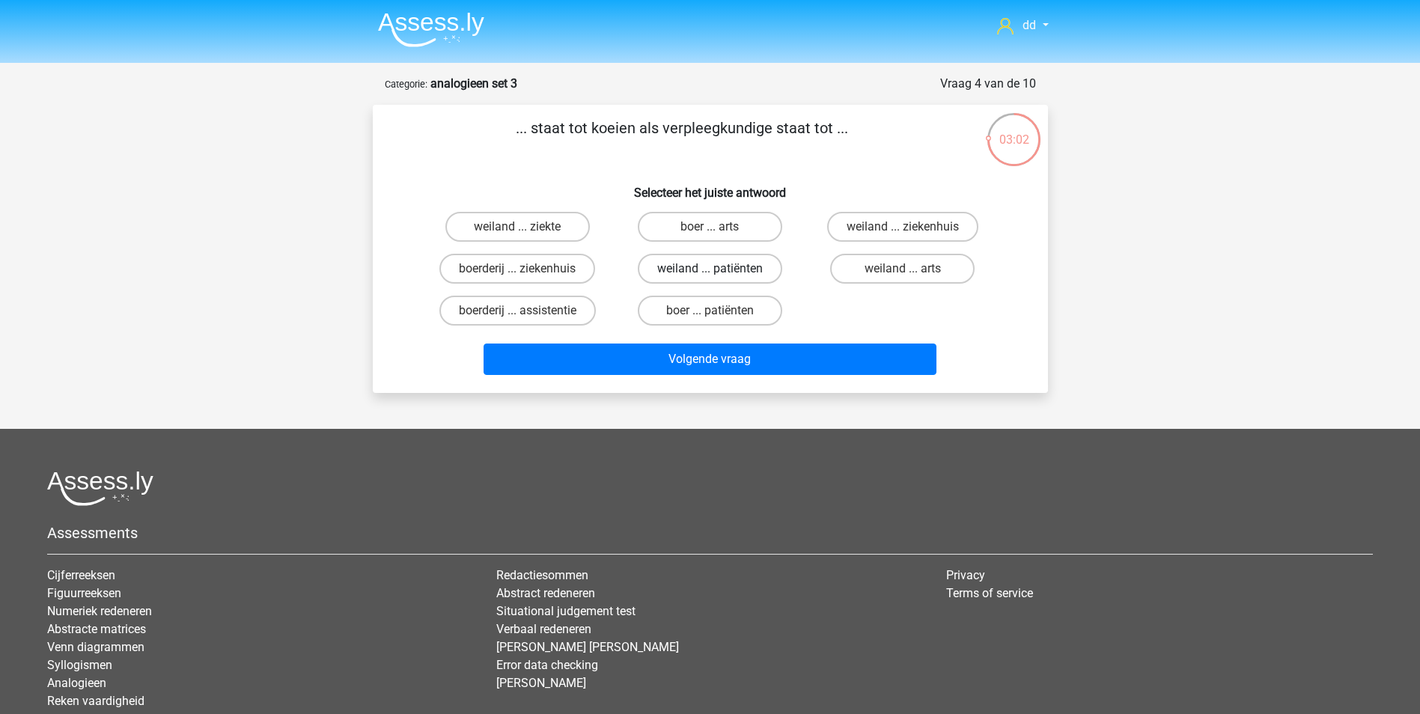
click at [735, 268] on label "weiland ... patiënten" at bounding box center [710, 269] width 144 height 30
click at [719, 269] on input "weiland ... patiënten" at bounding box center [715, 274] width 10 height 10
radio input "true"
click at [704, 315] on label "boer ... patiënten" at bounding box center [710, 311] width 144 height 30
click at [710, 315] on input "boer ... patiënten" at bounding box center [715, 316] width 10 height 10
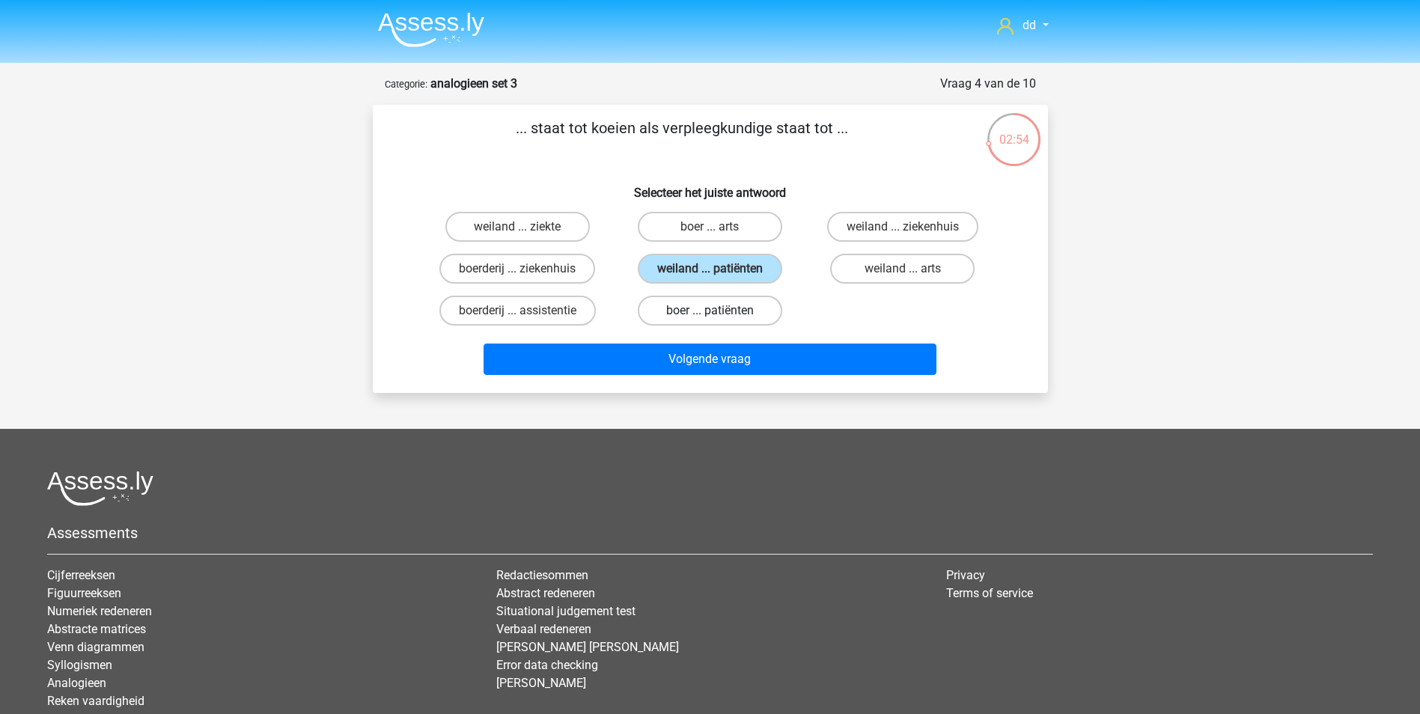
radio input "true"
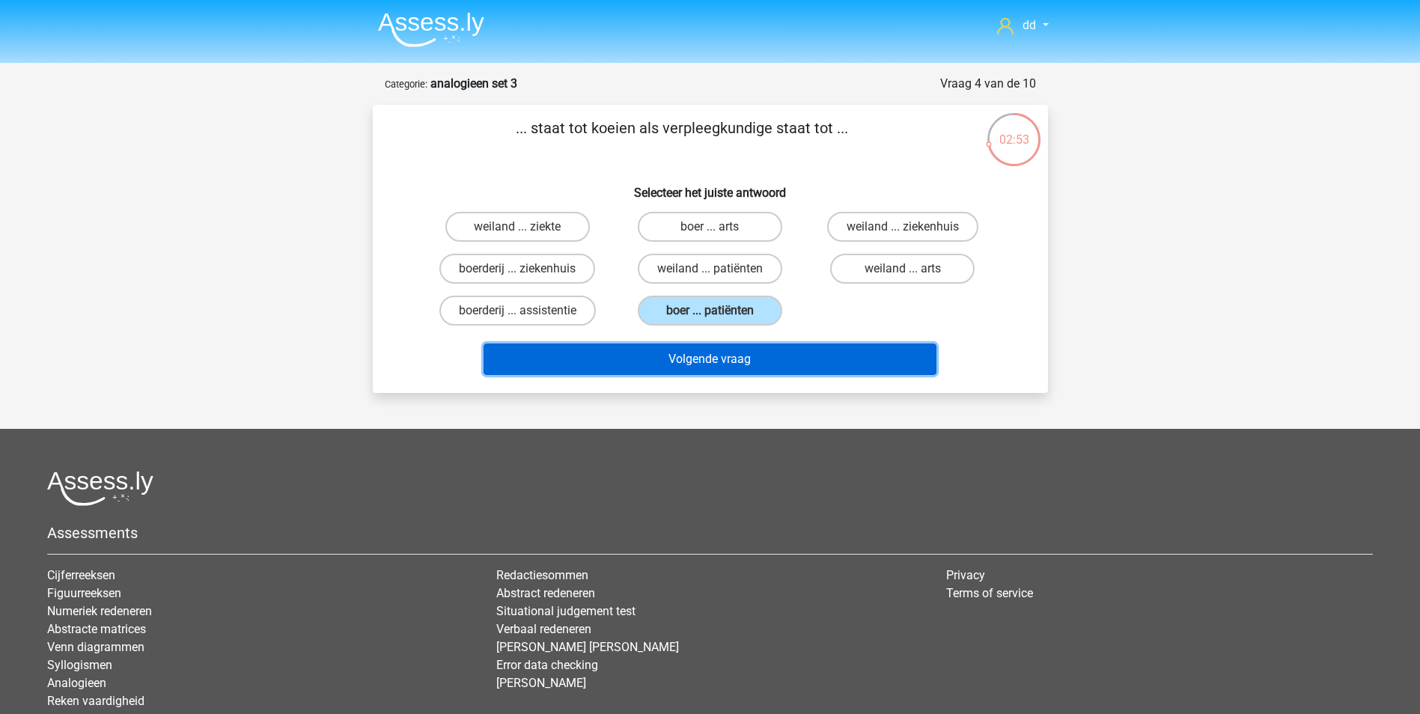
click at [701, 362] on button "Volgende vraag" at bounding box center [710, 359] width 453 height 31
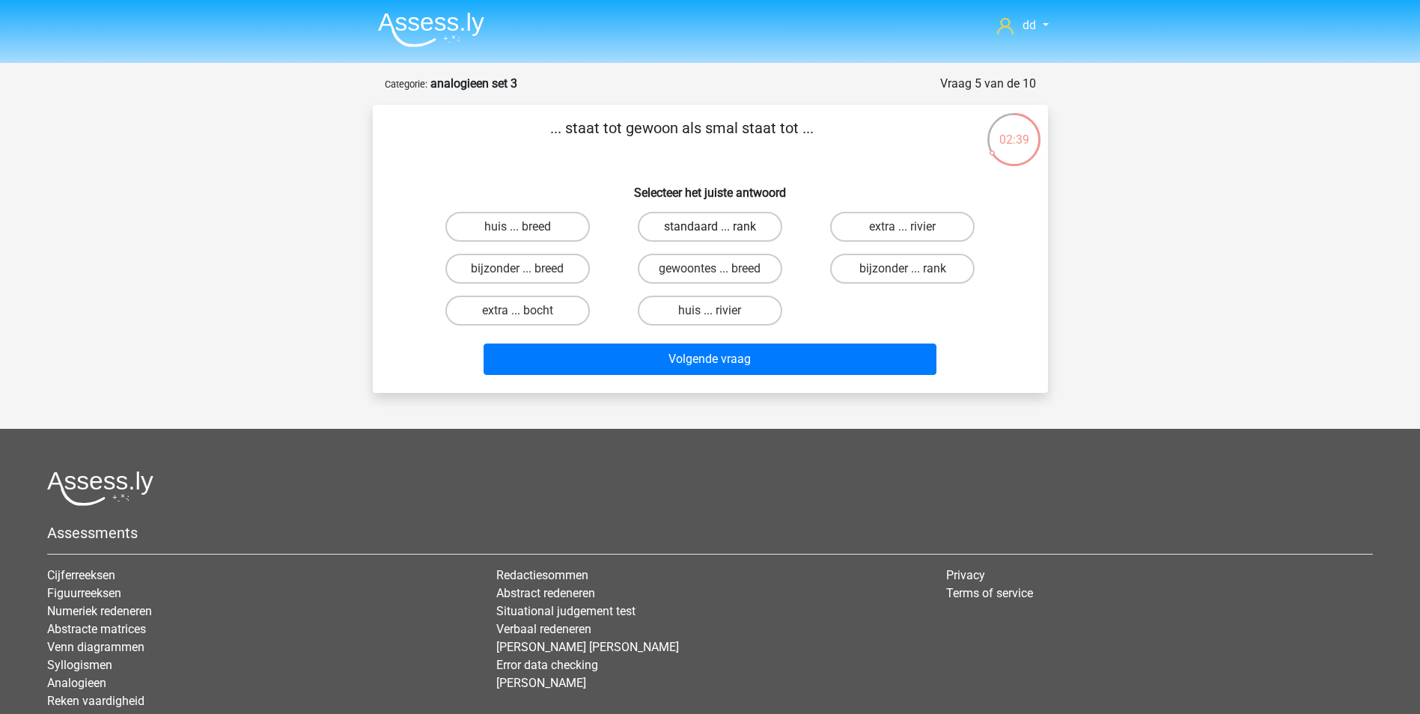
click at [724, 225] on label "standaard ... rank" at bounding box center [710, 227] width 144 height 30
click at [719, 227] on input "standaard ... rank" at bounding box center [715, 232] width 10 height 10
radio input "true"
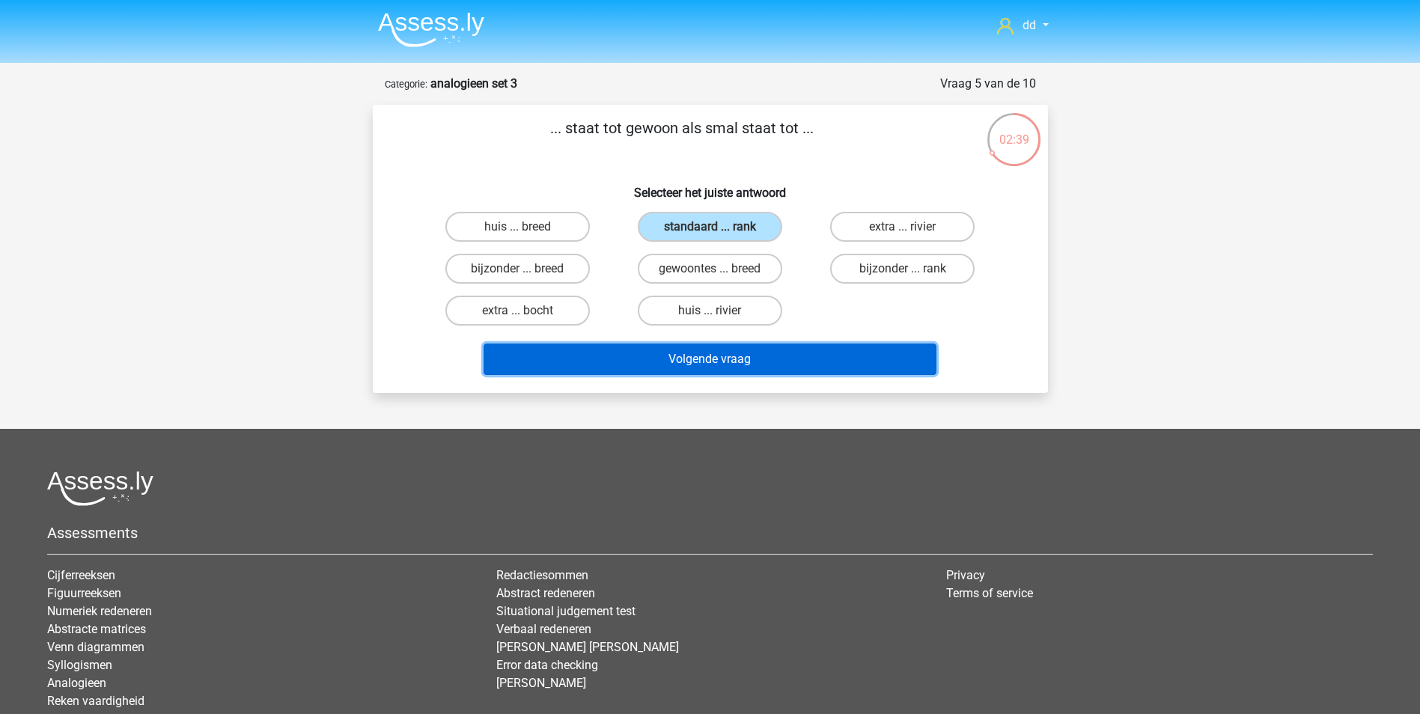
click at [732, 358] on button "Volgende vraag" at bounding box center [710, 359] width 453 height 31
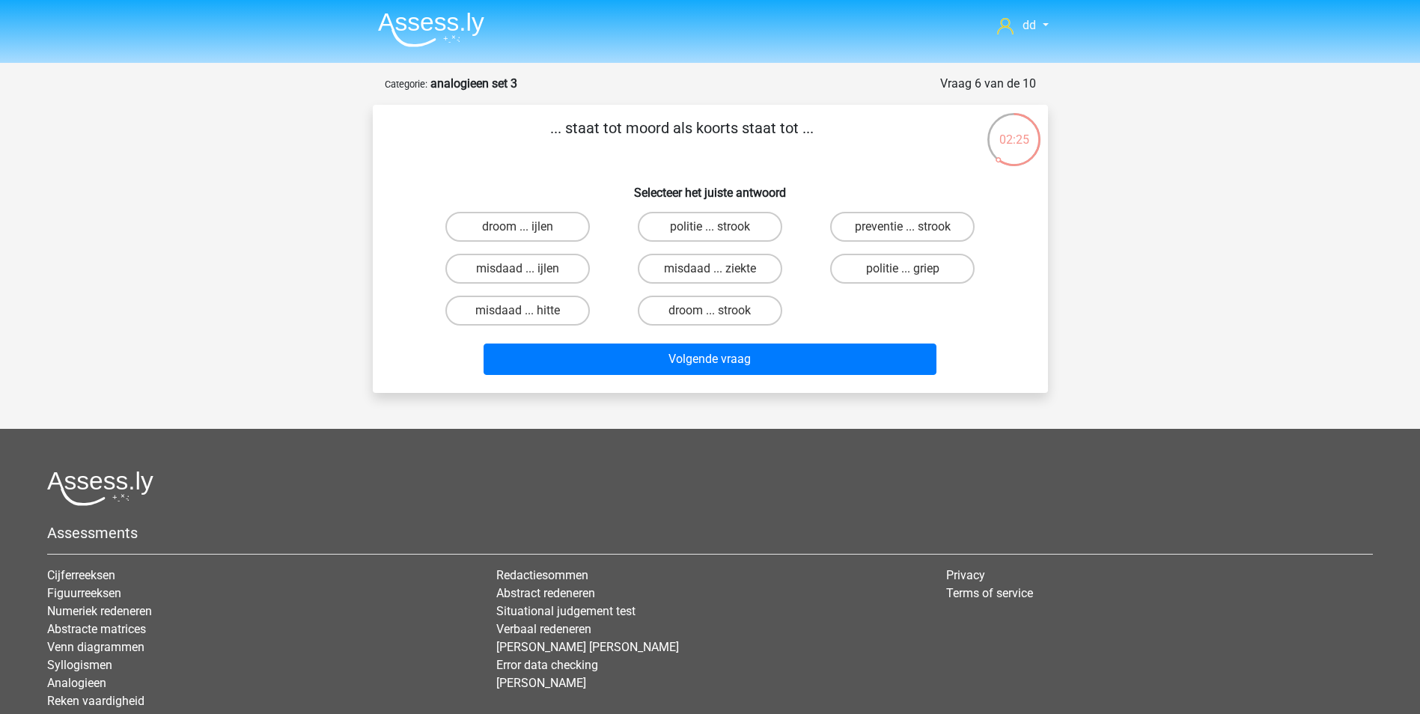
click at [526, 278] on input "misdaad ... ijlen" at bounding box center [522, 274] width 10 height 10
radio input "true"
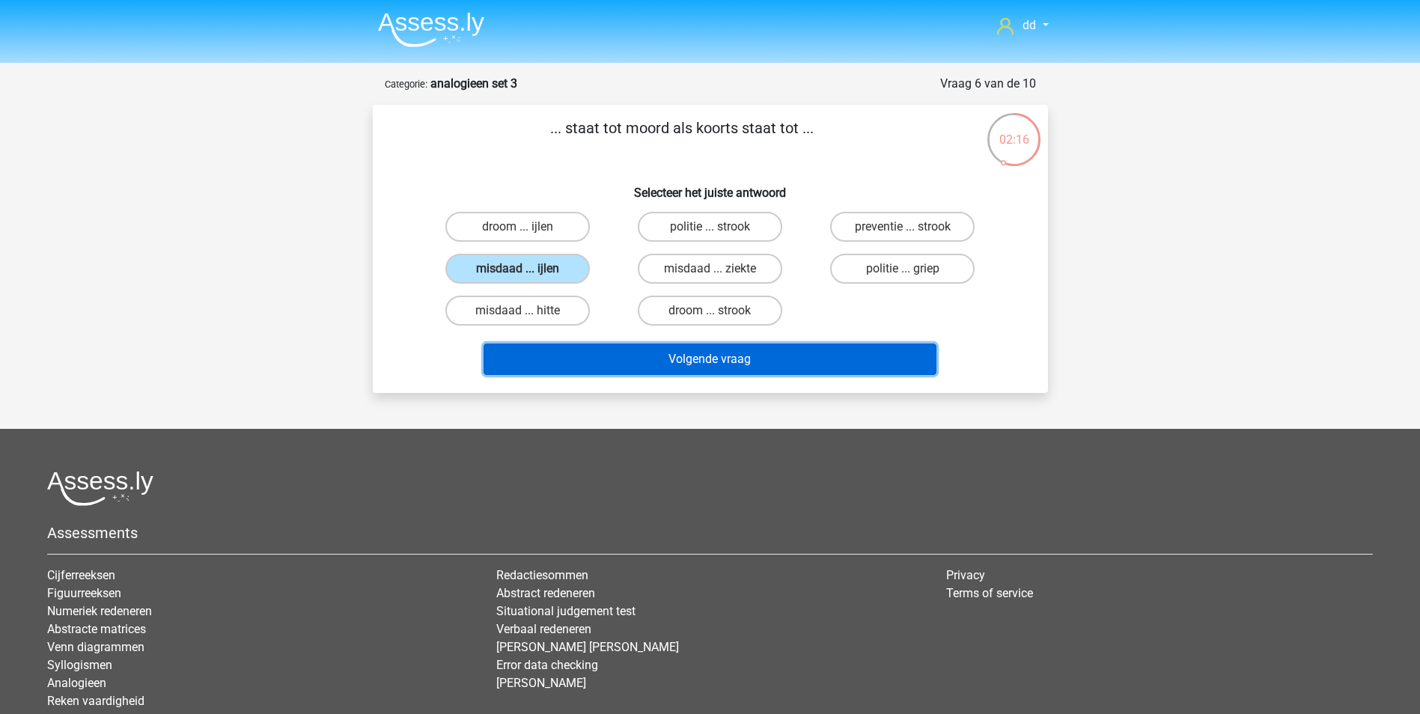
click at [699, 361] on button "Volgende vraag" at bounding box center [710, 359] width 453 height 31
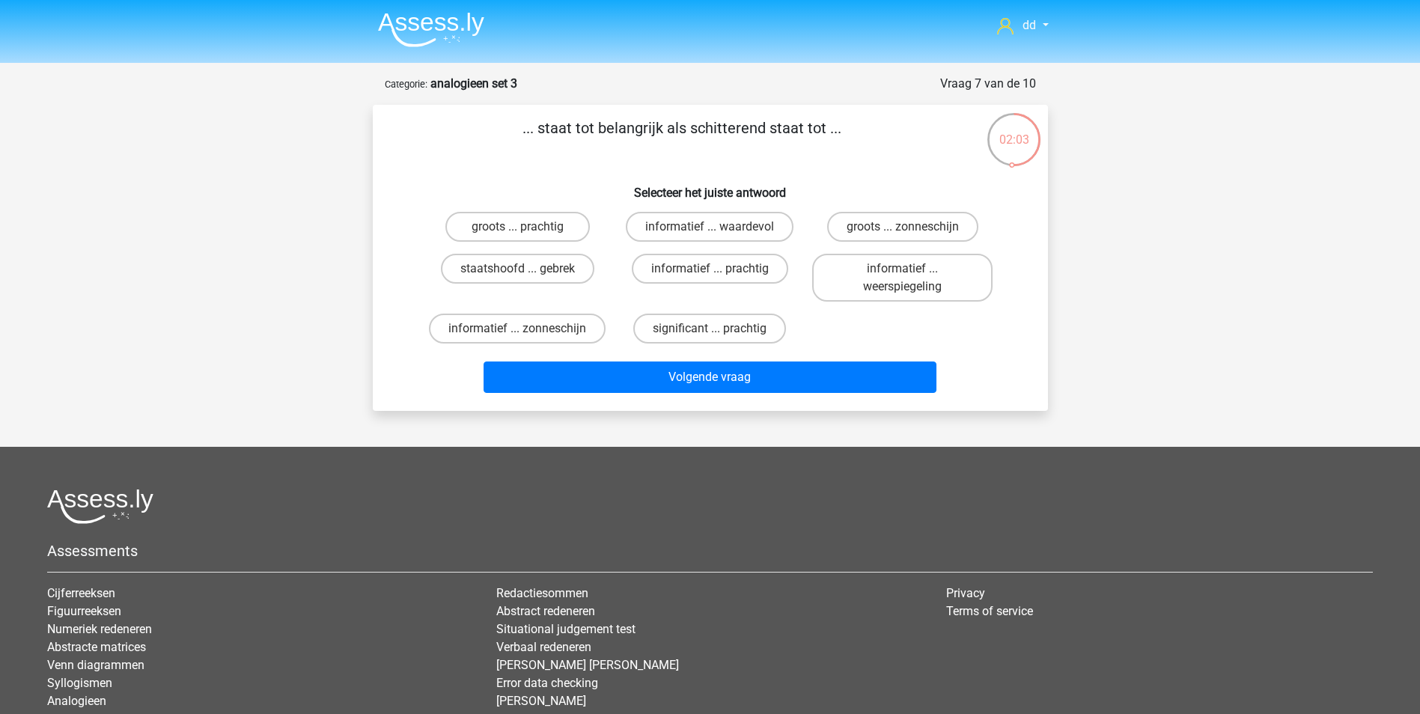
click at [527, 228] on input "groots ... prachtig" at bounding box center [522, 232] width 10 height 10
radio input "true"
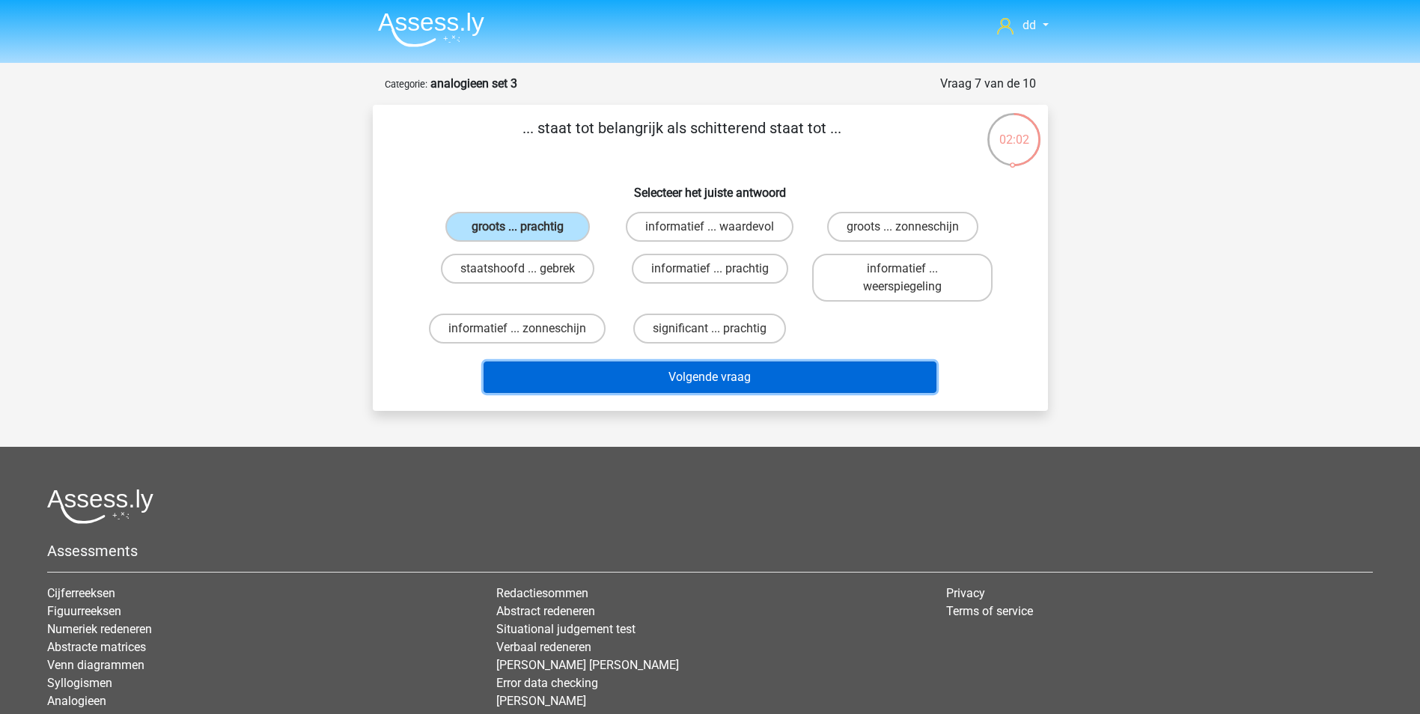
click at [692, 370] on button "Volgende vraag" at bounding box center [710, 377] width 453 height 31
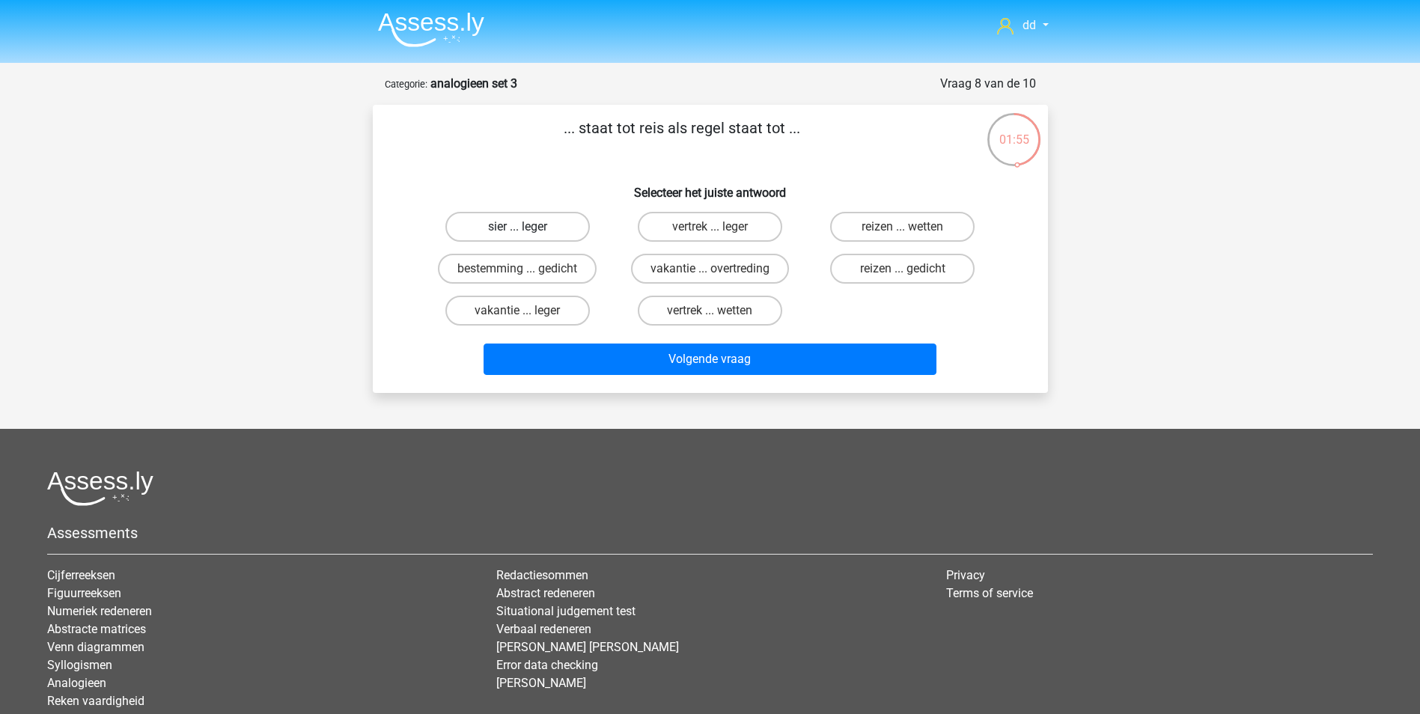
click at [561, 223] on label "sier ... leger" at bounding box center [517, 227] width 144 height 30
click at [527, 227] on input "sier ... leger" at bounding box center [522, 232] width 10 height 10
radio input "true"
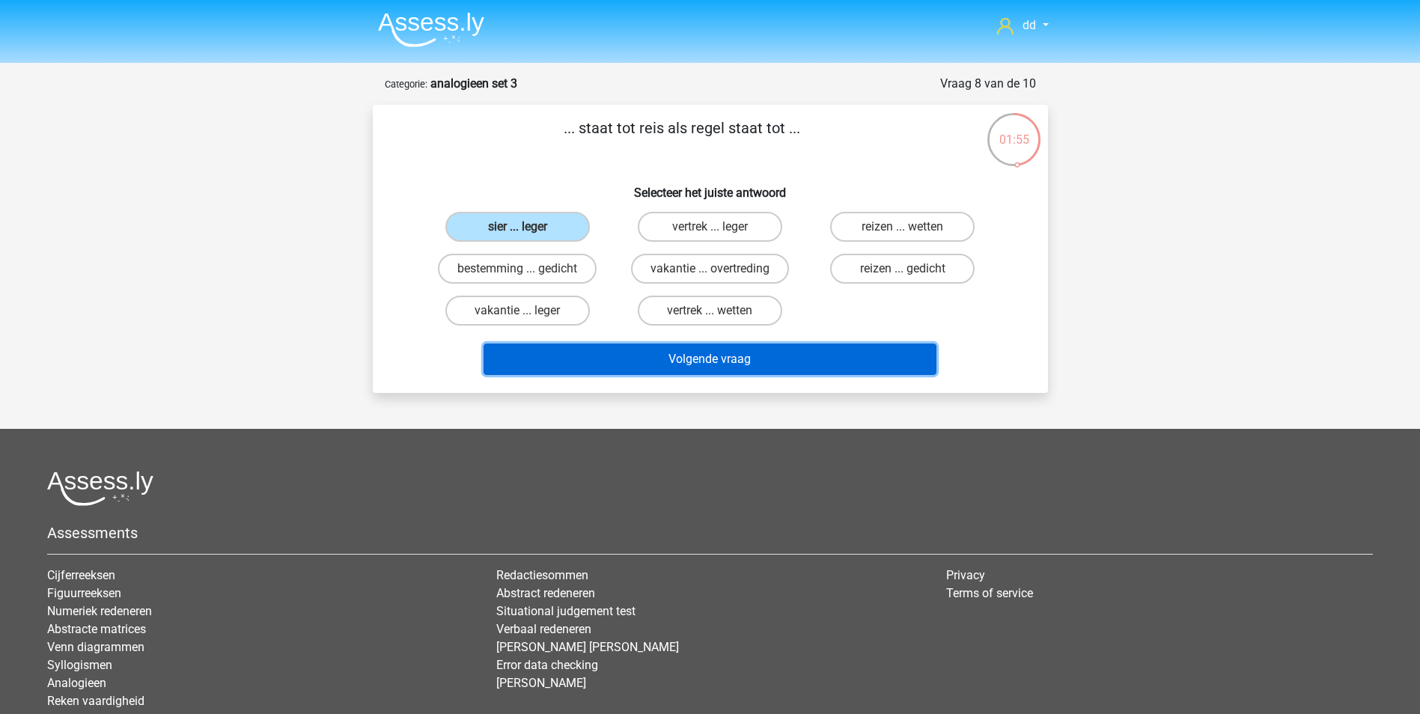
click at [700, 362] on button "Volgende vraag" at bounding box center [710, 359] width 453 height 31
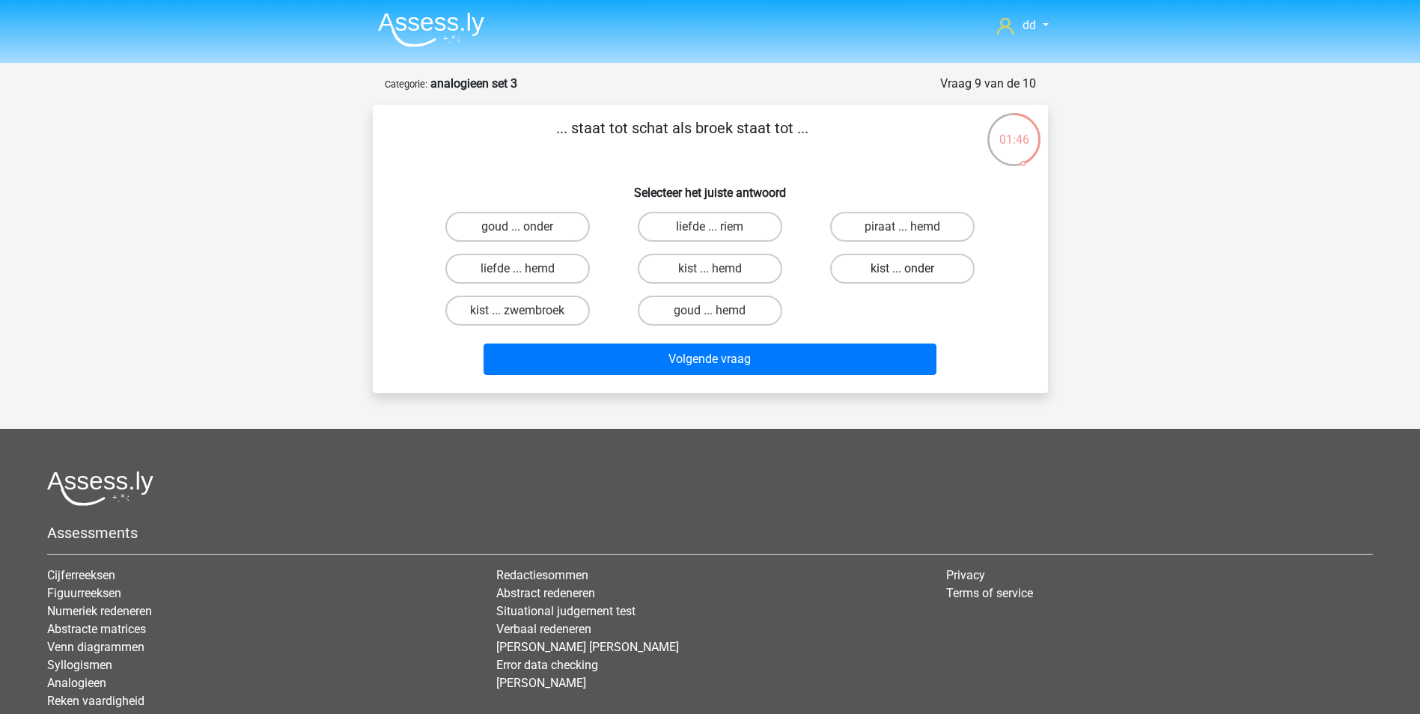
click at [892, 269] on label "kist ... onder" at bounding box center [902, 269] width 144 height 30
click at [903, 269] on input "kist ... onder" at bounding box center [908, 274] width 10 height 10
radio input "true"
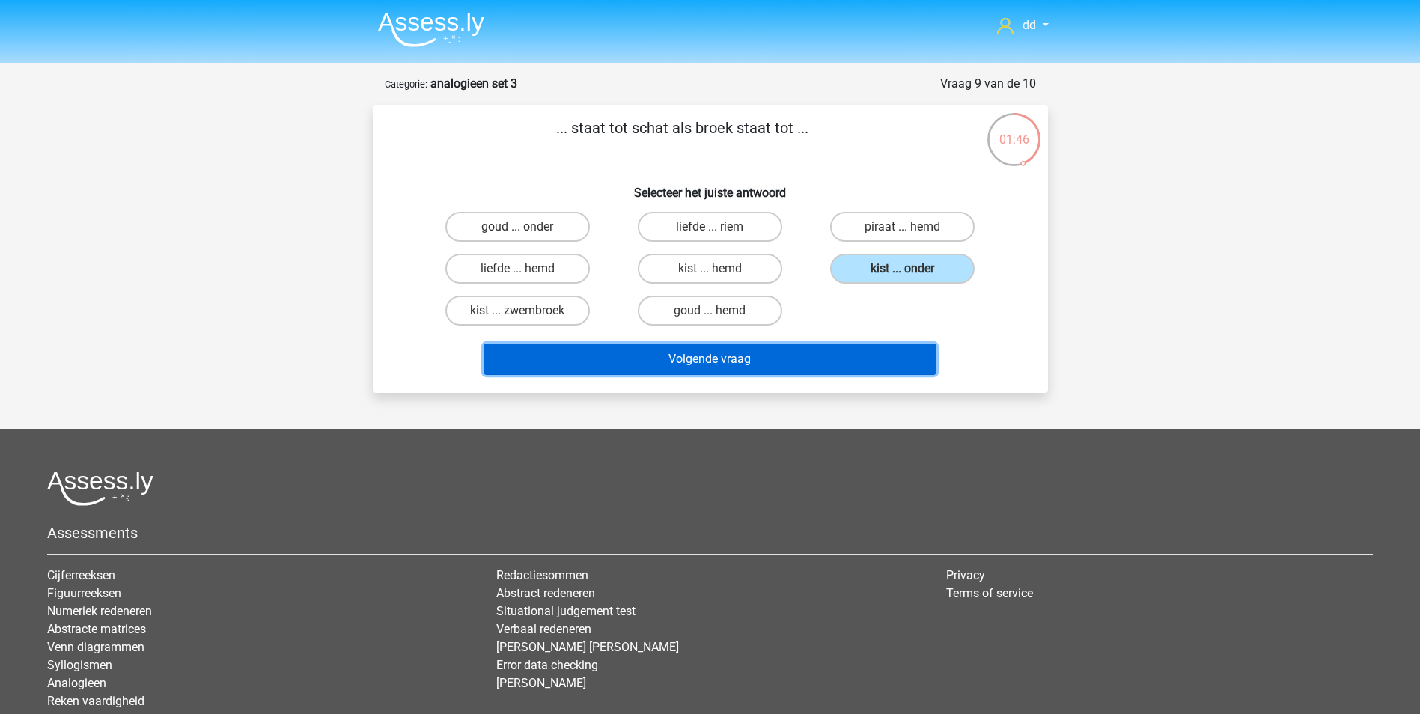
click at [803, 353] on button "Volgende vraag" at bounding box center [710, 359] width 453 height 31
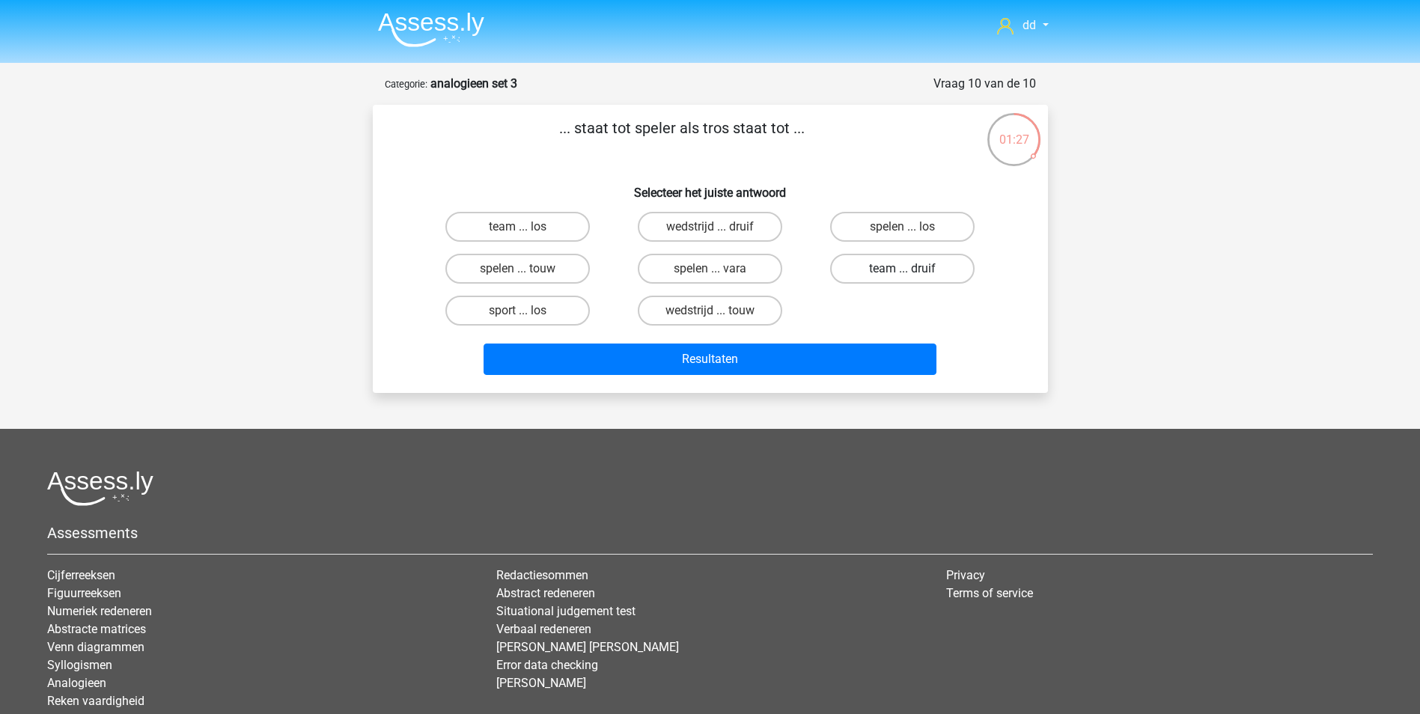
click at [885, 263] on label "team ... druif" at bounding box center [902, 269] width 144 height 30
click at [903, 269] on input "team ... druif" at bounding box center [908, 274] width 10 height 10
radio input "true"
click at [762, 339] on div "Resultaten" at bounding box center [710, 356] width 627 height 49
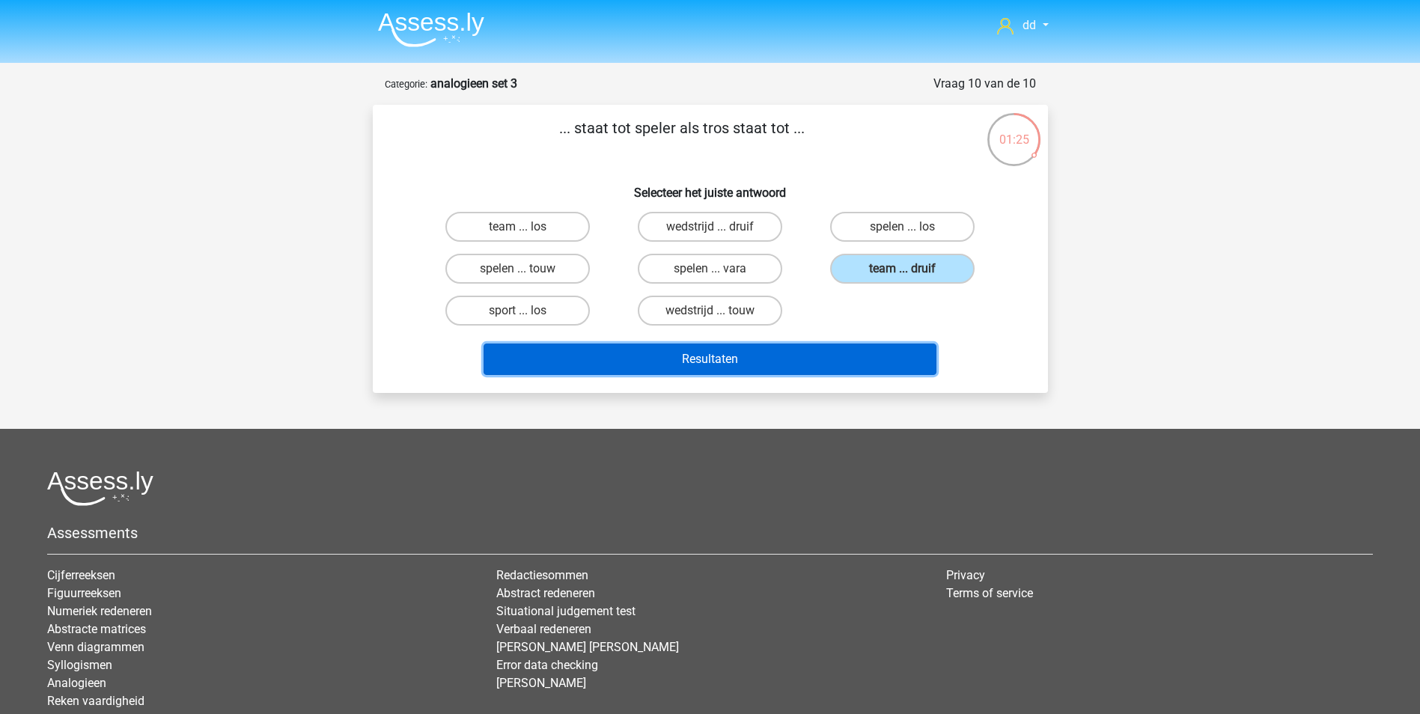
click at [748, 361] on button "Resultaten" at bounding box center [710, 359] width 453 height 31
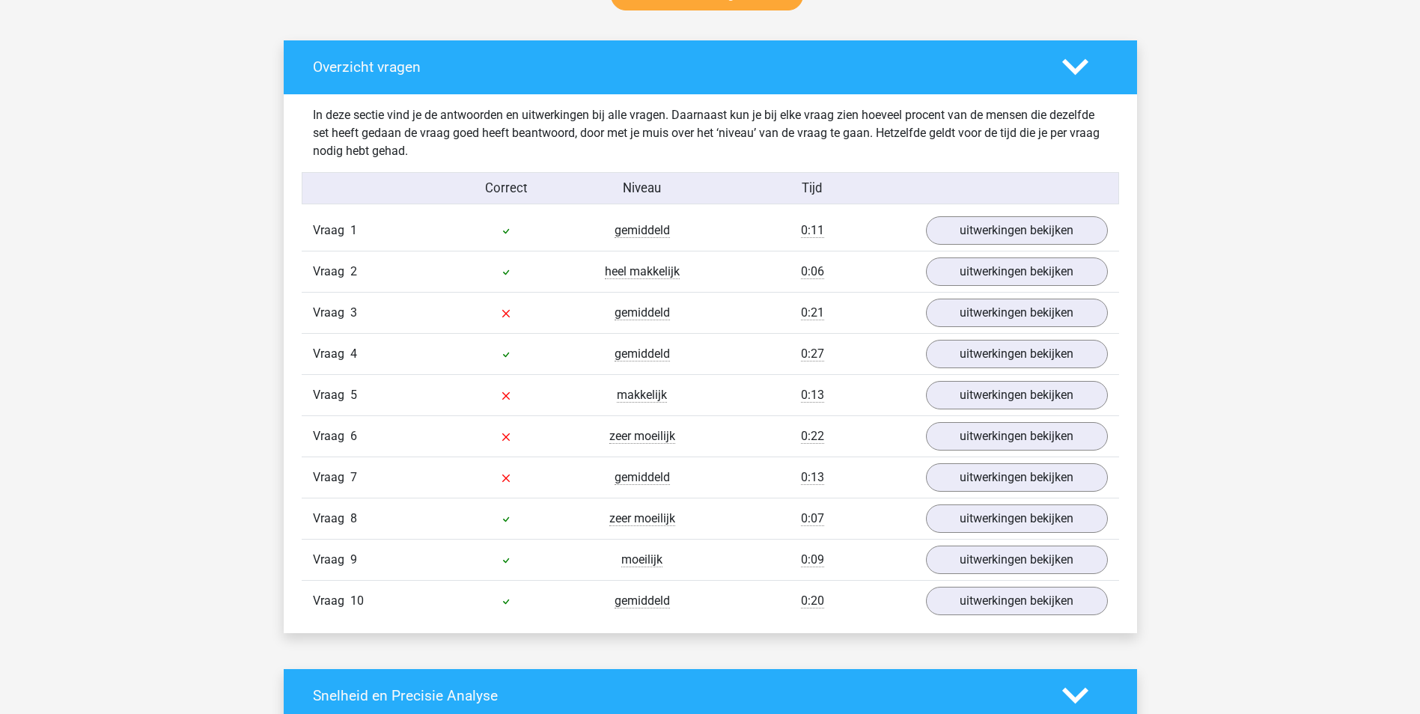
scroll to position [823, 0]
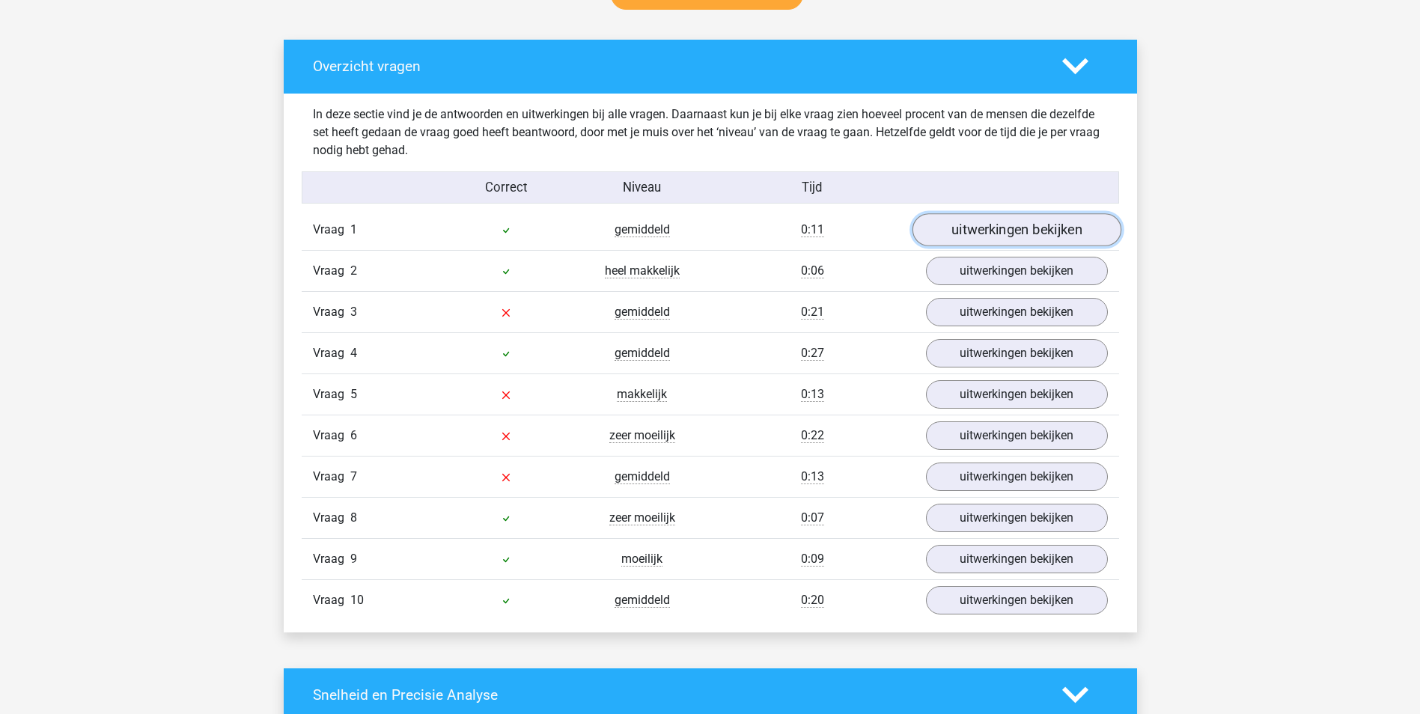
click at [1030, 235] on link "uitwerkingen bekijken" at bounding box center [1016, 229] width 209 height 33
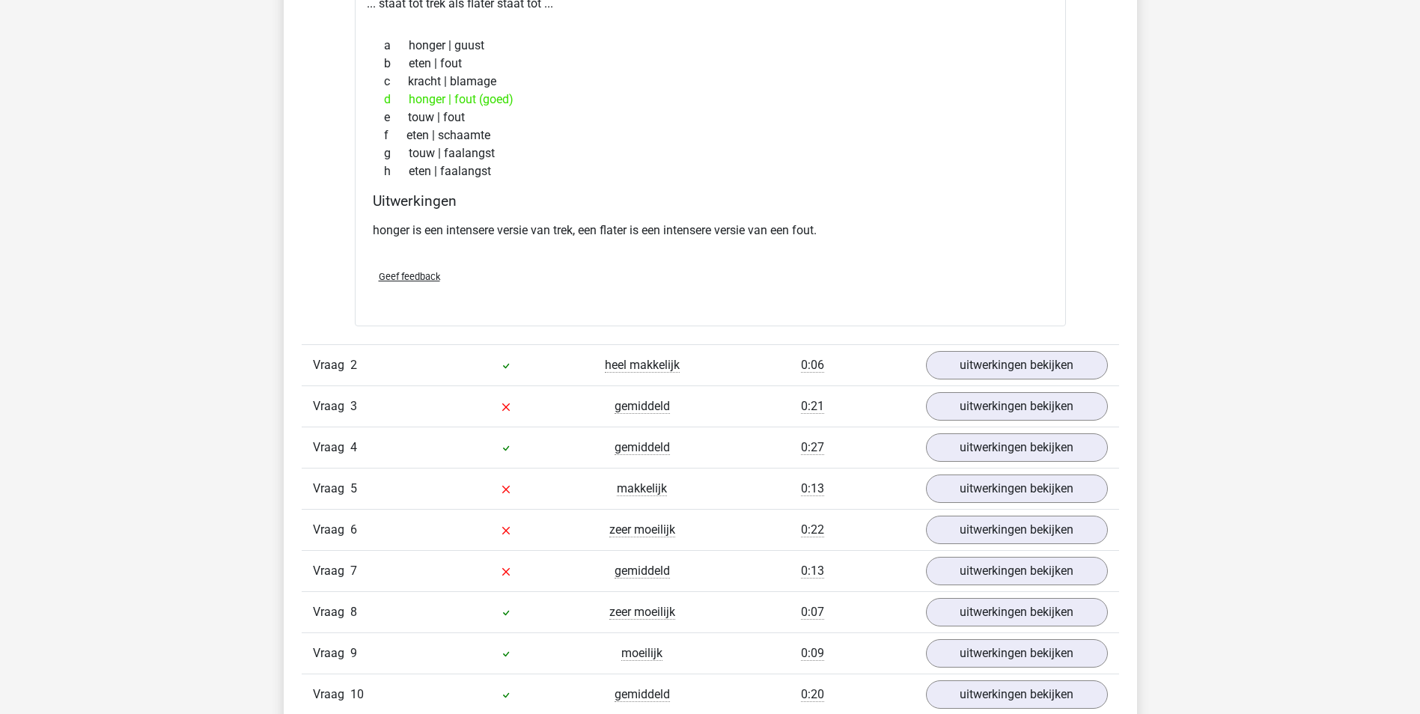
scroll to position [1123, 0]
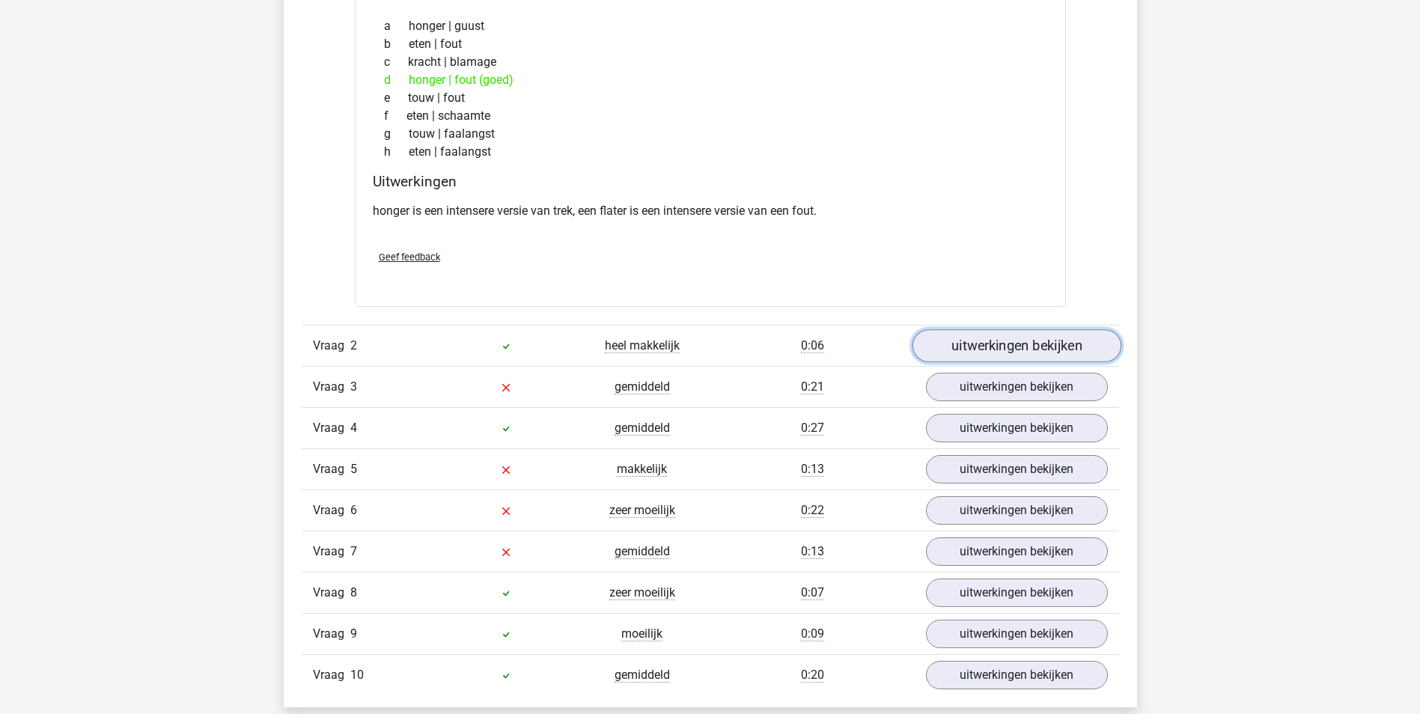
click at [1056, 345] on link "uitwerkingen bekijken" at bounding box center [1016, 345] width 209 height 33
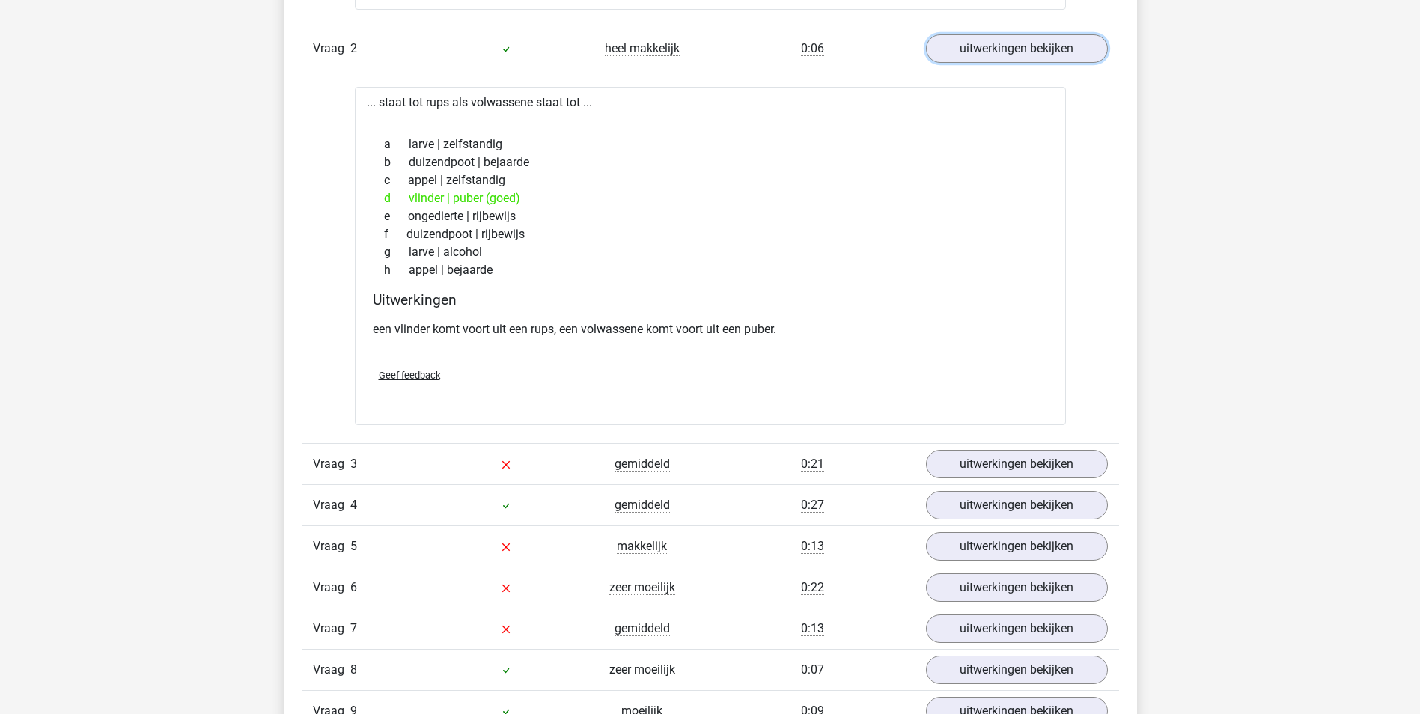
scroll to position [1497, 0]
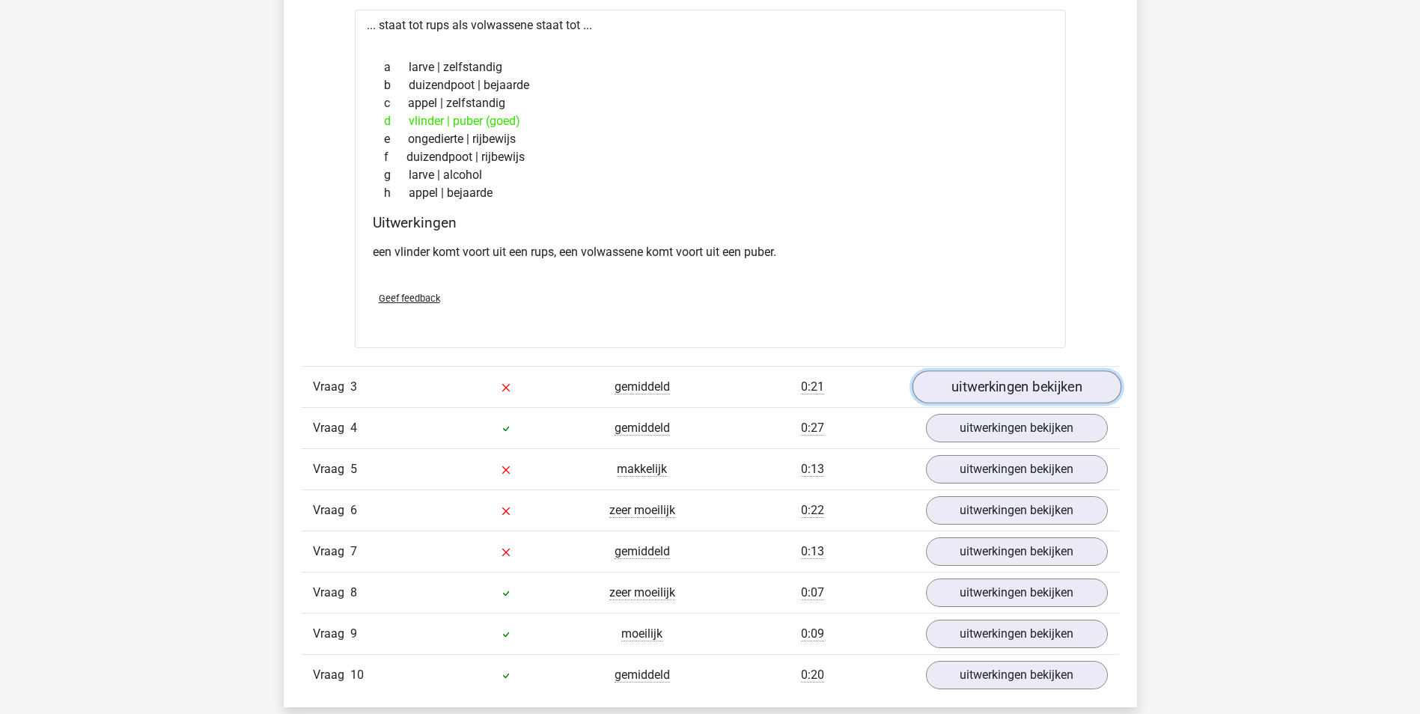
click at [1010, 381] on link "uitwerkingen bekijken" at bounding box center [1016, 387] width 209 height 33
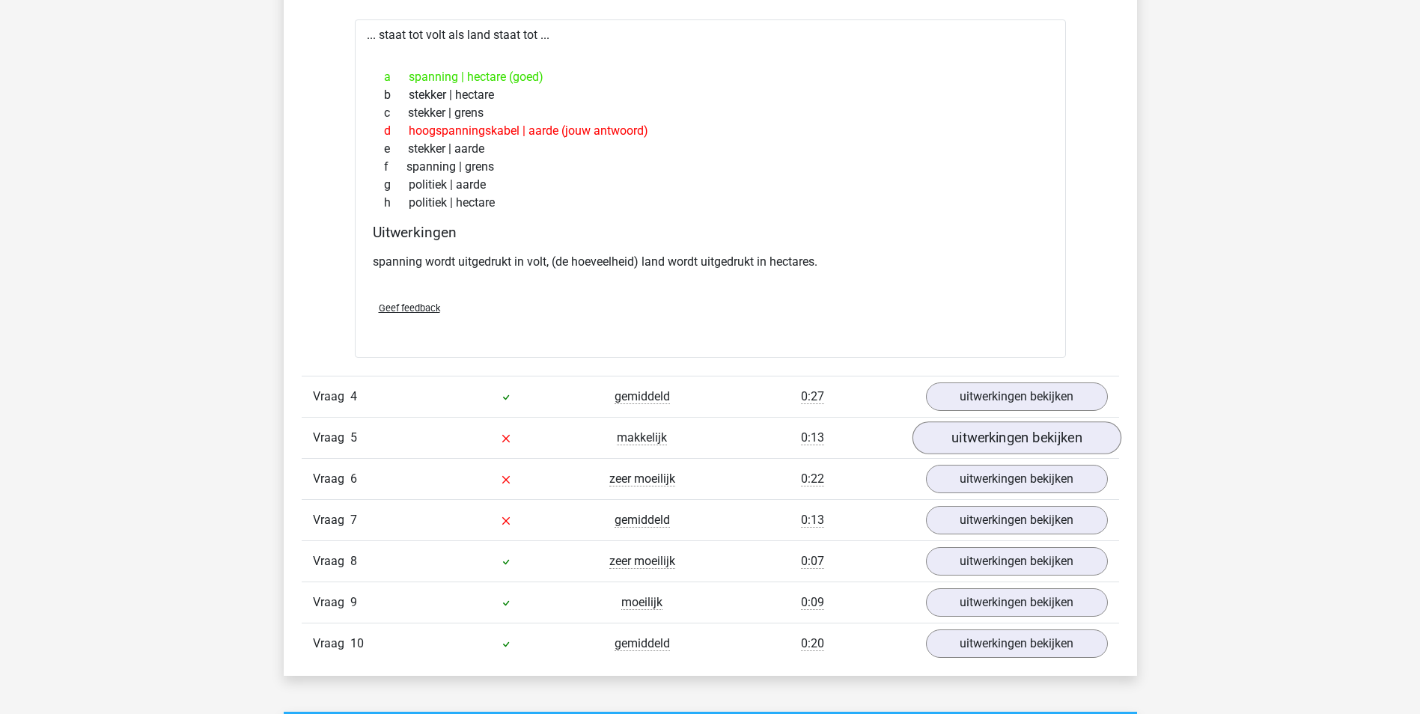
scroll to position [1946, 0]
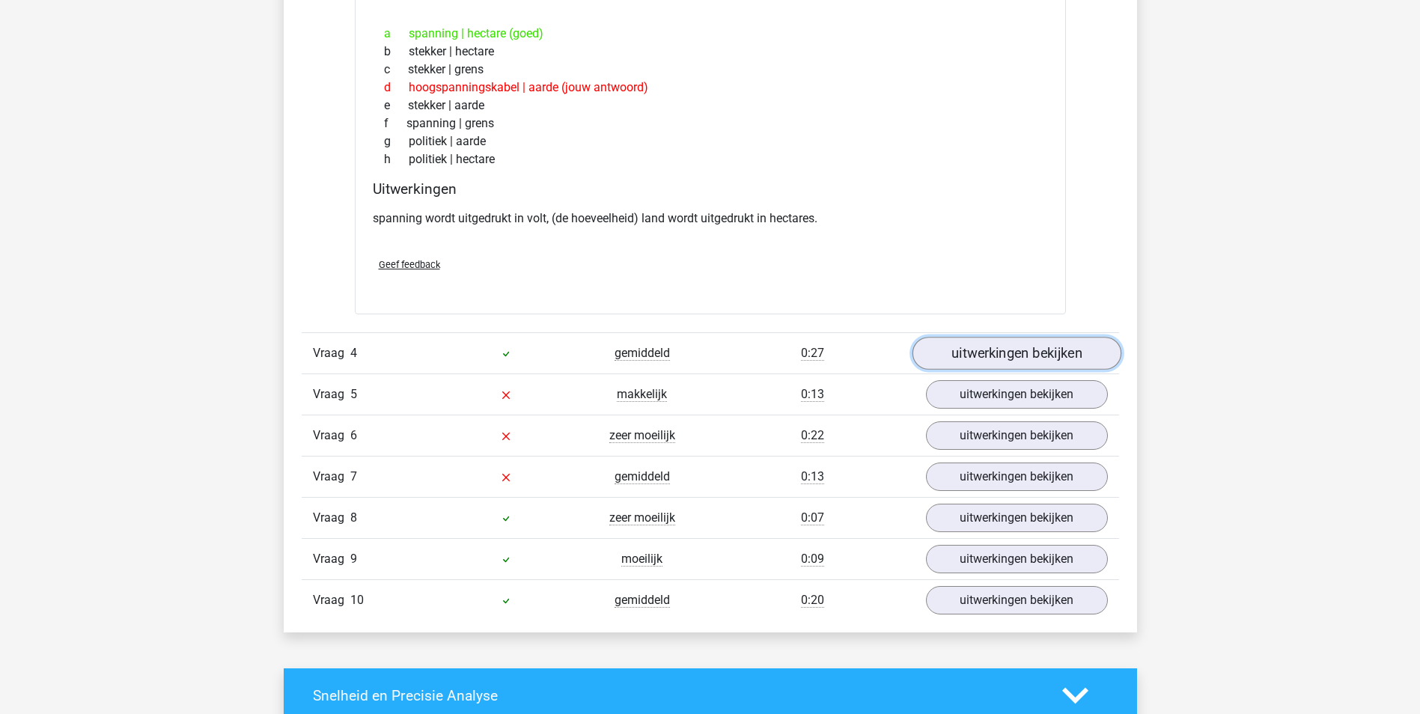
click at [1015, 355] on link "uitwerkingen bekijken" at bounding box center [1016, 354] width 209 height 33
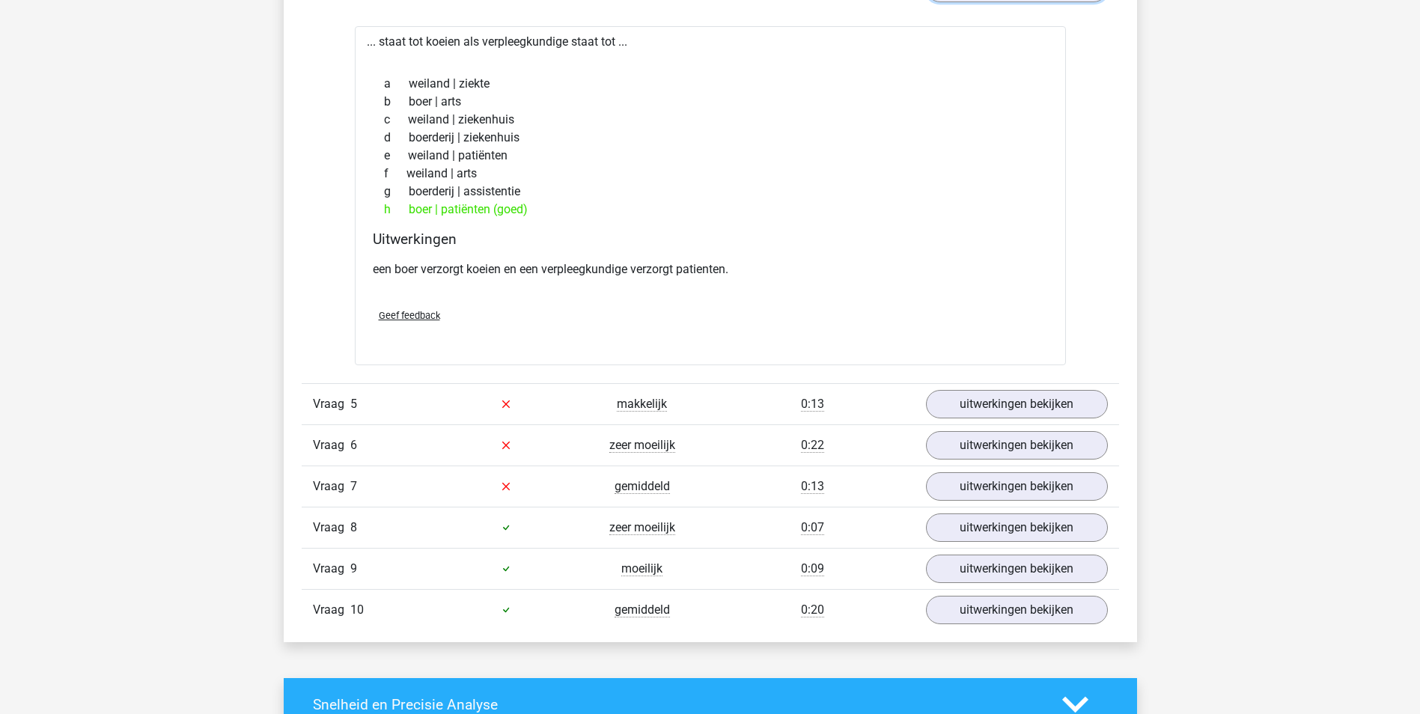
scroll to position [2320, 0]
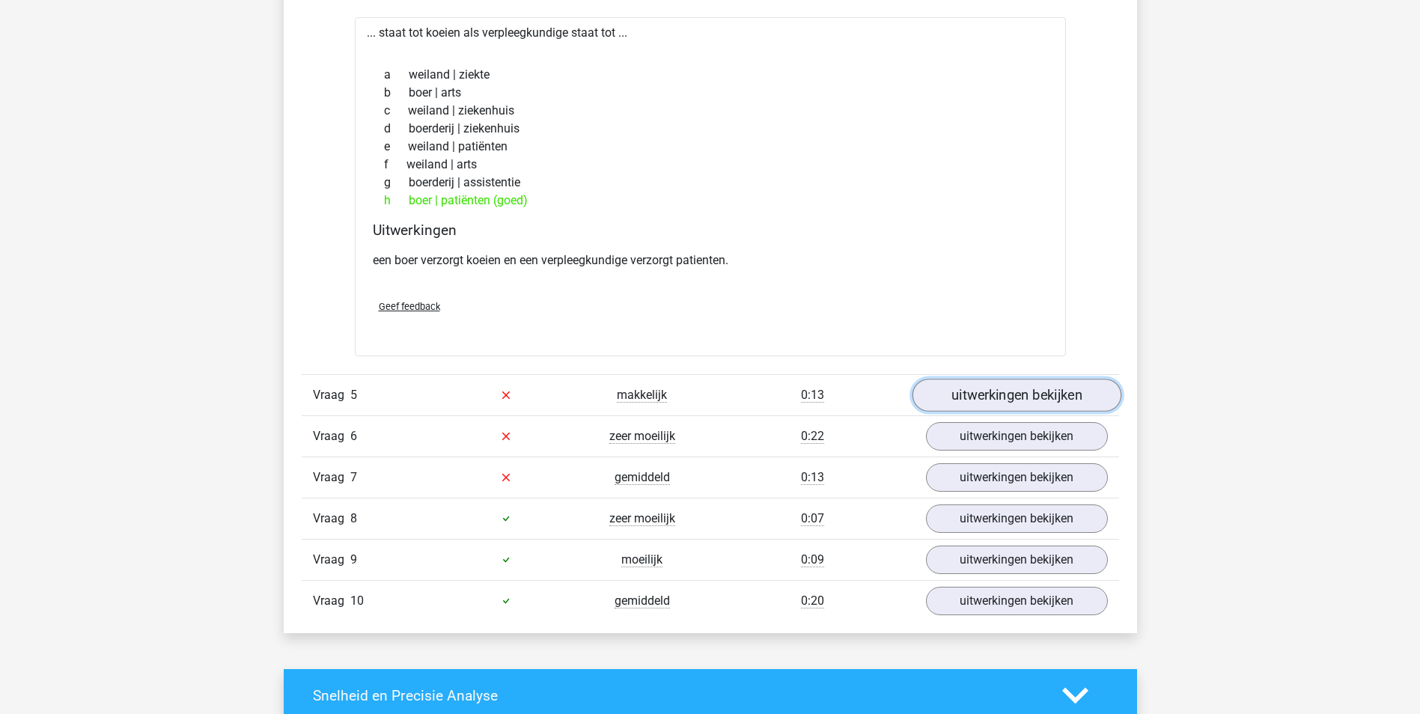
click at [1032, 395] on link "uitwerkingen bekijken" at bounding box center [1016, 395] width 209 height 33
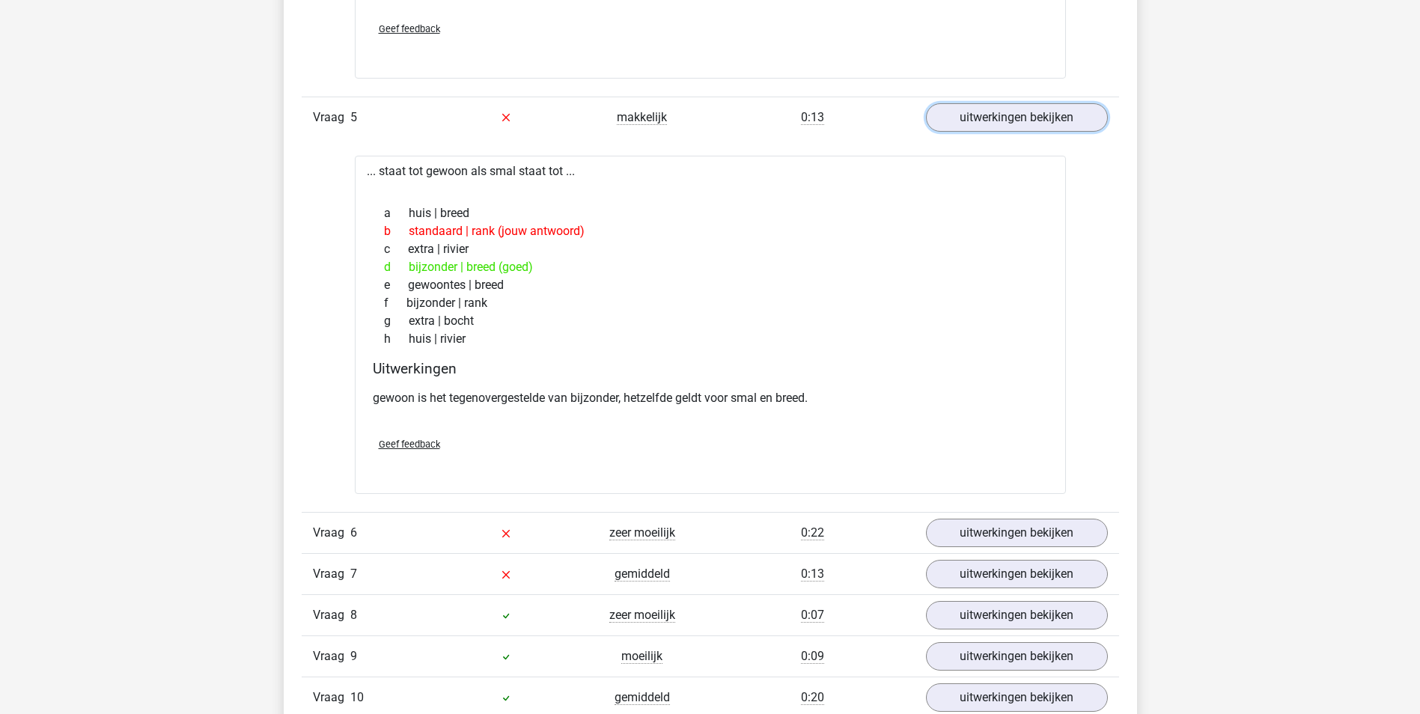
scroll to position [2620, 0]
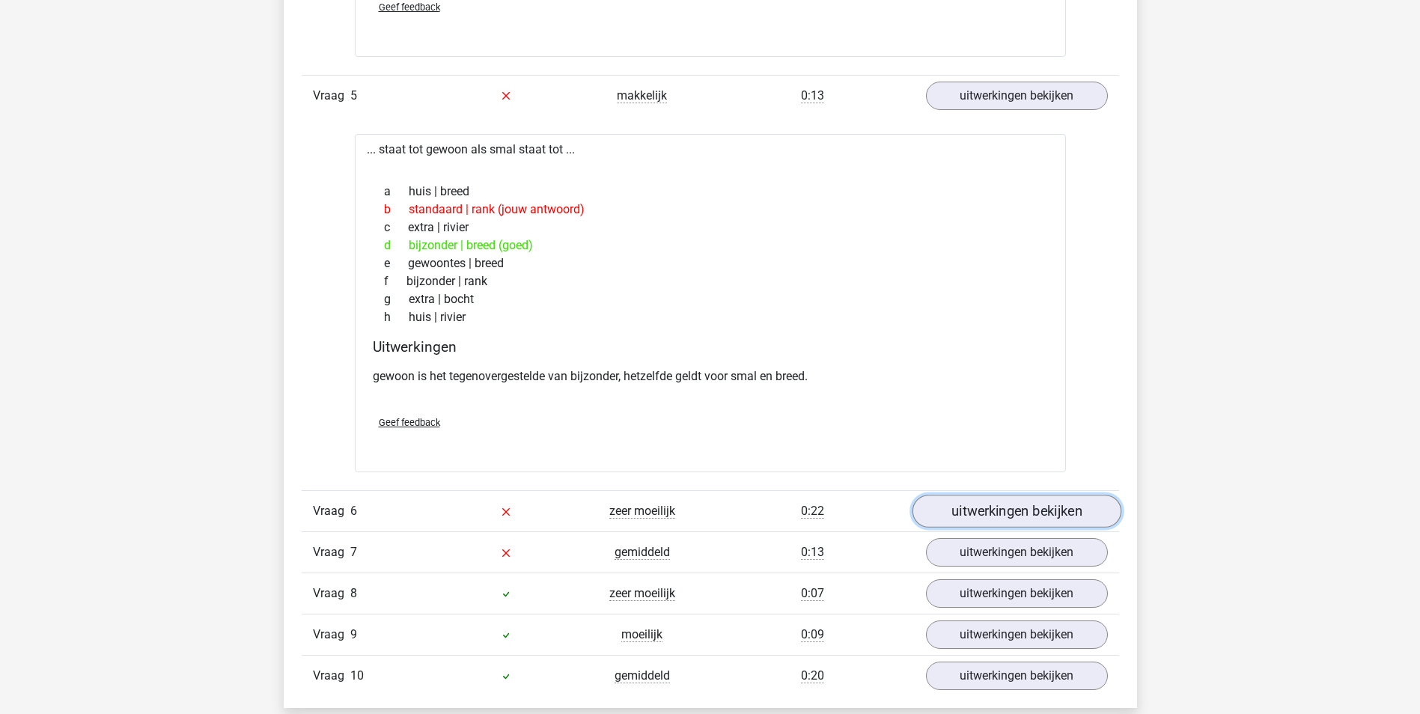
click at [1050, 508] on link "uitwerkingen bekijken" at bounding box center [1016, 511] width 209 height 33
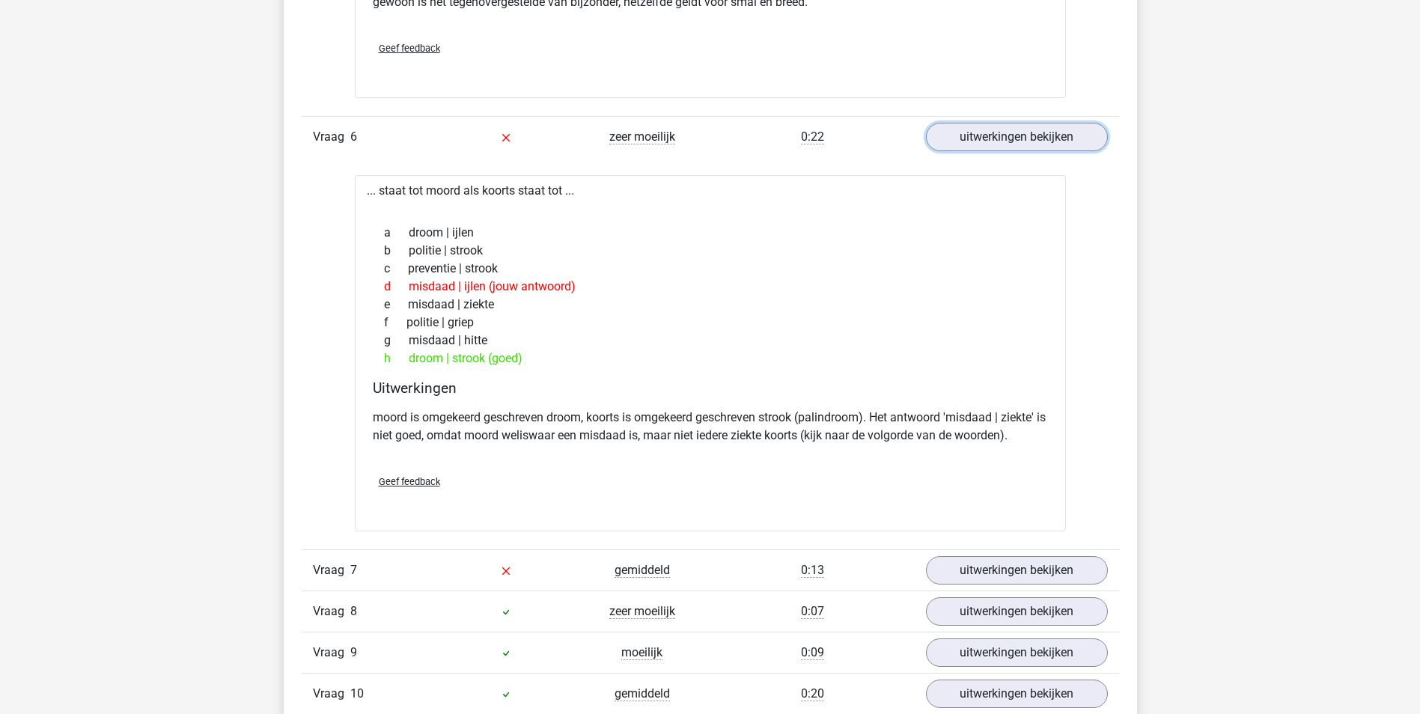
scroll to position [3069, 0]
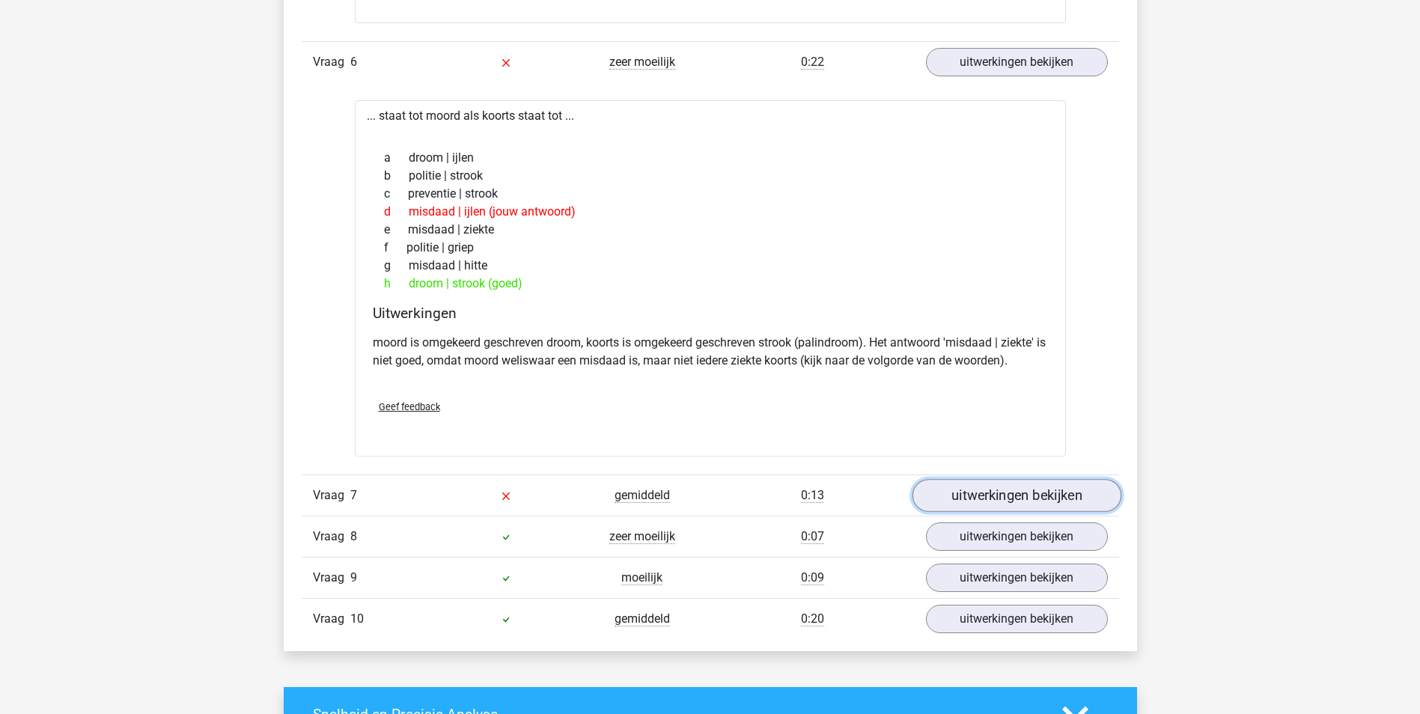
click at [1022, 497] on link "uitwerkingen bekijken" at bounding box center [1016, 495] width 209 height 33
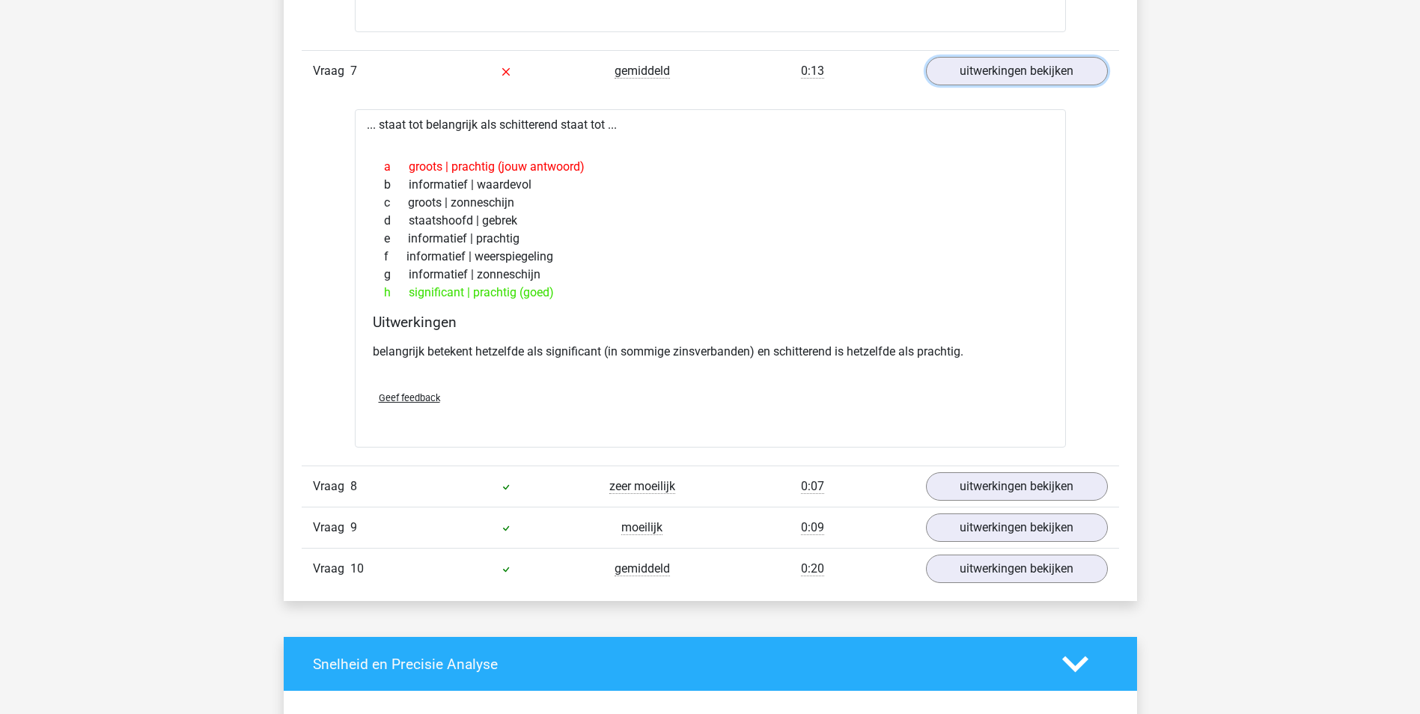
scroll to position [3518, 0]
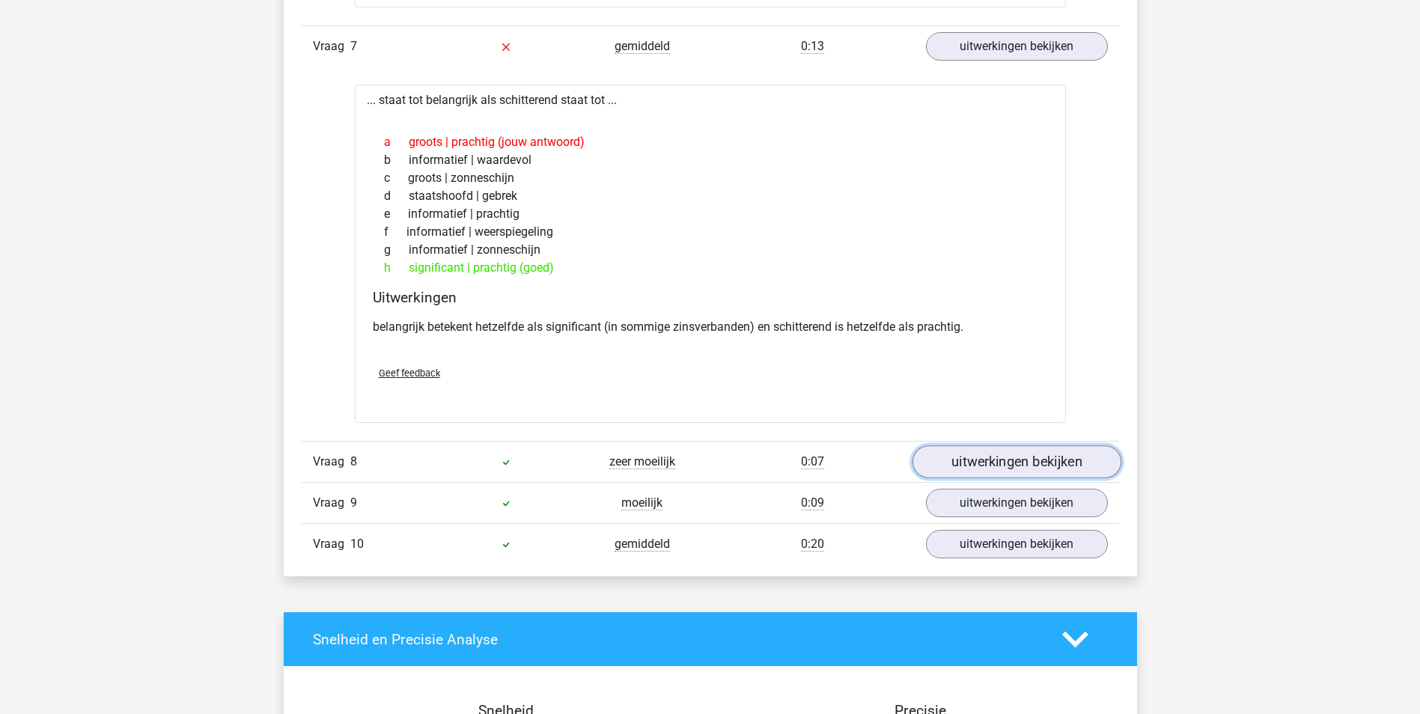
click at [1031, 469] on link "uitwerkingen bekijken" at bounding box center [1016, 462] width 209 height 33
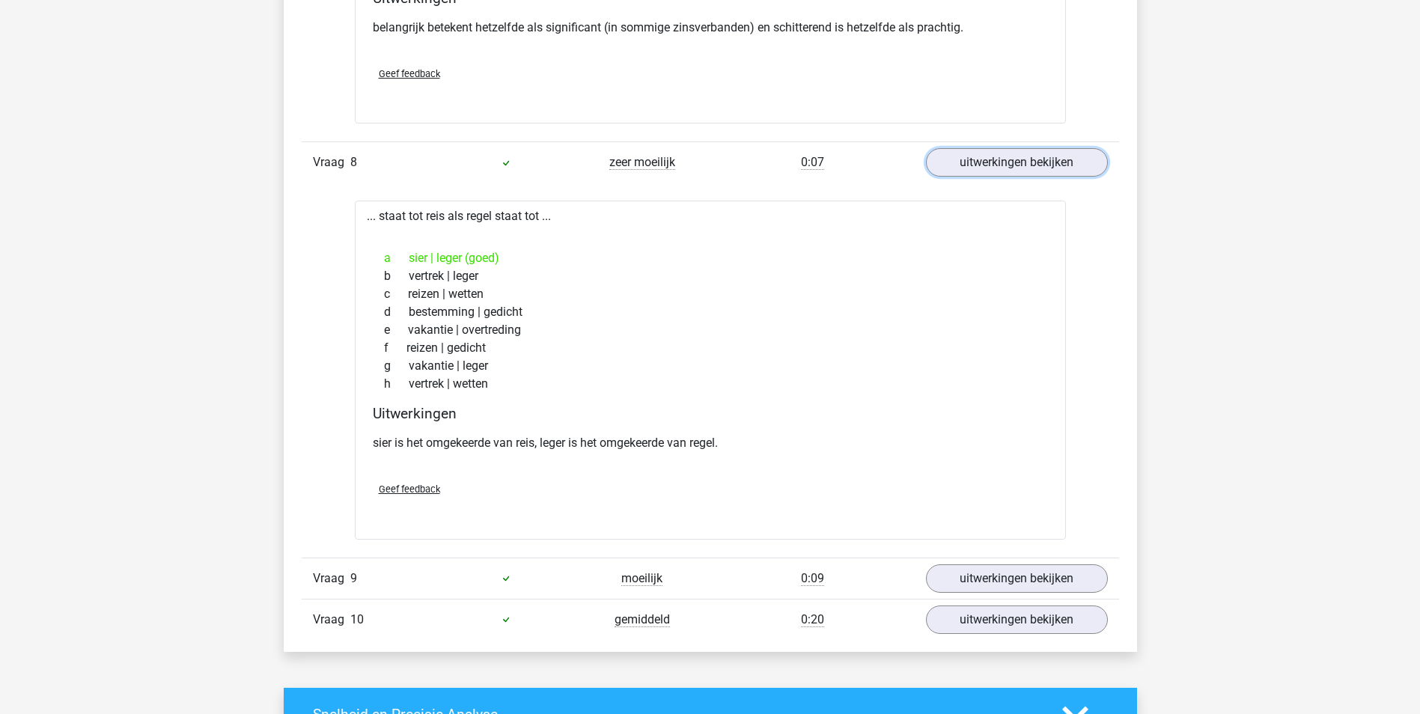
scroll to position [3892, 0]
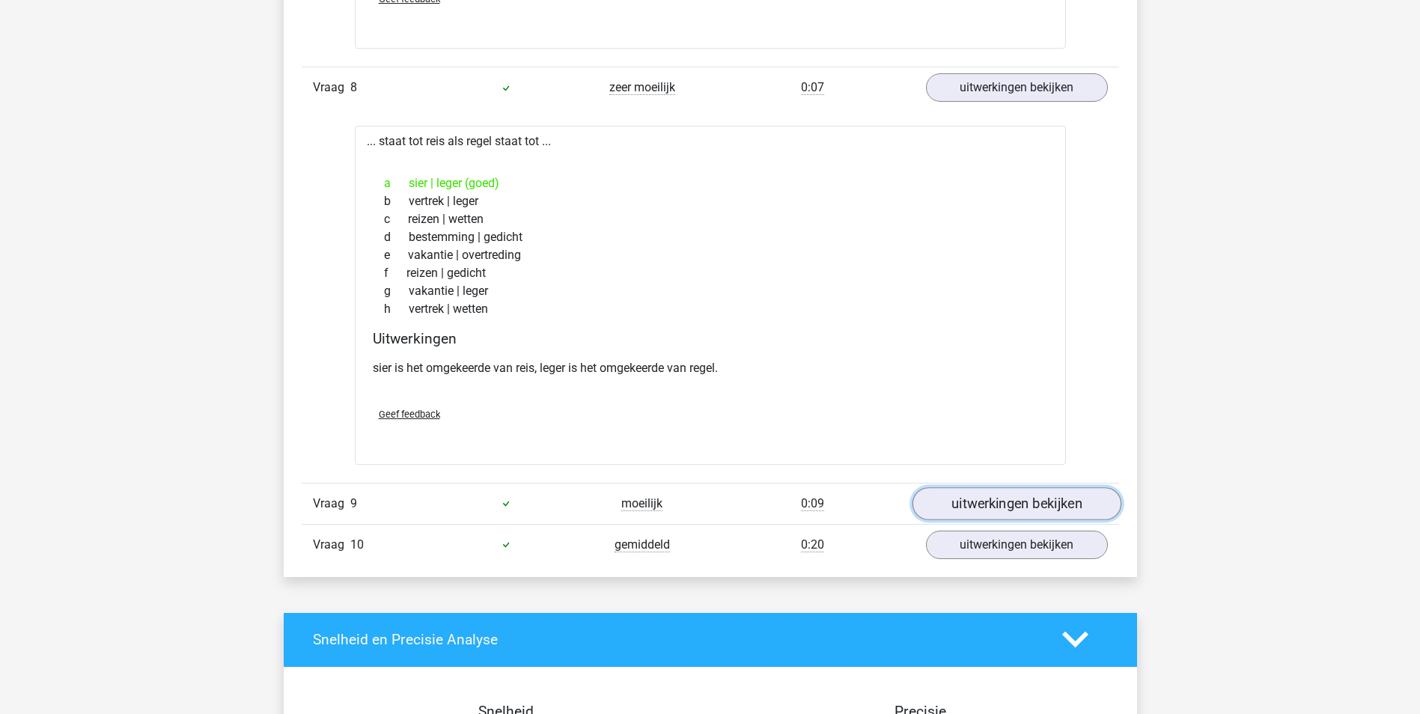
click at [1026, 504] on link "uitwerkingen bekijken" at bounding box center [1016, 503] width 209 height 33
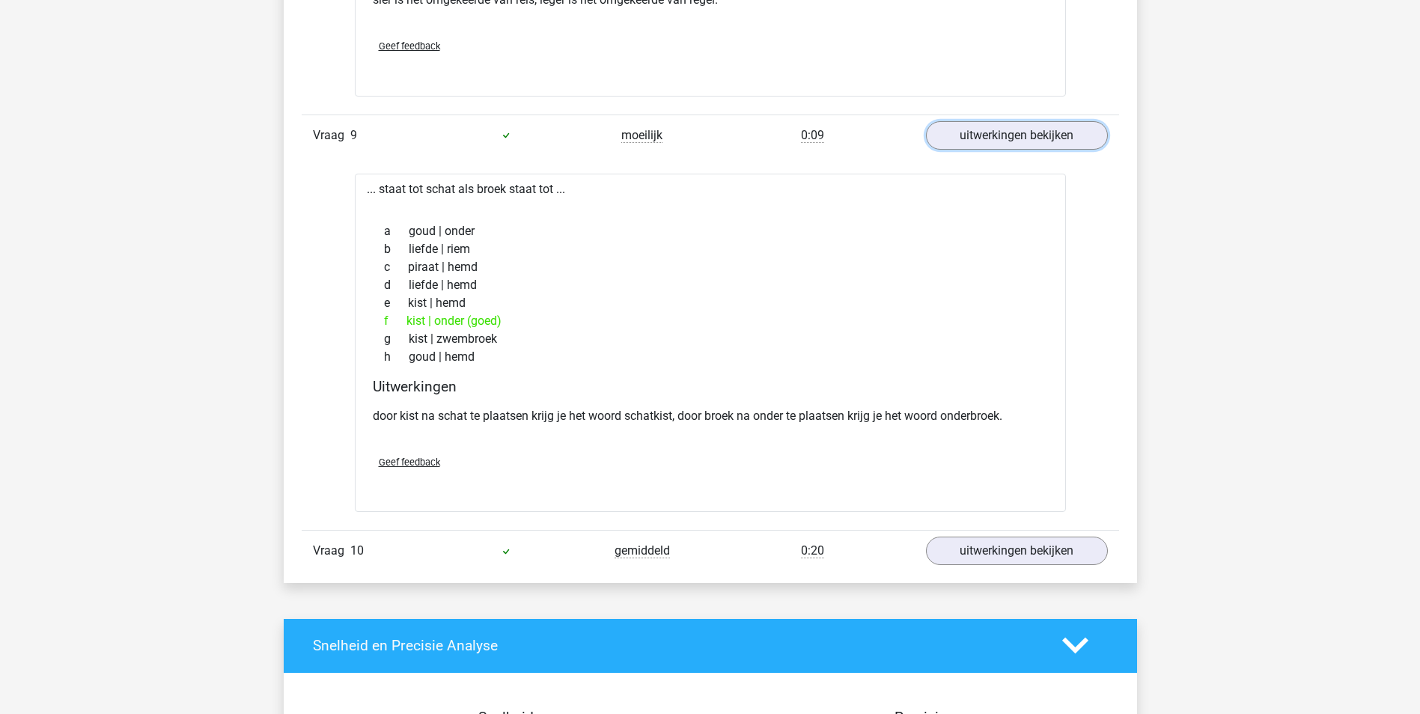
scroll to position [4267, 0]
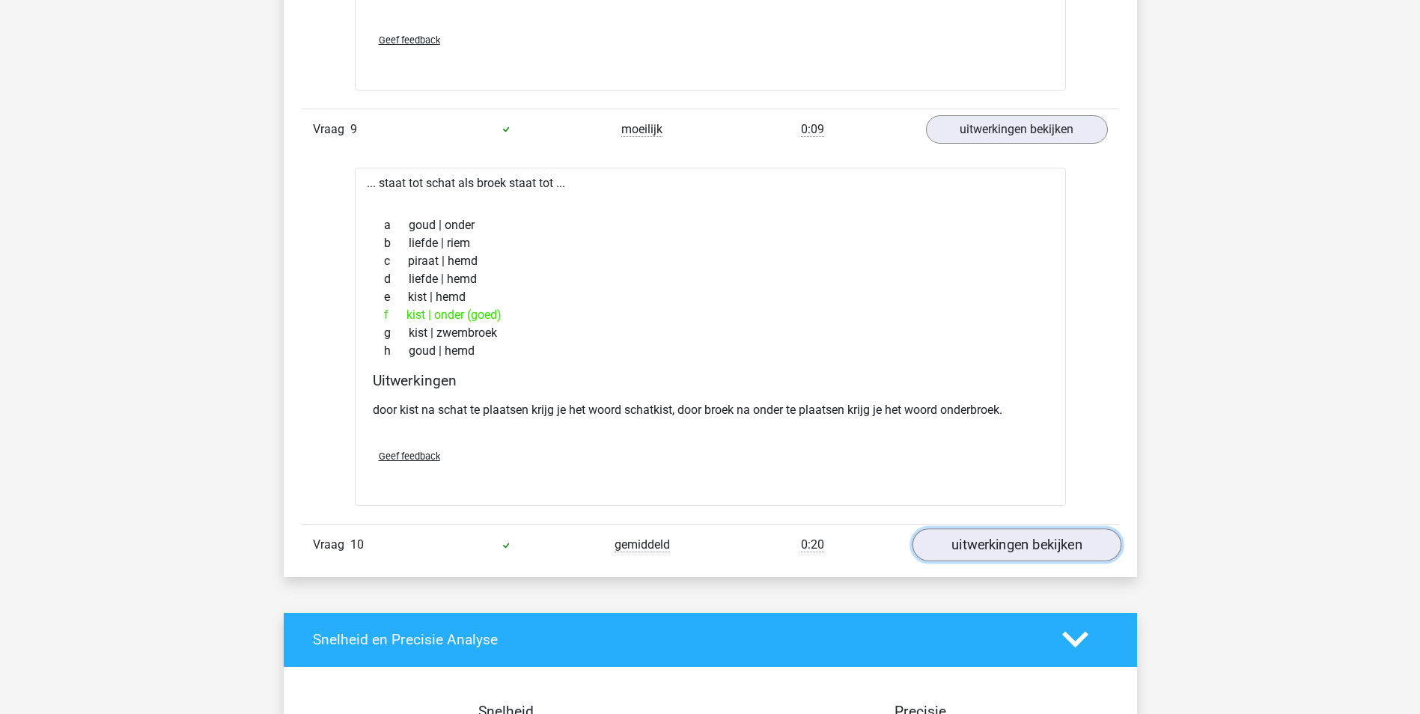
click at [1072, 537] on link "uitwerkingen bekijken" at bounding box center [1016, 544] width 209 height 33
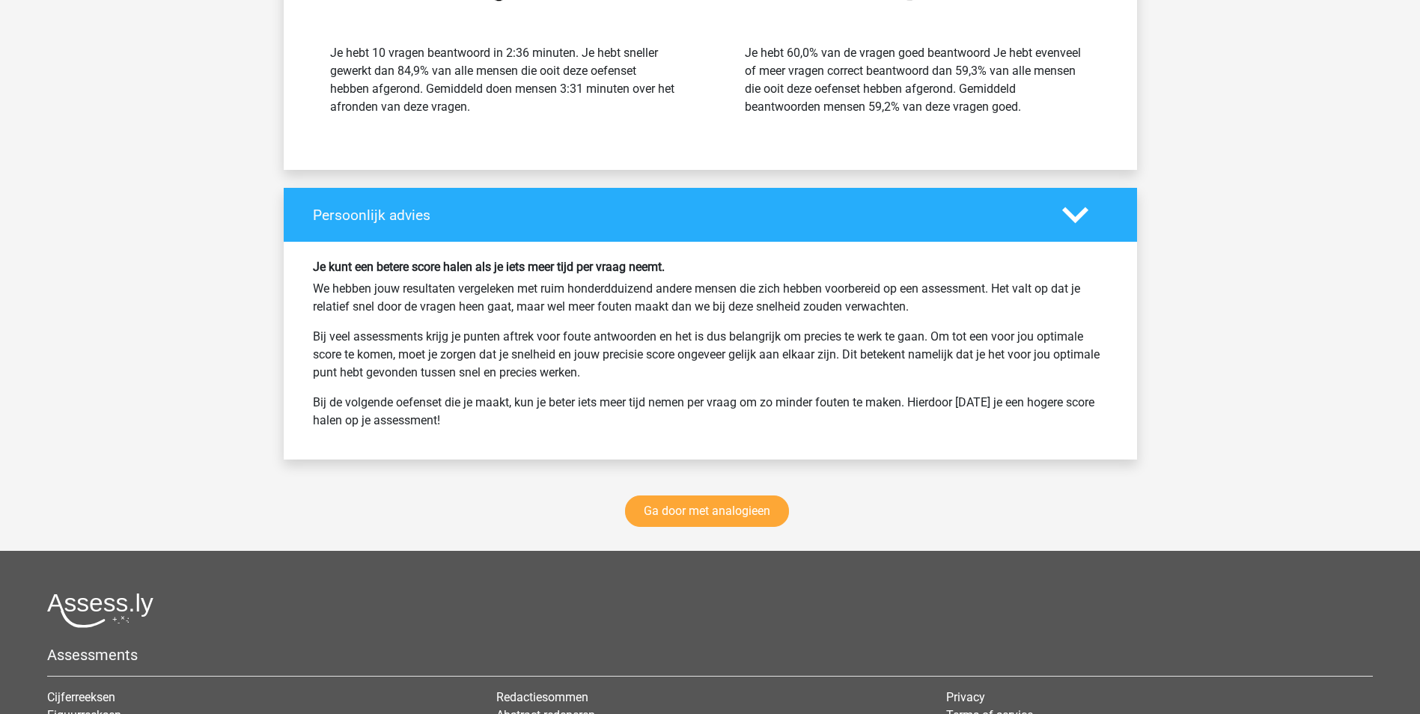
scroll to position [5614, 0]
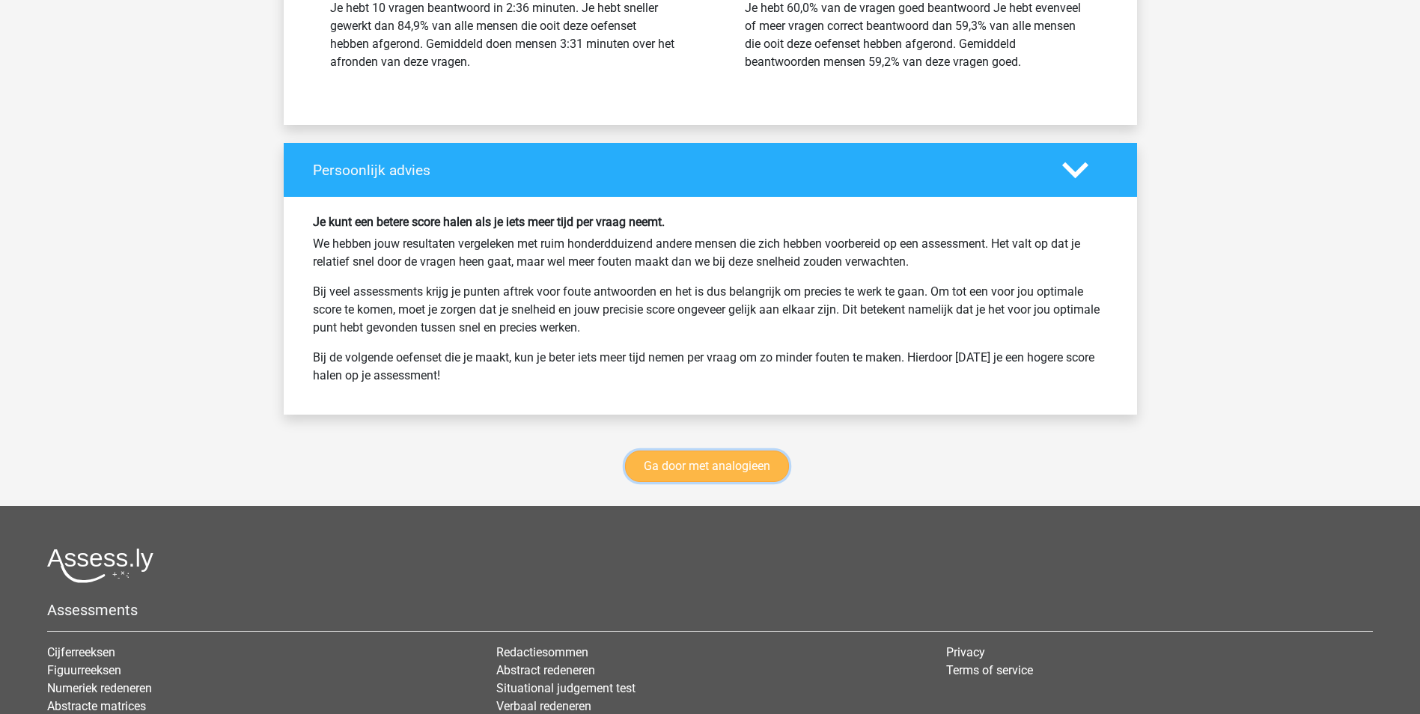
click at [722, 461] on link "Ga door met analogieen" at bounding box center [707, 466] width 164 height 31
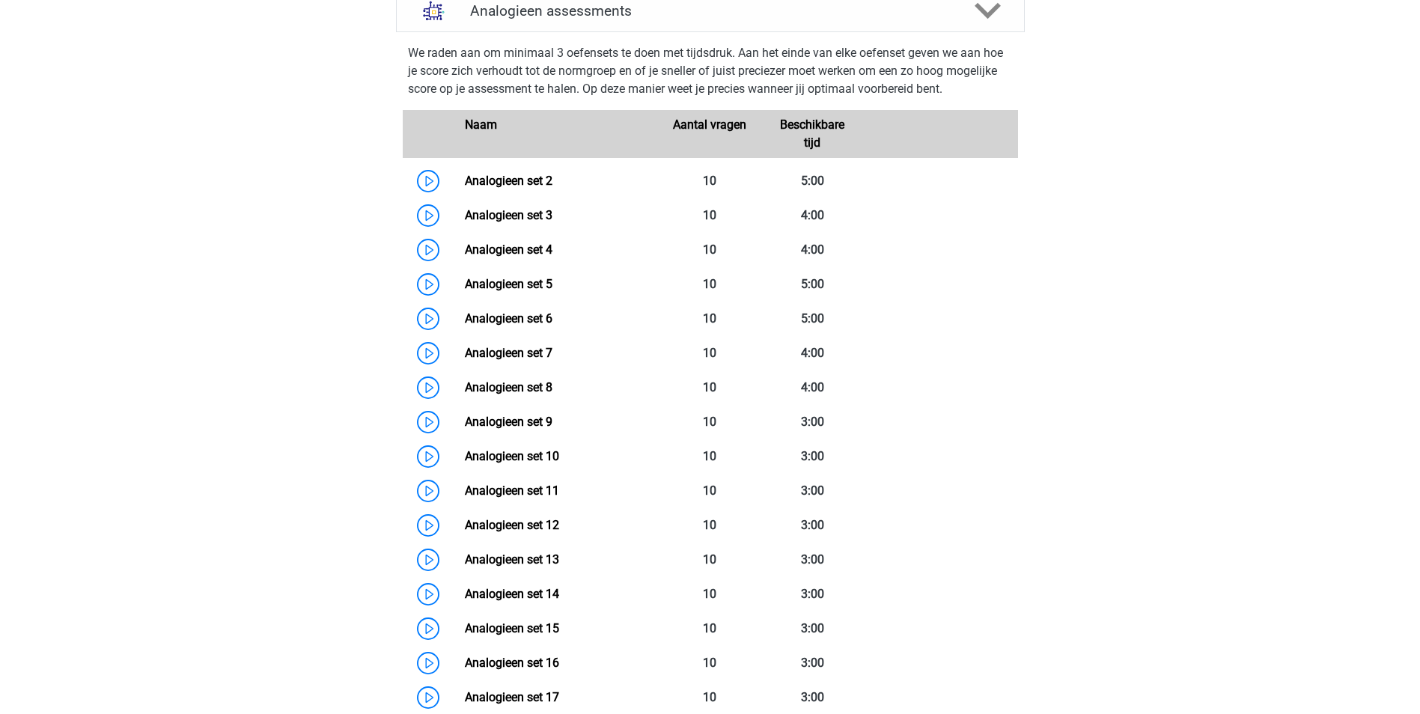
scroll to position [615, 0]
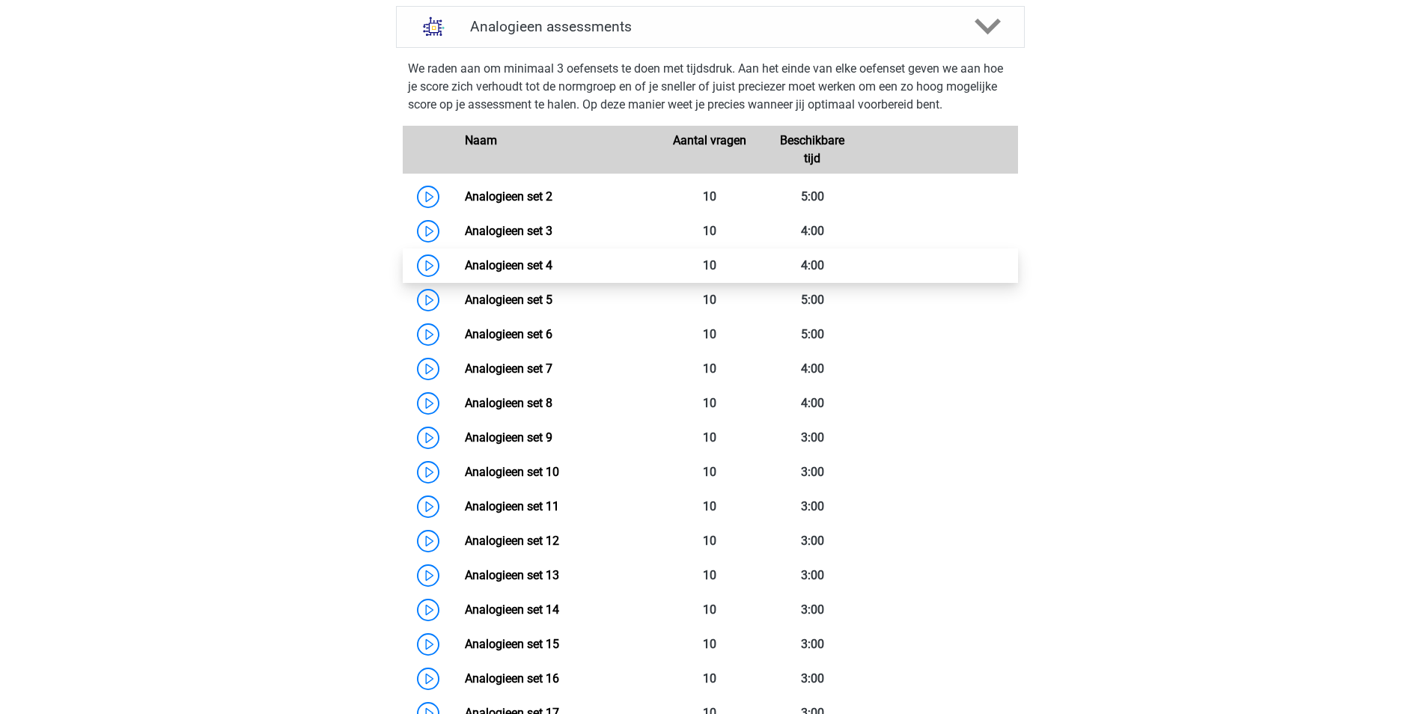
click at [537, 266] on link "Analogieen set 4" at bounding box center [509, 265] width 88 height 14
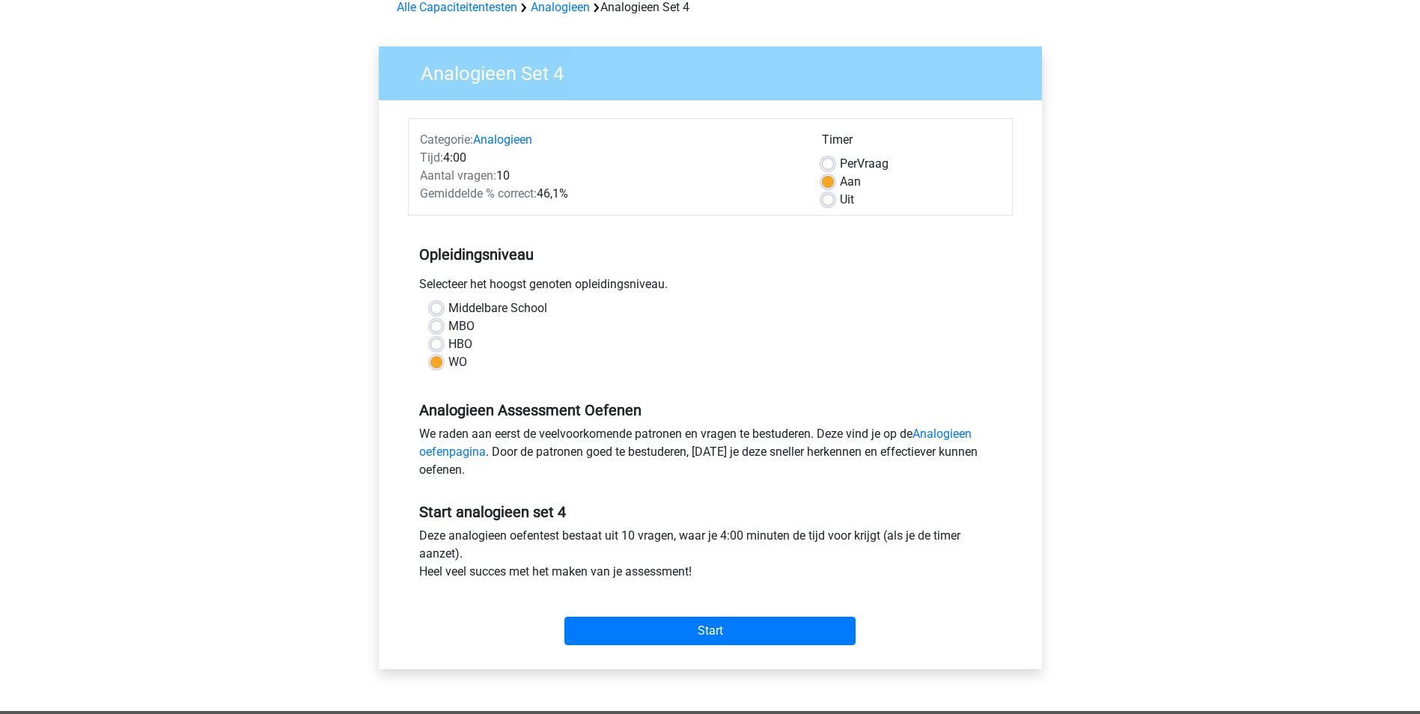
scroll to position [225, 0]
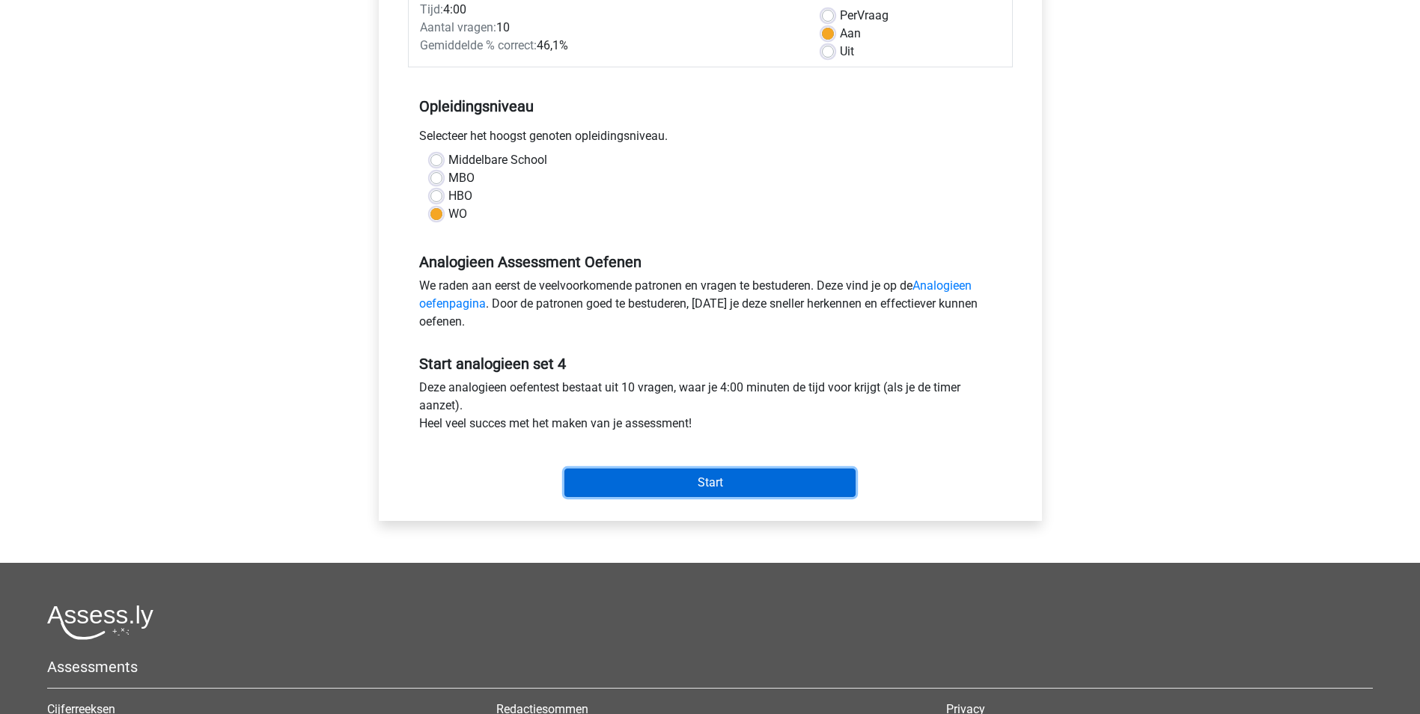
click at [733, 478] on input "Start" at bounding box center [709, 483] width 291 height 28
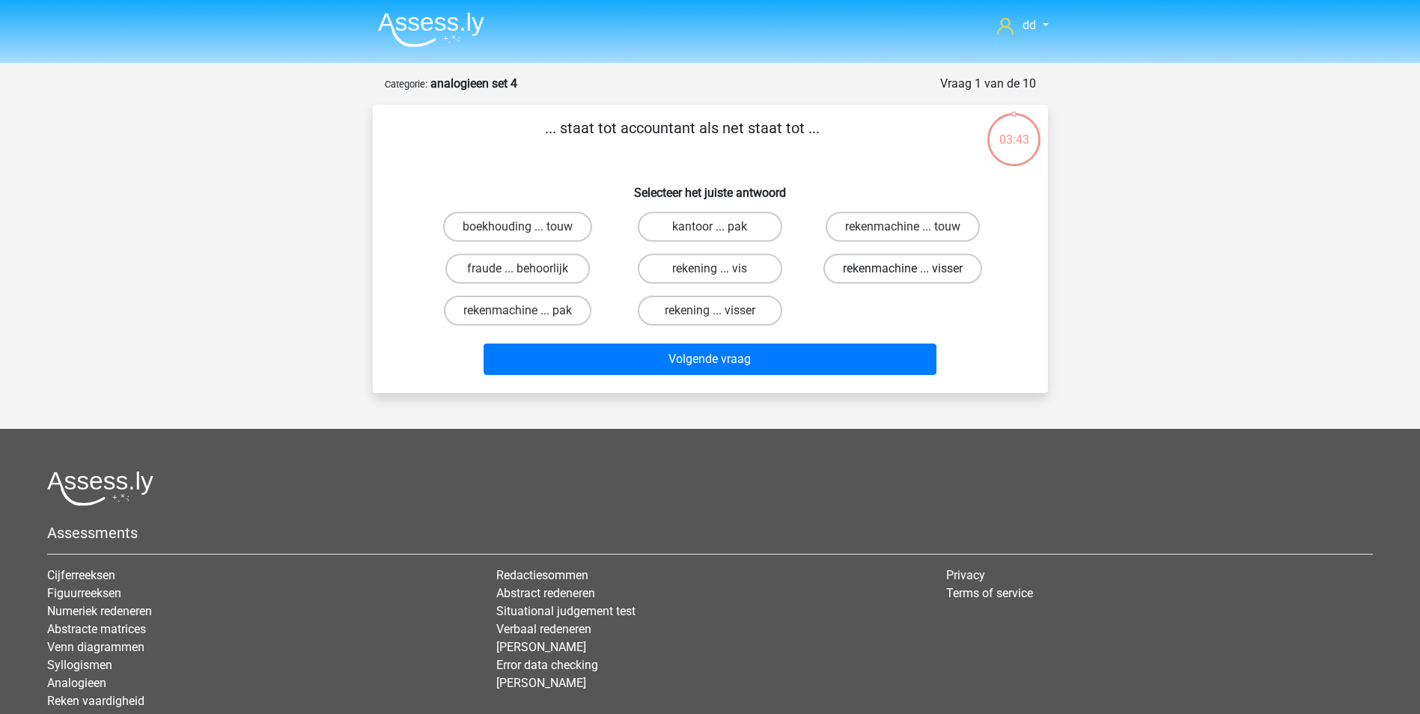
click at [883, 263] on label "rekenmachine ... visser" at bounding box center [902, 269] width 159 height 30
click at [903, 269] on input "rekenmachine ... visser" at bounding box center [908, 274] width 10 height 10
radio input "true"
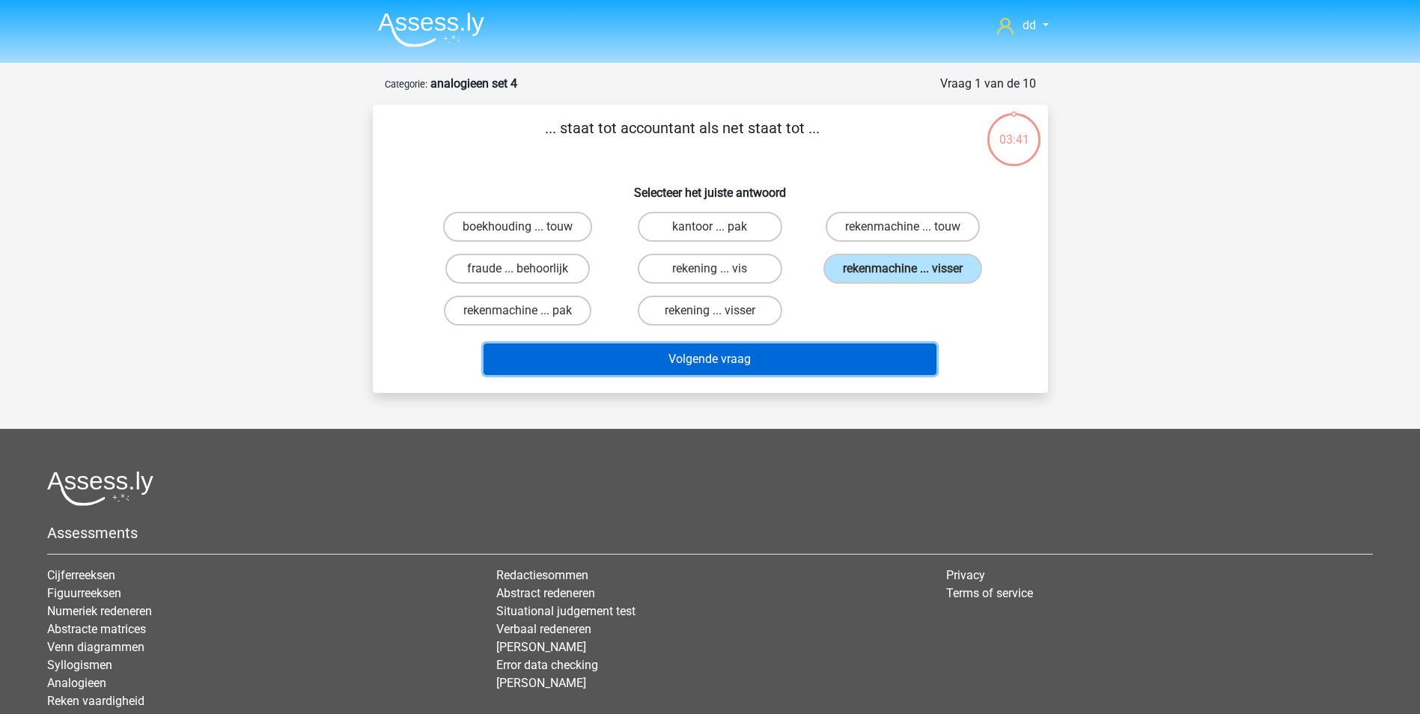
click at [730, 367] on button "Volgende vraag" at bounding box center [710, 359] width 453 height 31
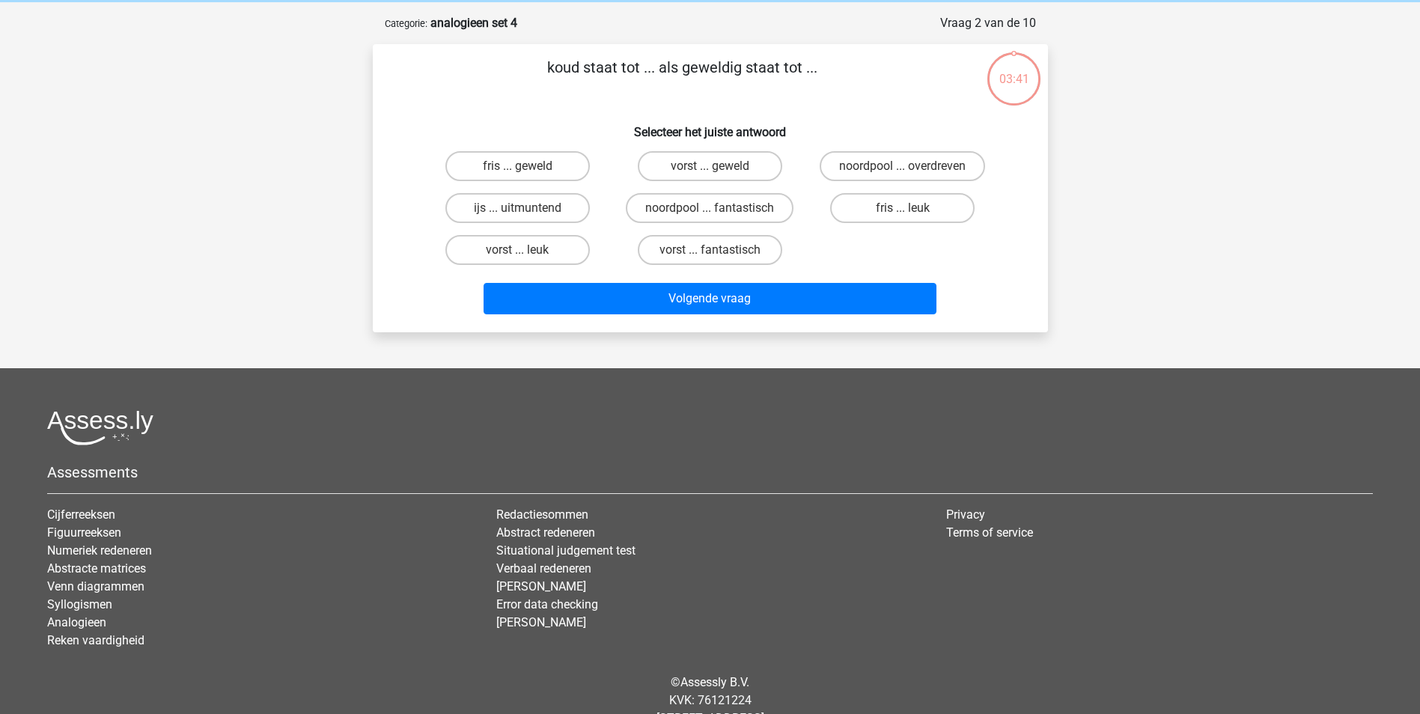
scroll to position [75, 0]
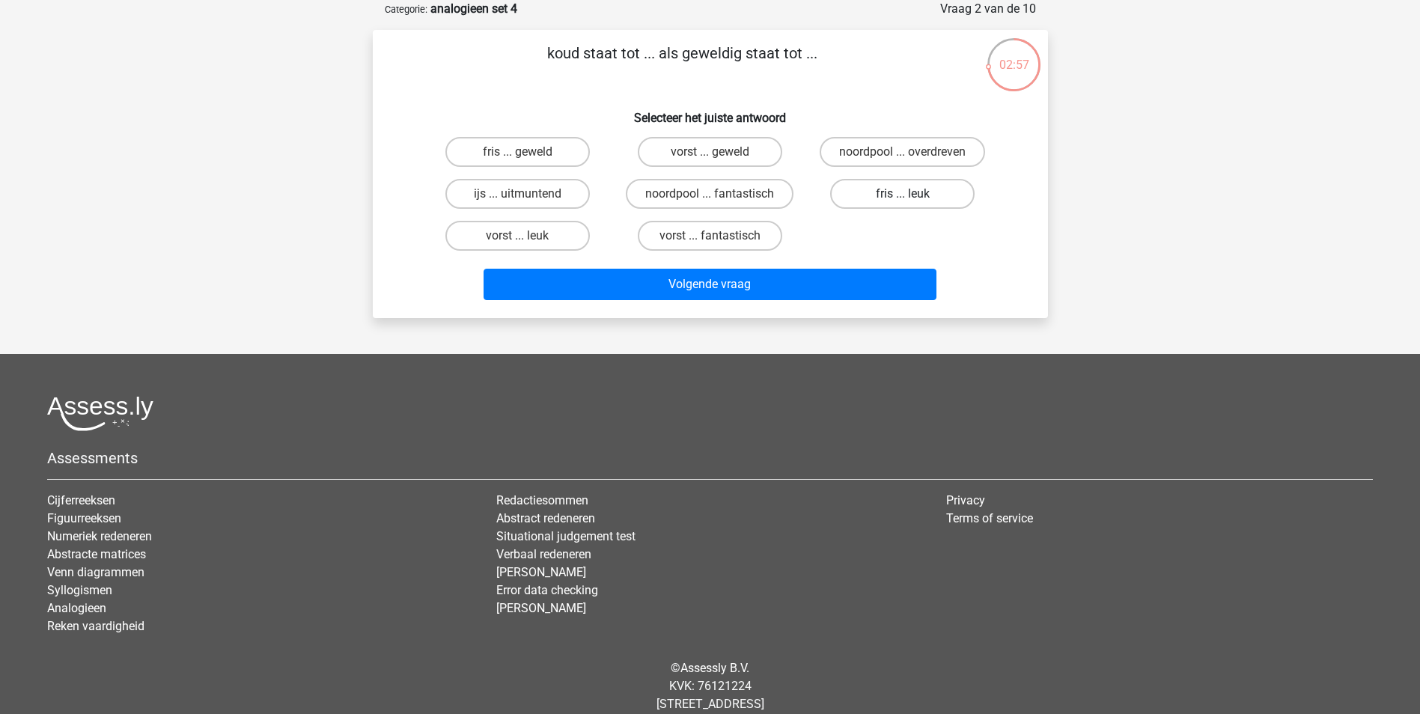
click at [881, 192] on label "fris ... leuk" at bounding box center [902, 194] width 144 height 30
click at [903, 194] on input "fris ... leuk" at bounding box center [908, 199] width 10 height 10
radio input "true"
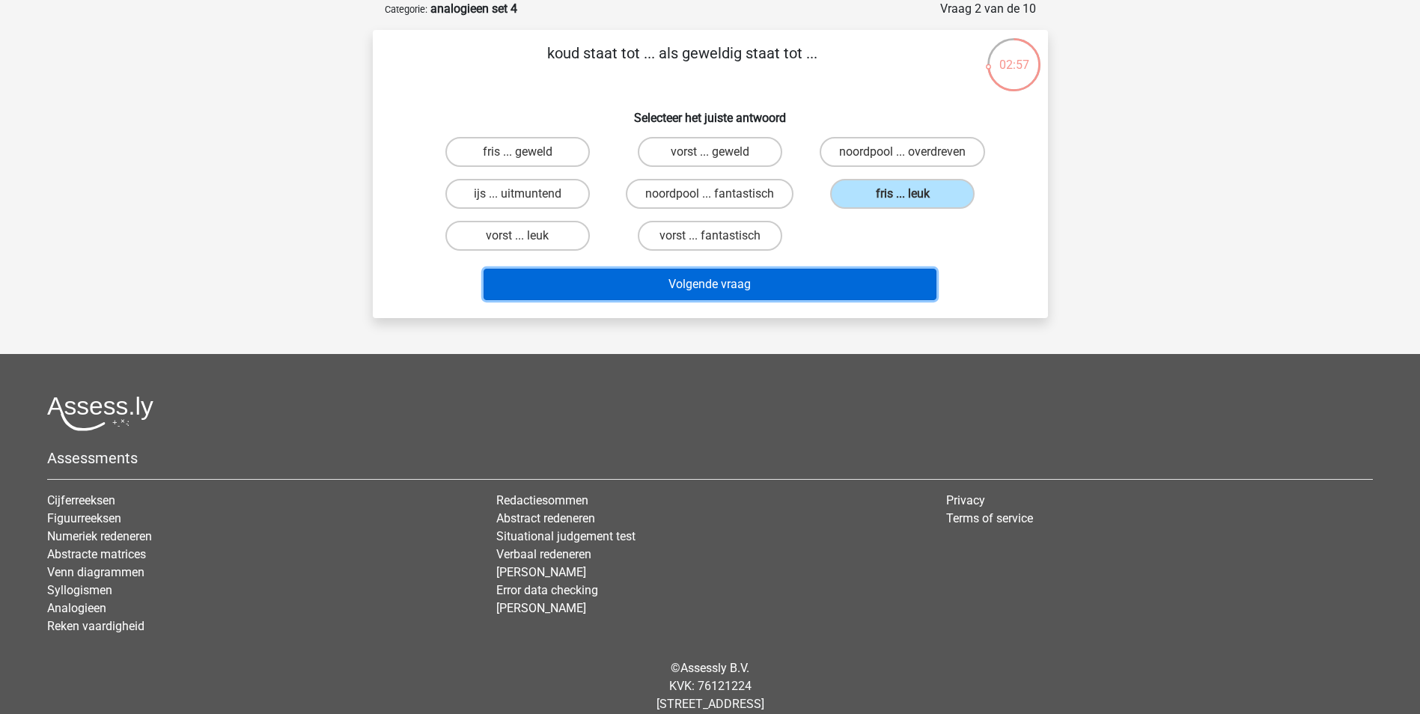
click at [781, 281] on button "Volgende vraag" at bounding box center [710, 284] width 453 height 31
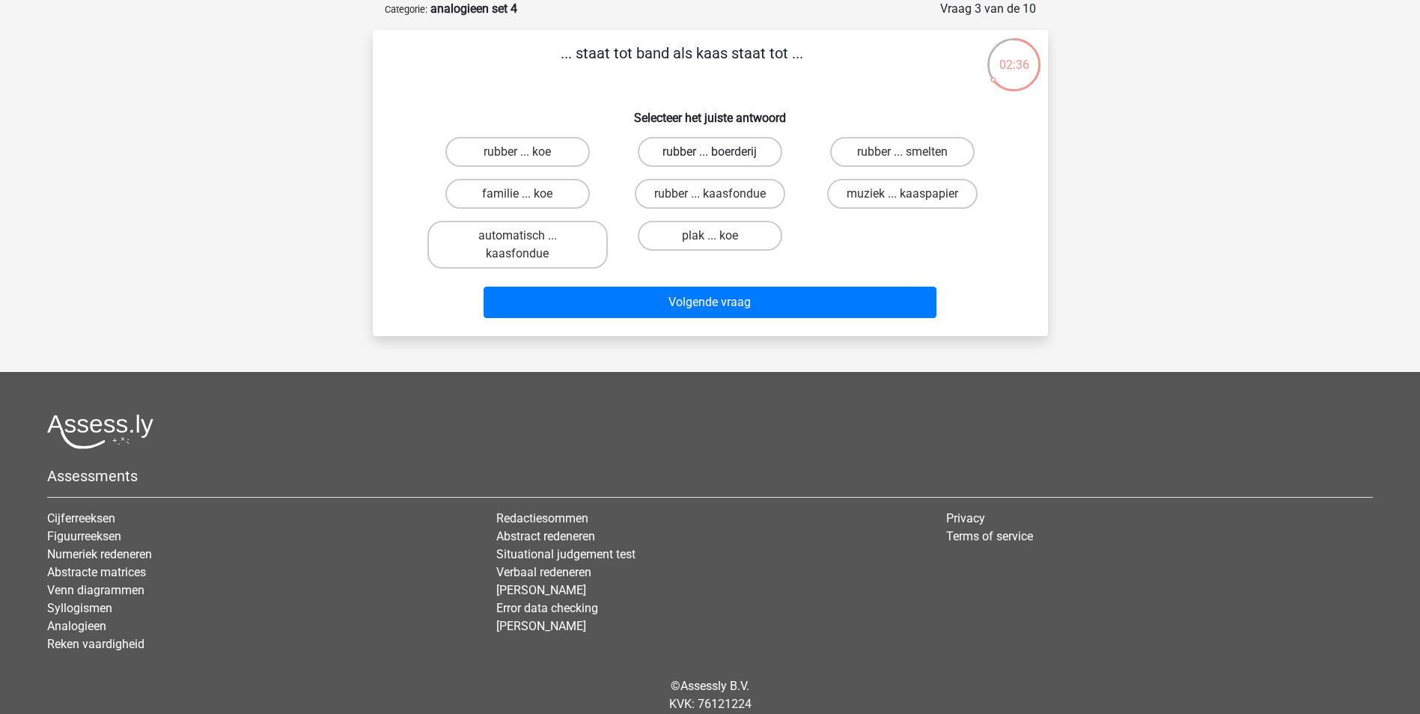
click at [741, 155] on label "rubber ... boerderij" at bounding box center [710, 152] width 144 height 30
click at [719, 155] on input "rubber ... boerderij" at bounding box center [715, 157] width 10 height 10
radio input "true"
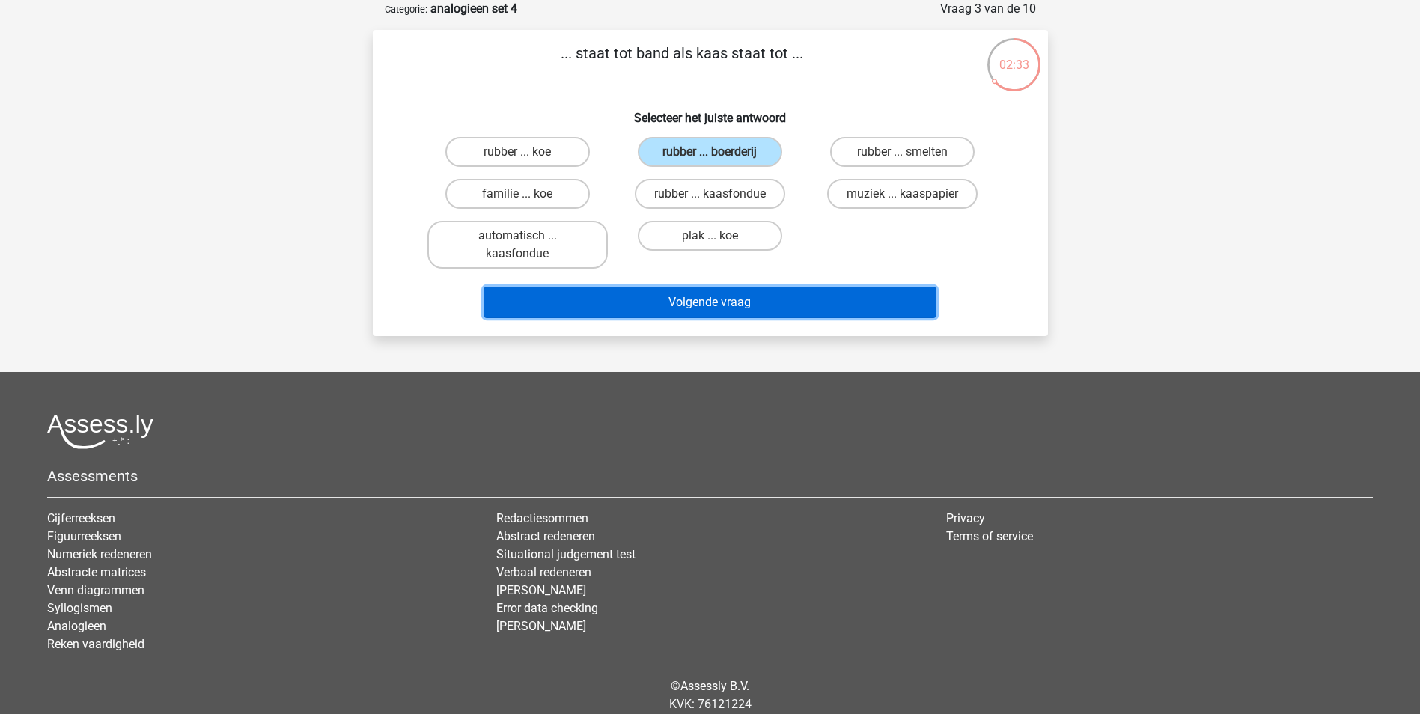
click at [756, 297] on button "Volgende vraag" at bounding box center [710, 302] width 453 height 31
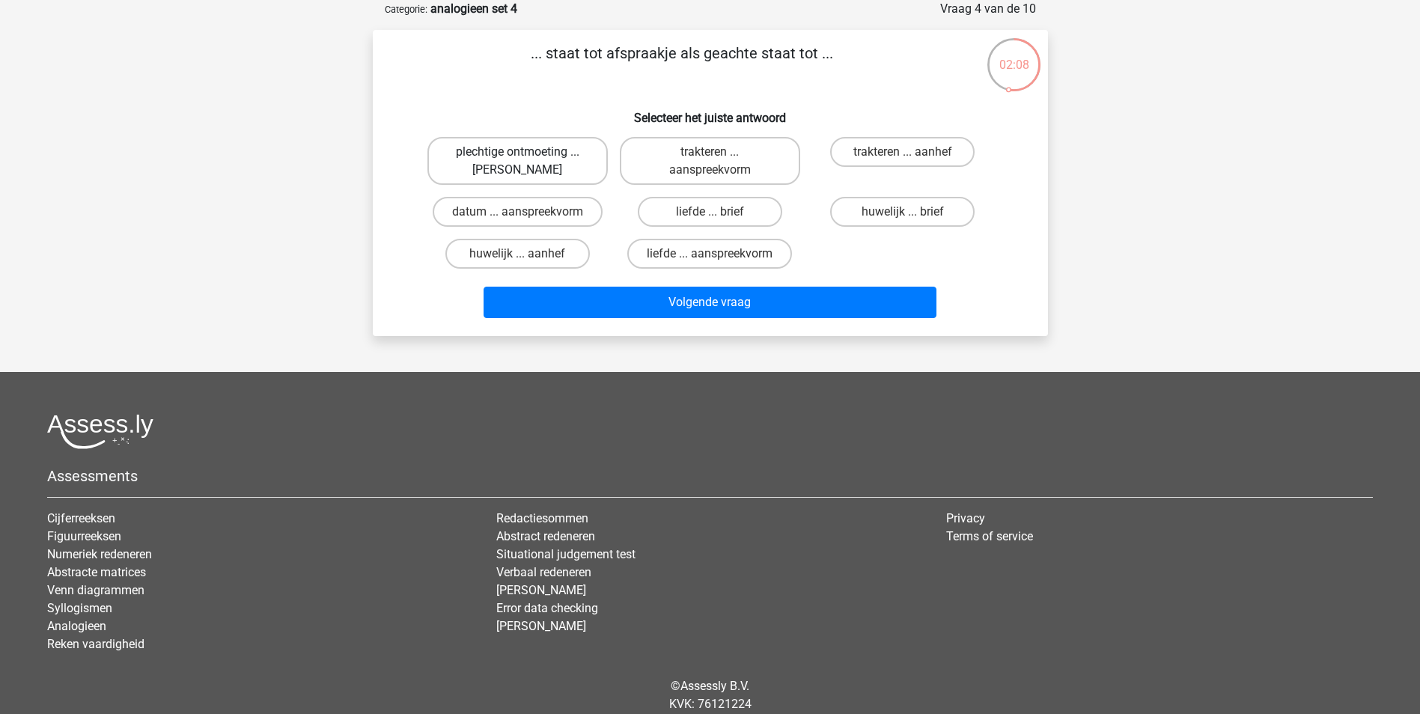
click at [565, 156] on label "plechtige ontmoeting ... hoi" at bounding box center [517, 161] width 180 height 48
click at [527, 156] on input "plechtige ontmoeting ... hoi" at bounding box center [522, 157] width 10 height 10
radio input "true"
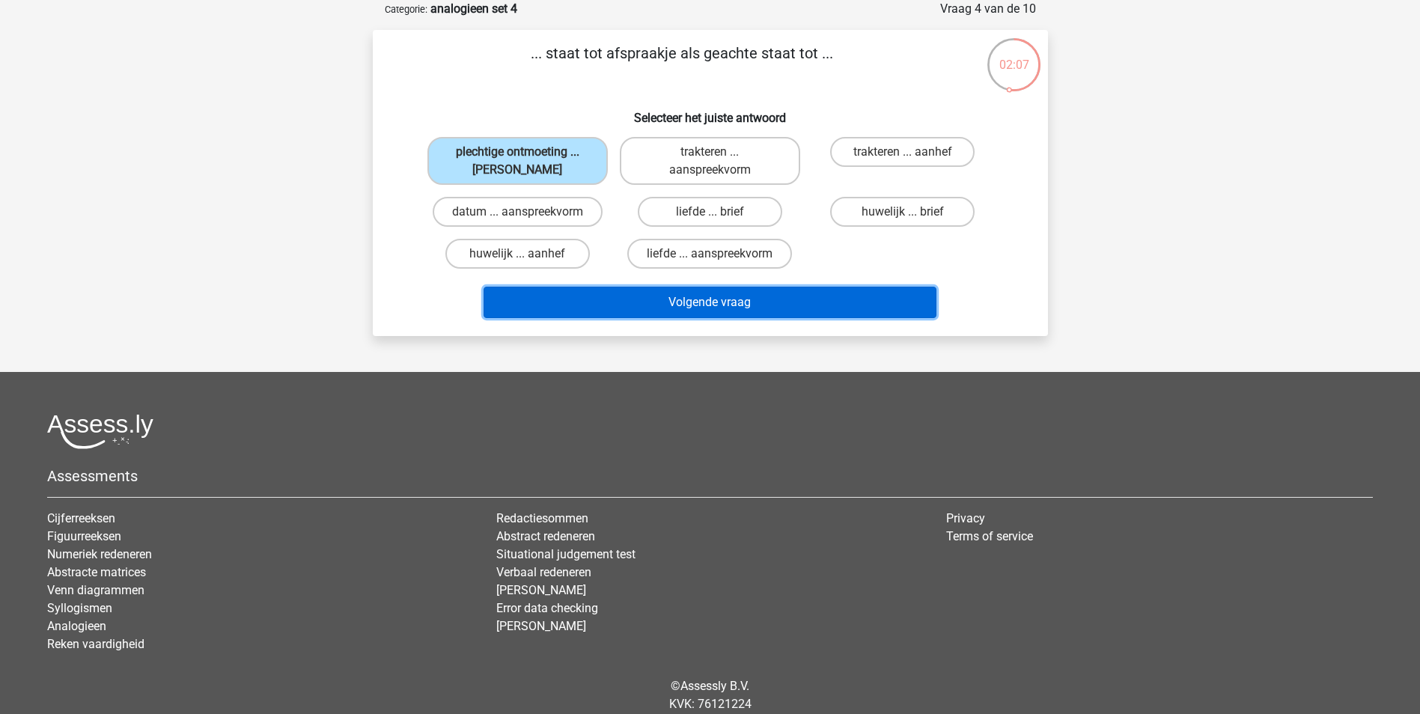
click at [703, 302] on button "Volgende vraag" at bounding box center [710, 302] width 453 height 31
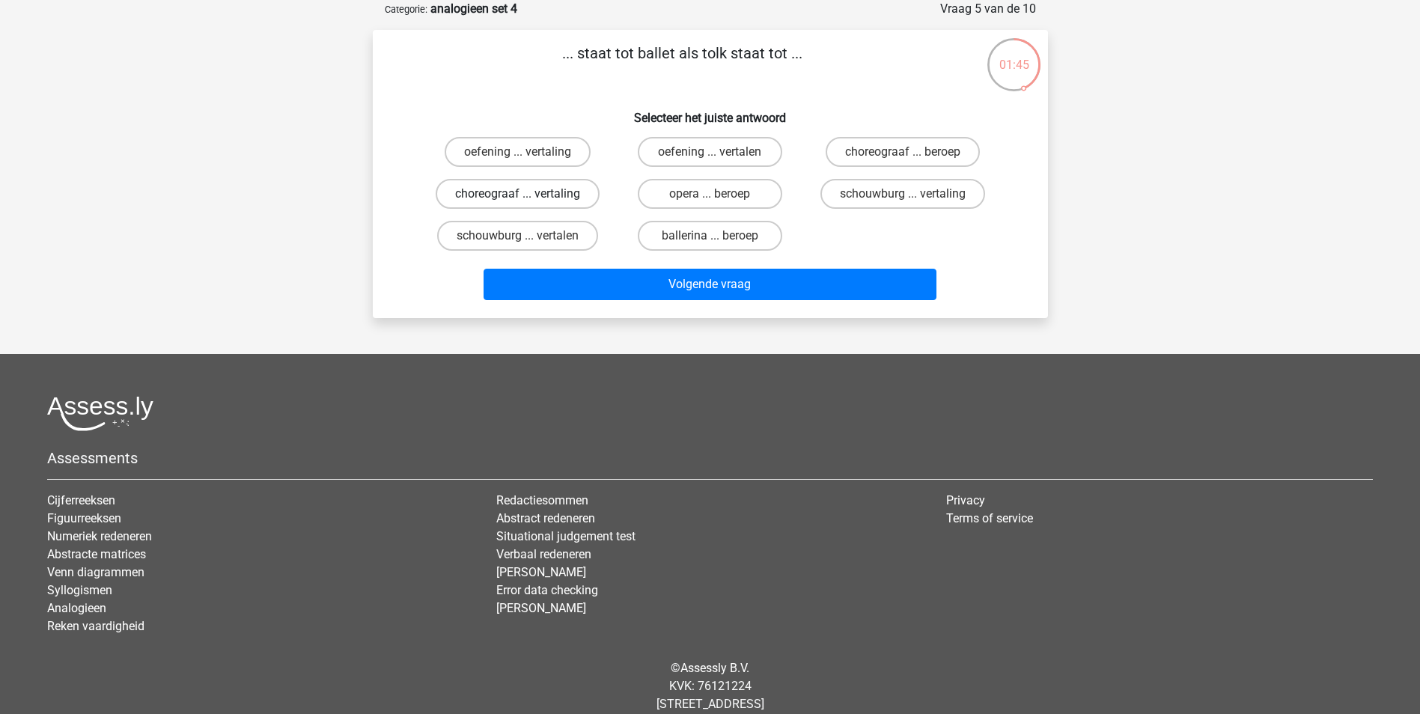
click at [540, 191] on label "choreograaf ... vertaling" at bounding box center [518, 194] width 164 height 30
click at [527, 194] on input "choreograaf ... vertaling" at bounding box center [522, 199] width 10 height 10
radio input "true"
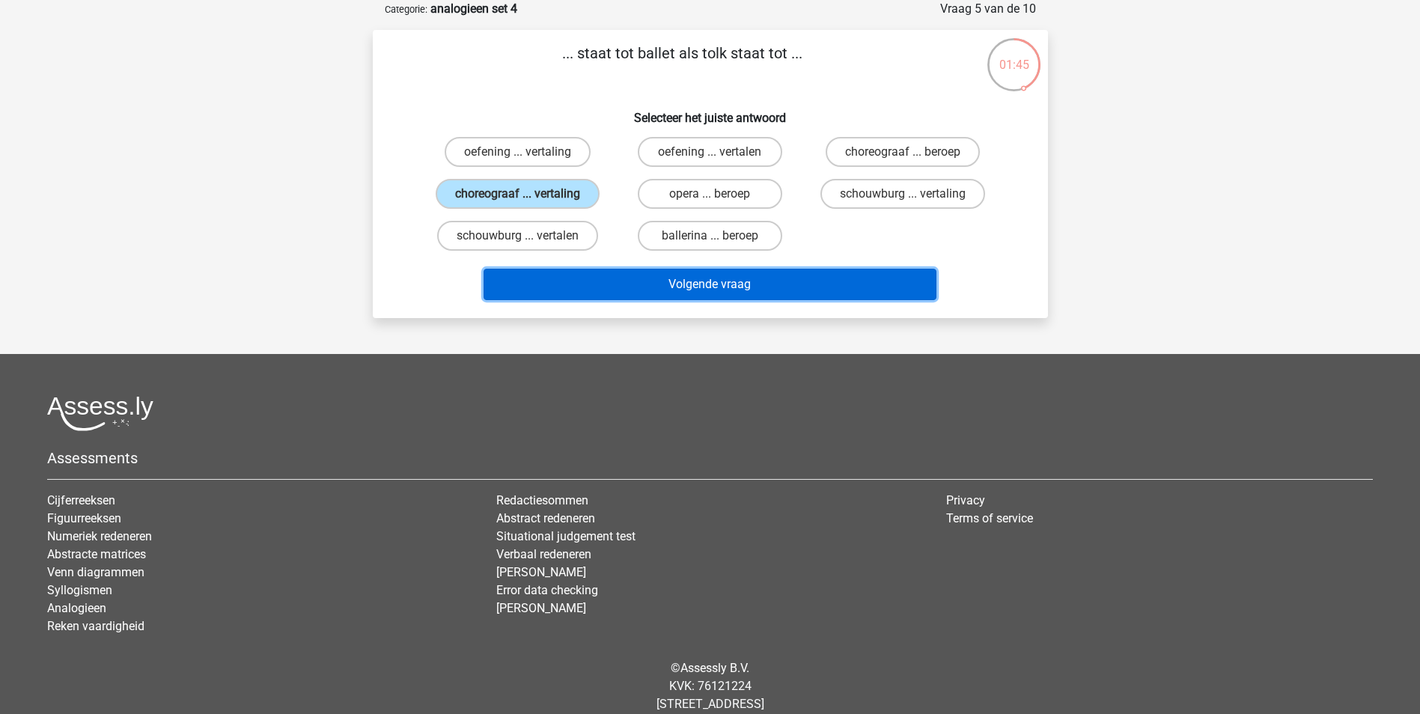
click at [683, 283] on button "Volgende vraag" at bounding box center [710, 284] width 453 height 31
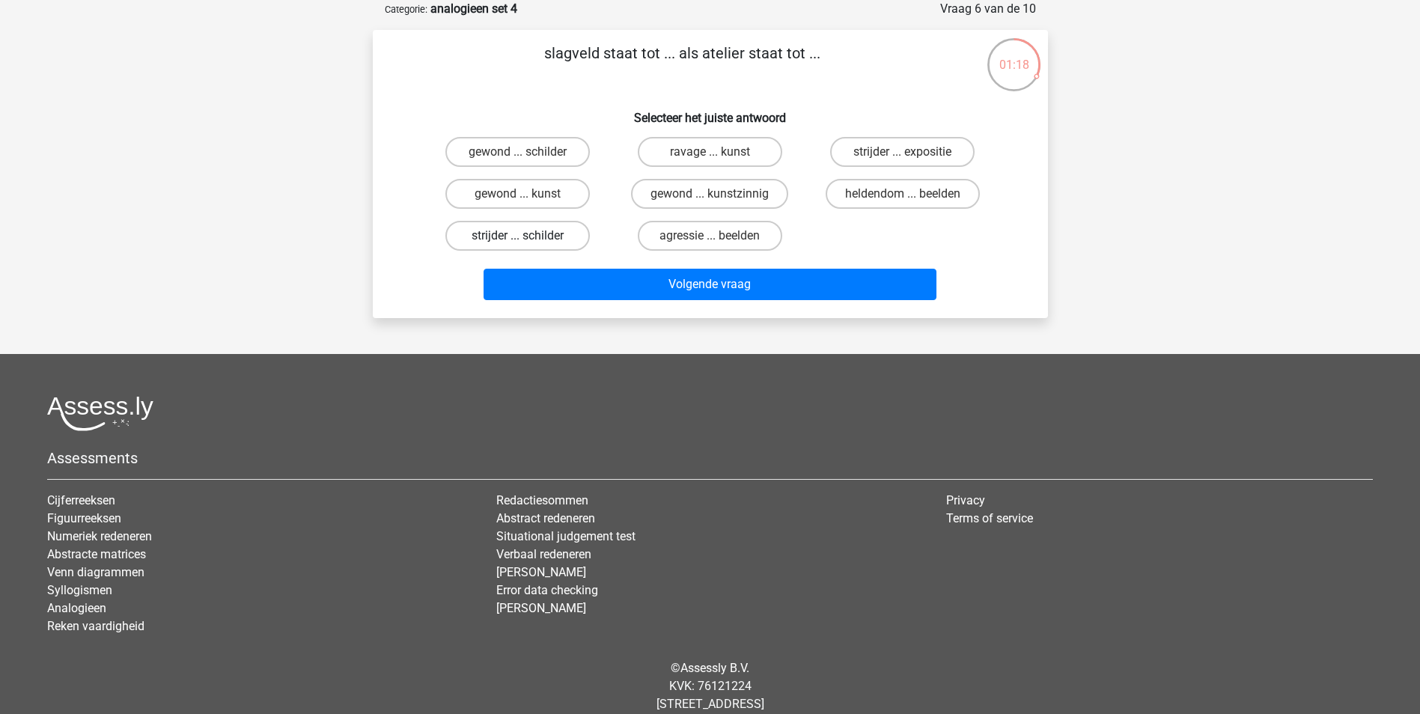
click at [529, 229] on label "strijder ... schilder" at bounding box center [517, 236] width 144 height 30
click at [527, 236] on input "strijder ... schilder" at bounding box center [522, 241] width 10 height 10
radio input "true"
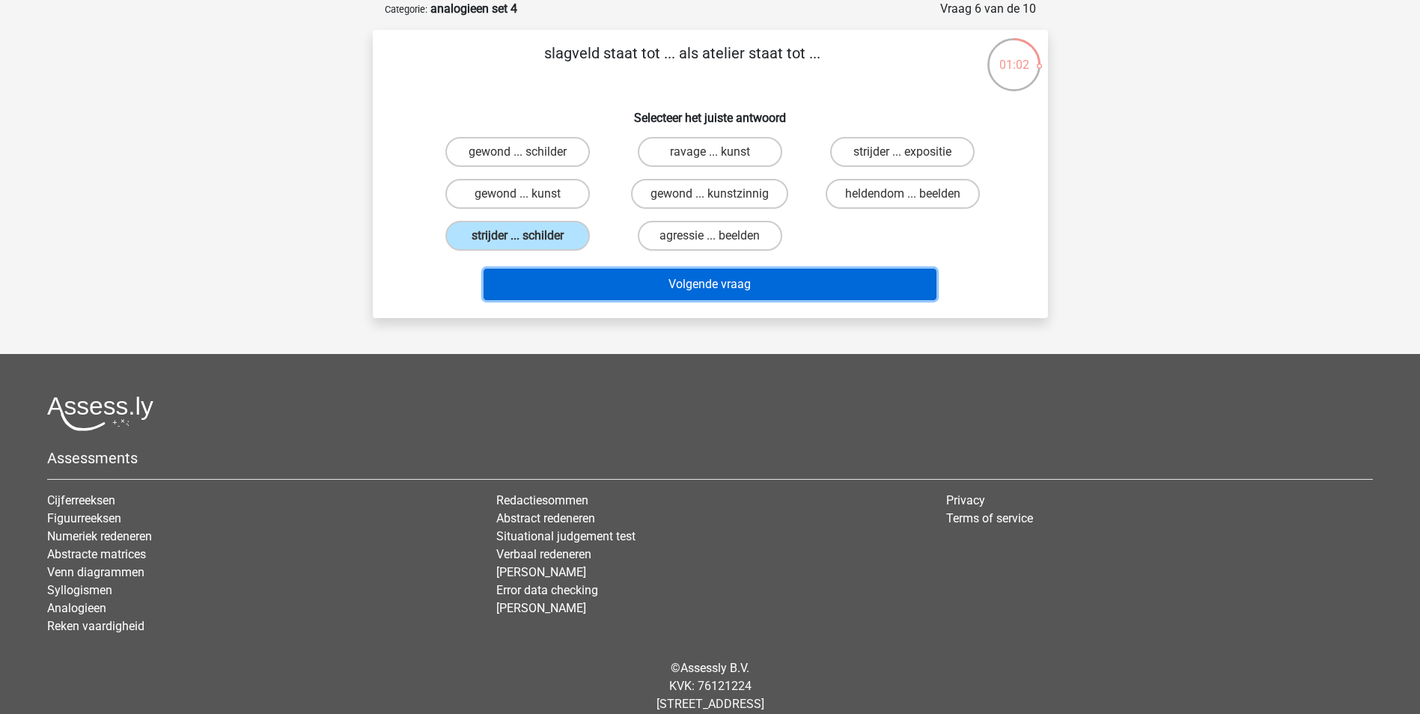
click at [768, 277] on button "Volgende vraag" at bounding box center [710, 284] width 453 height 31
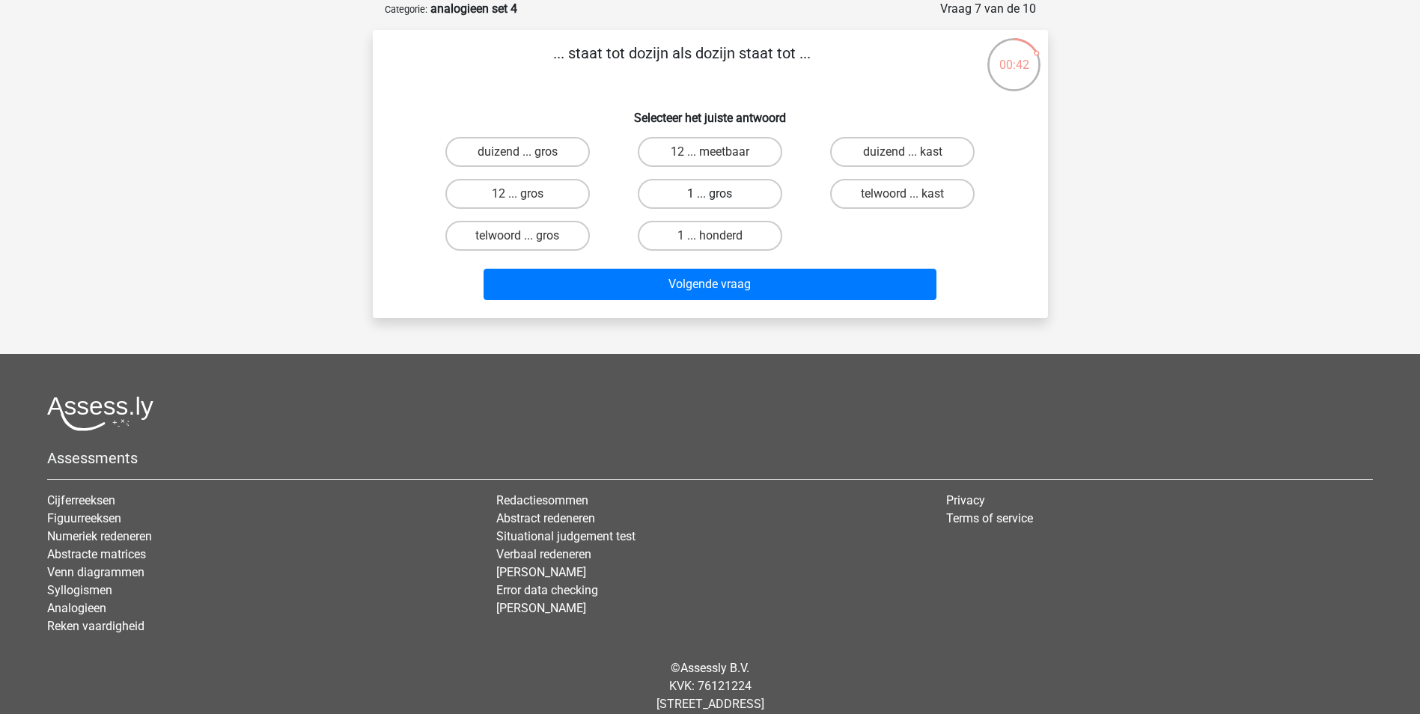
click at [708, 198] on label "1 ... gros" at bounding box center [710, 194] width 144 height 30
click at [710, 198] on input "1 ... gros" at bounding box center [715, 199] width 10 height 10
radio input "true"
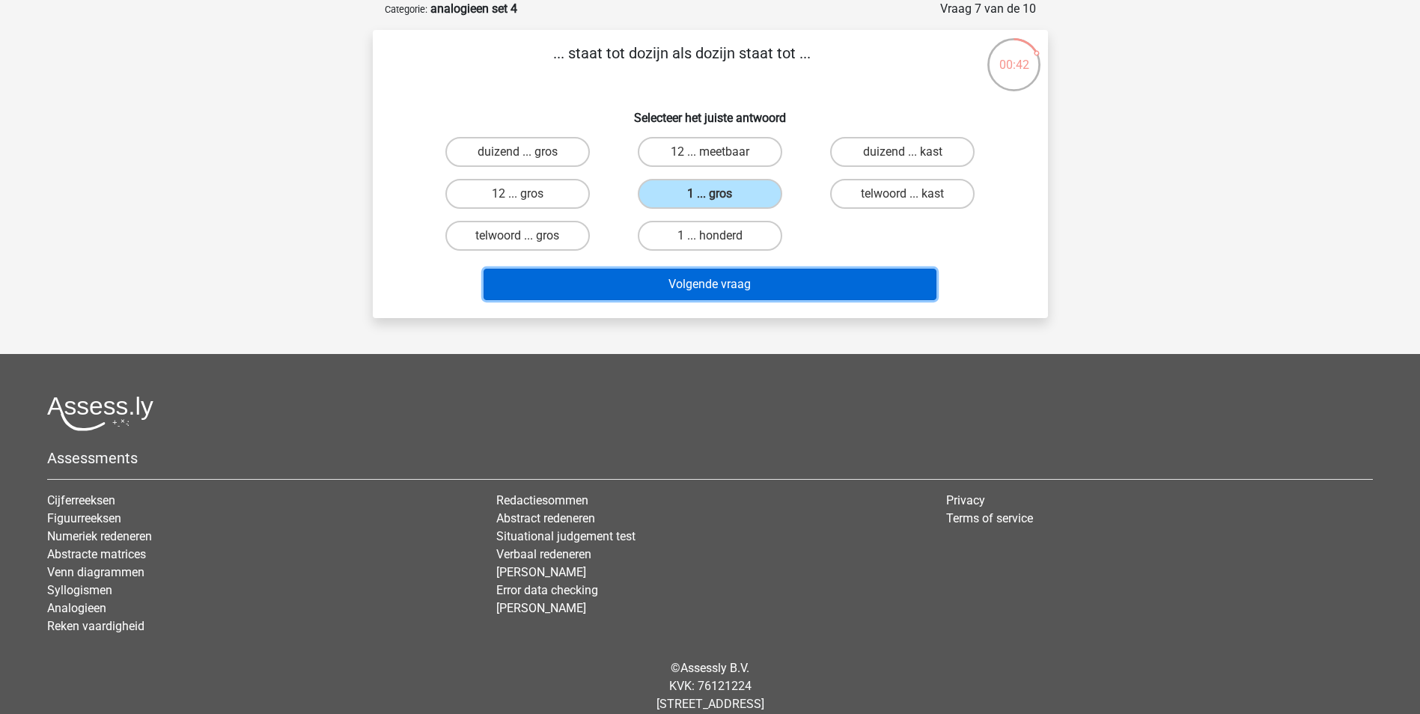
click at [721, 280] on button "Volgende vraag" at bounding box center [710, 284] width 453 height 31
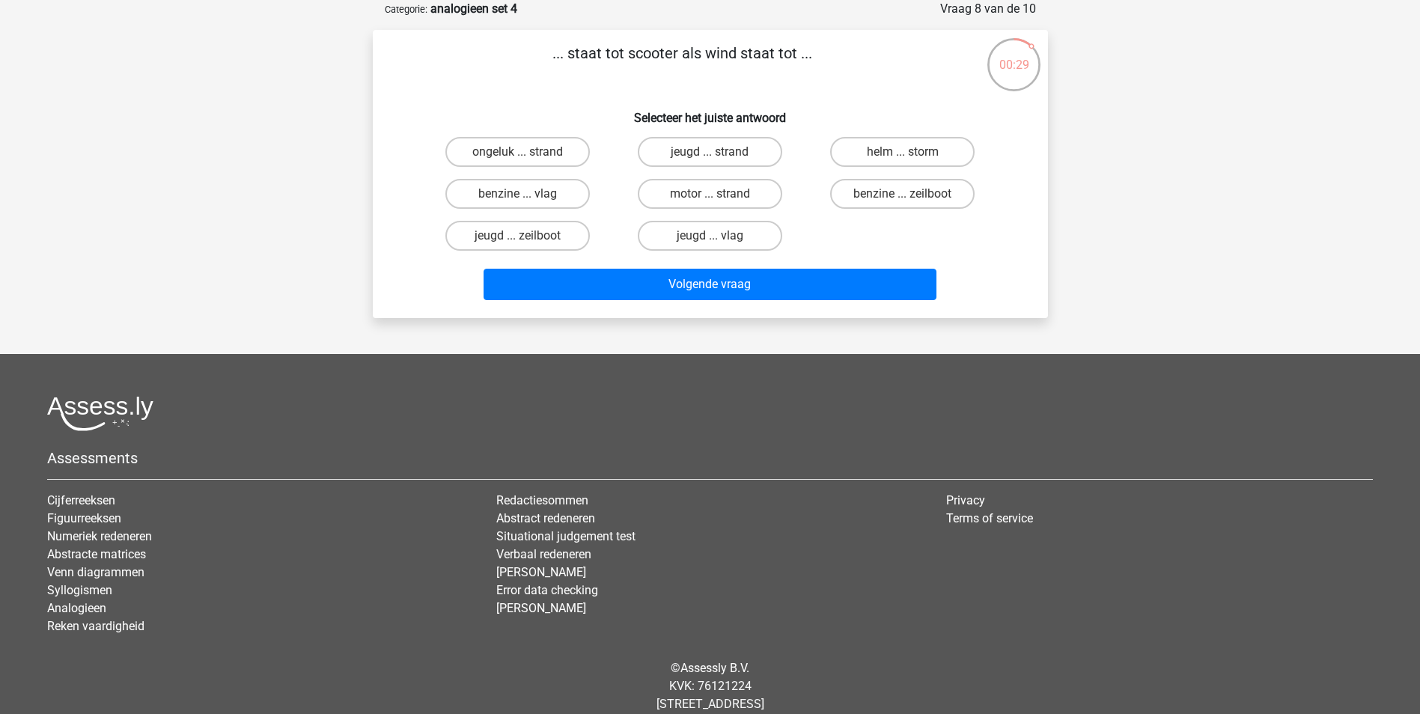
click at [905, 195] on input "benzine ... zeilboot" at bounding box center [908, 199] width 10 height 10
radio input "true"
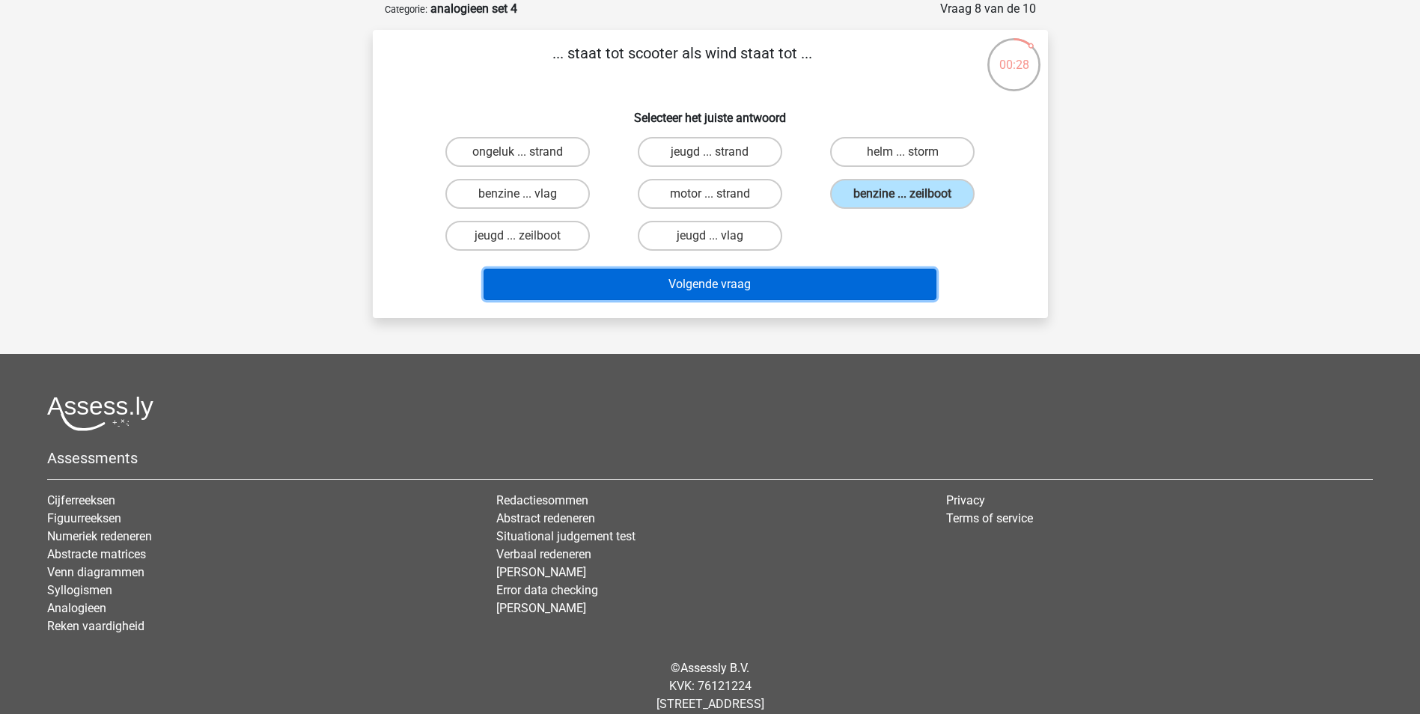
click at [741, 294] on button "Volgende vraag" at bounding box center [710, 284] width 453 height 31
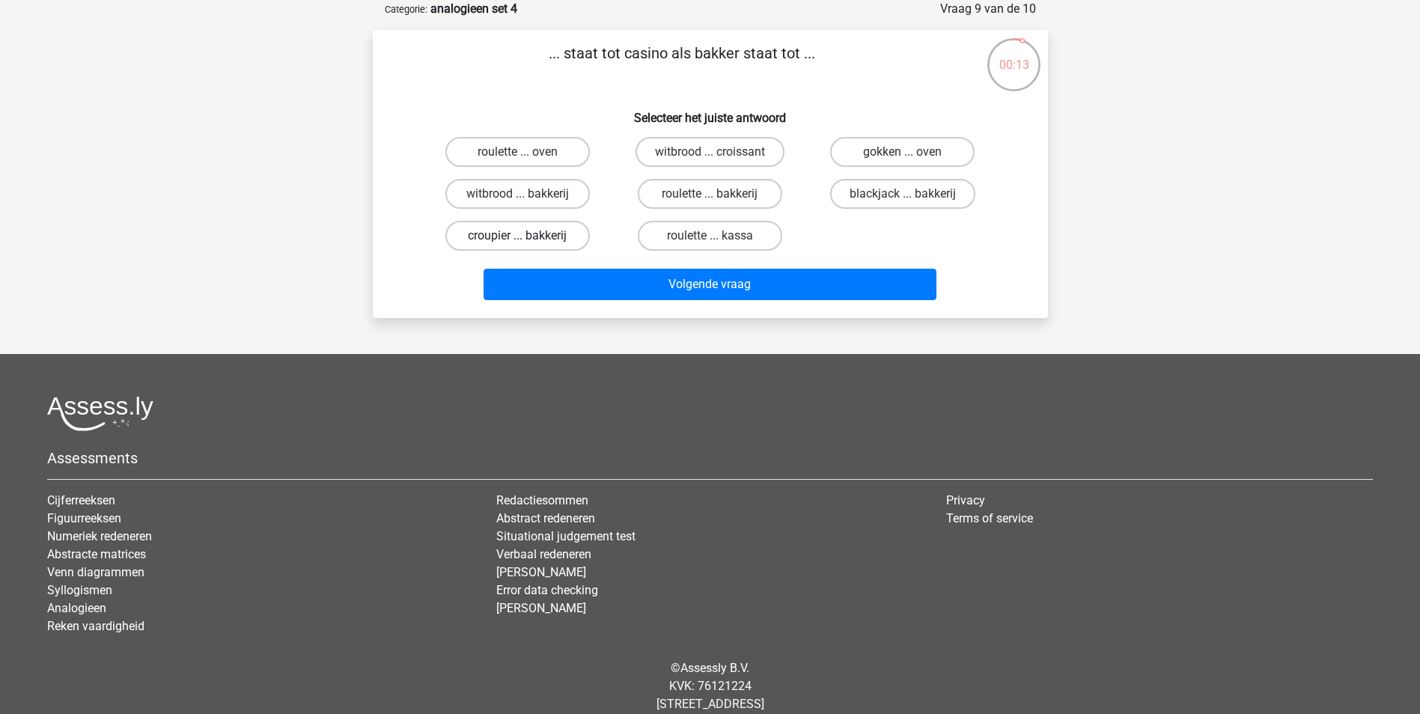
click at [528, 232] on label "croupier ... bakkerij" at bounding box center [517, 236] width 144 height 30
click at [527, 236] on input "croupier ... bakkerij" at bounding box center [522, 241] width 10 height 10
radio input "true"
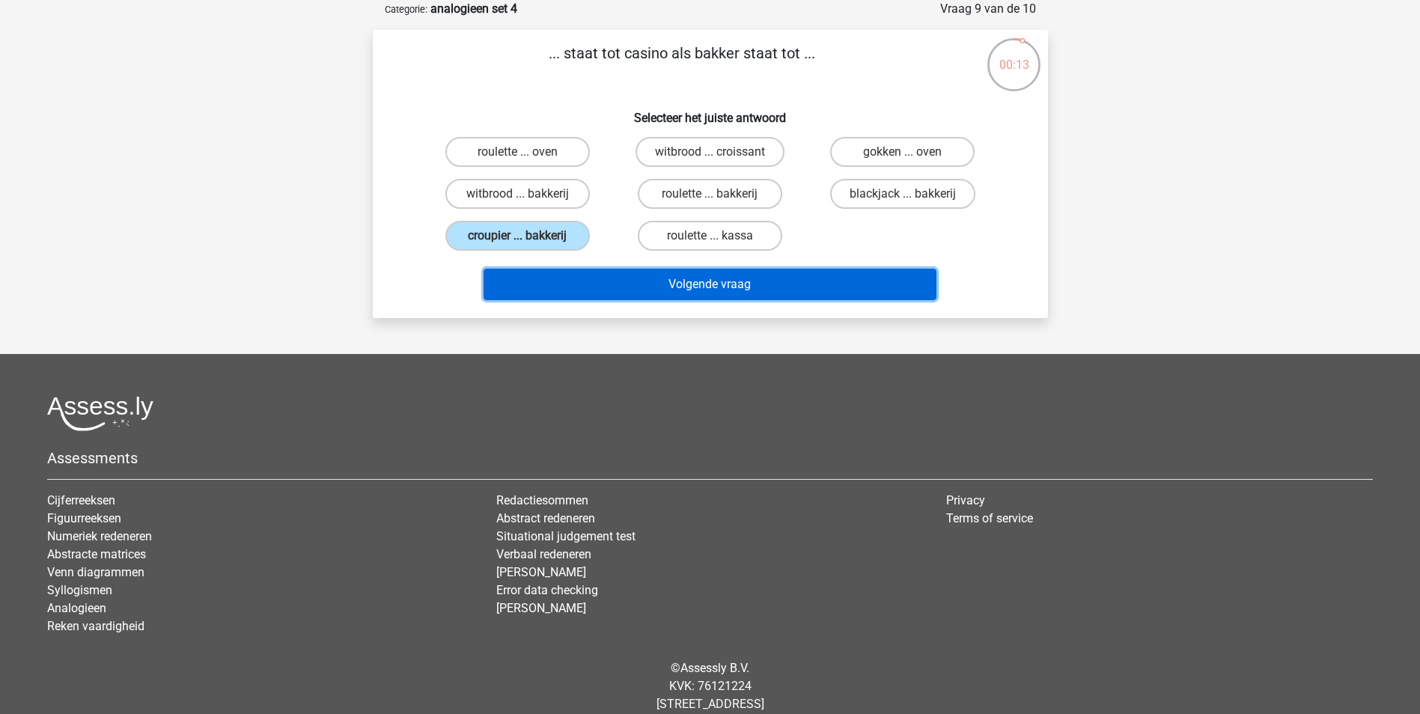
click at [674, 278] on button "Volgende vraag" at bounding box center [710, 284] width 453 height 31
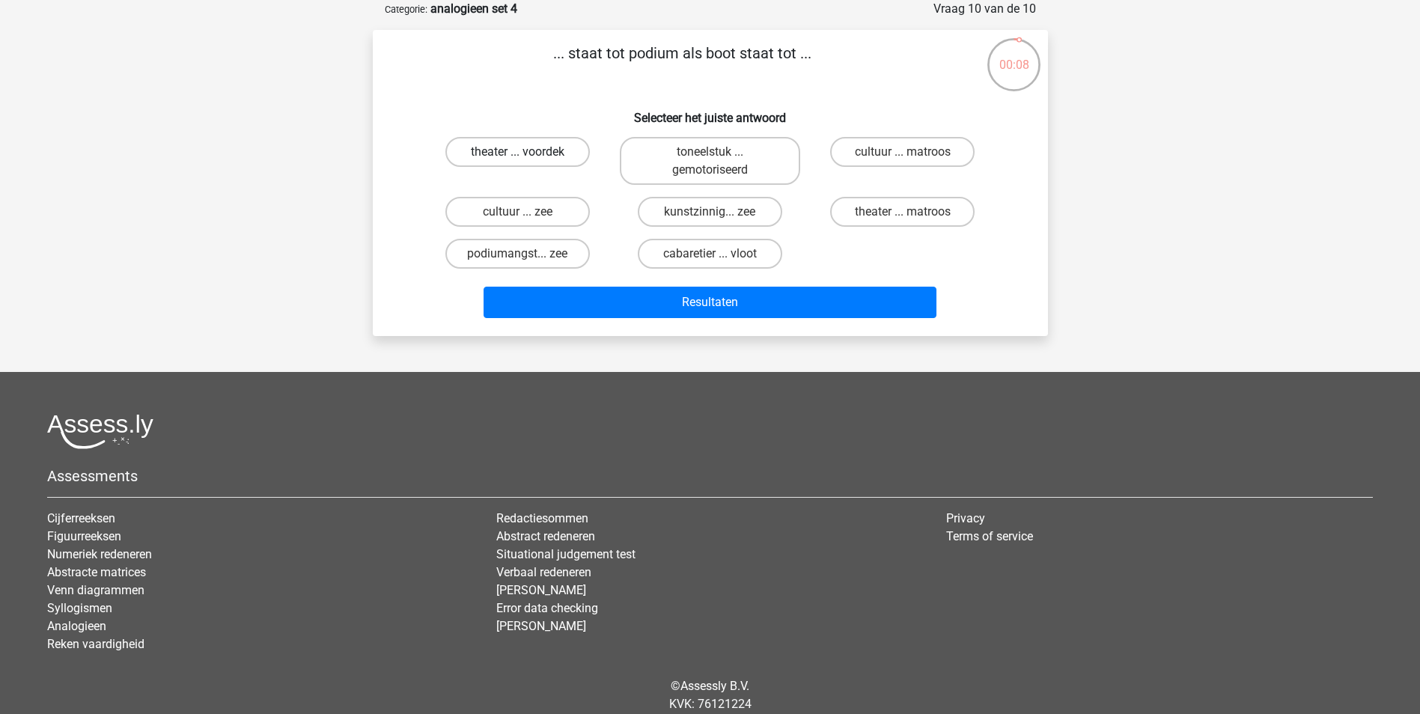
click at [531, 150] on label "theater ... voordek" at bounding box center [517, 152] width 144 height 30
click at [527, 152] on input "theater ... voordek" at bounding box center [522, 157] width 10 height 10
radio input "true"
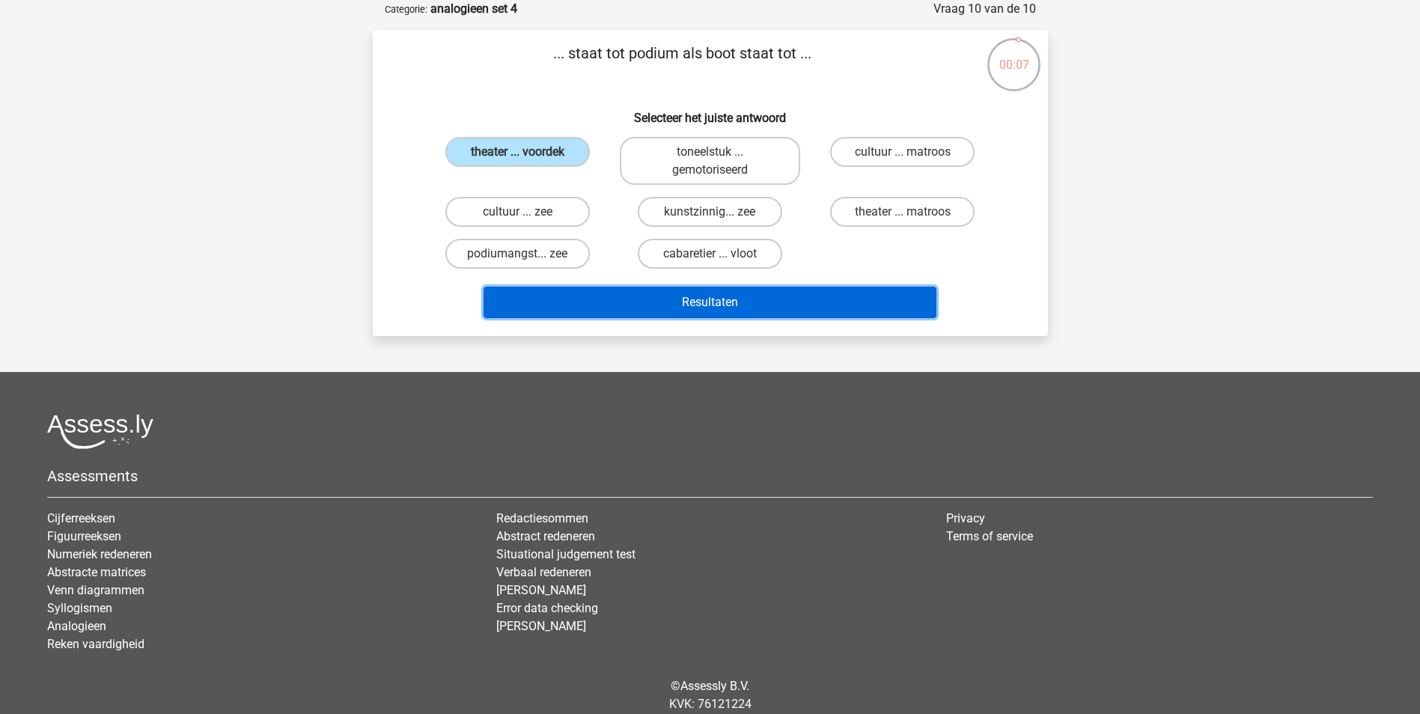
click at [724, 294] on button "Resultaten" at bounding box center [710, 302] width 453 height 31
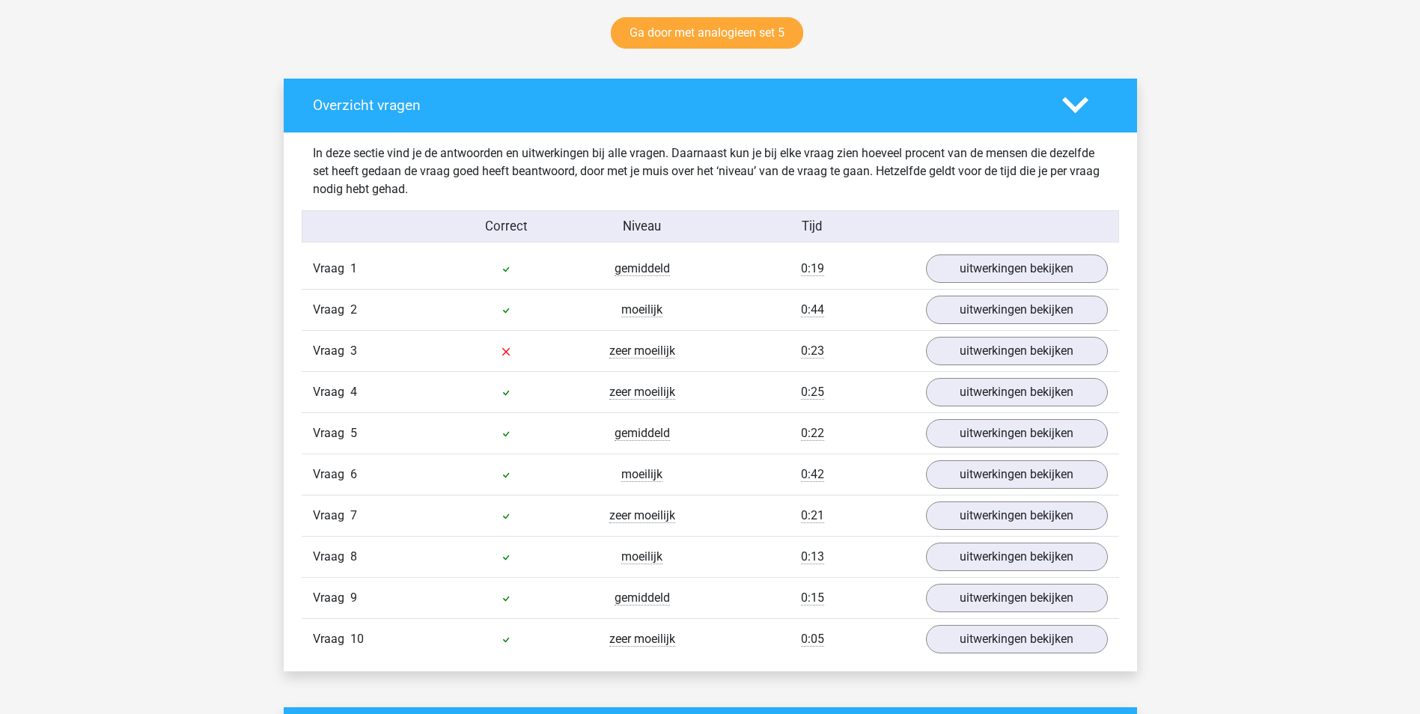
scroll to position [898, 0]
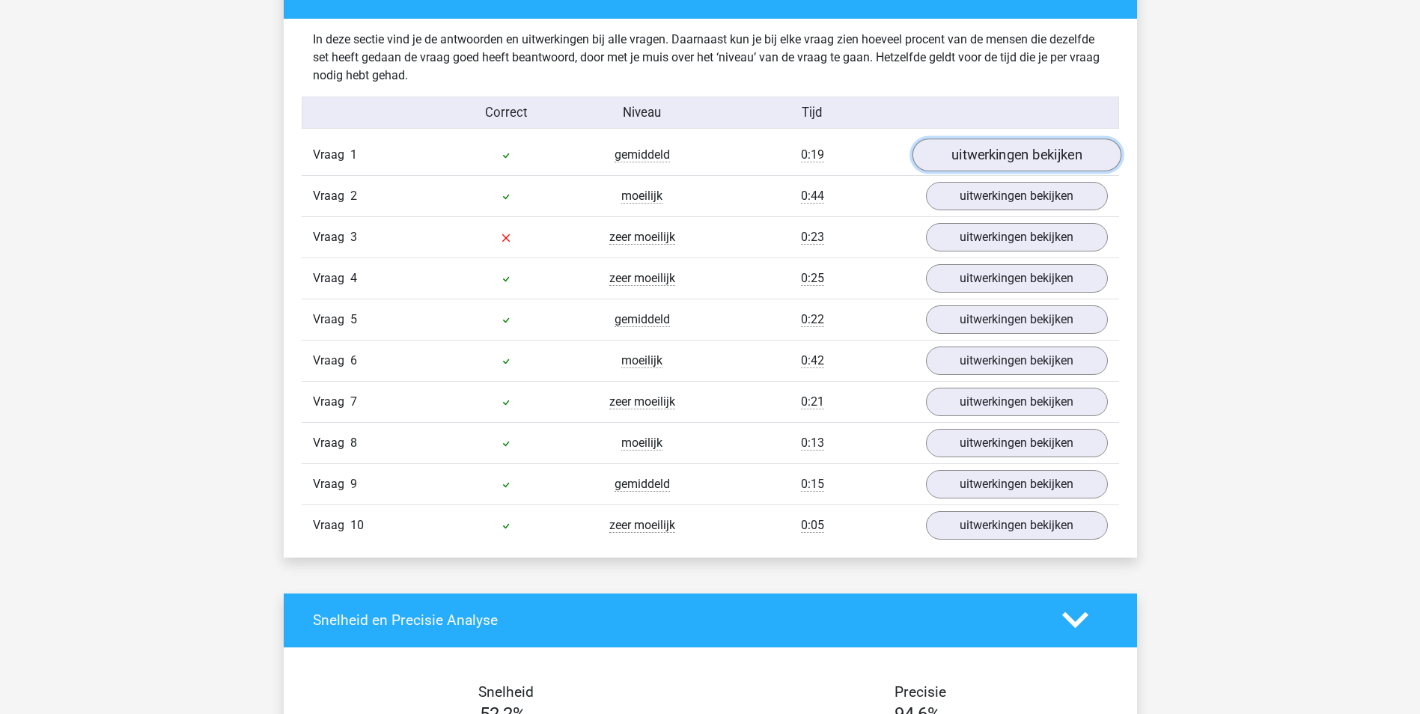
click at [1042, 165] on link "uitwerkingen bekijken" at bounding box center [1016, 154] width 209 height 33
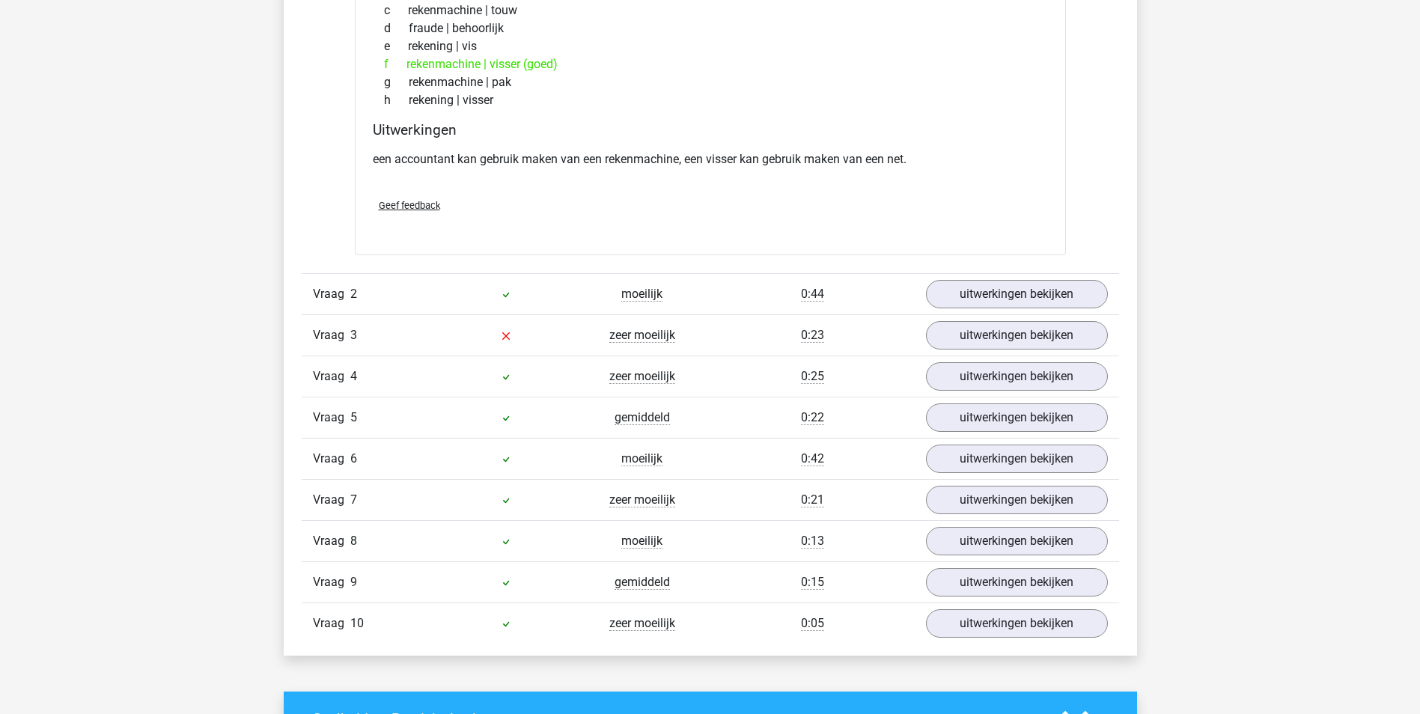
scroll to position [1198, 0]
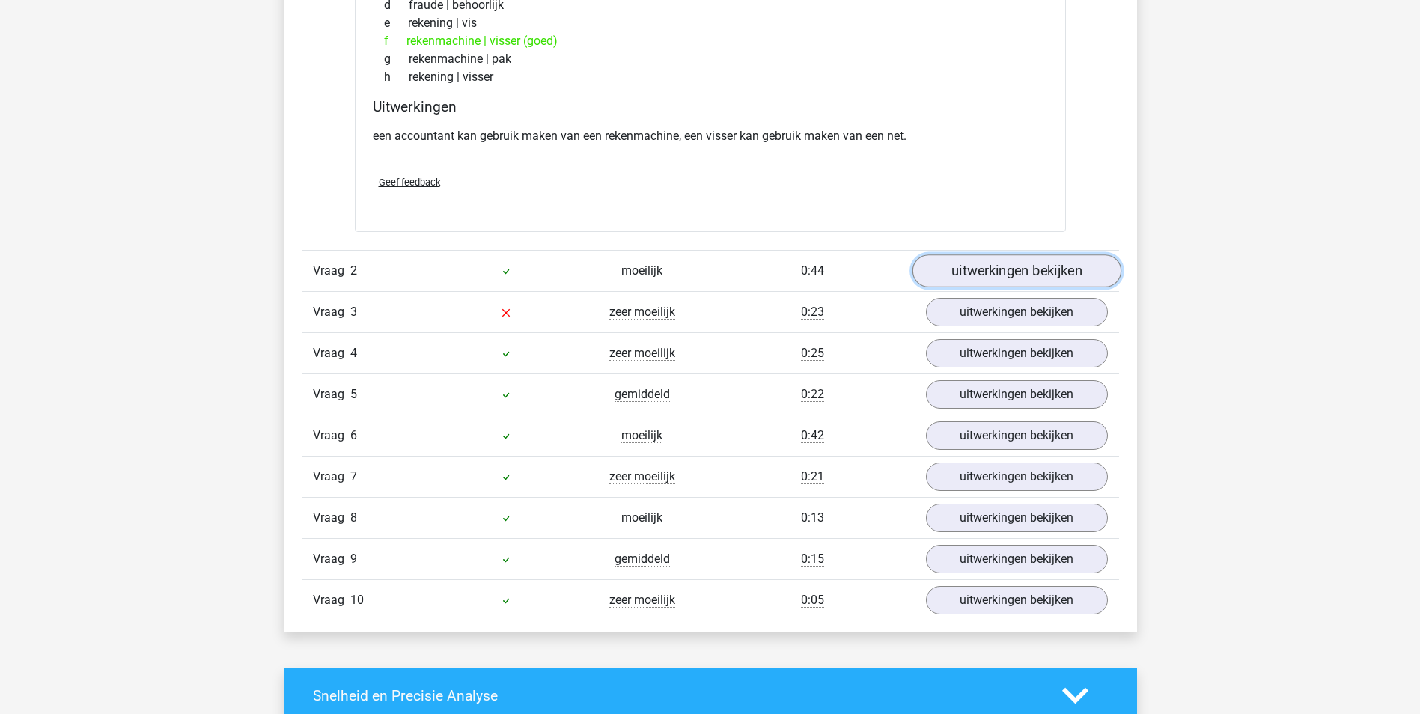
click at [1043, 277] on link "uitwerkingen bekijken" at bounding box center [1016, 271] width 209 height 33
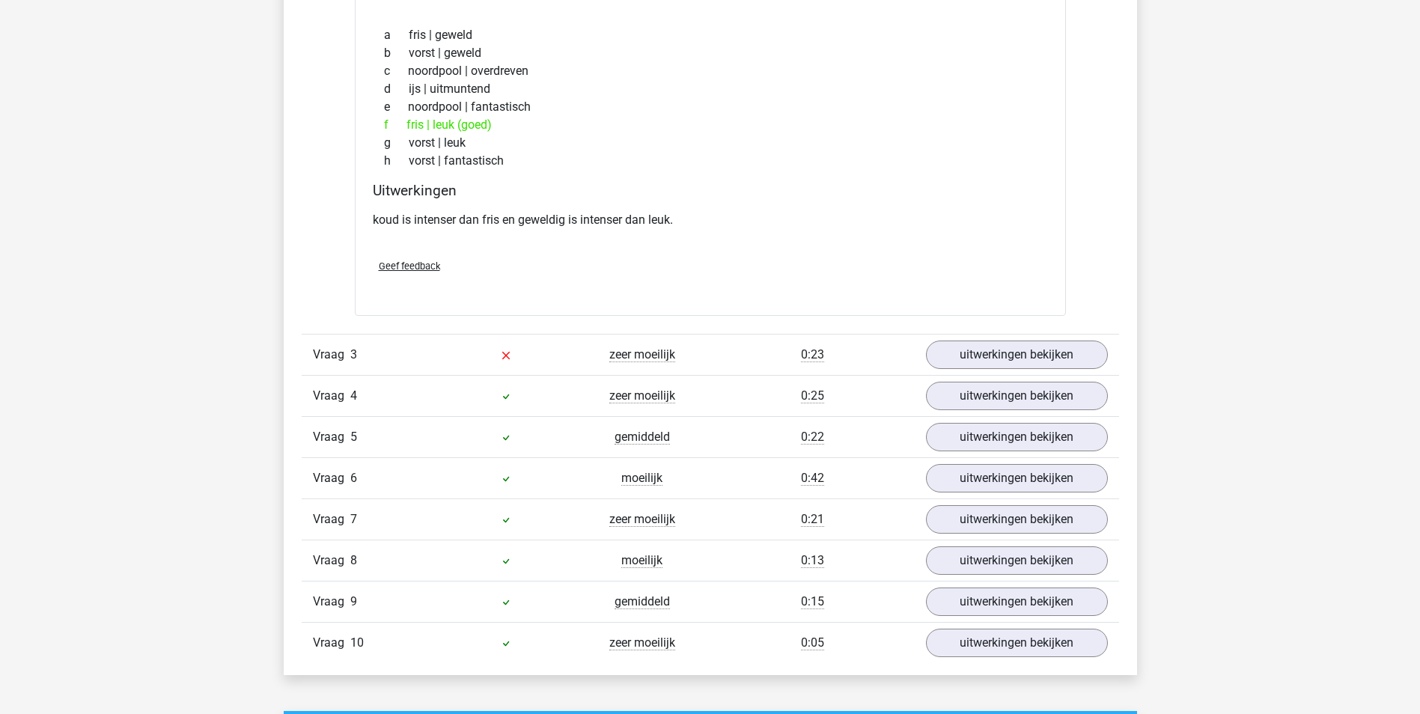
scroll to position [1572, 0]
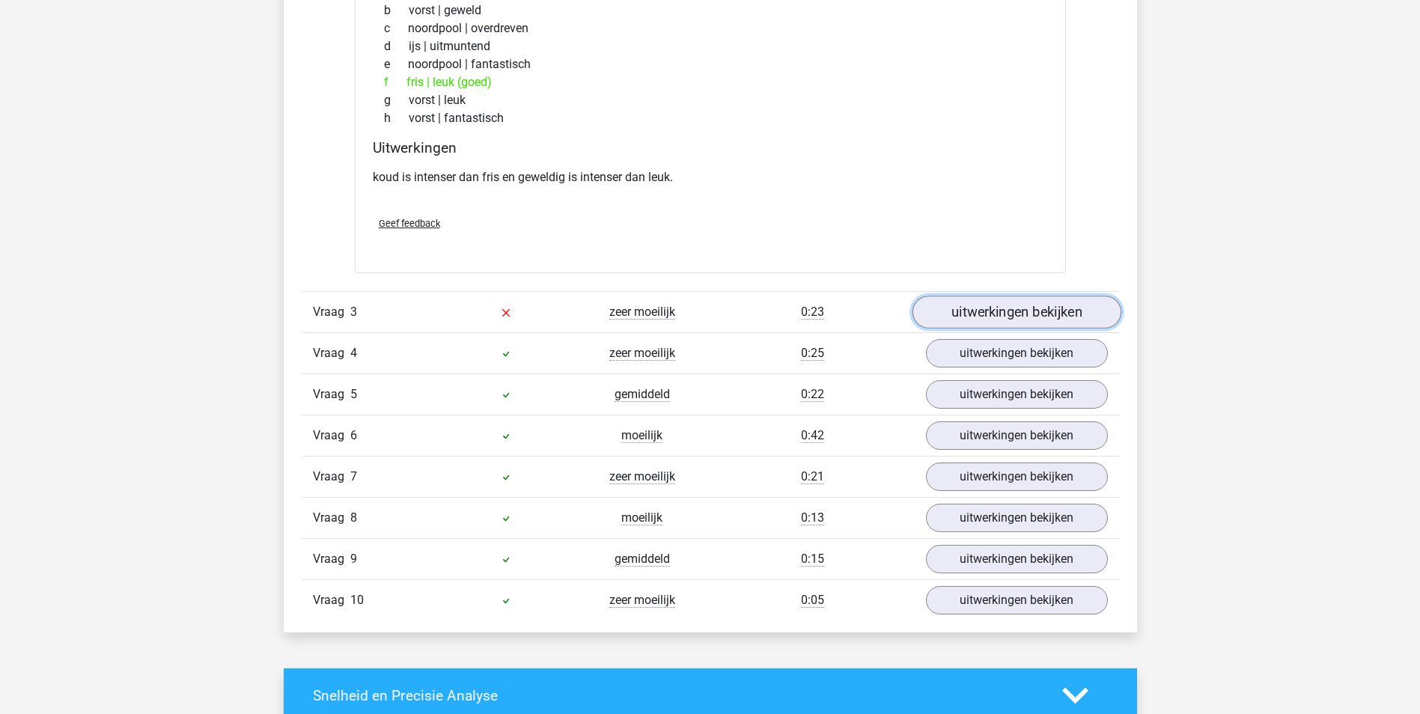
click at [1039, 308] on link "uitwerkingen bekijken" at bounding box center [1016, 312] width 209 height 33
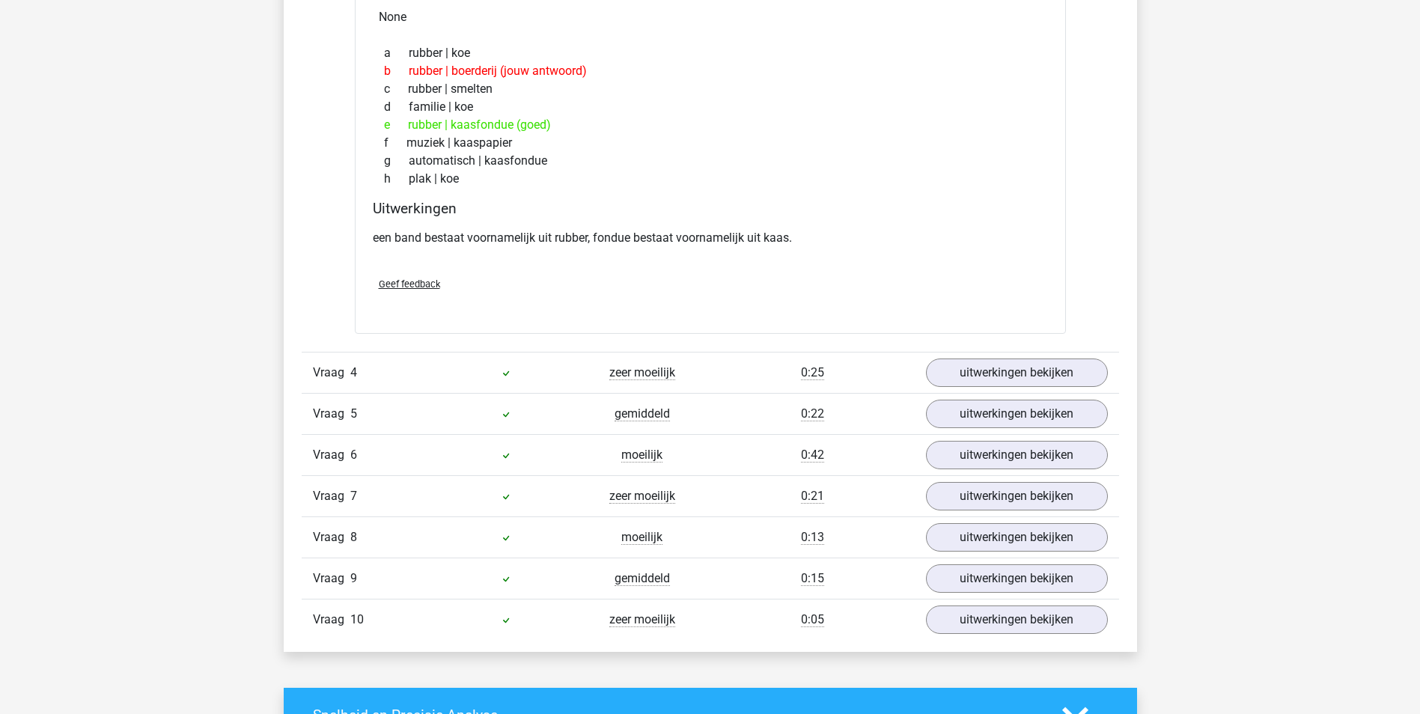
scroll to position [1946, 0]
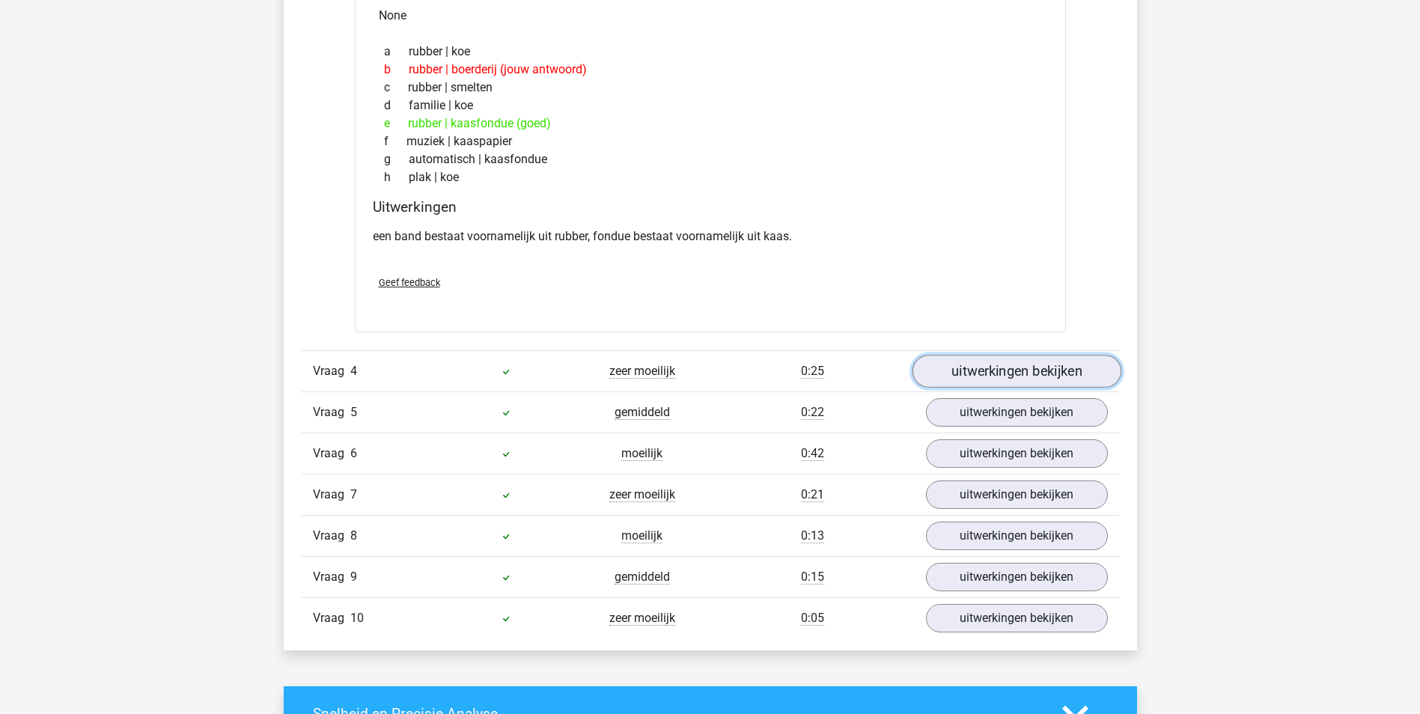
click at [1043, 368] on link "uitwerkingen bekijken" at bounding box center [1016, 372] width 209 height 33
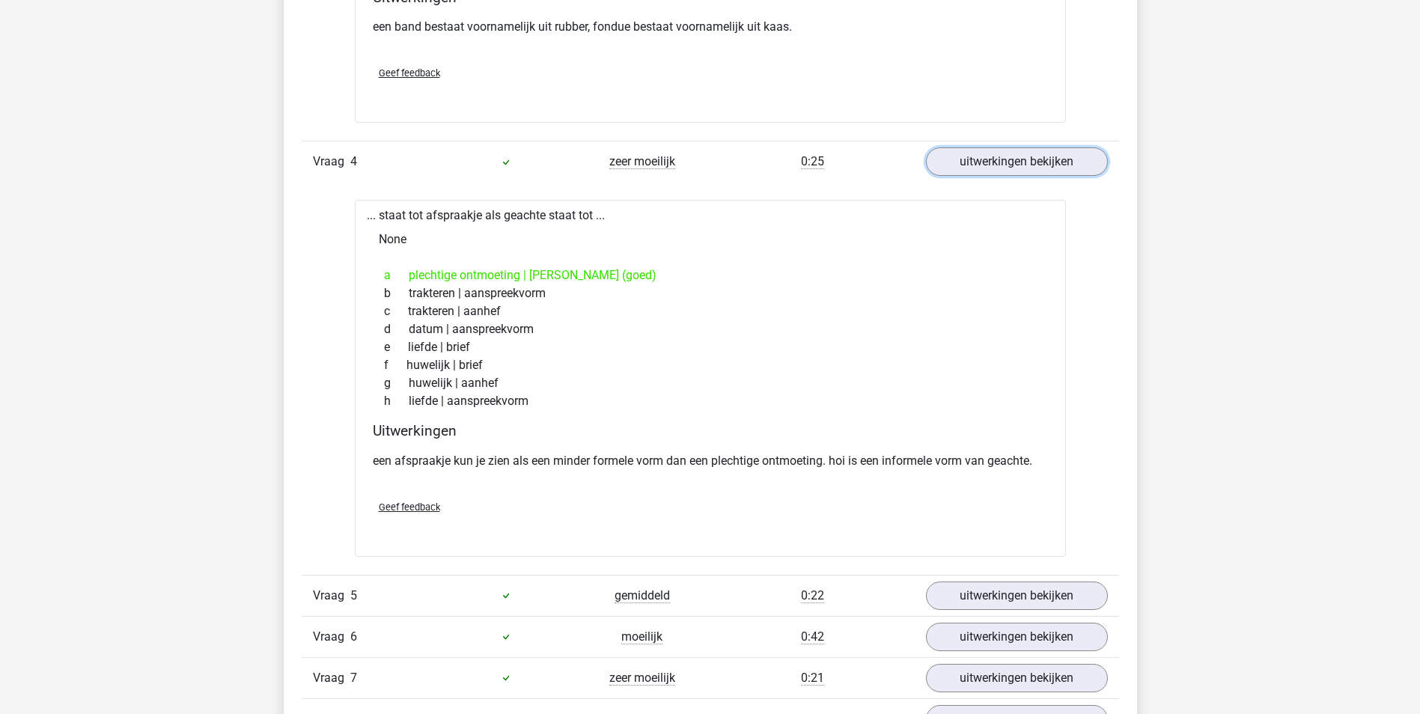
scroll to position [2246, 0]
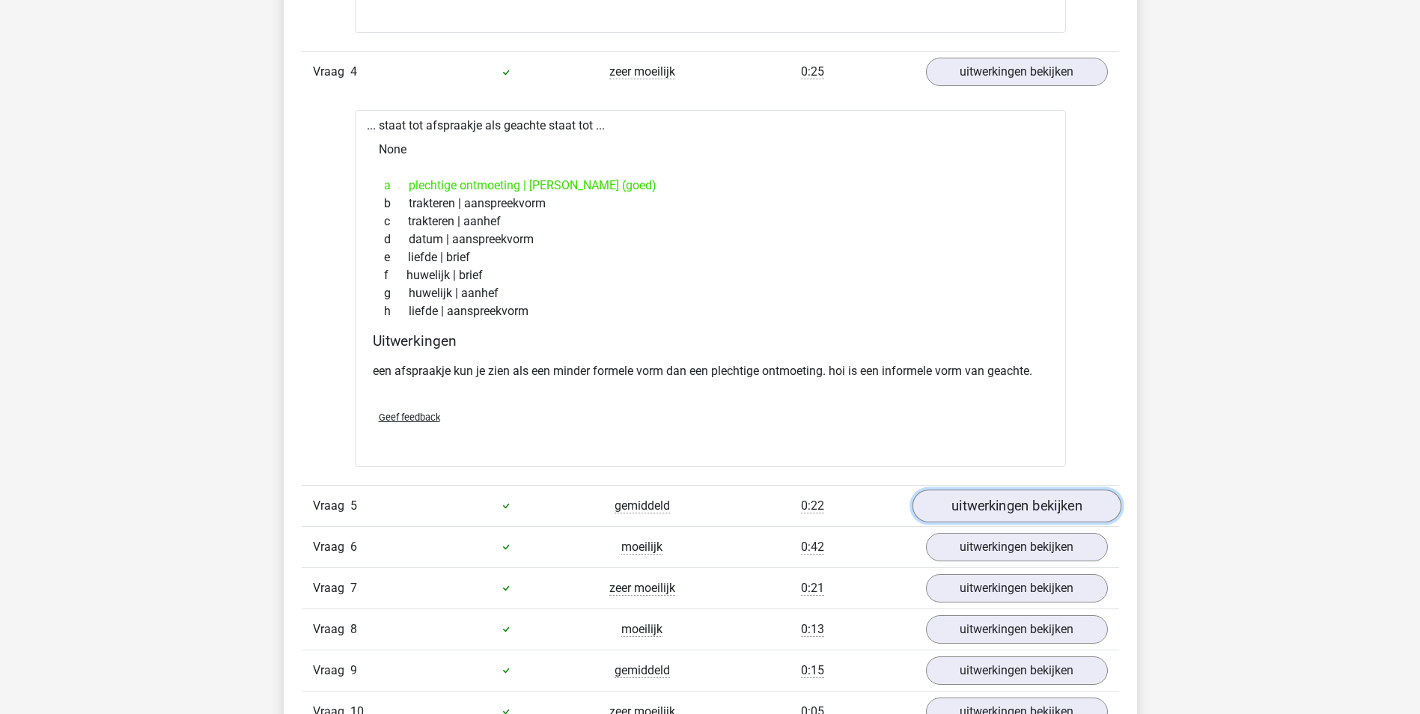
click at [1032, 494] on link "uitwerkingen bekijken" at bounding box center [1016, 506] width 209 height 33
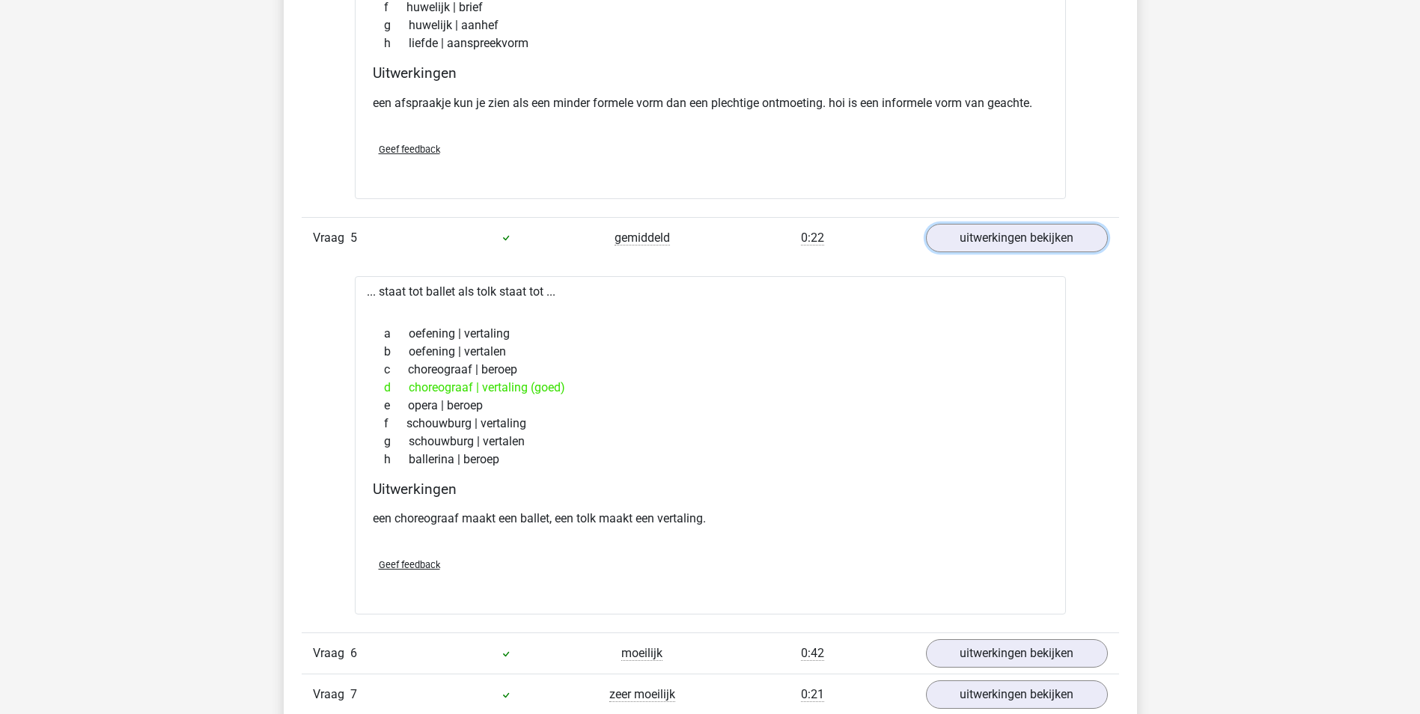
scroll to position [2620, 0]
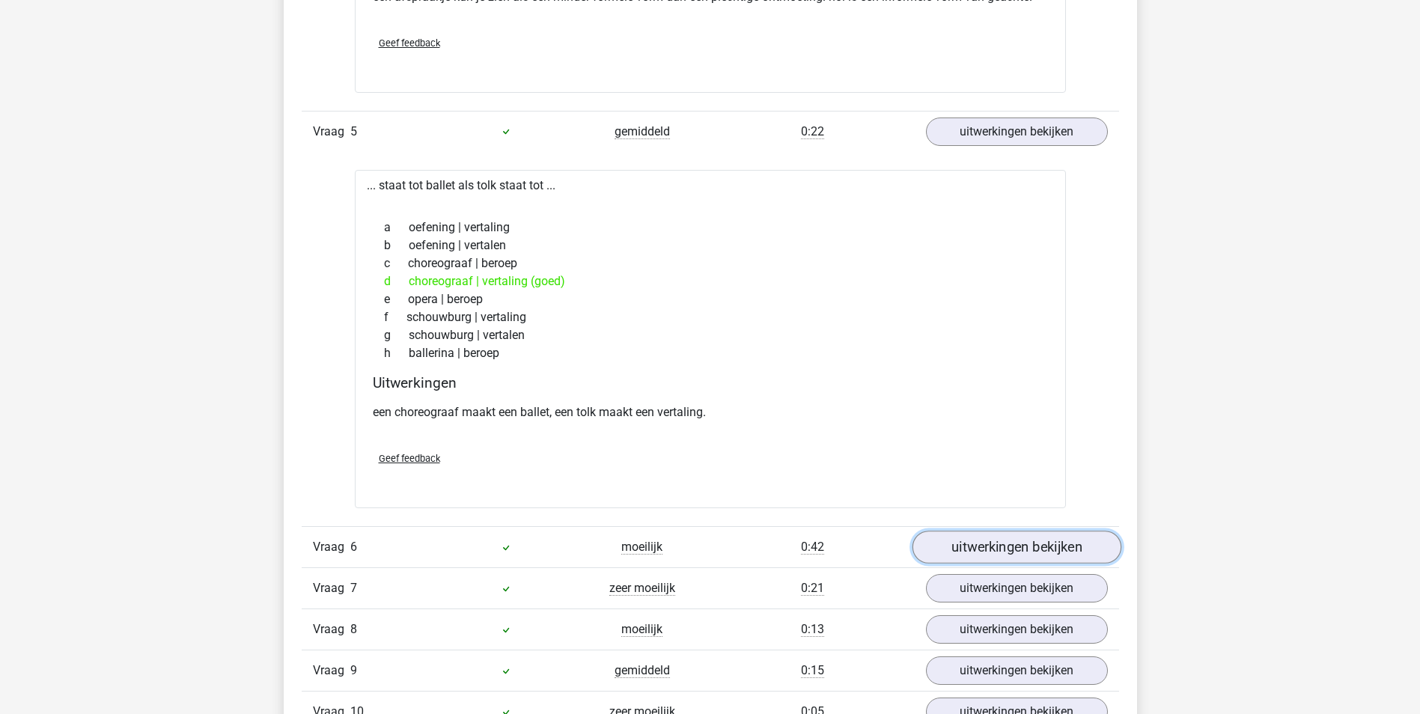
click at [1037, 546] on link "uitwerkingen bekijken" at bounding box center [1016, 547] width 209 height 33
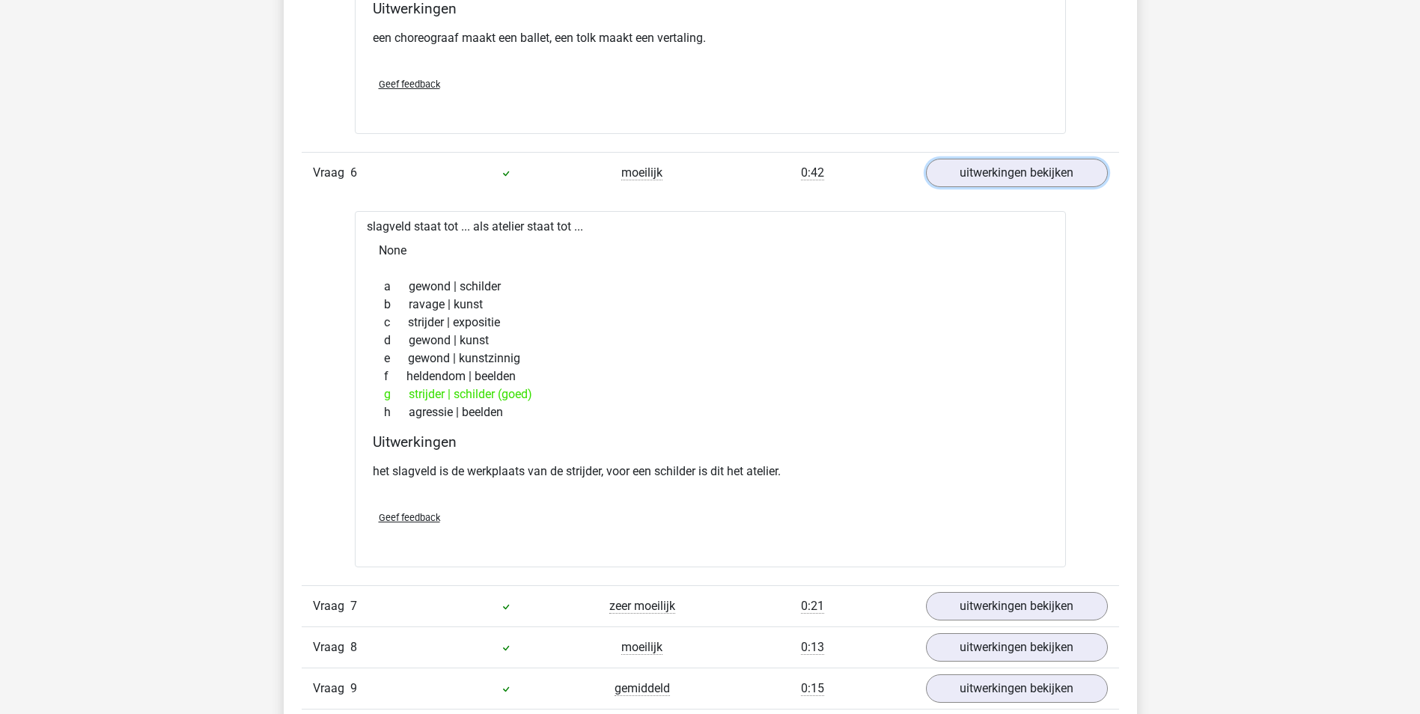
scroll to position [3069, 0]
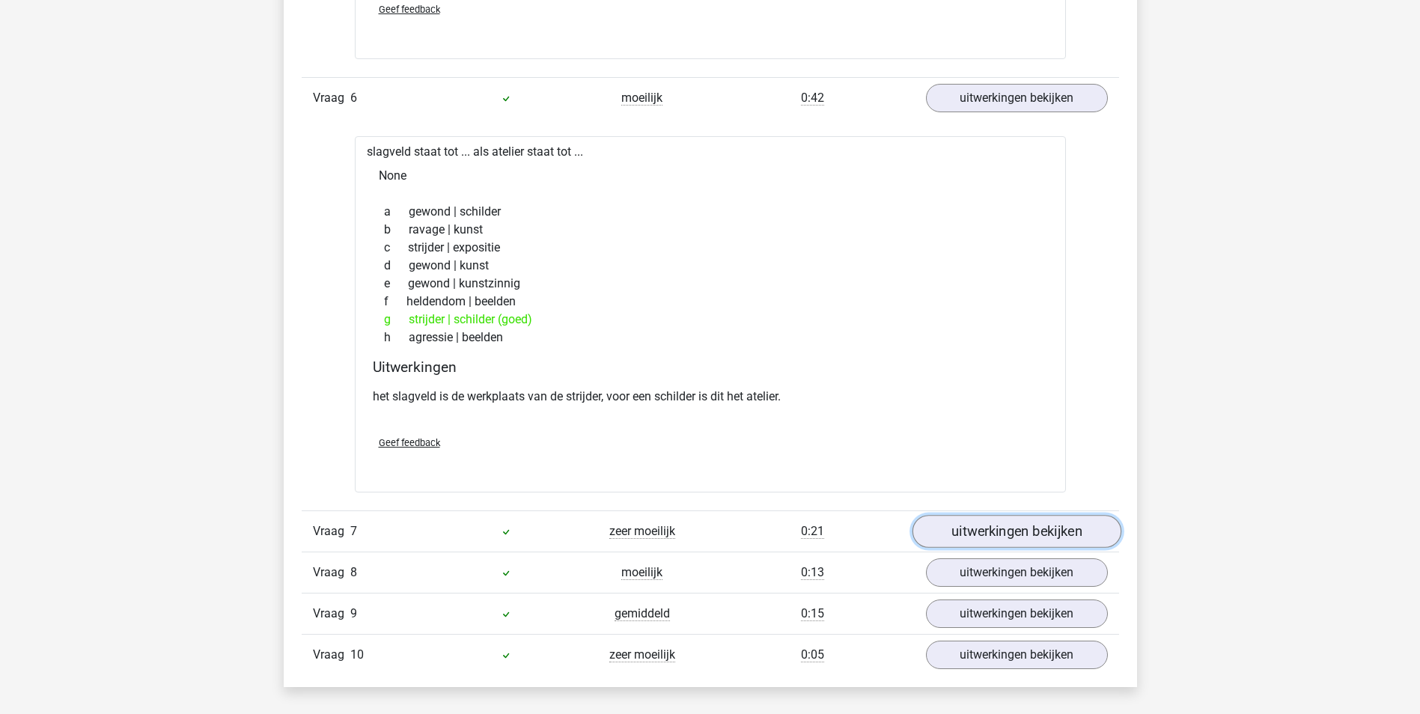
click at [1008, 530] on link "uitwerkingen bekijken" at bounding box center [1016, 531] width 209 height 33
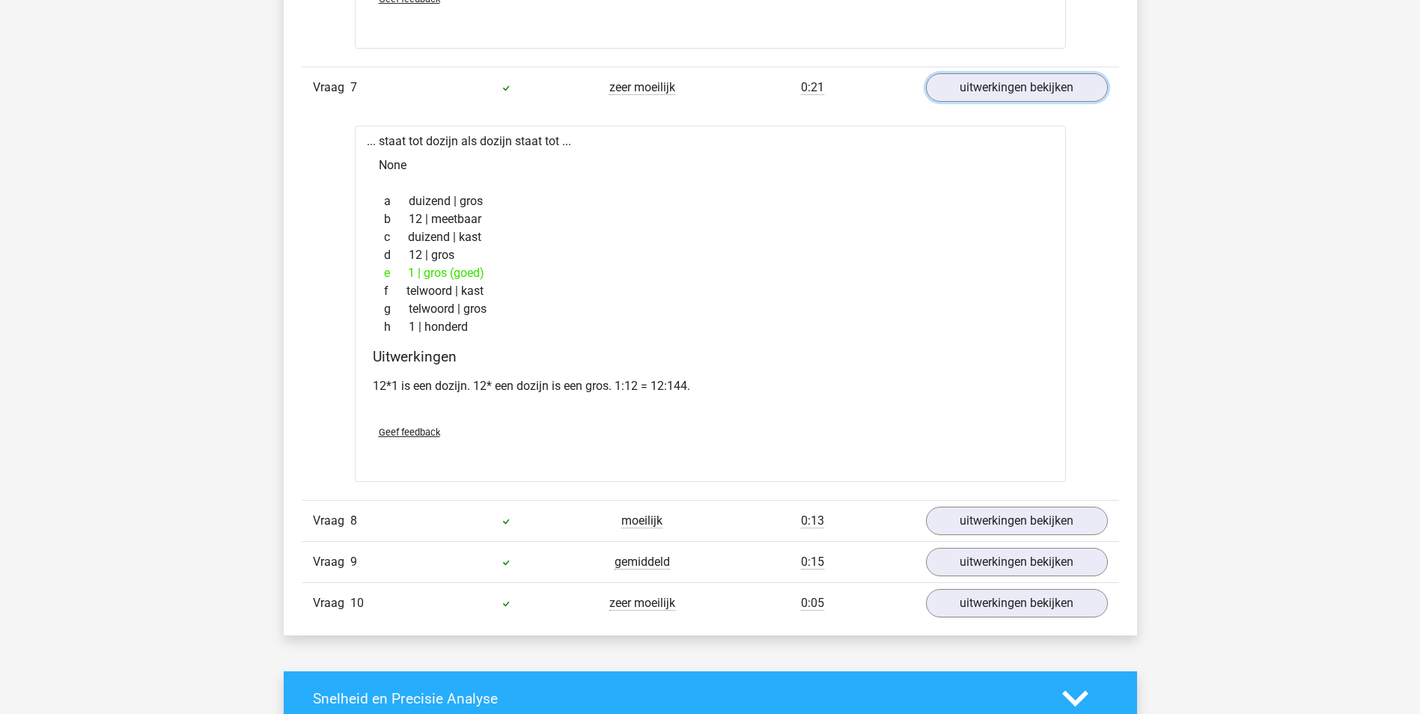
scroll to position [3593, 0]
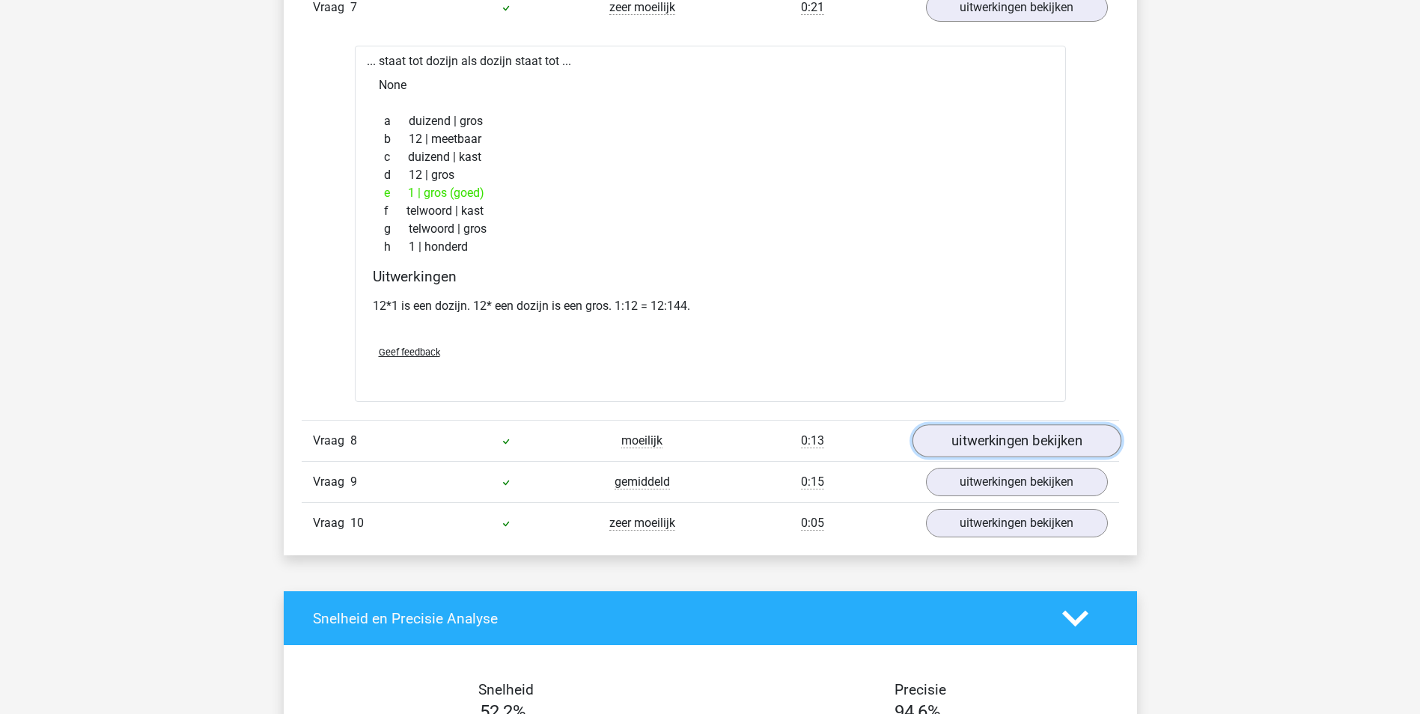
click at [1037, 447] on link "uitwerkingen bekijken" at bounding box center [1016, 441] width 209 height 33
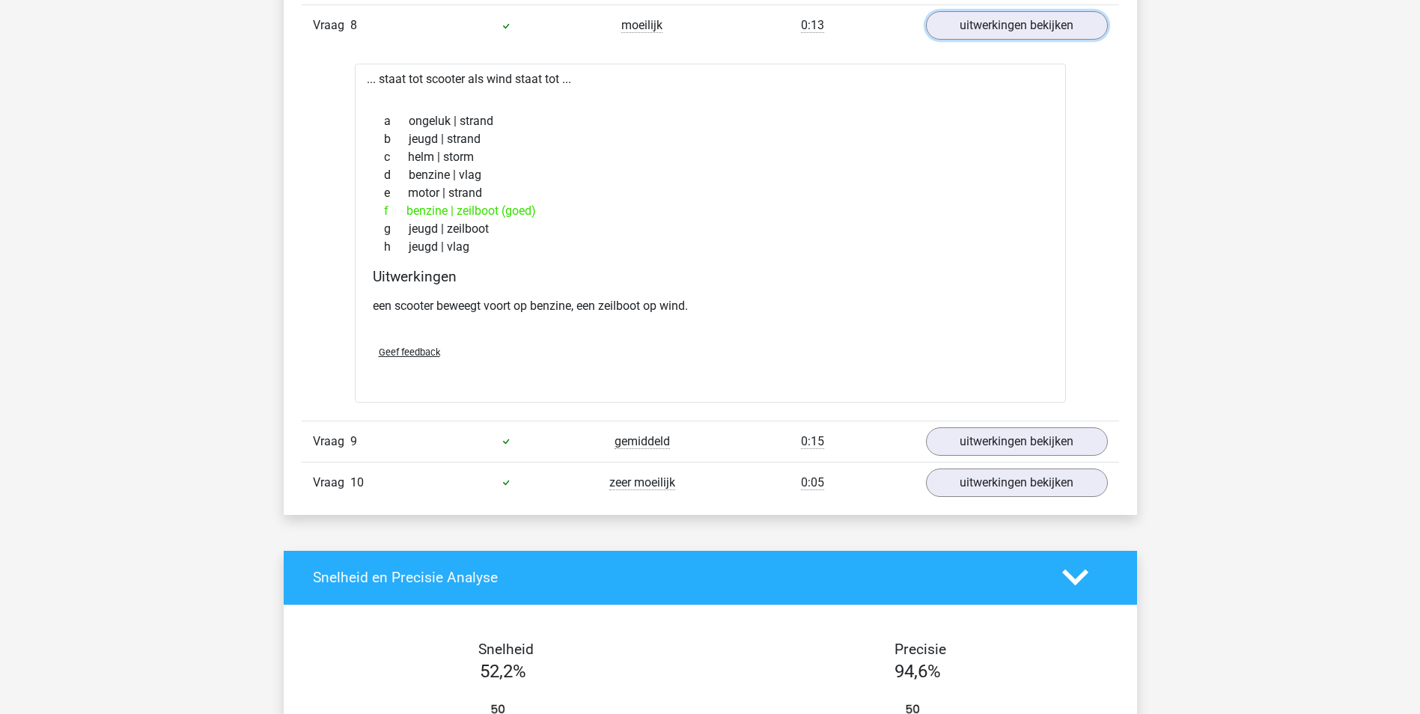
scroll to position [4042, 0]
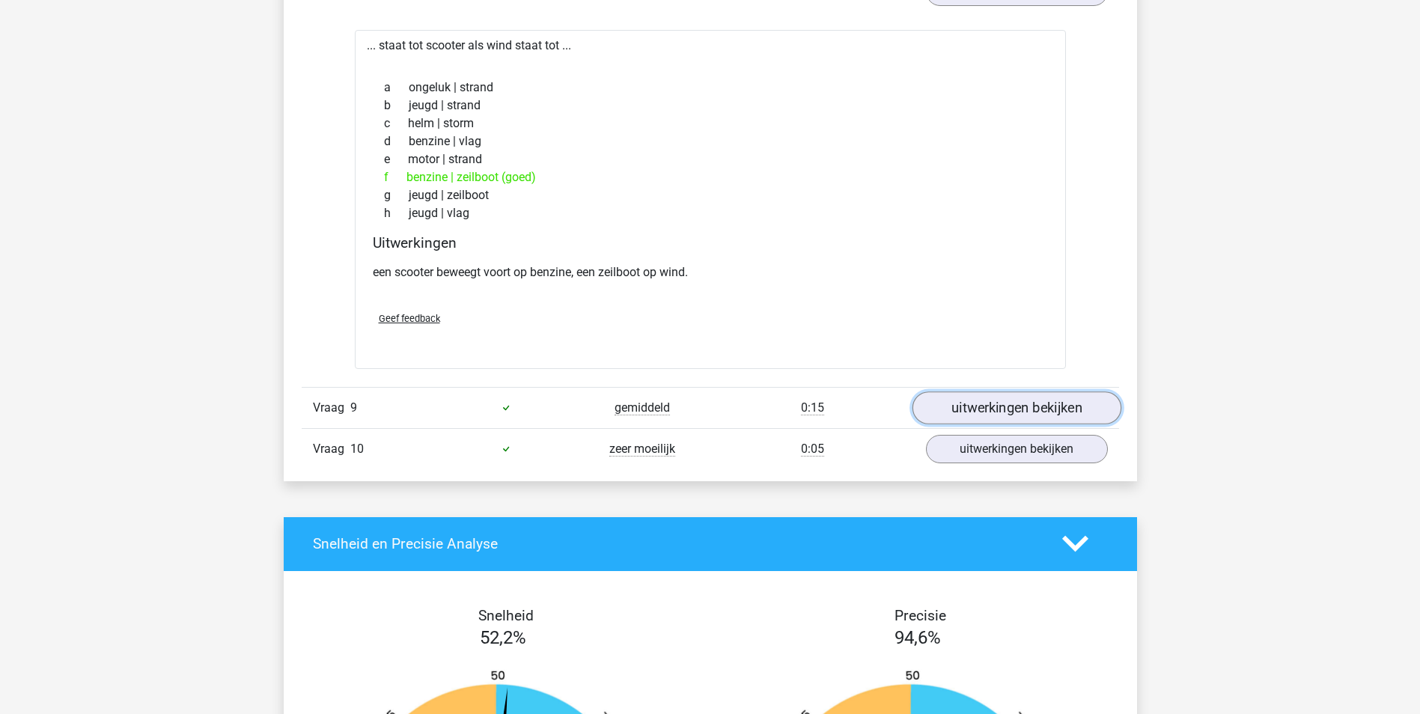
click at [1061, 412] on link "uitwerkingen bekijken" at bounding box center [1016, 407] width 209 height 33
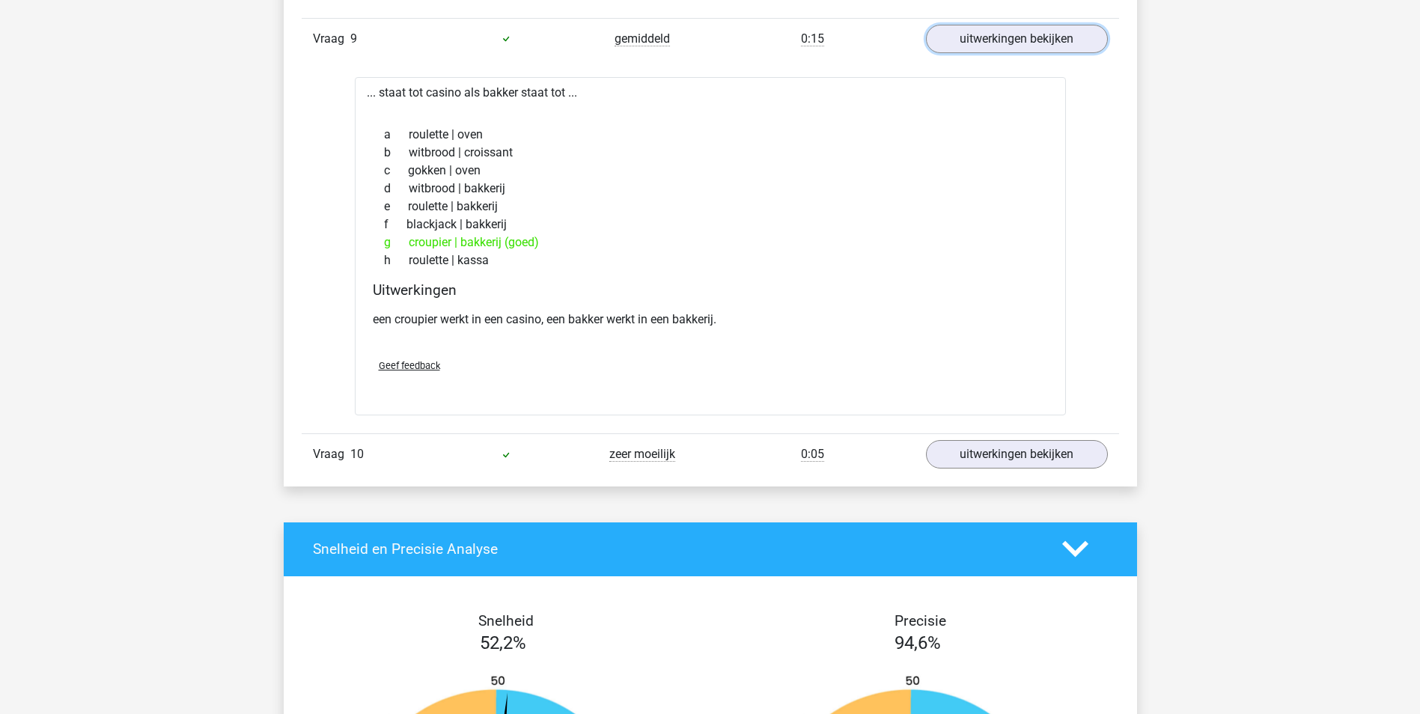
scroll to position [4416, 0]
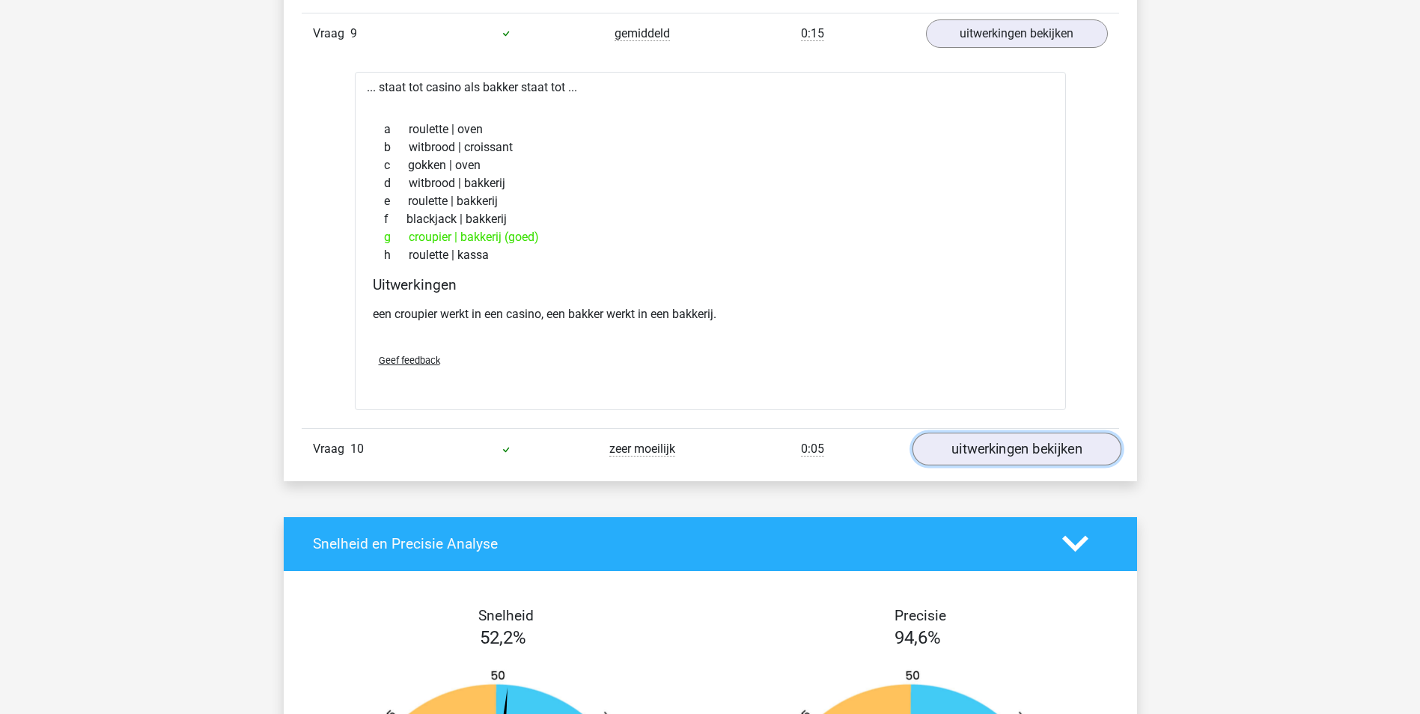
click at [1010, 448] on link "uitwerkingen bekijken" at bounding box center [1016, 449] width 209 height 33
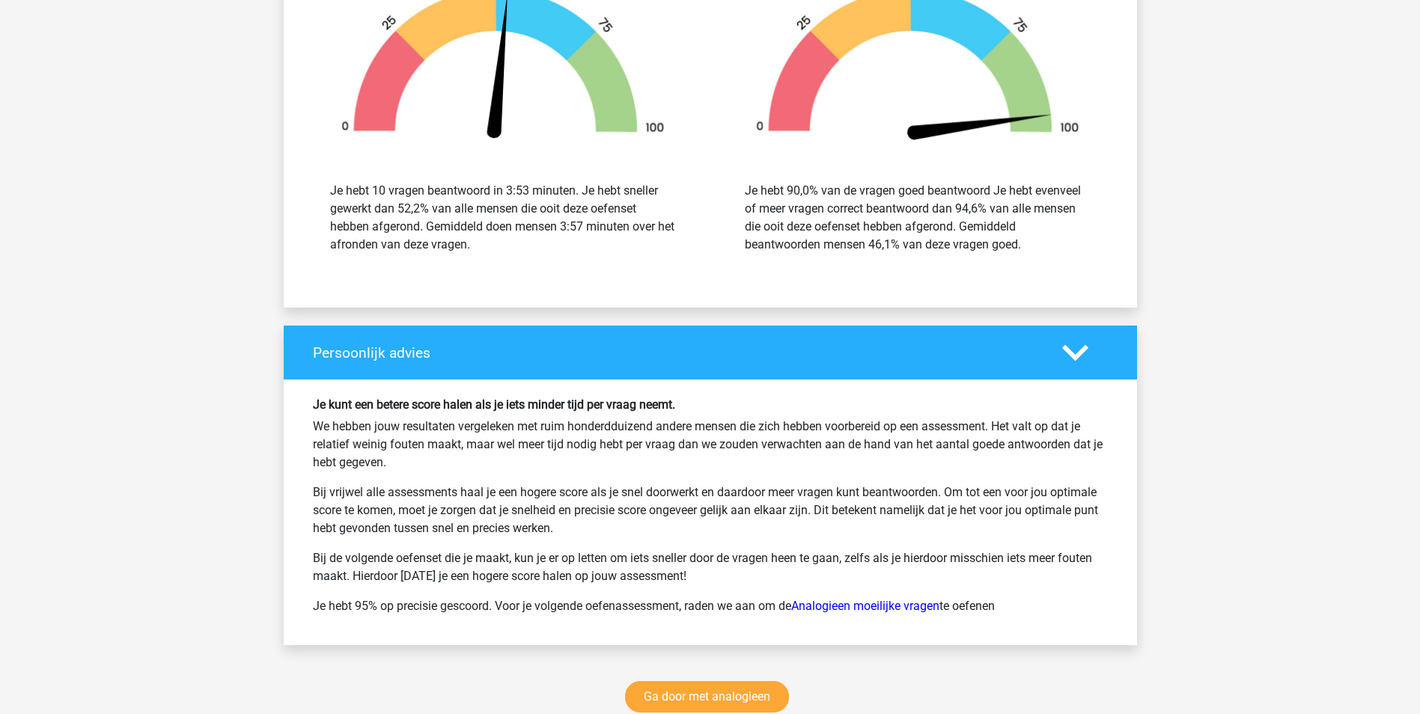
scroll to position [5614, 0]
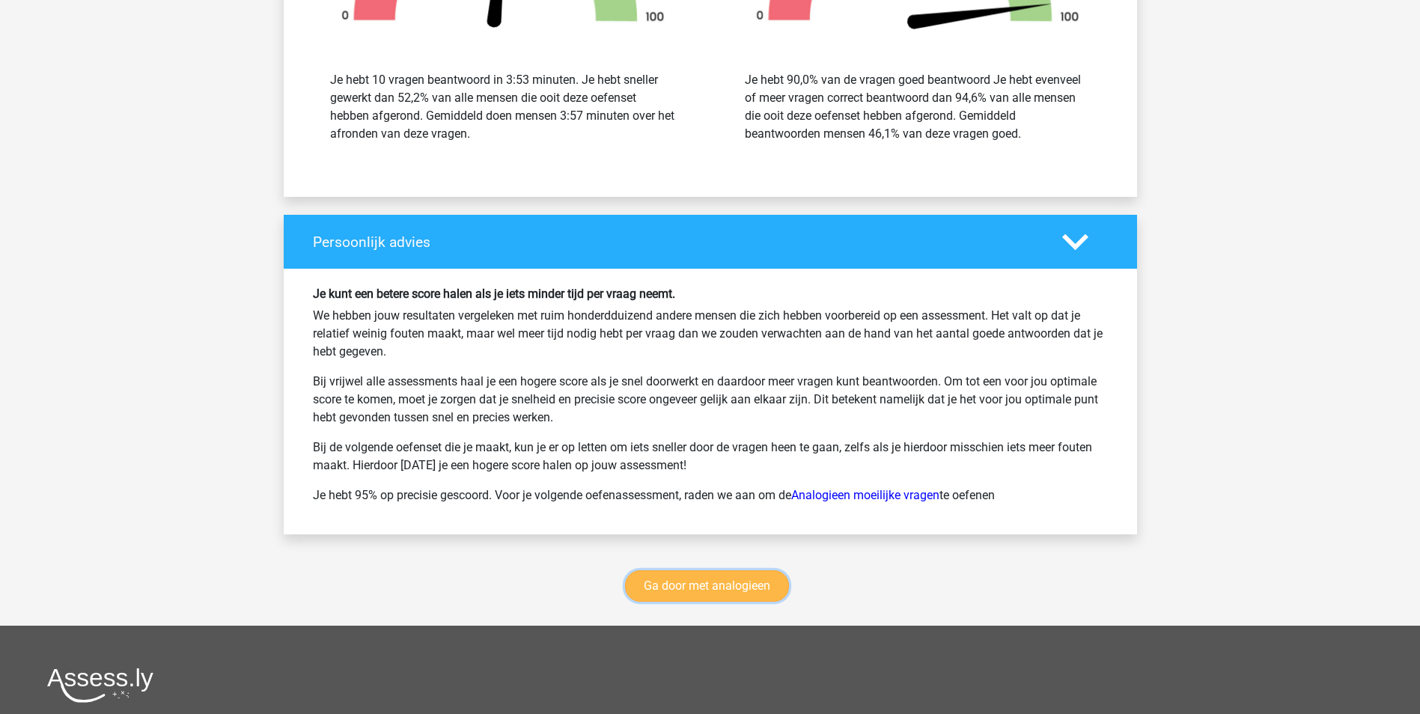
click at [771, 582] on link "Ga door met analogieen" at bounding box center [707, 585] width 164 height 31
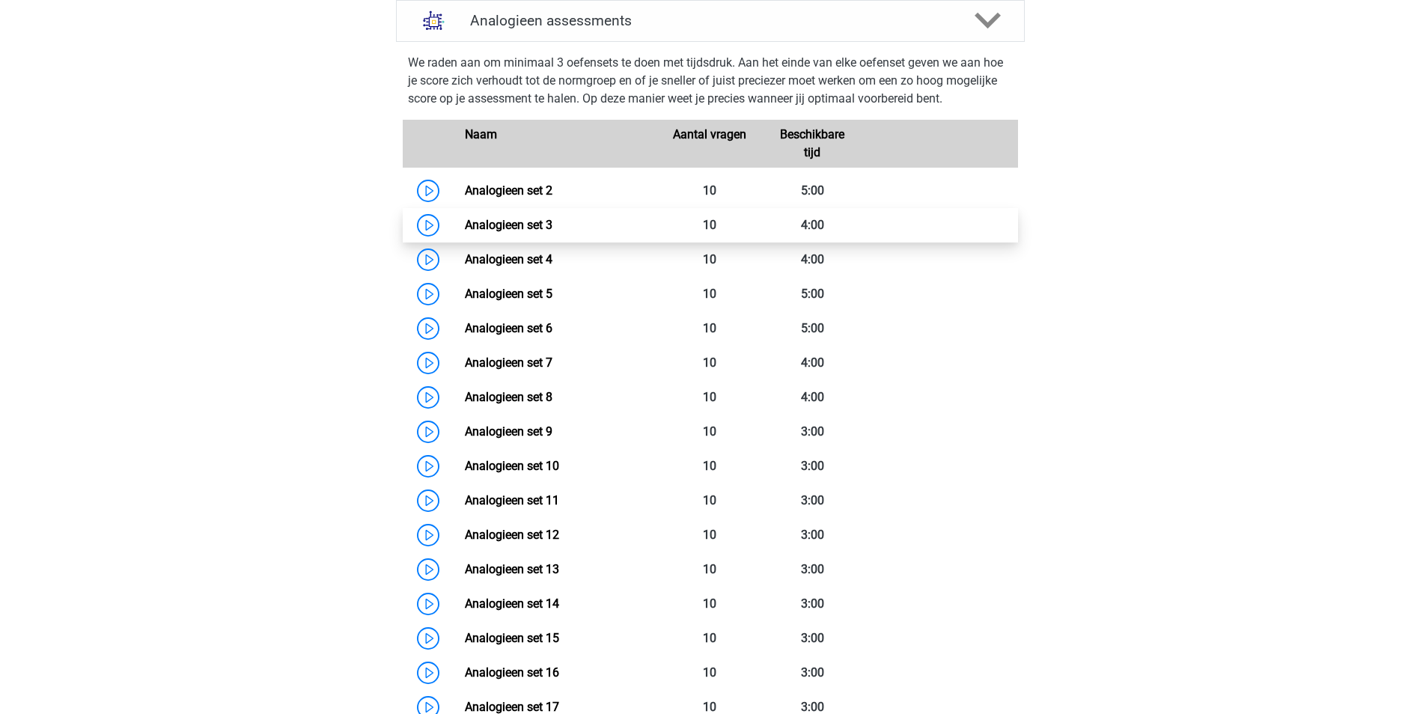
scroll to position [615, 0]
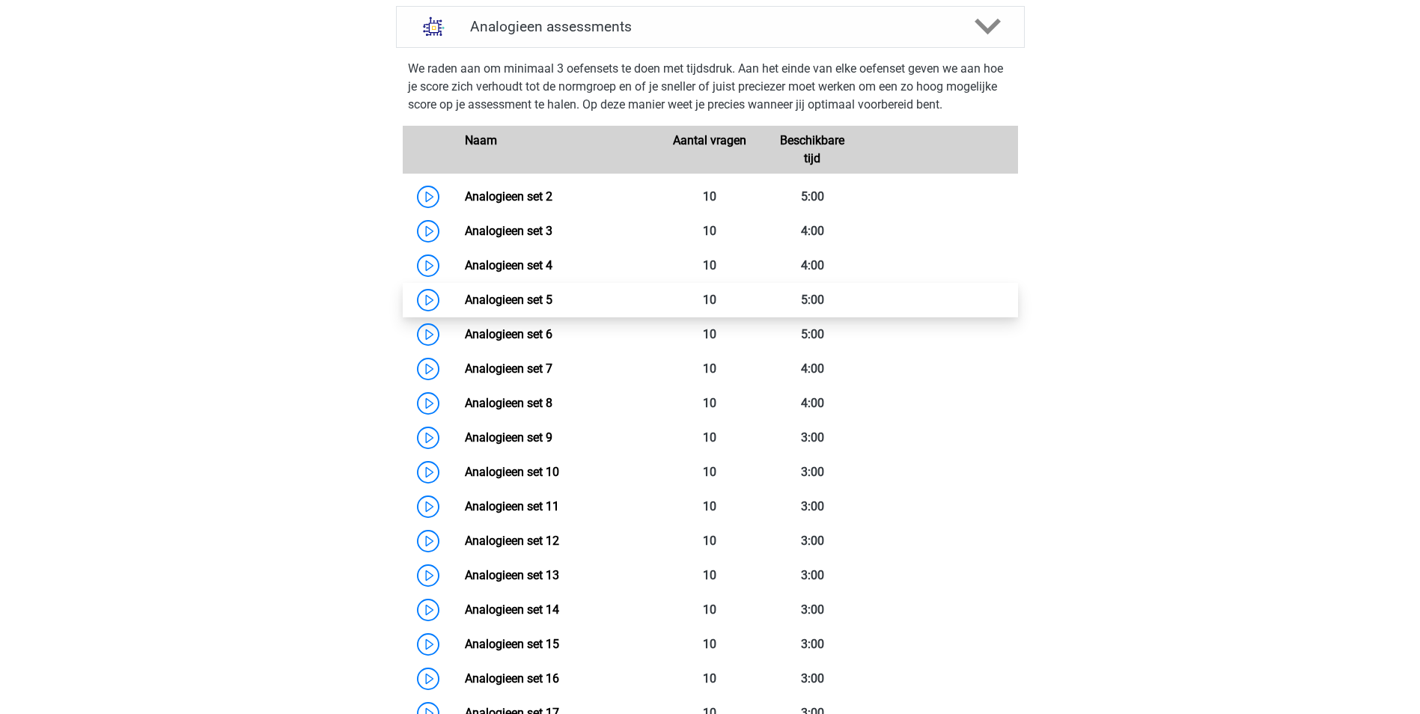
click at [542, 293] on link "Analogieen set 5" at bounding box center [509, 300] width 88 height 14
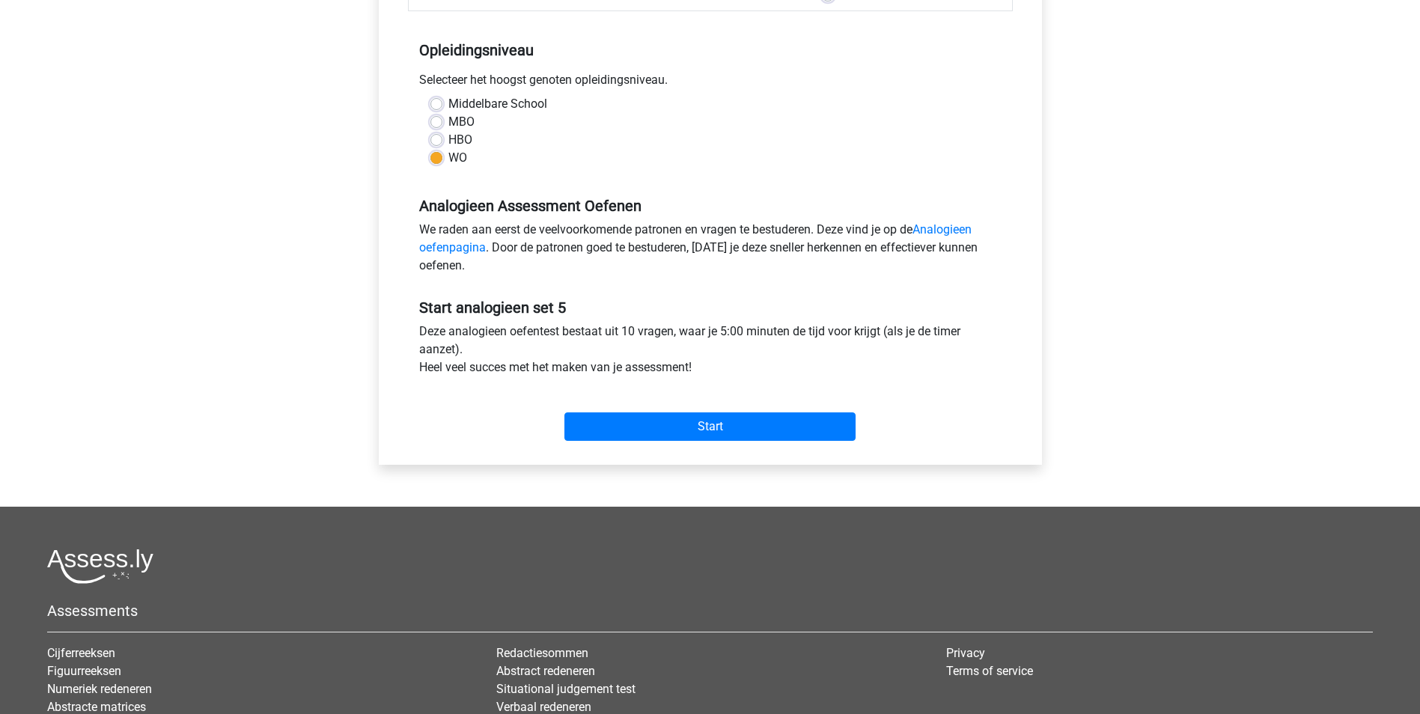
scroll to position [374, 0]
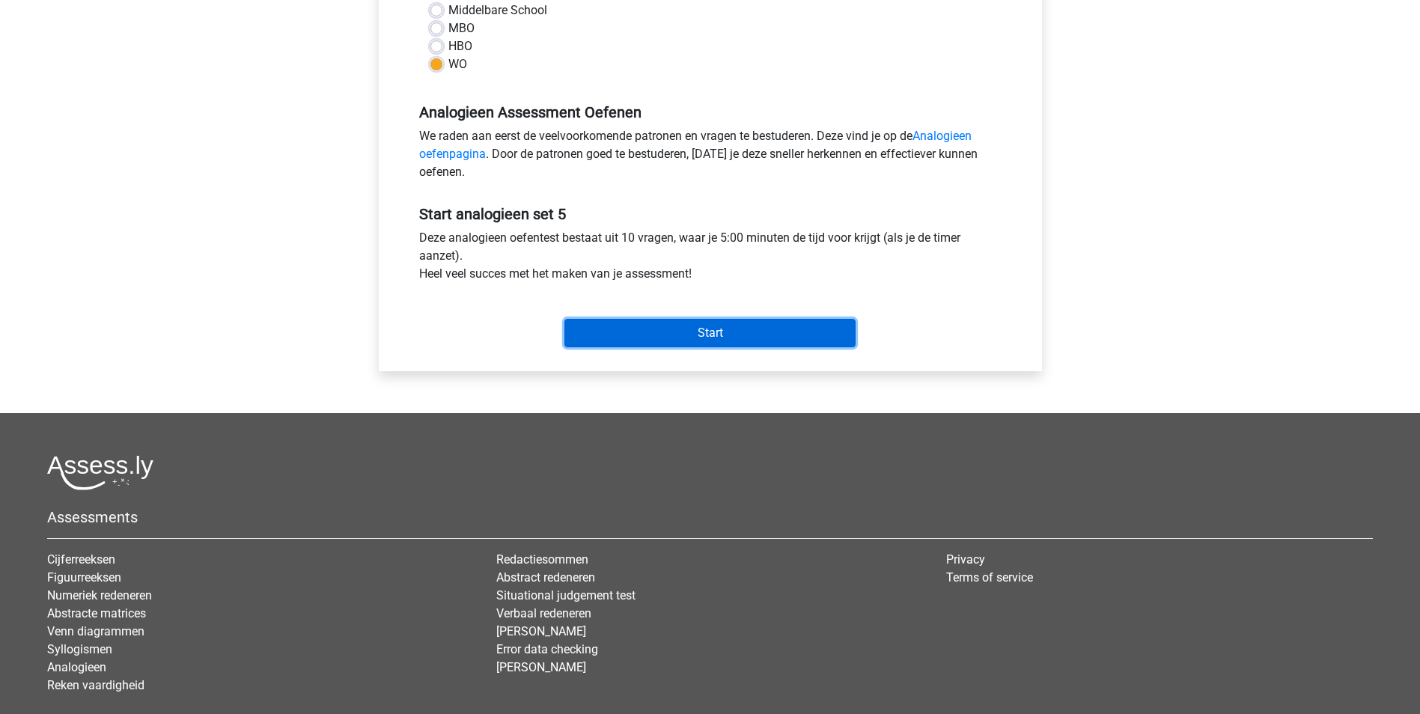
click at [724, 335] on input "Start" at bounding box center [709, 333] width 291 height 28
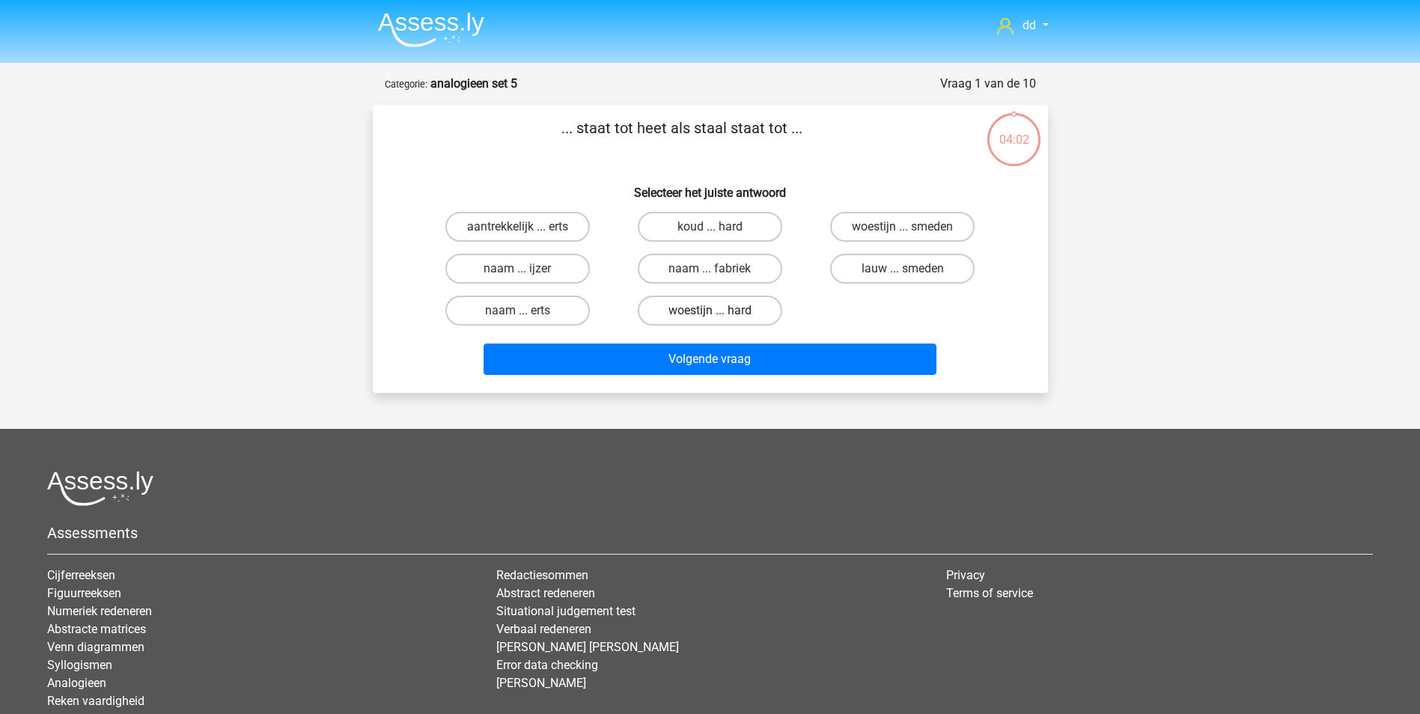
click at [715, 308] on label "woestijn ... hard" at bounding box center [710, 311] width 144 height 30
click at [715, 311] on input "woestijn ... hard" at bounding box center [715, 316] width 10 height 10
radio input "true"
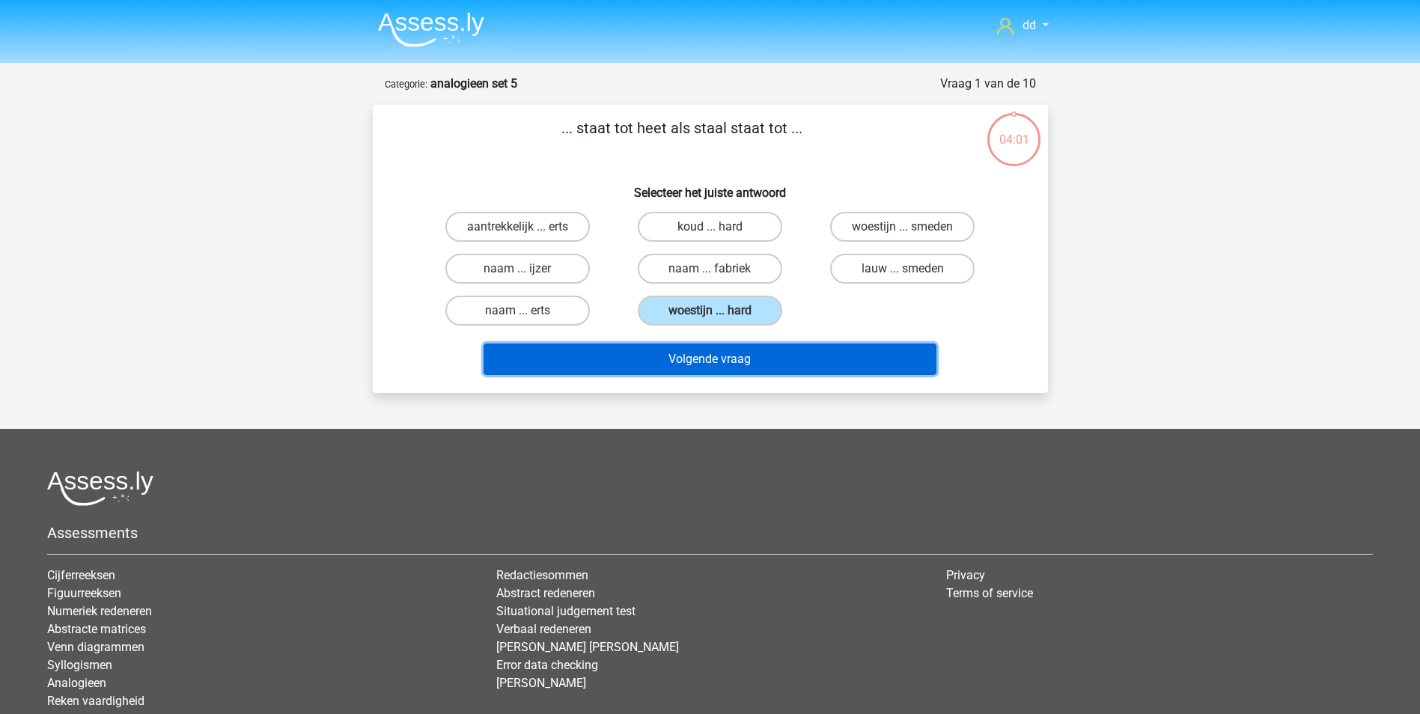
click at [722, 362] on button "Volgende vraag" at bounding box center [710, 359] width 453 height 31
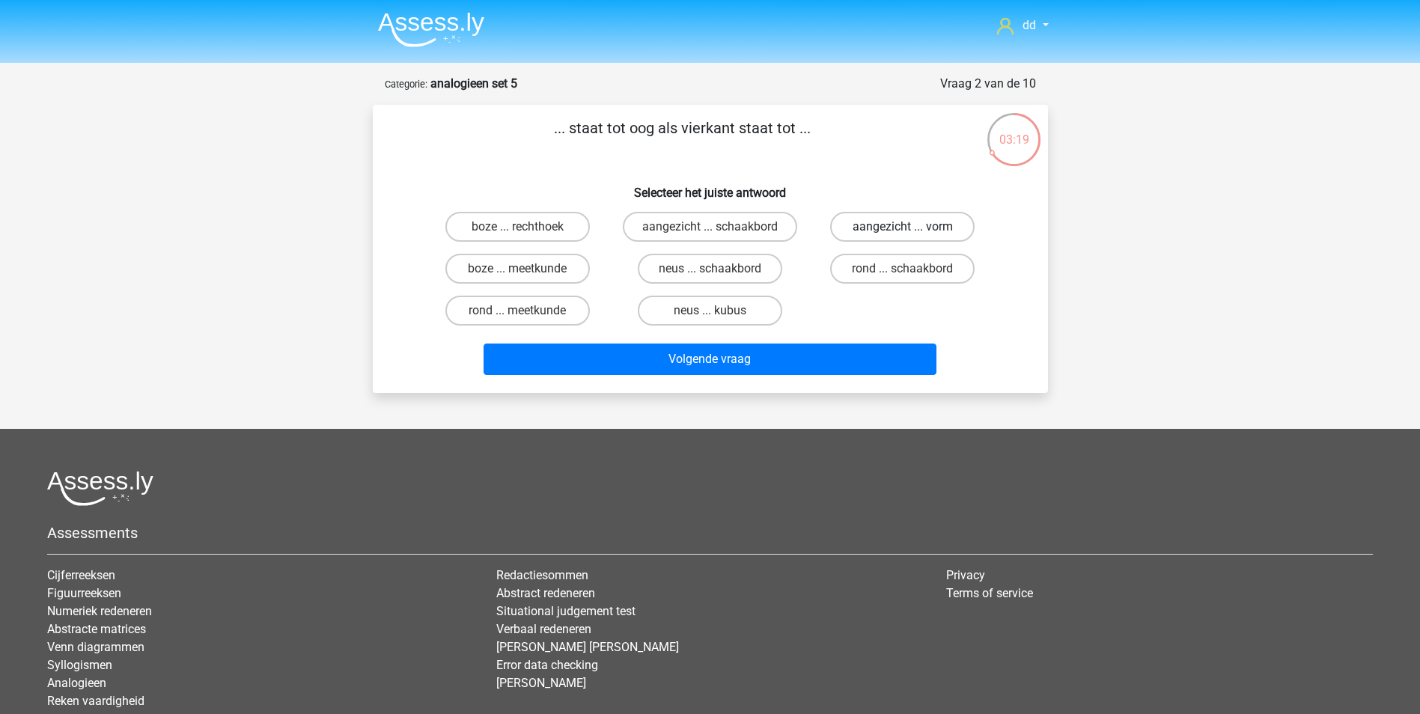
click at [898, 228] on label "aangezicht ... vorm" at bounding box center [902, 227] width 144 height 30
click at [903, 228] on input "aangezicht ... vorm" at bounding box center [908, 232] width 10 height 10
radio input "true"
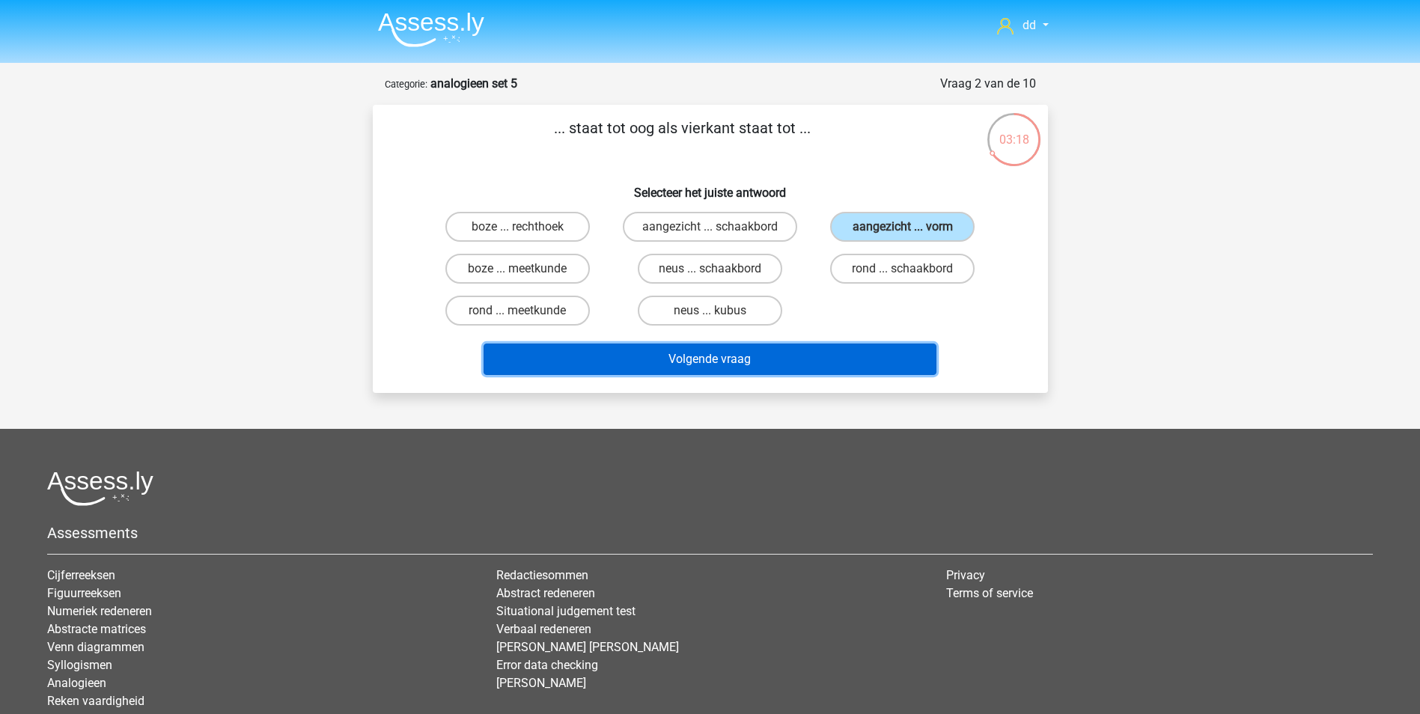
click at [793, 363] on button "Volgende vraag" at bounding box center [710, 359] width 453 height 31
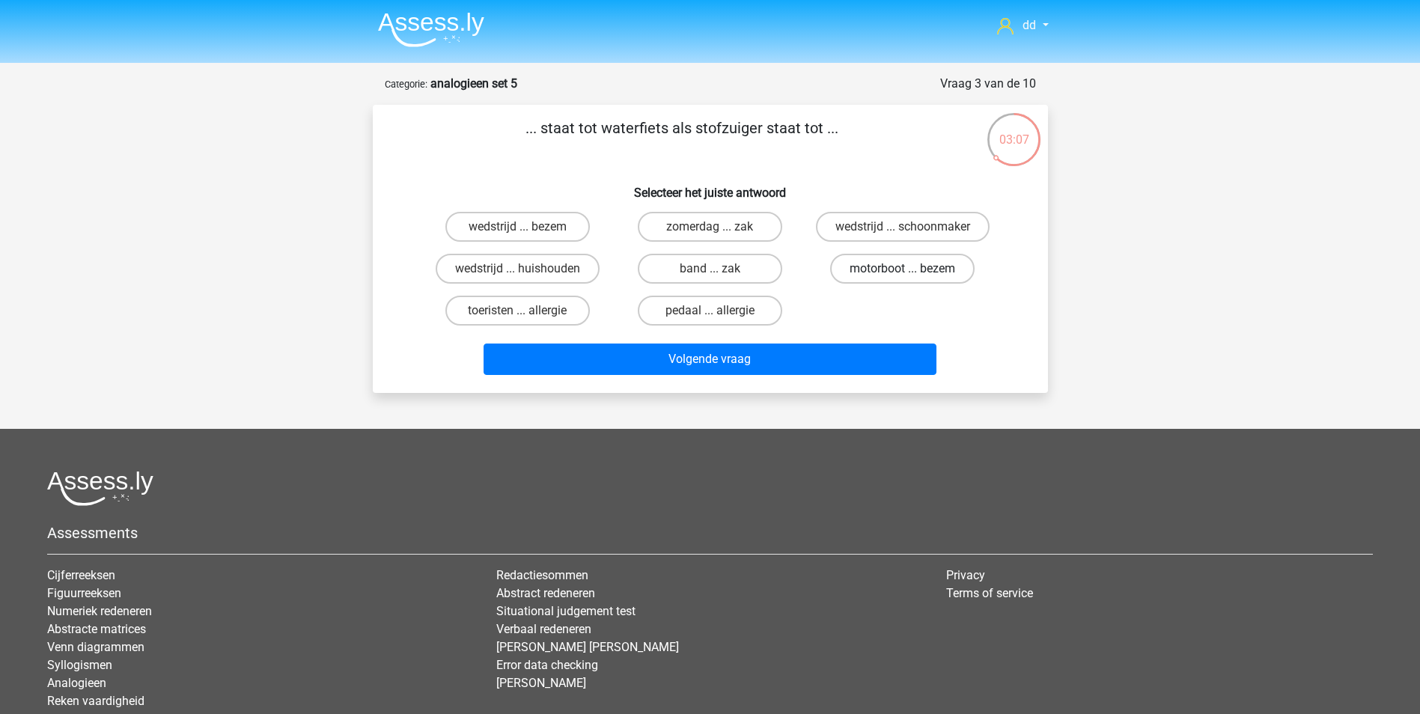
click at [897, 265] on label "motorboot ... bezem" at bounding box center [902, 269] width 144 height 30
click at [903, 269] on input "motorboot ... bezem" at bounding box center [908, 274] width 10 height 10
radio input "true"
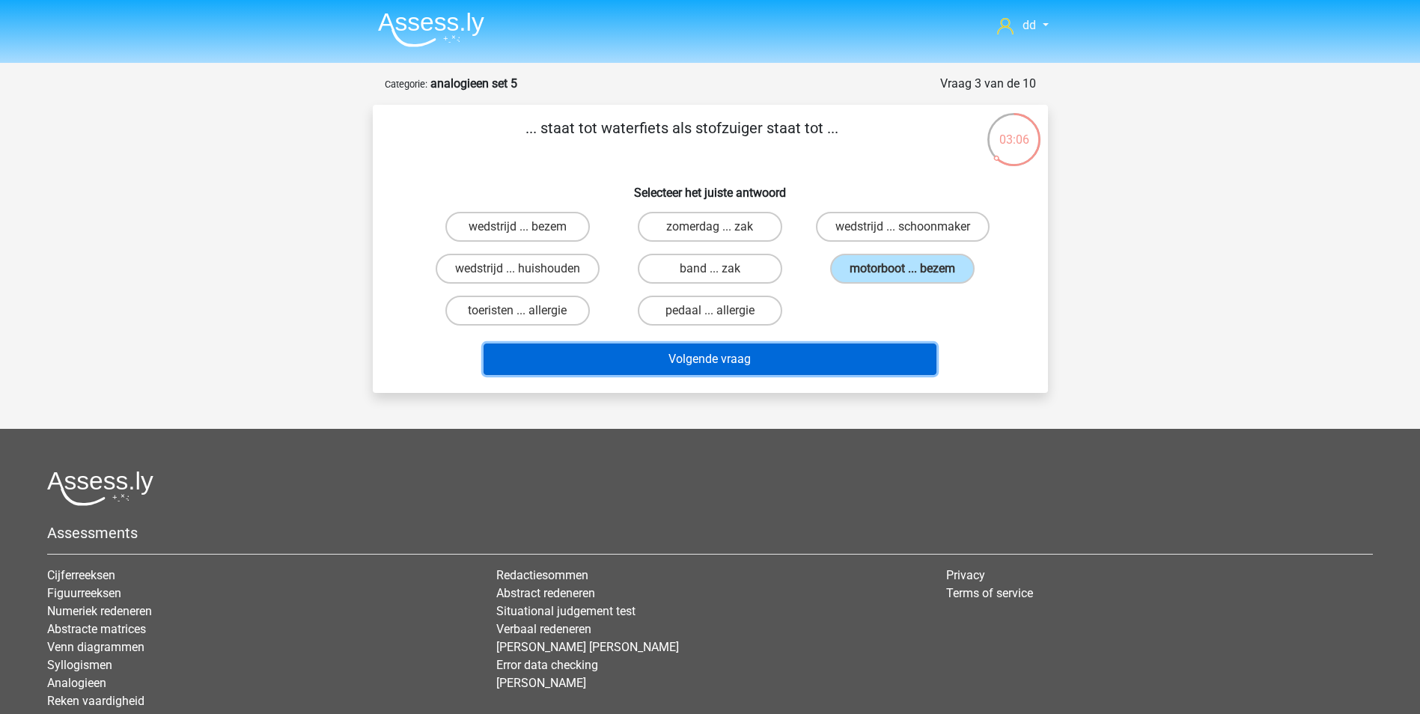
click at [802, 360] on button "Volgende vraag" at bounding box center [710, 359] width 453 height 31
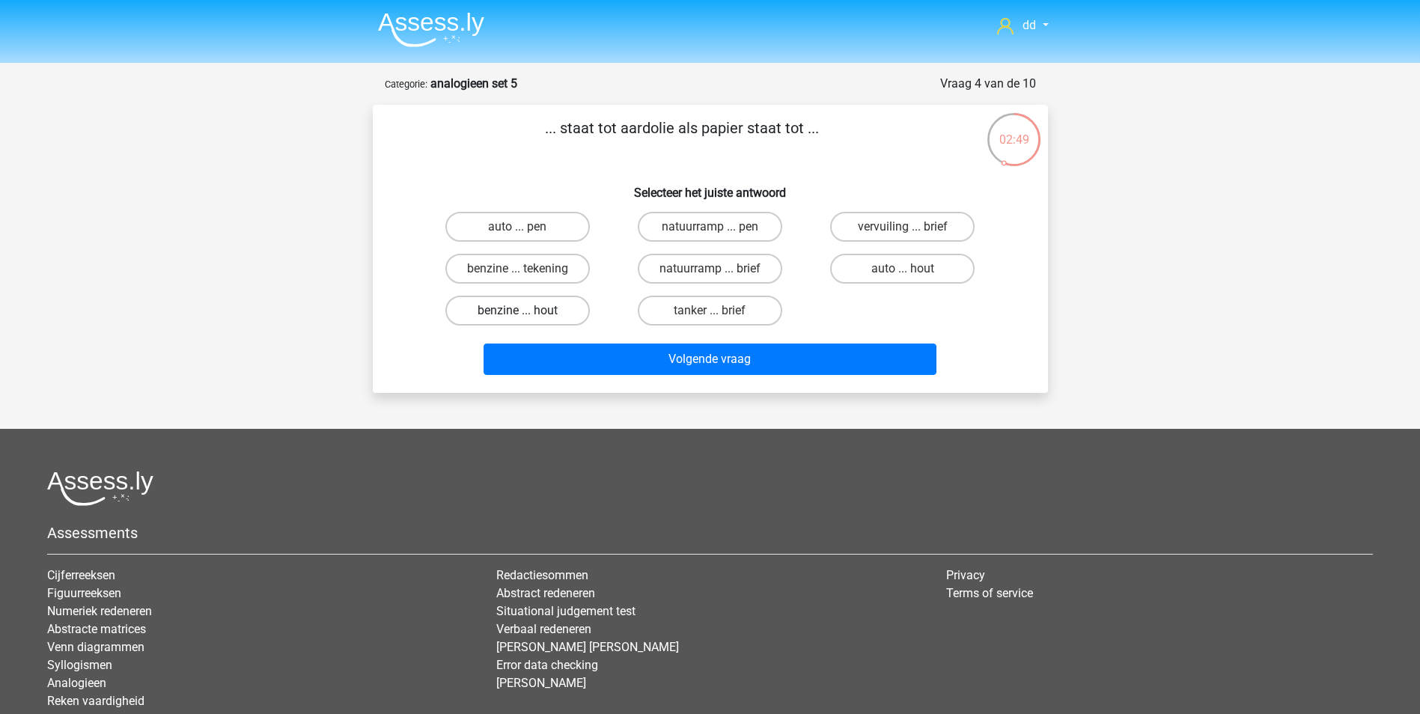
click at [537, 303] on label "benzine ... hout" at bounding box center [517, 311] width 144 height 30
click at [527, 311] on input "benzine ... hout" at bounding box center [522, 316] width 10 height 10
radio input "true"
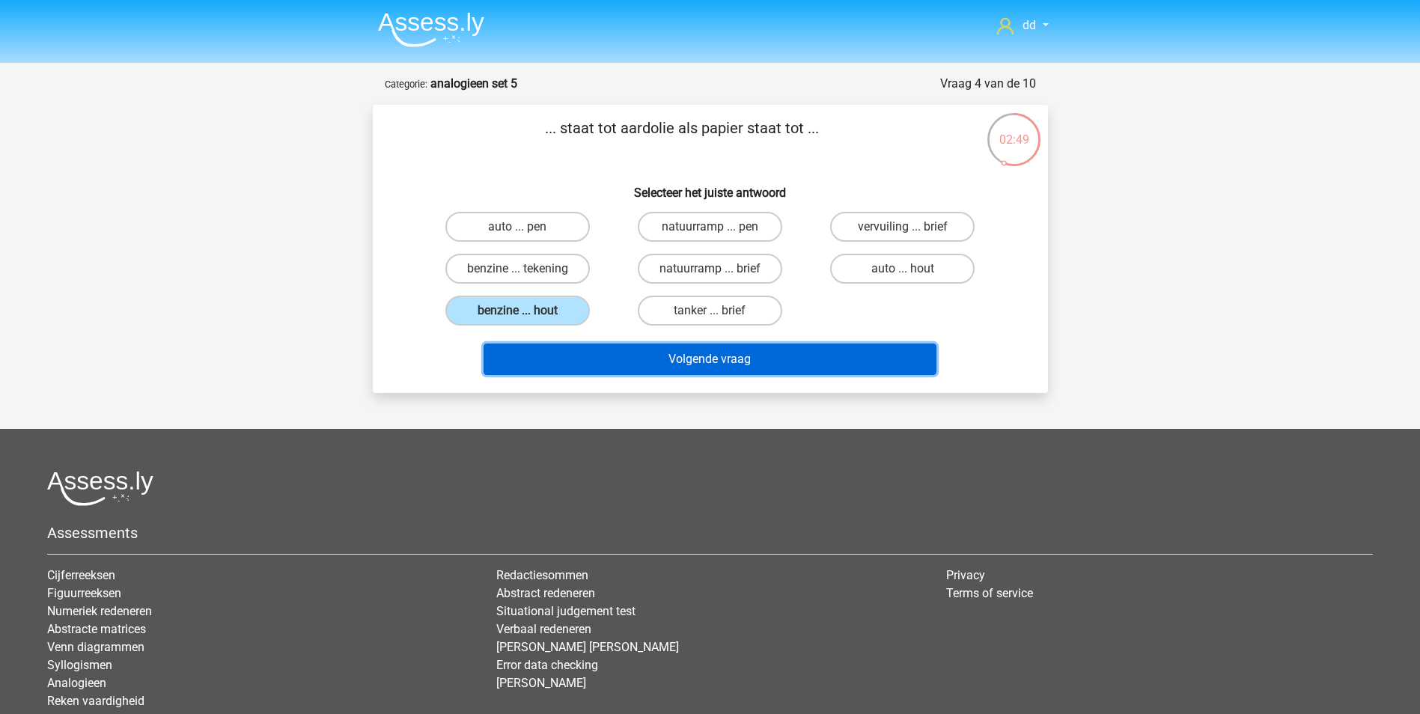
click at [717, 355] on button "Volgende vraag" at bounding box center [710, 359] width 453 height 31
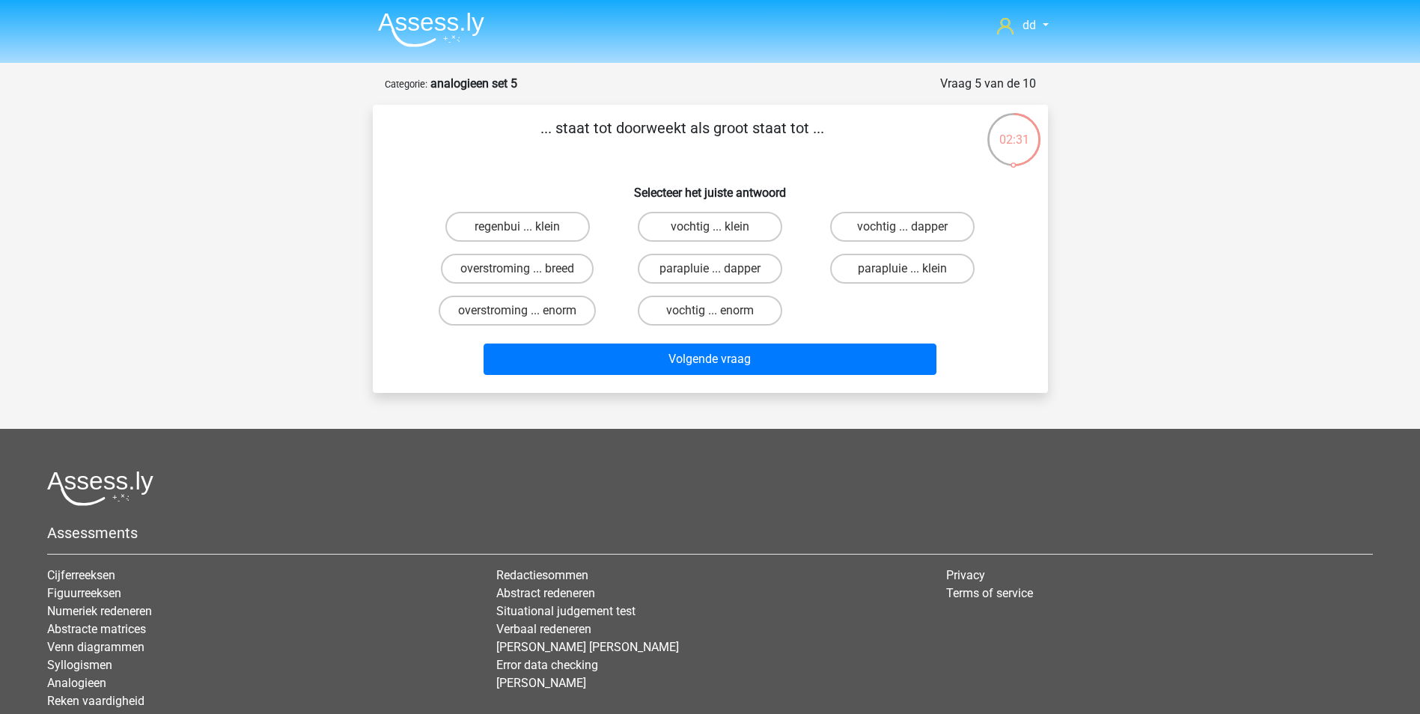
click at [716, 312] on input "vochtig ... enorm" at bounding box center [715, 316] width 10 height 10
radio input "true"
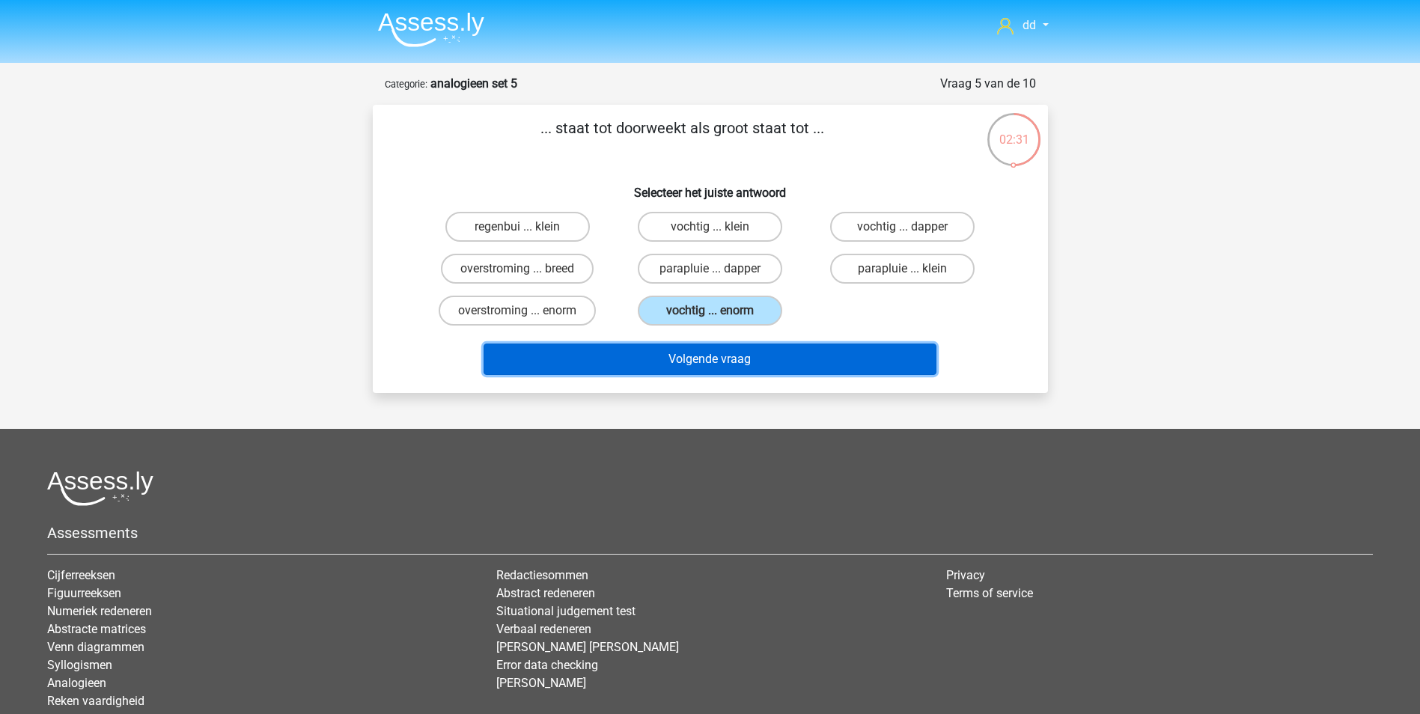
click at [718, 344] on button "Volgende vraag" at bounding box center [710, 359] width 453 height 31
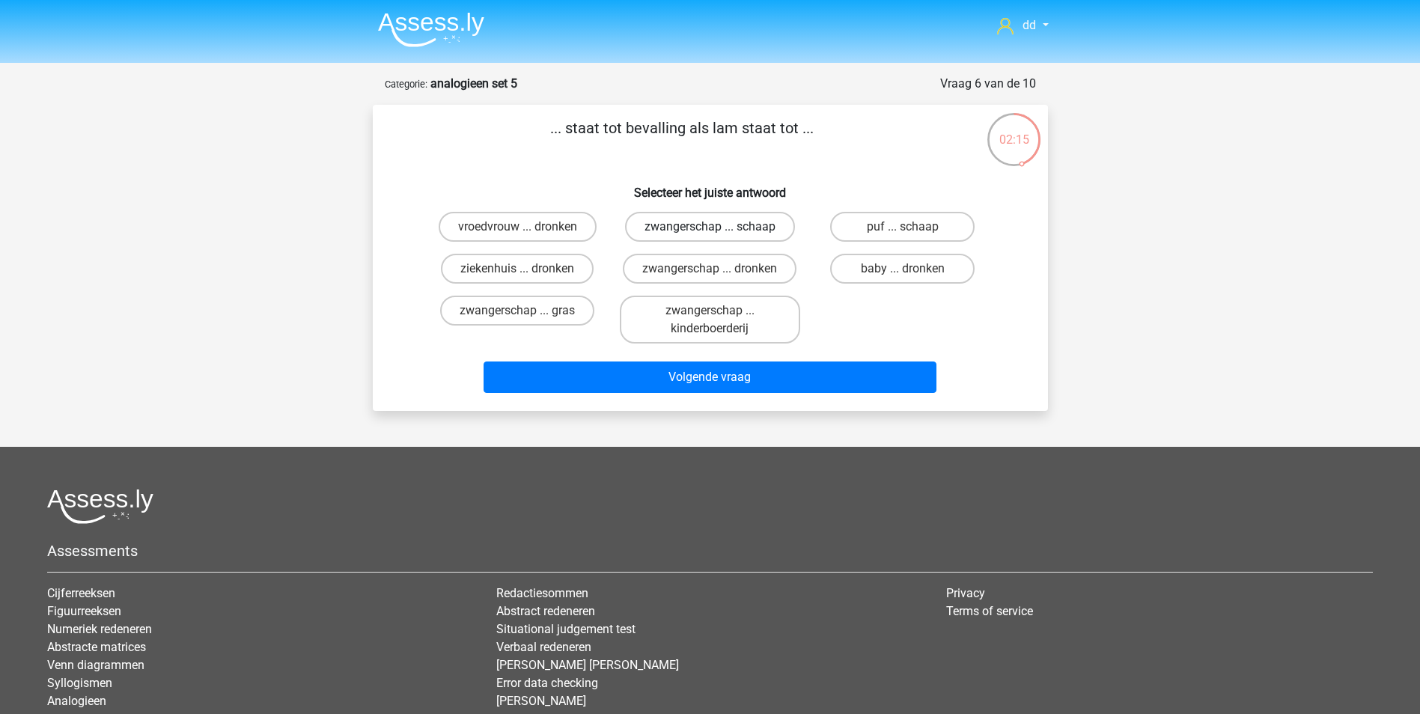
click at [728, 221] on label "zwangerschap ... schaap" at bounding box center [710, 227] width 170 height 30
click at [719, 227] on input "zwangerschap ... schaap" at bounding box center [715, 232] width 10 height 10
radio input "true"
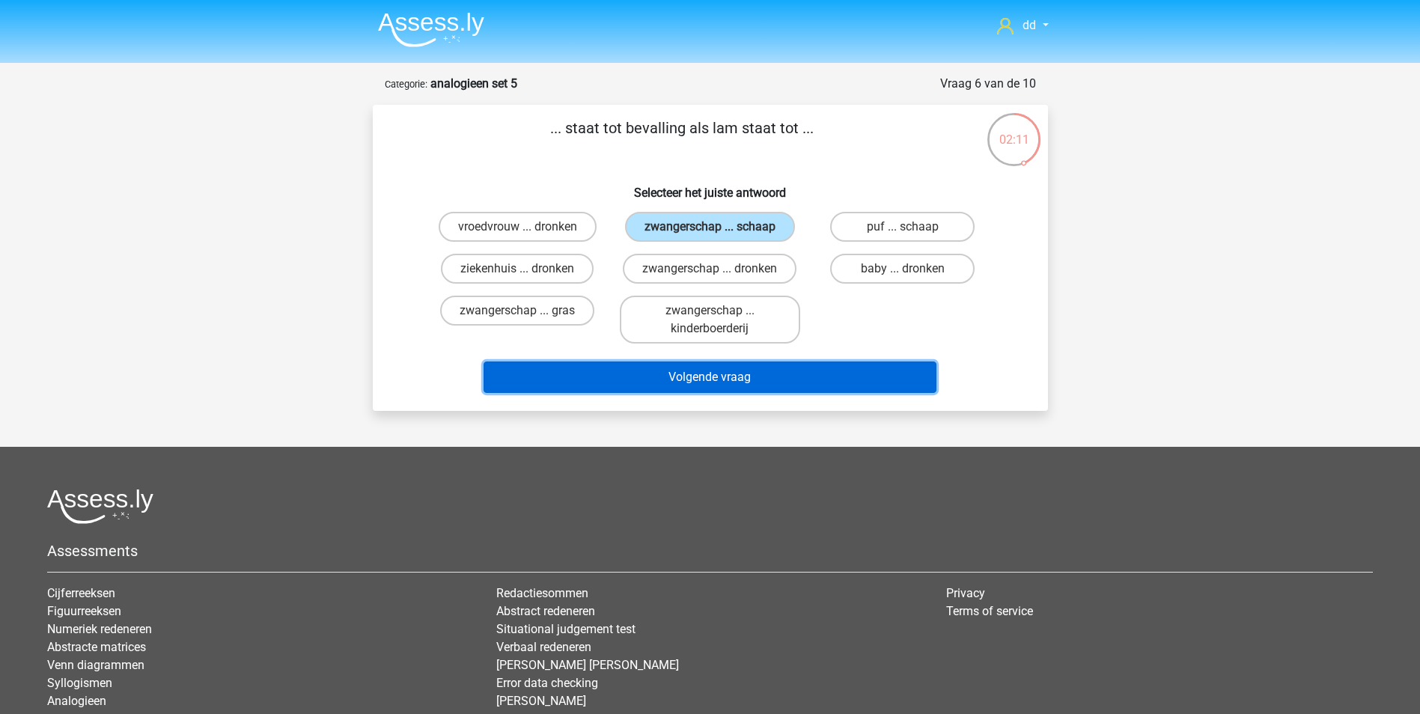
click at [734, 381] on button "Volgende vraag" at bounding box center [710, 377] width 453 height 31
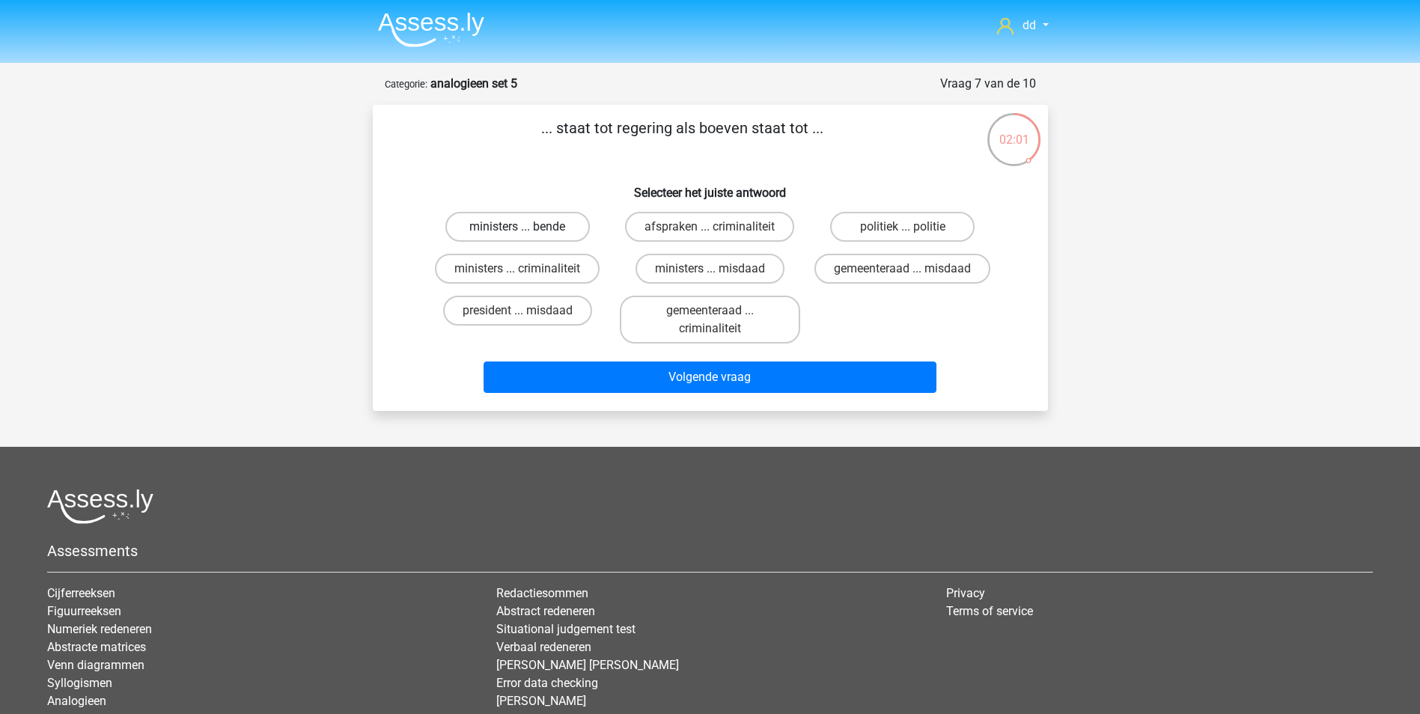
click at [550, 223] on label "ministers ... bende" at bounding box center [517, 227] width 144 height 30
click at [527, 227] on input "ministers ... bende" at bounding box center [522, 232] width 10 height 10
radio input "true"
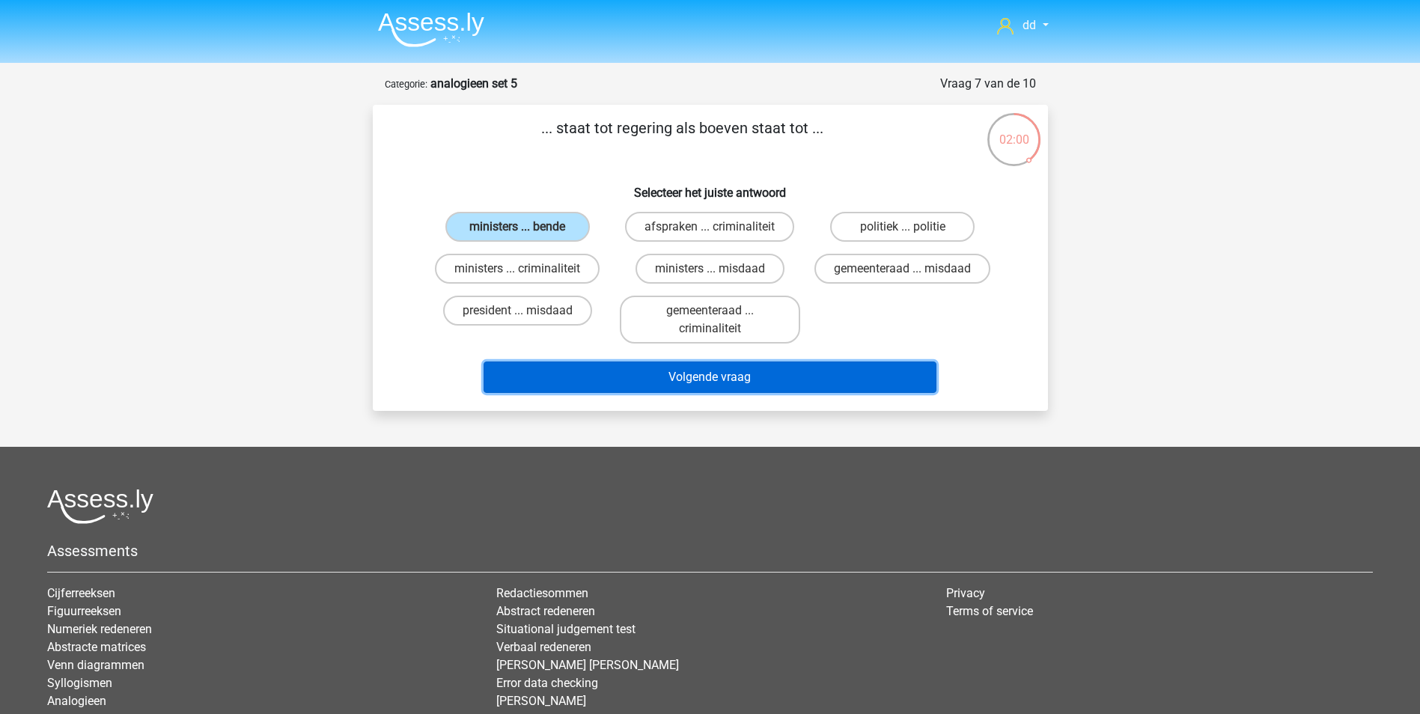
click at [722, 375] on button "Volgende vraag" at bounding box center [710, 377] width 453 height 31
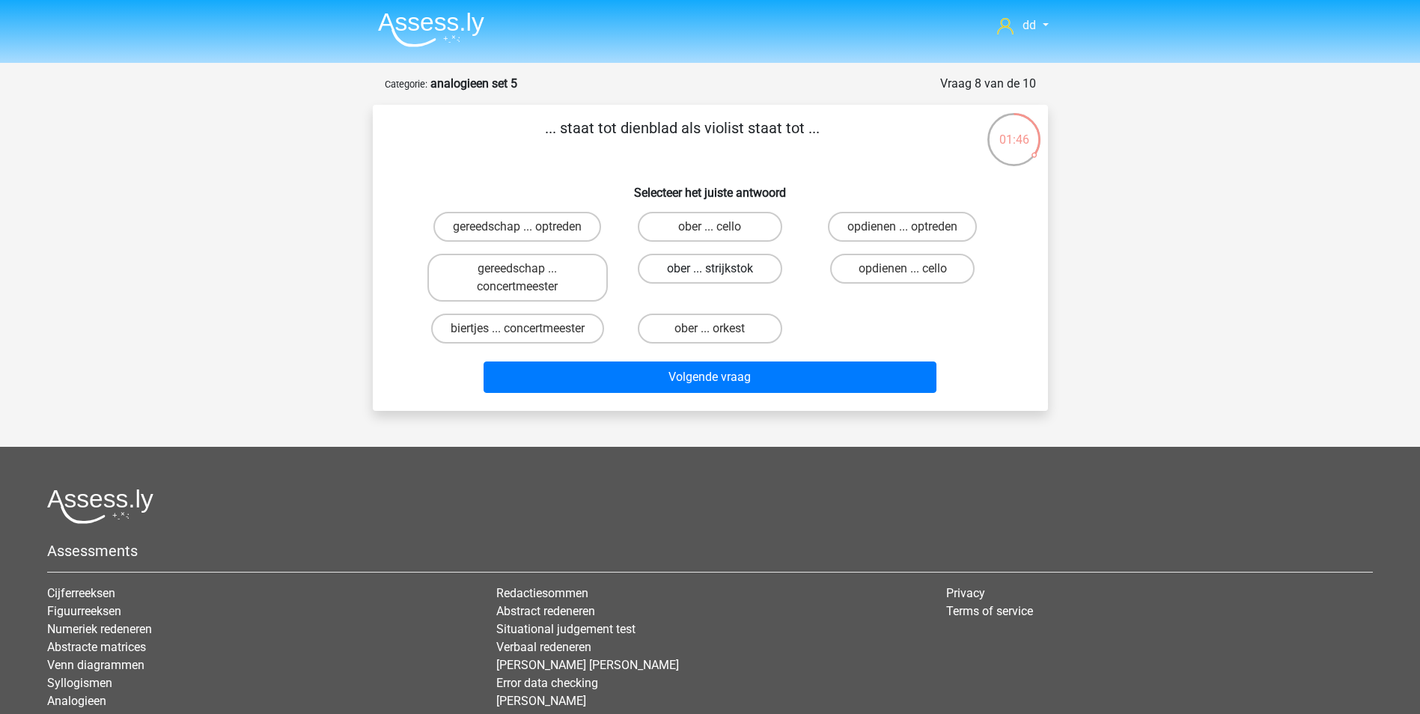
click at [712, 267] on label "ober ... strijkstok" at bounding box center [710, 269] width 144 height 30
click at [712, 269] on input "ober ... strijkstok" at bounding box center [715, 274] width 10 height 10
radio input "true"
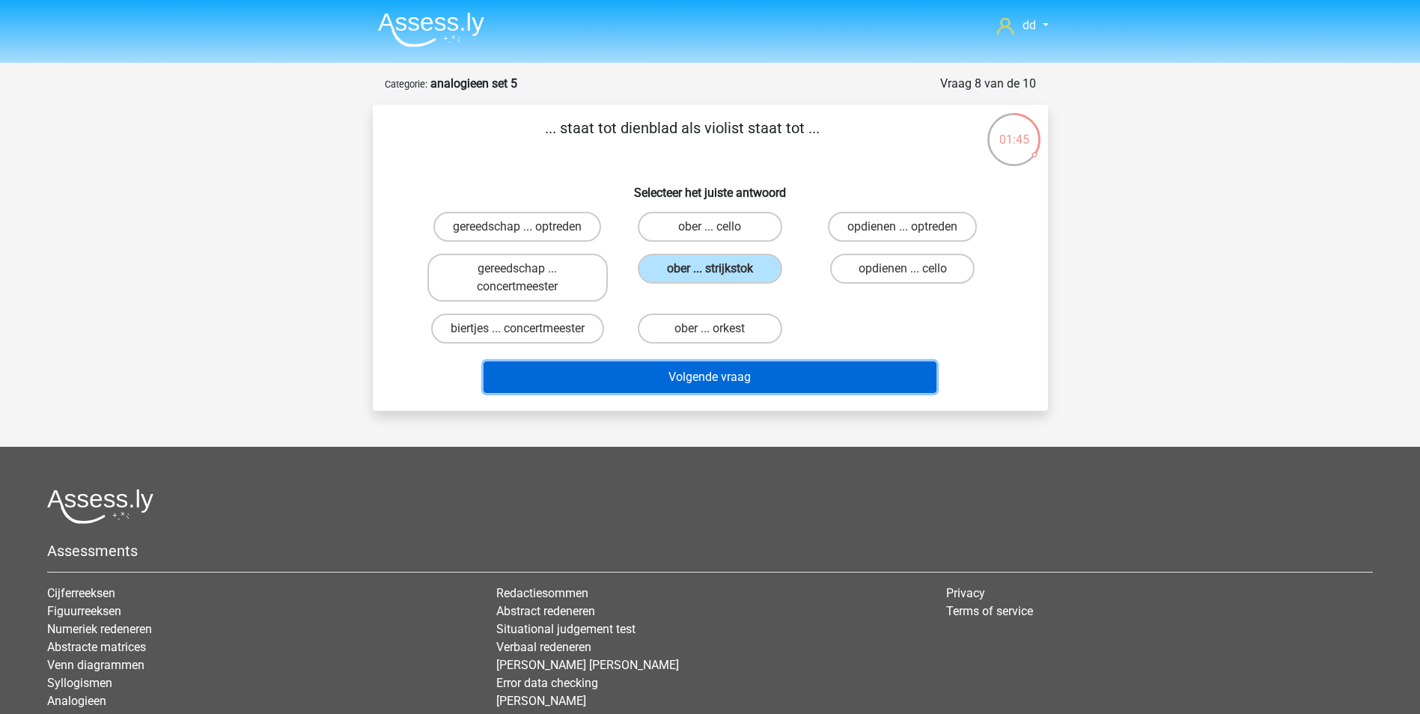
click at [725, 380] on button "Volgende vraag" at bounding box center [710, 377] width 453 height 31
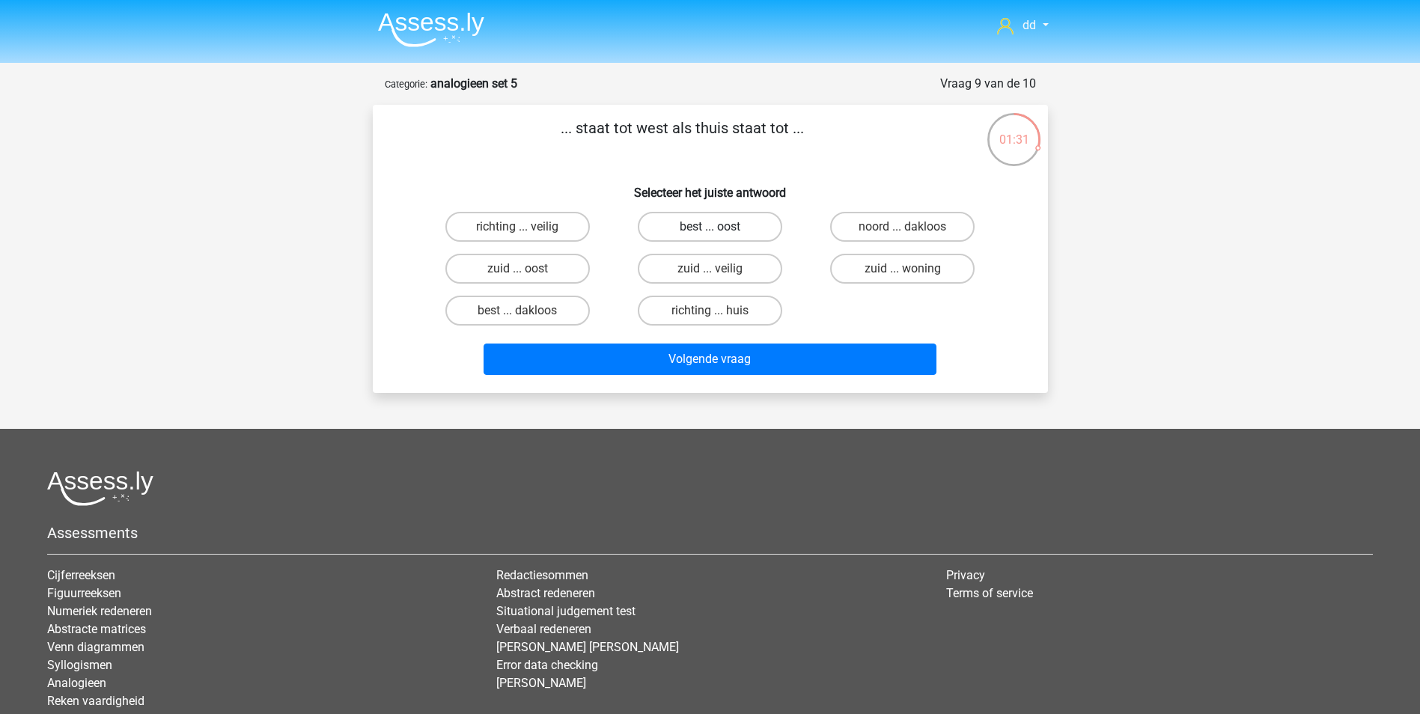
click at [698, 232] on label "best ... oost" at bounding box center [710, 227] width 144 height 30
click at [710, 232] on input "best ... oost" at bounding box center [715, 232] width 10 height 10
radio input "true"
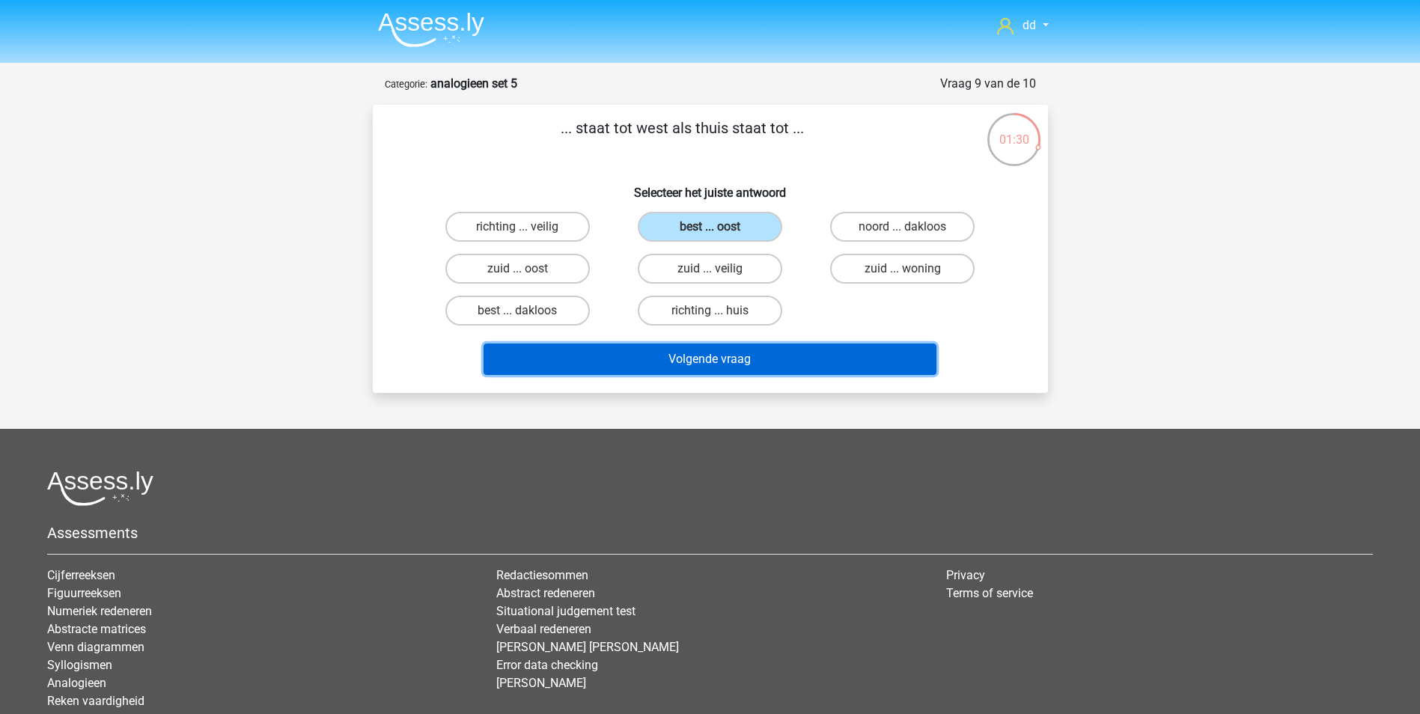
click at [729, 356] on button "Volgende vraag" at bounding box center [710, 359] width 453 height 31
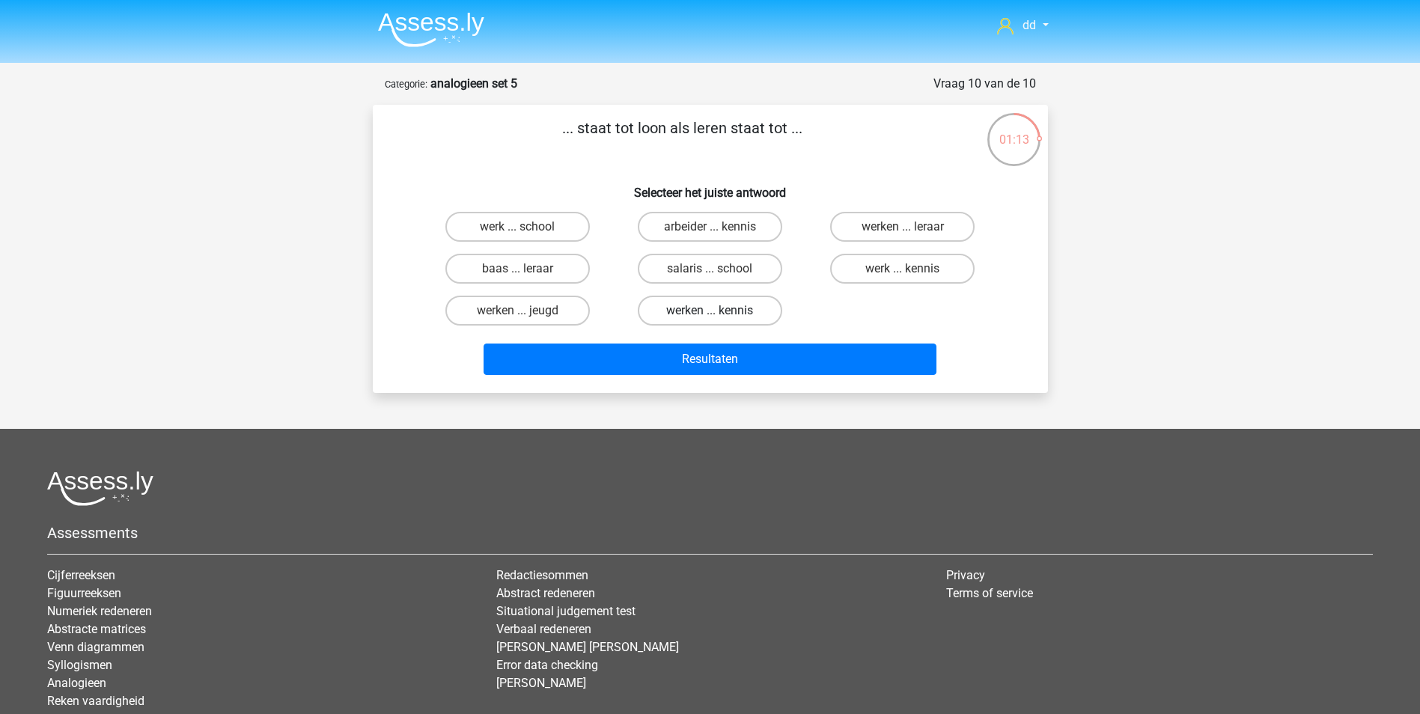
click at [703, 311] on label "werken ... kennis" at bounding box center [710, 311] width 144 height 30
click at [710, 311] on input "werken ... kennis" at bounding box center [715, 316] width 10 height 10
radio input "true"
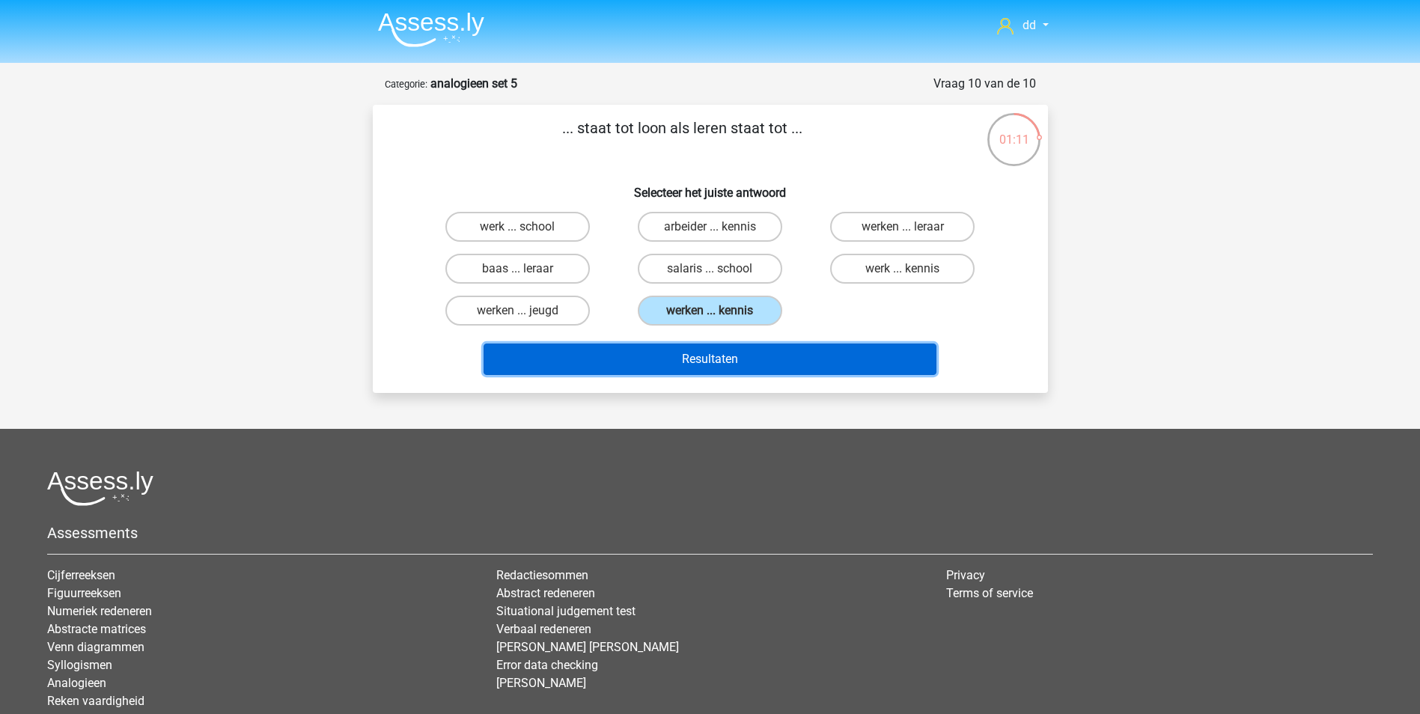
click at [716, 359] on button "Resultaten" at bounding box center [710, 359] width 453 height 31
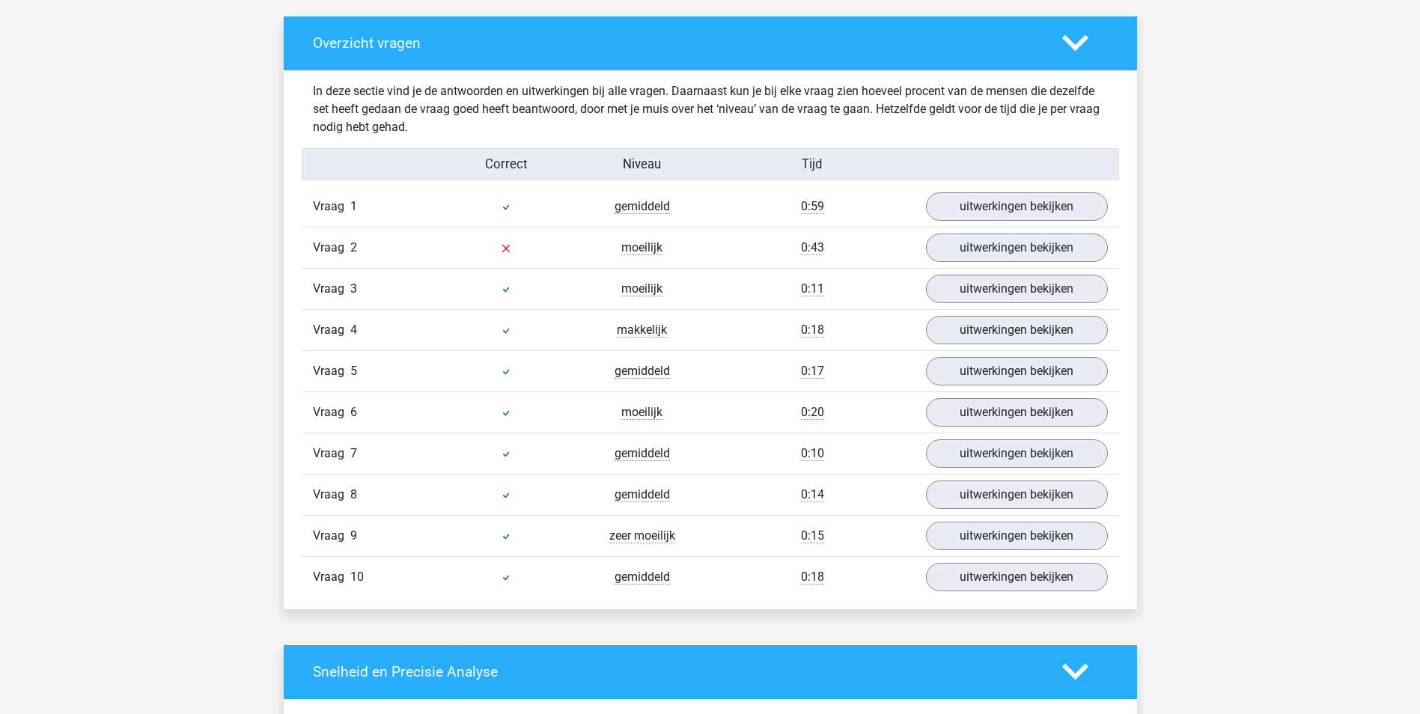
scroll to position [823, 0]
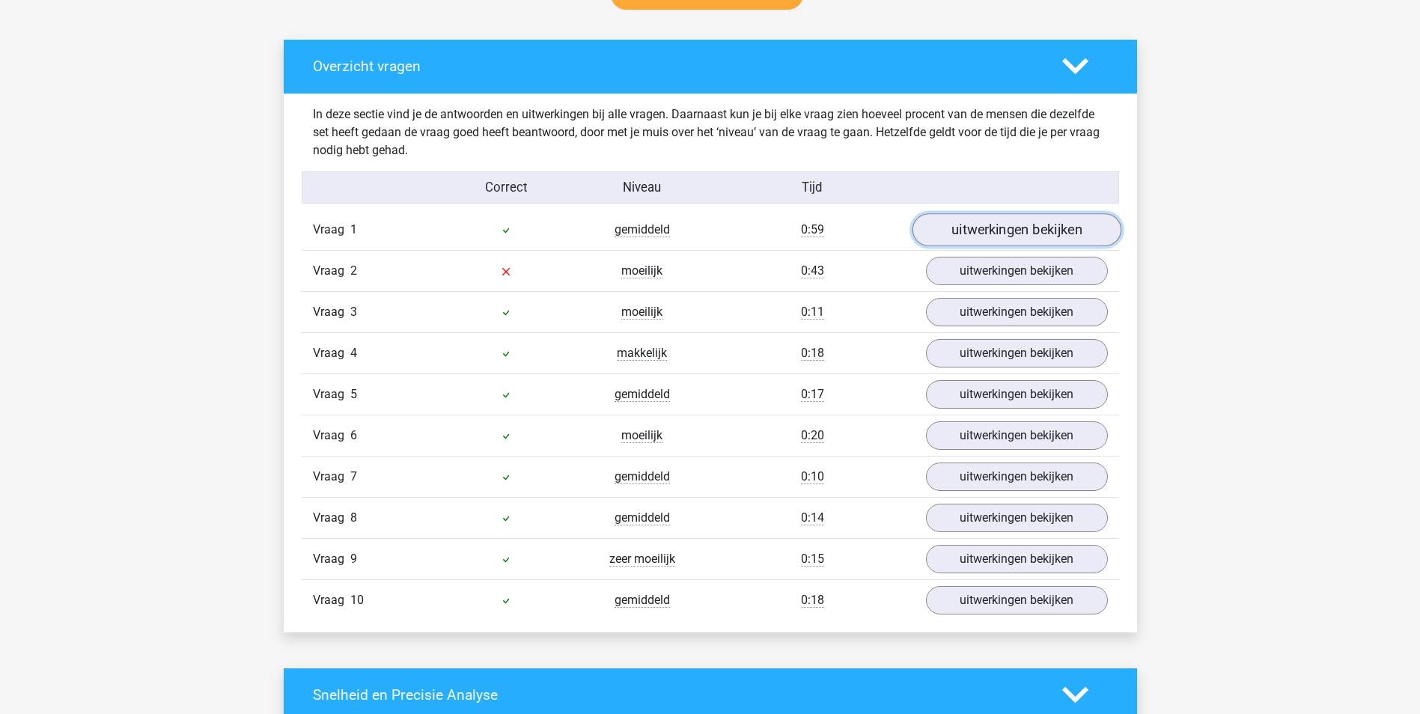
click at [1017, 228] on link "uitwerkingen bekijken" at bounding box center [1016, 229] width 209 height 33
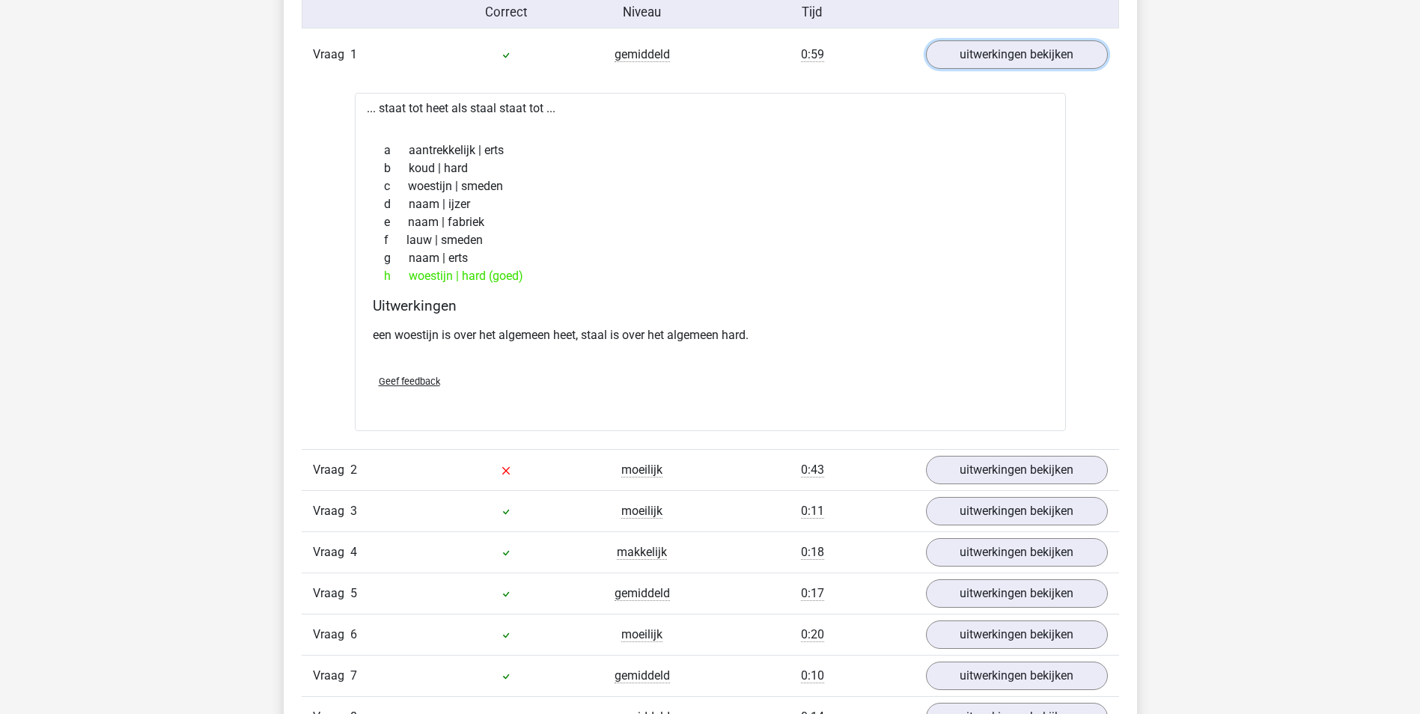
scroll to position [1048, 0]
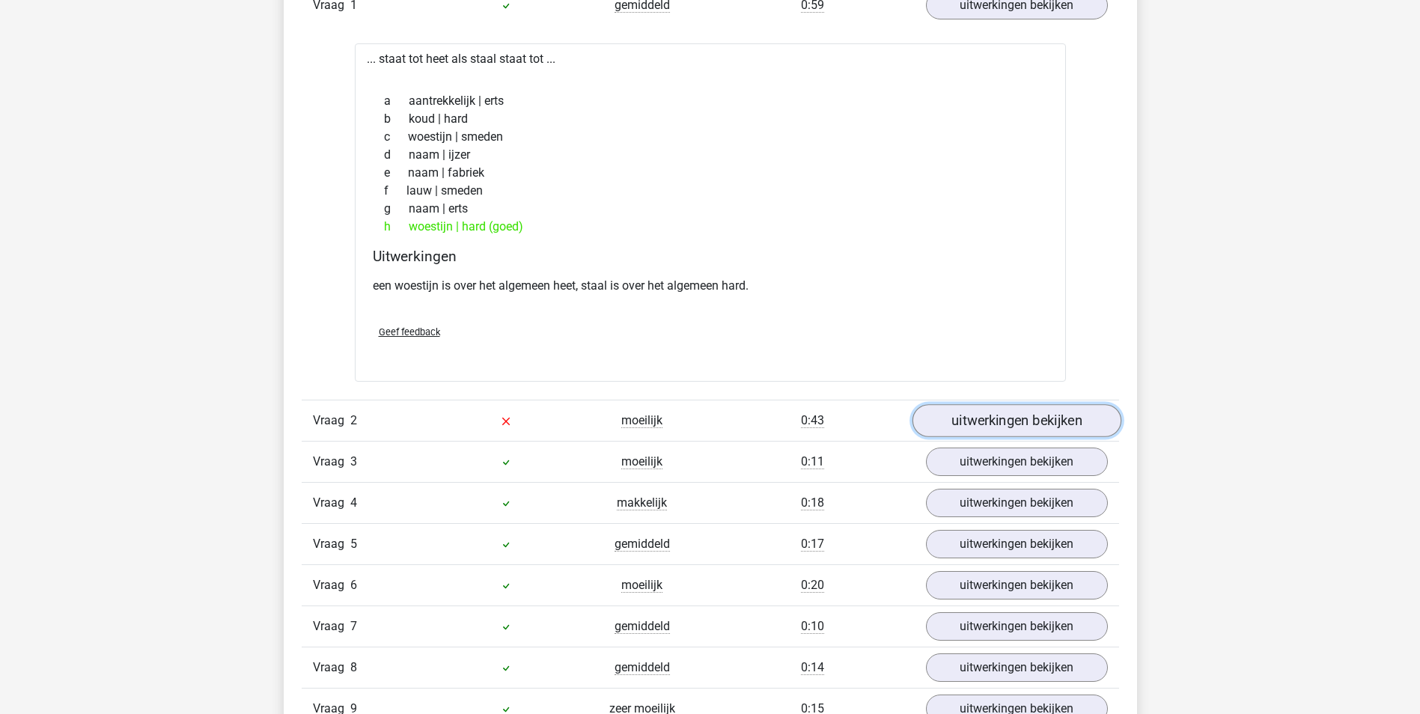
click at [1027, 427] on link "uitwerkingen bekijken" at bounding box center [1016, 420] width 209 height 33
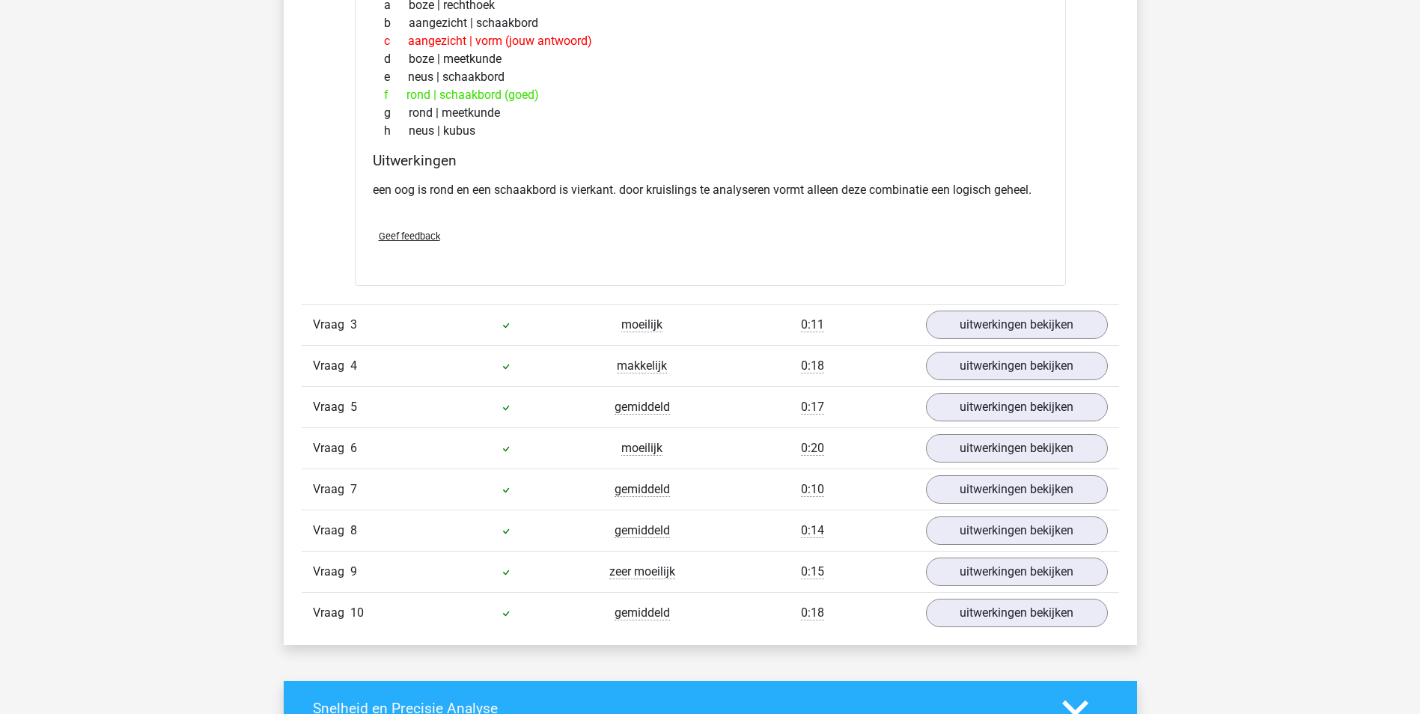
scroll to position [1647, 0]
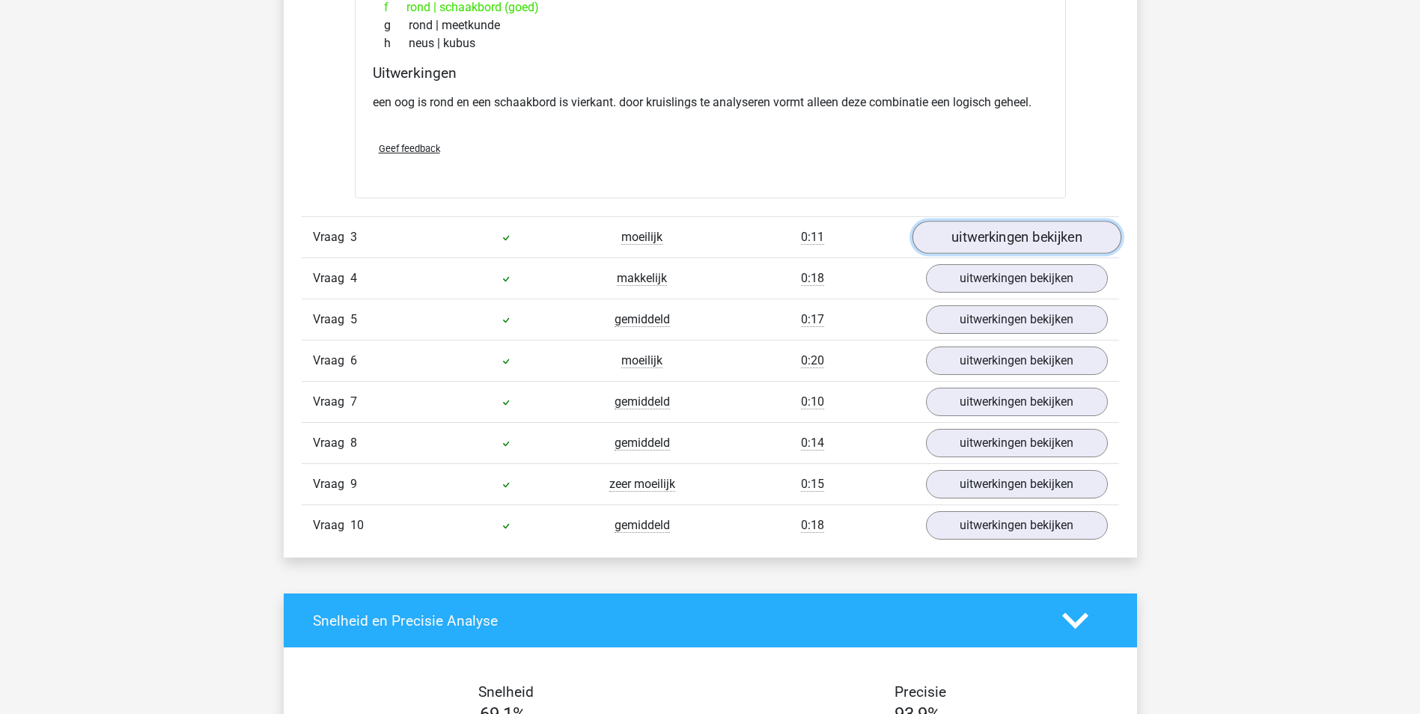
click at [1031, 242] on link "uitwerkingen bekijken" at bounding box center [1016, 237] width 209 height 33
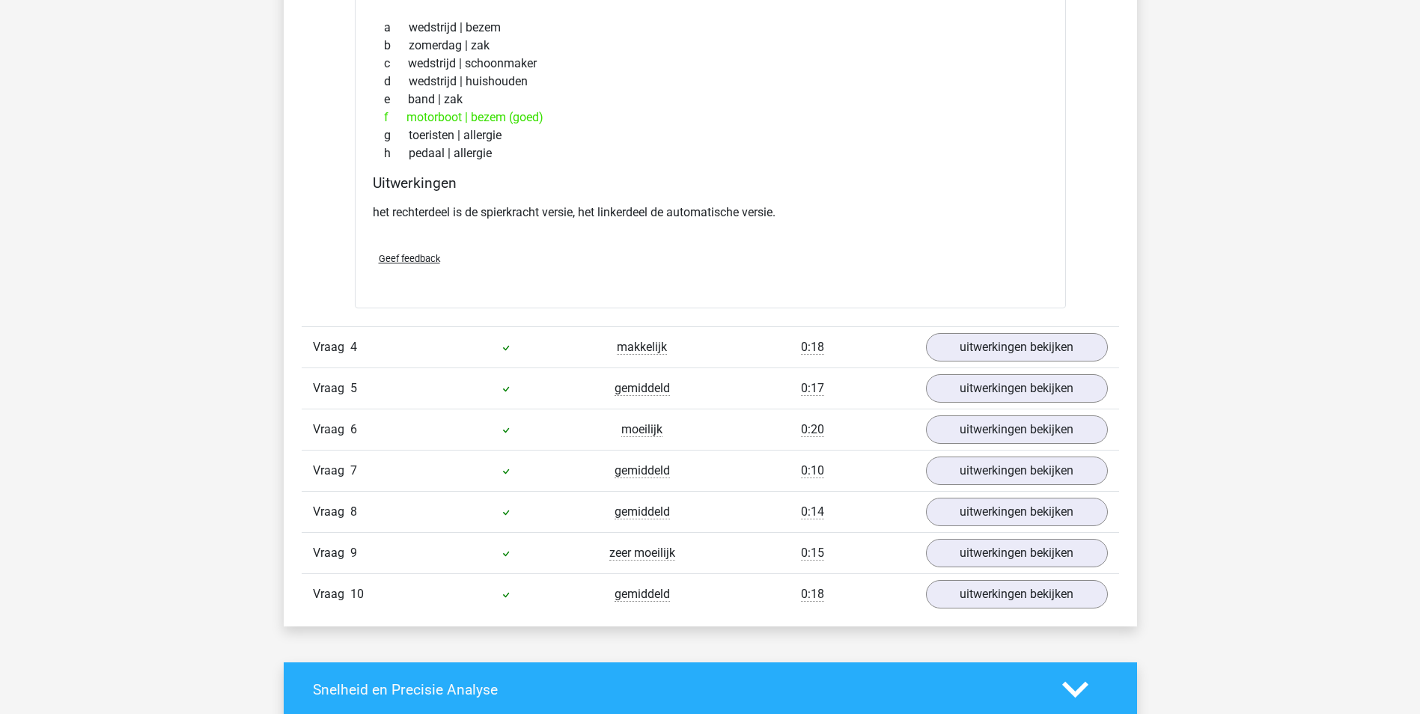
scroll to position [2021, 0]
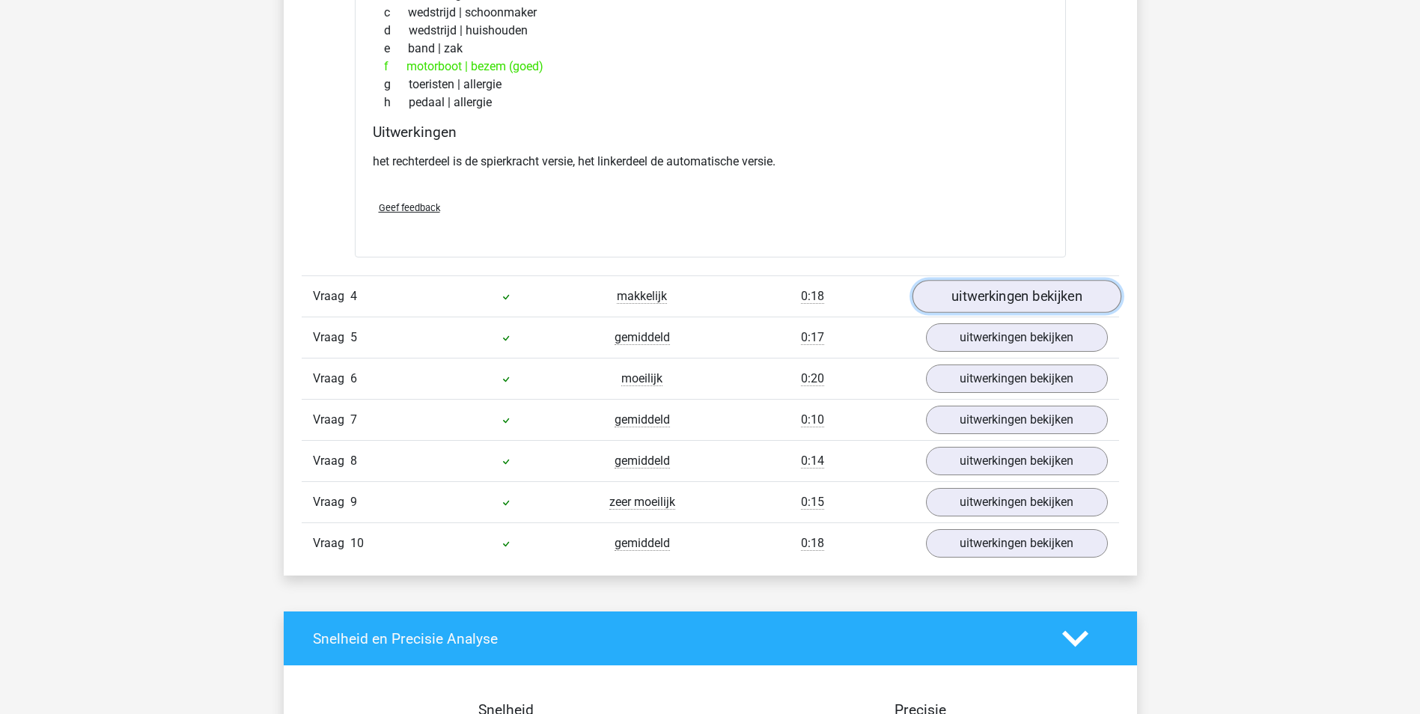
click at [1045, 300] on link "uitwerkingen bekijken" at bounding box center [1016, 297] width 209 height 33
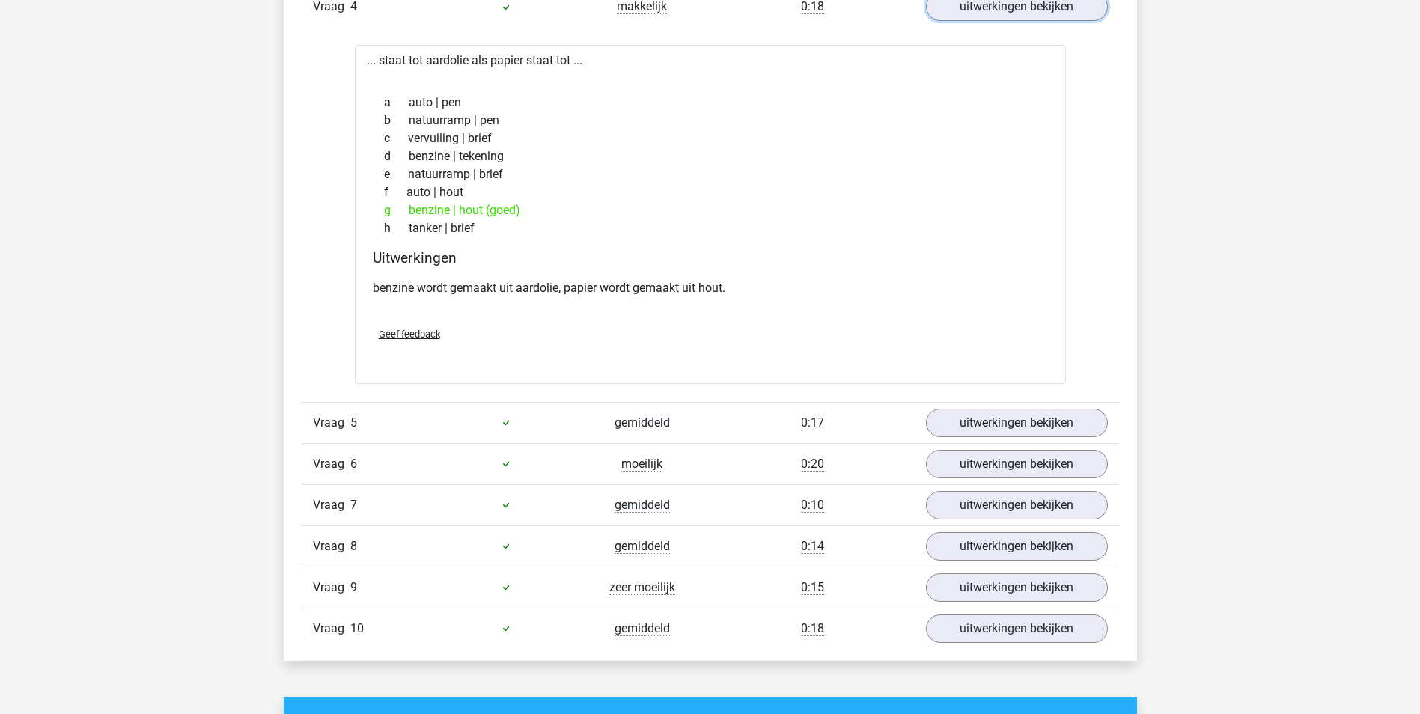
scroll to position [2320, 0]
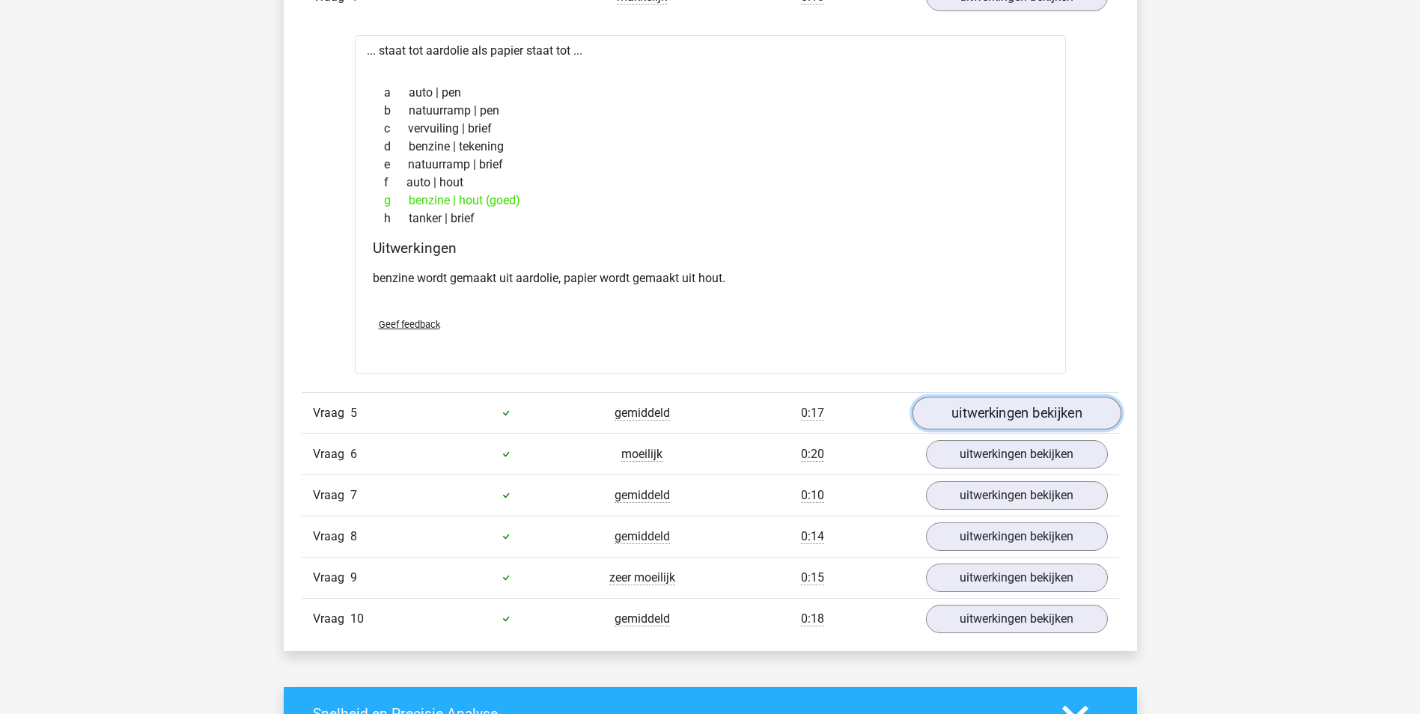
click at [1063, 419] on link "uitwerkingen bekijken" at bounding box center [1016, 413] width 209 height 33
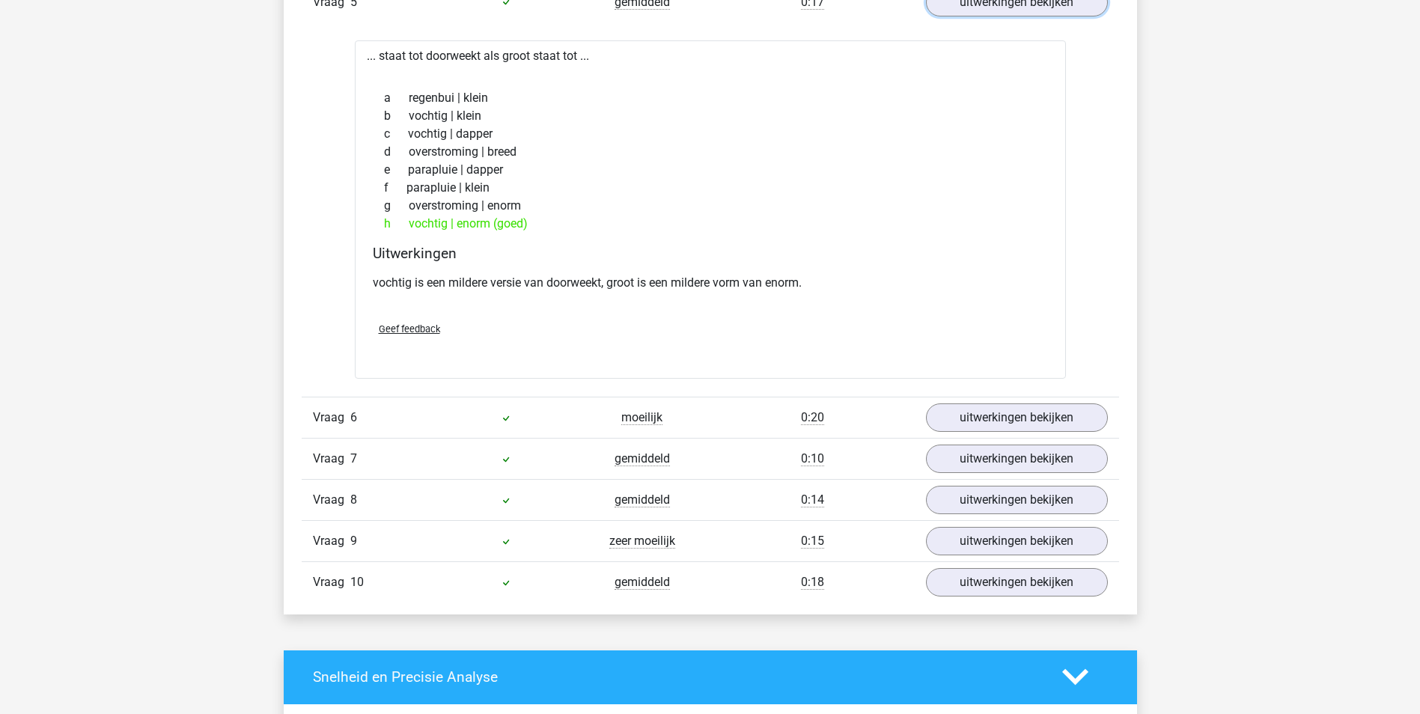
scroll to position [2770, 0]
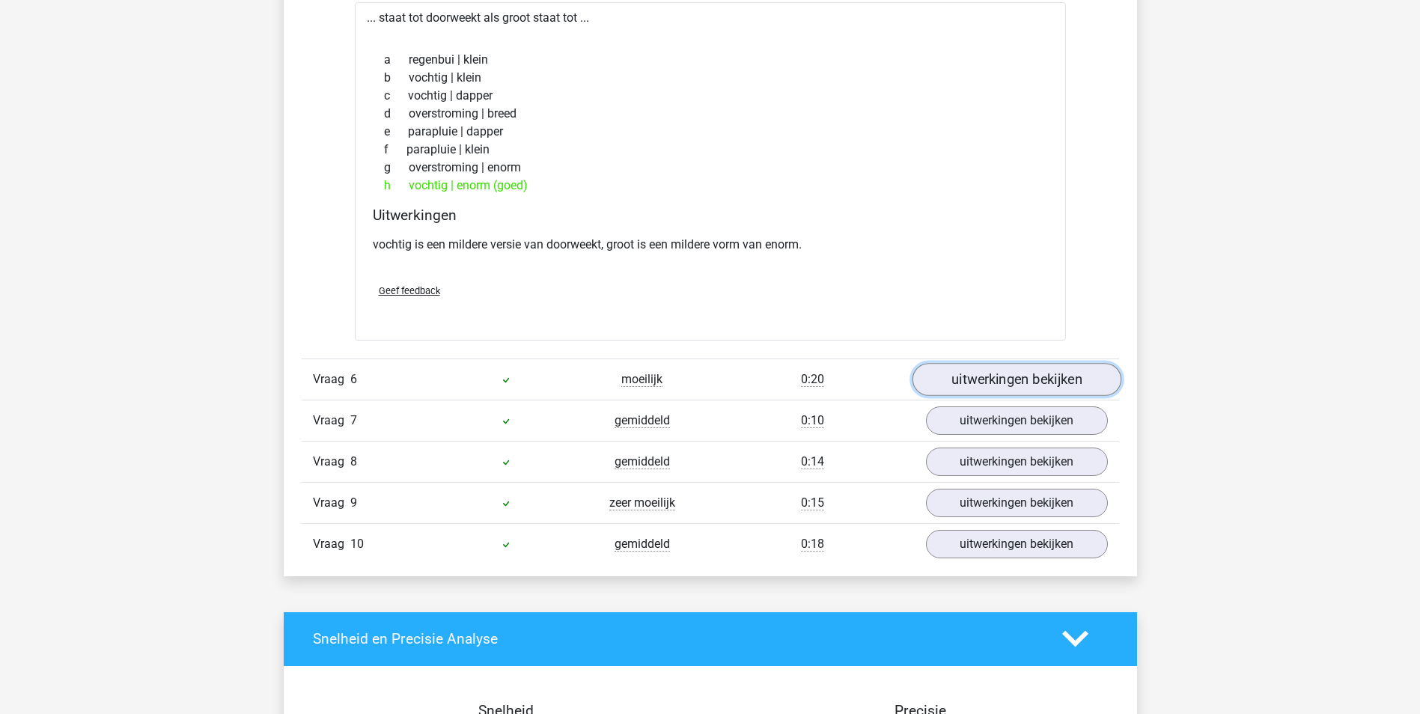
click at [1028, 377] on link "uitwerkingen bekijken" at bounding box center [1016, 379] width 209 height 33
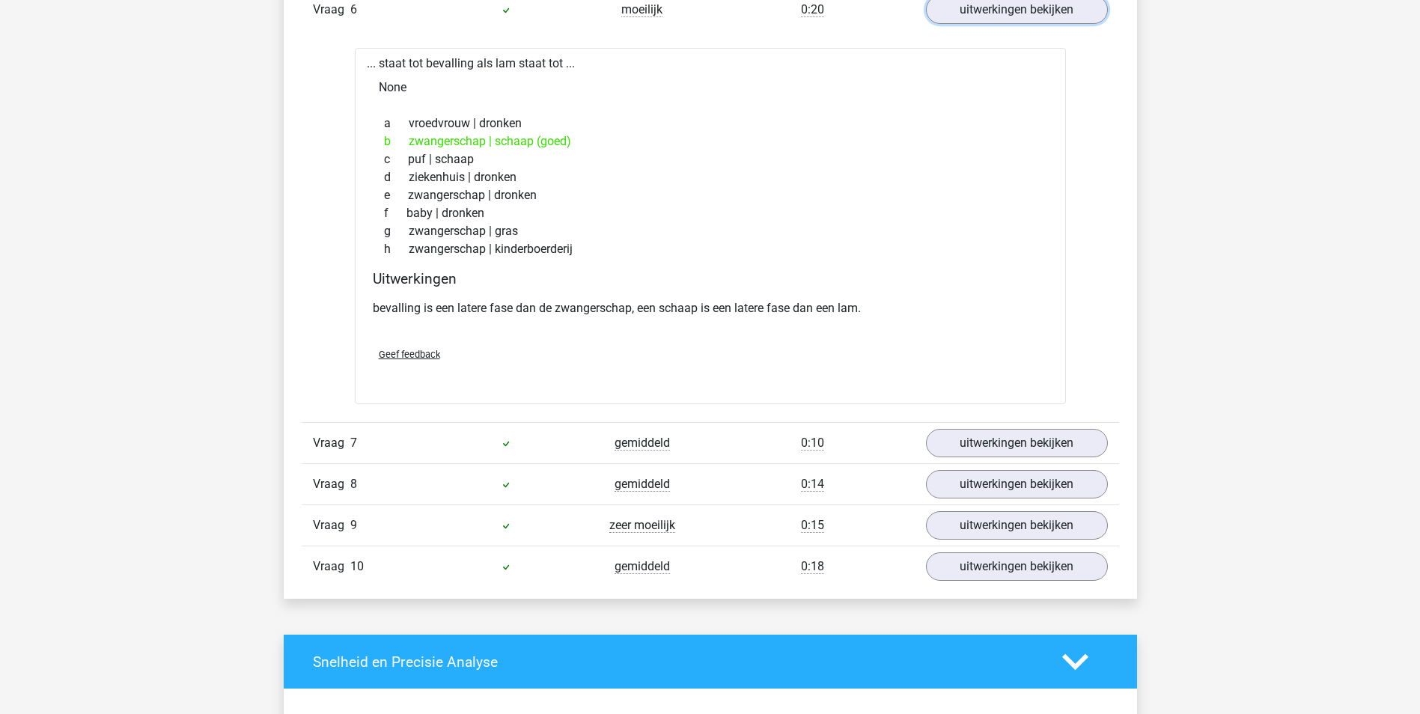
scroll to position [3144, 0]
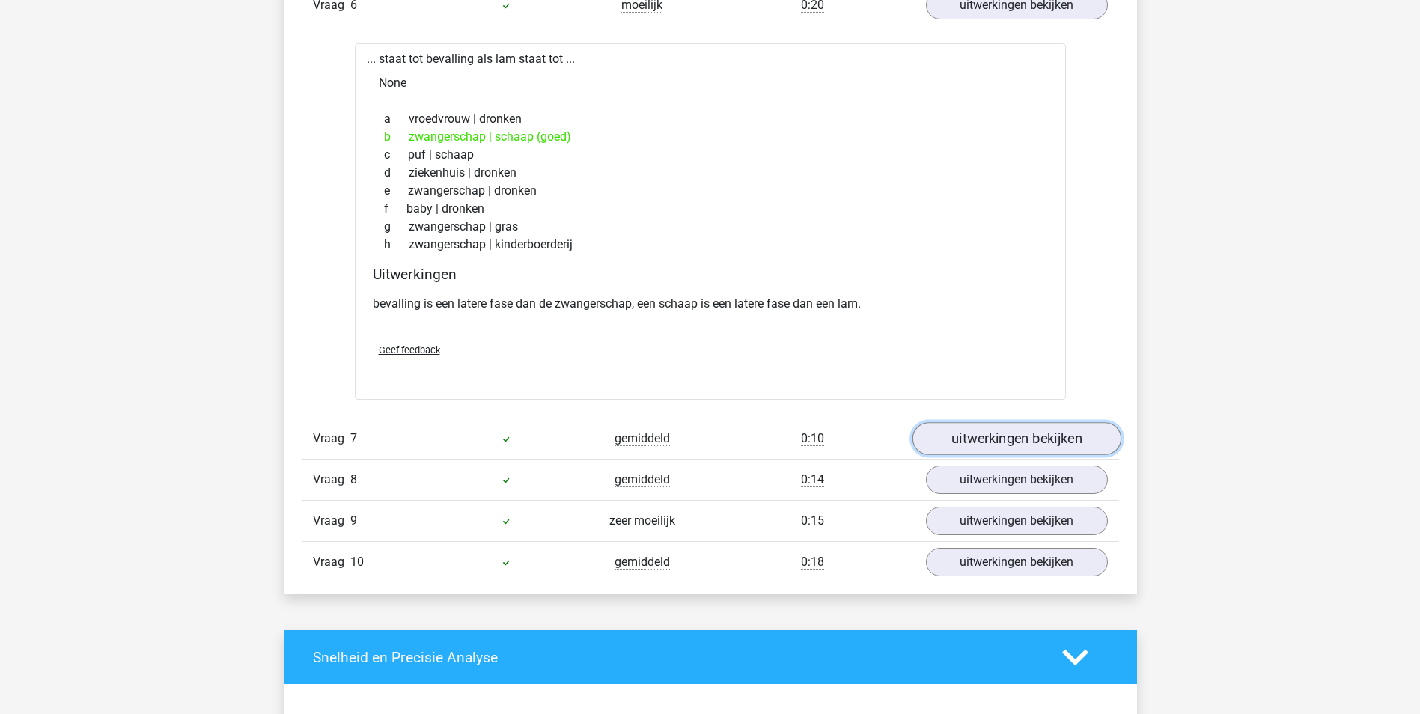
click at [1042, 431] on link "uitwerkingen bekijken" at bounding box center [1016, 438] width 209 height 33
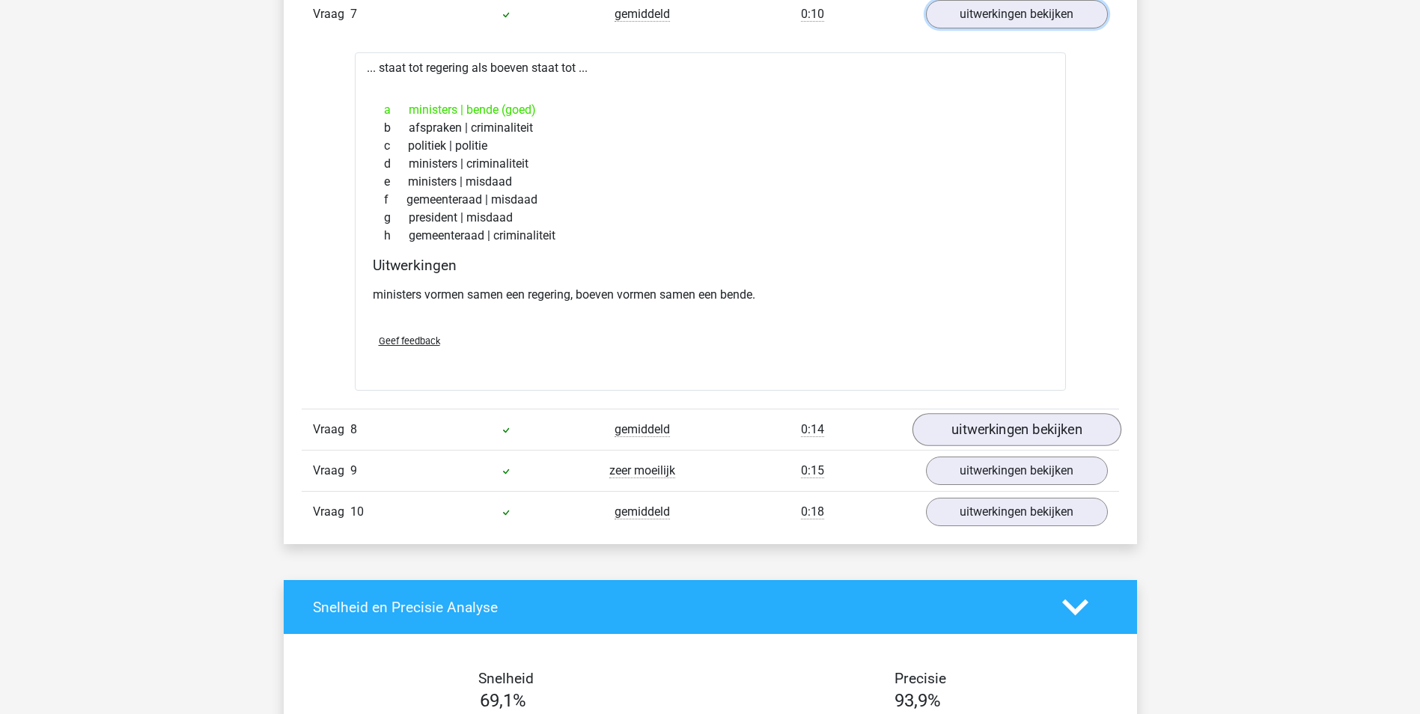
scroll to position [3593, 0]
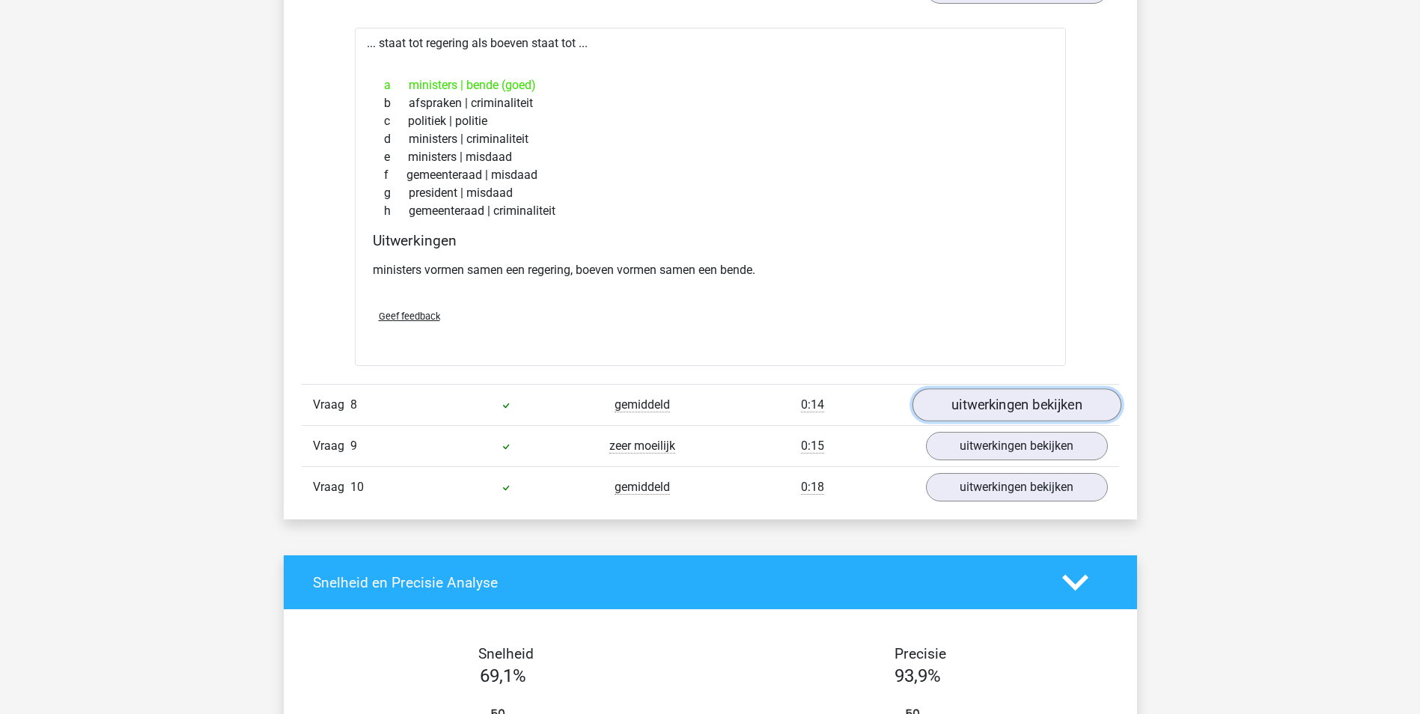
click at [1073, 407] on link "uitwerkingen bekijken" at bounding box center [1016, 405] width 209 height 33
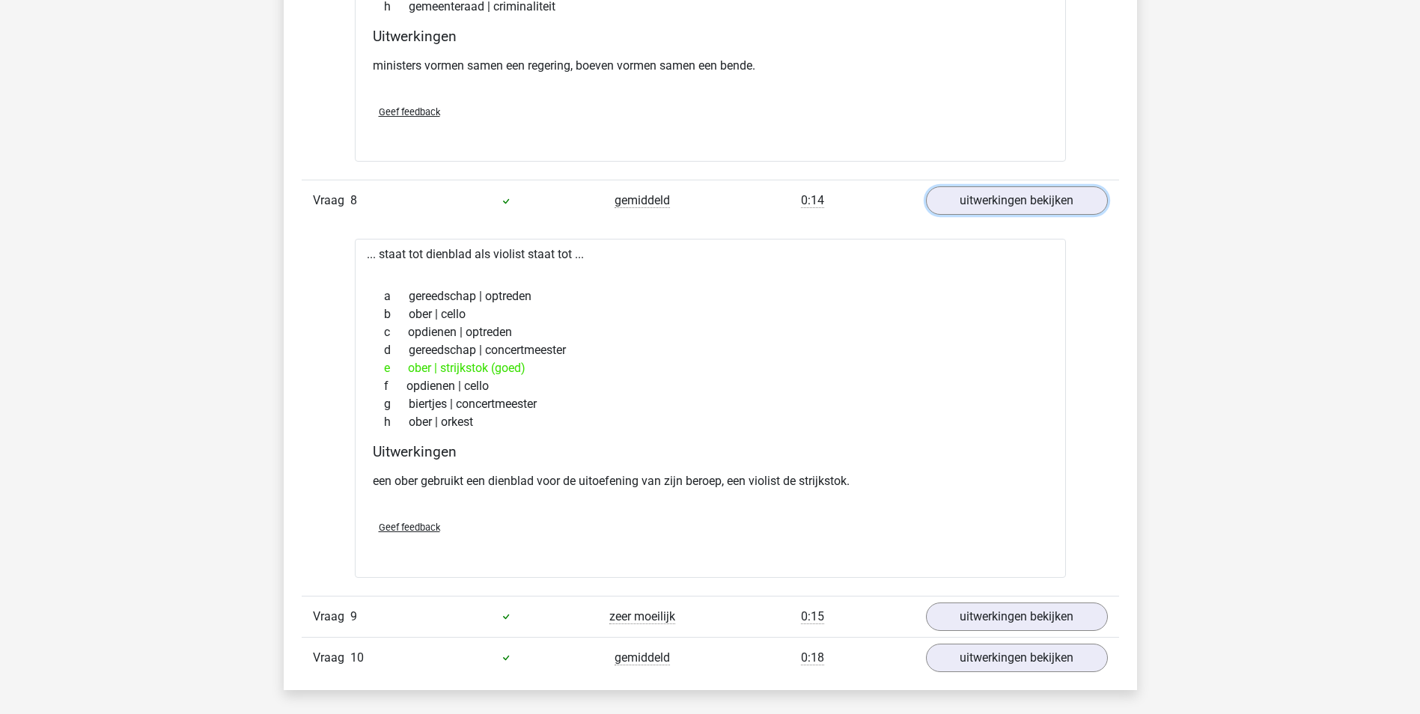
scroll to position [3818, 0]
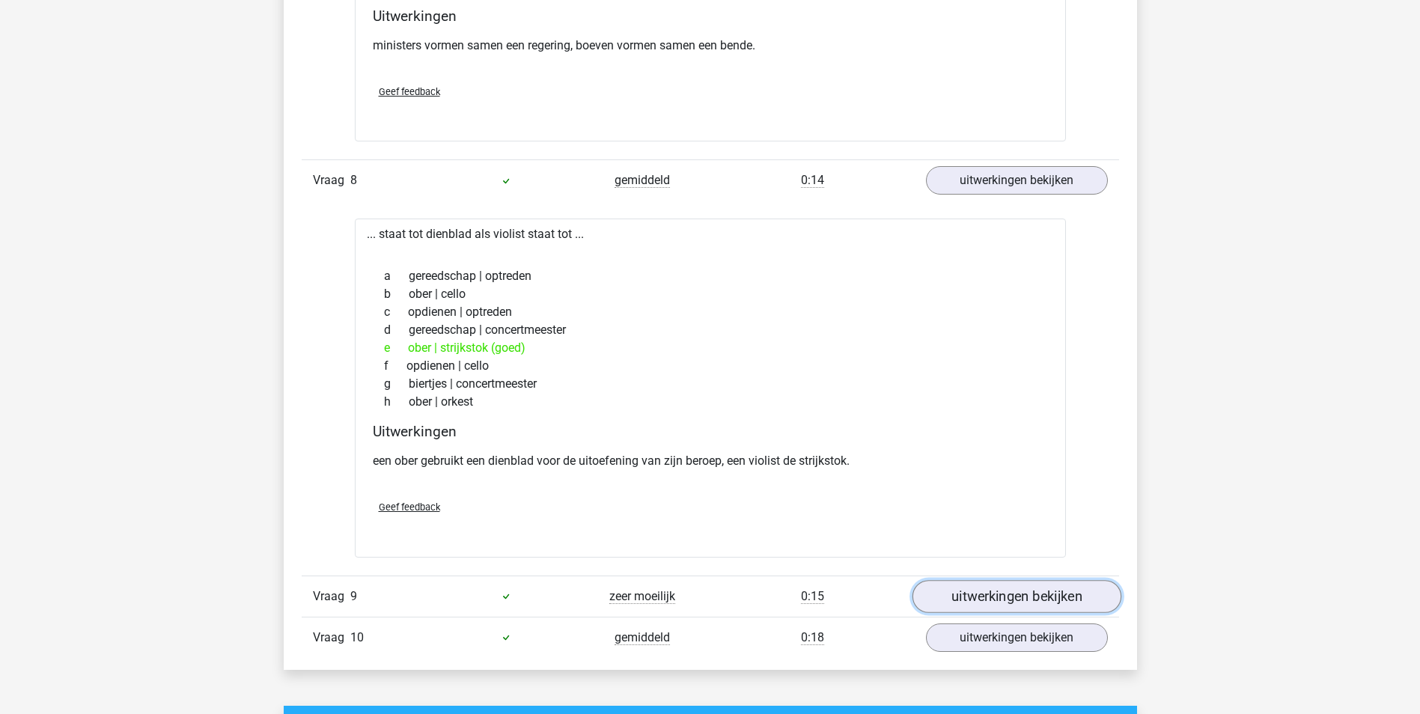
click at [1043, 590] on link "uitwerkingen bekijken" at bounding box center [1016, 596] width 209 height 33
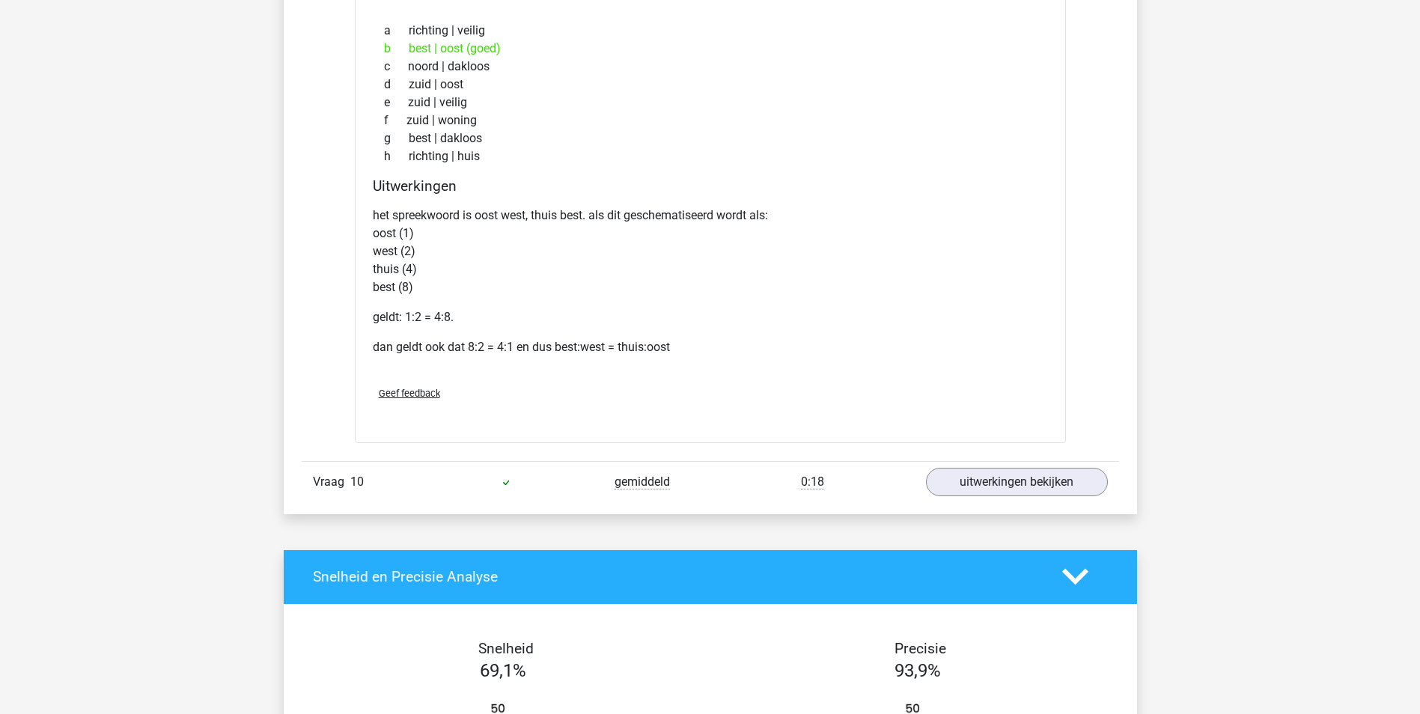
scroll to position [4491, 0]
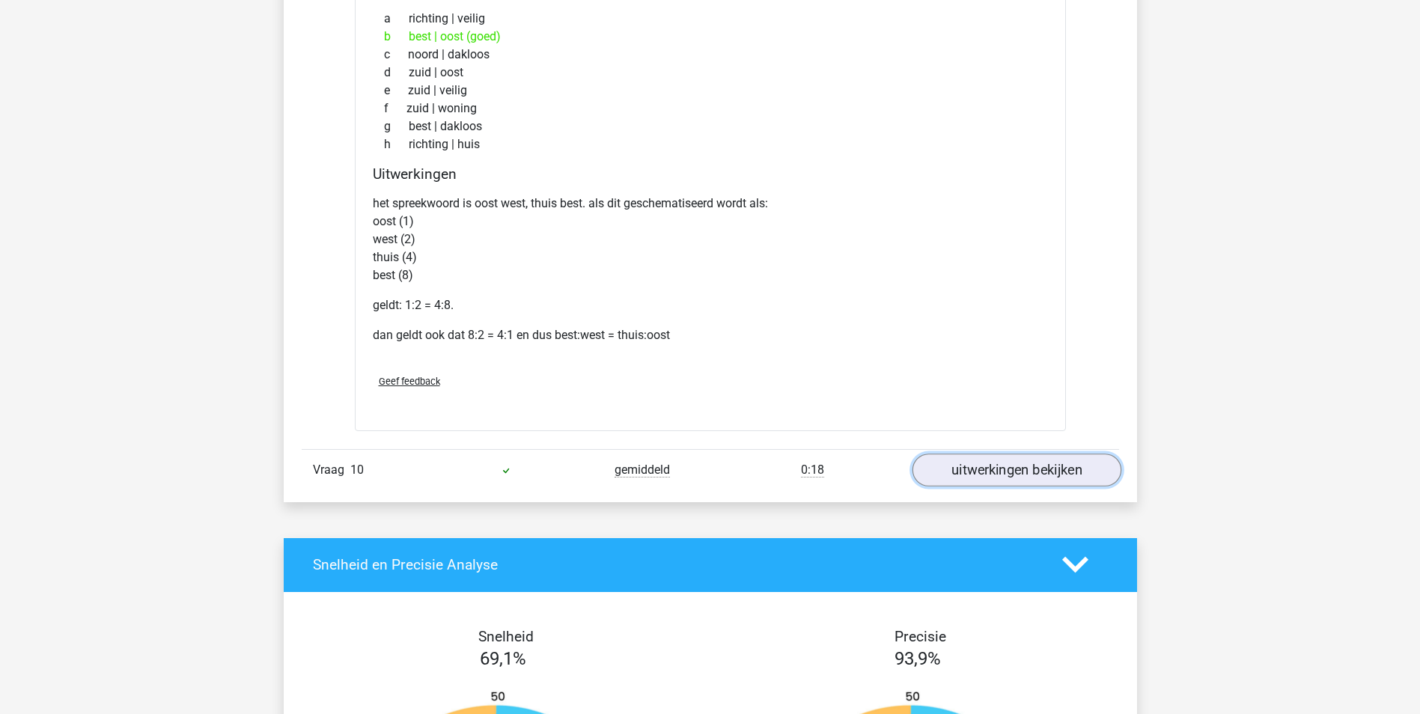
click at [975, 469] on link "uitwerkingen bekijken" at bounding box center [1016, 470] width 209 height 33
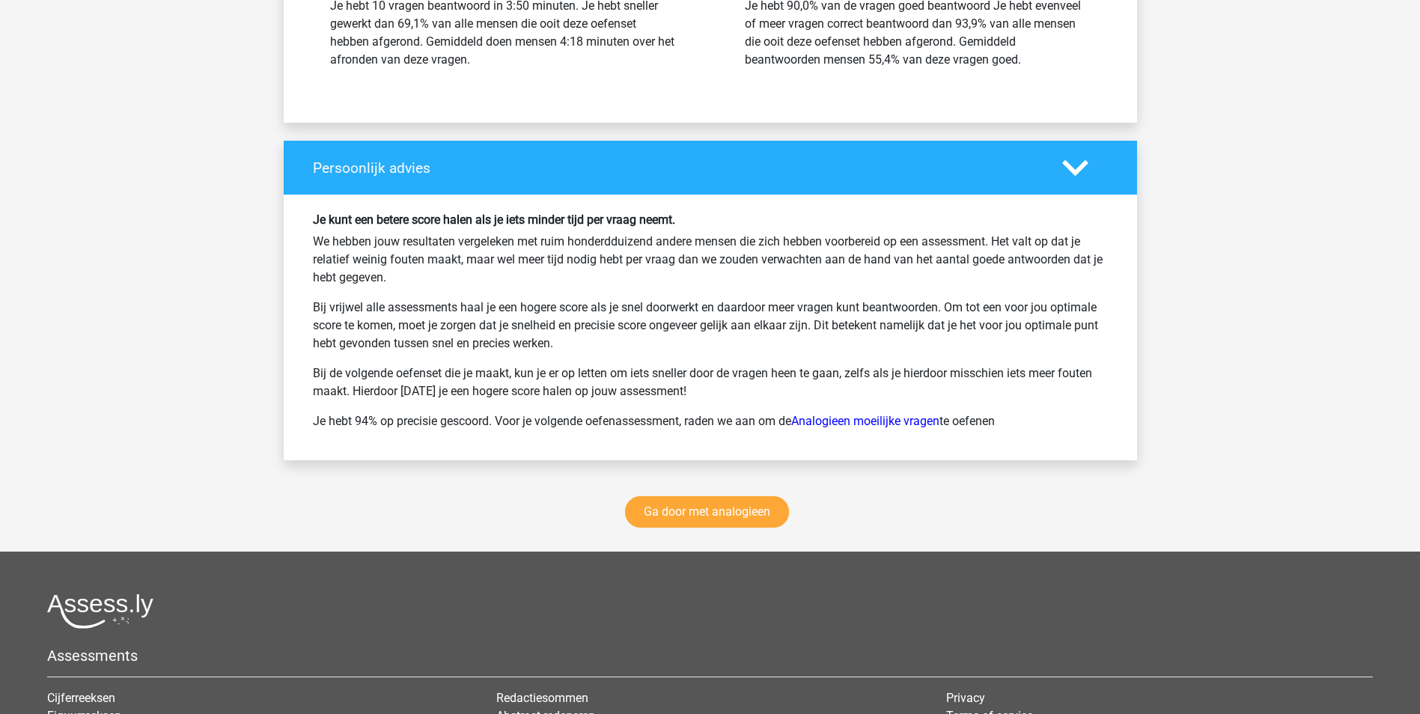
scroll to position [5988, 0]
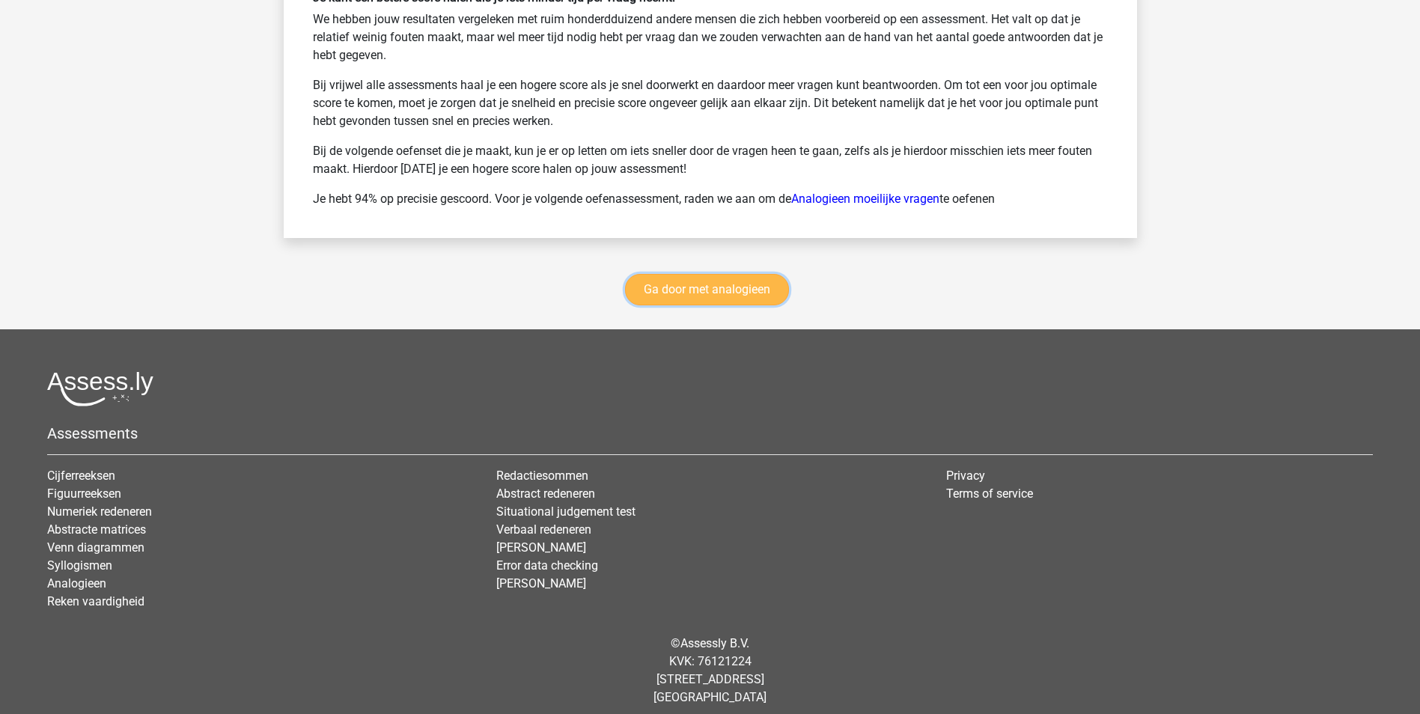
click at [725, 288] on link "Ga door met analogieen" at bounding box center [707, 289] width 164 height 31
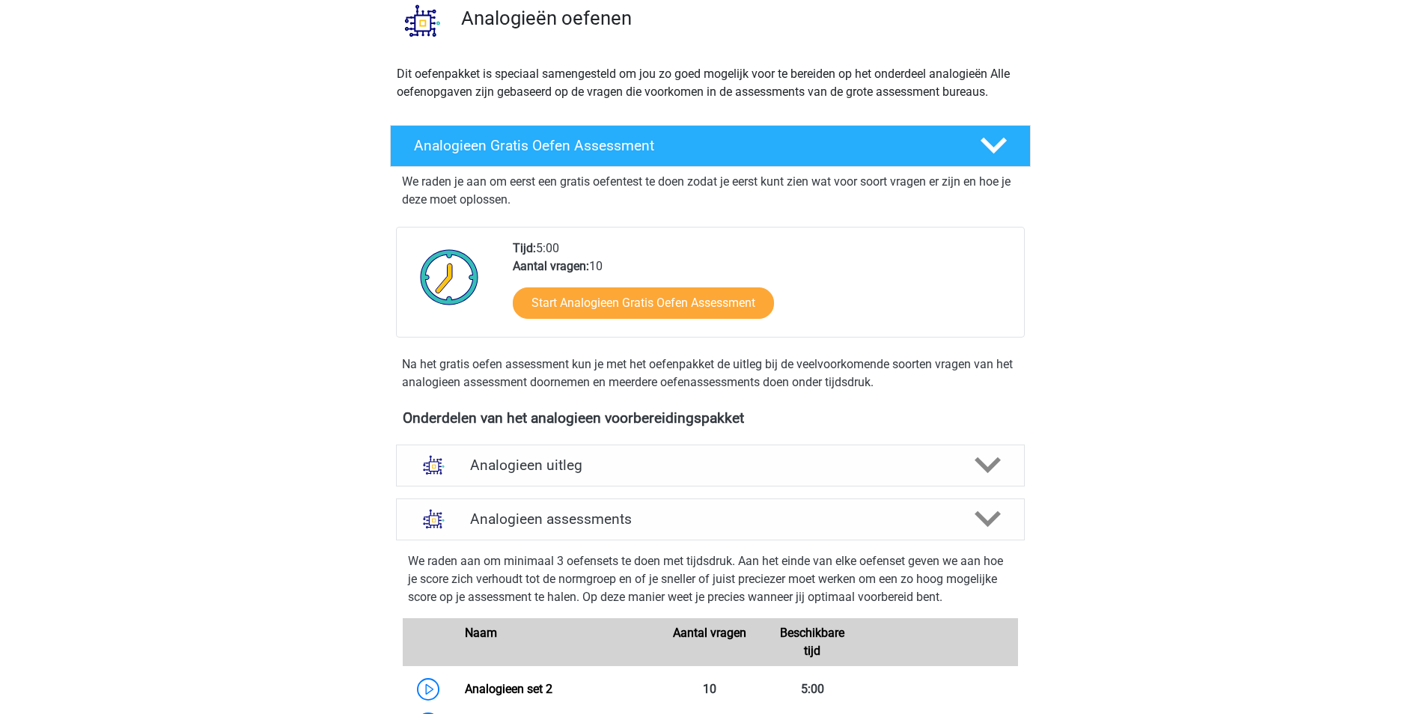
scroll to position [16, 0]
